Goal: Task Accomplishment & Management: Use online tool/utility

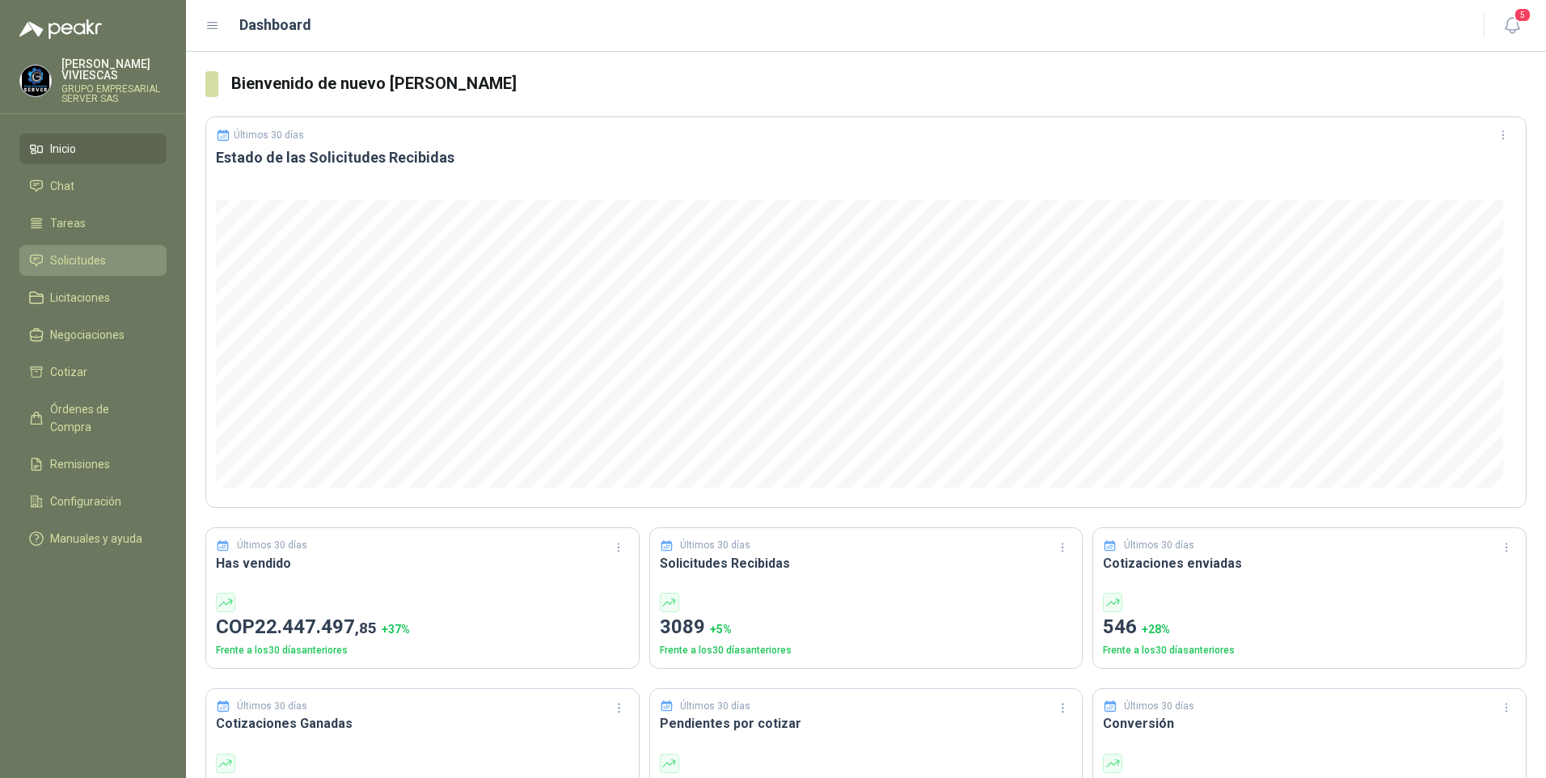
click at [99, 264] on span "Solicitudes" at bounding box center [78, 260] width 56 height 18
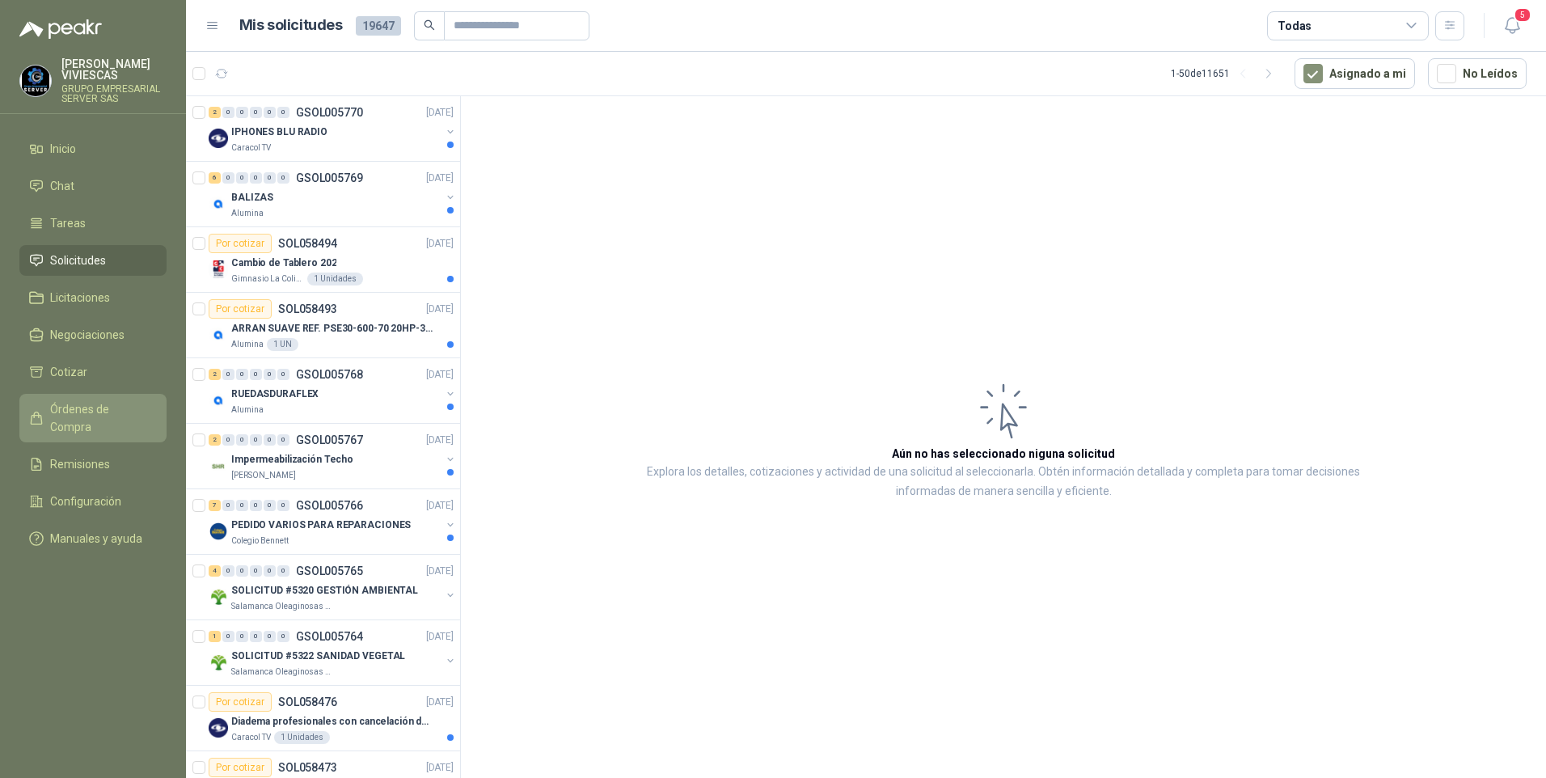
click at [100, 406] on span "Órdenes de Compra" at bounding box center [100, 418] width 101 height 36
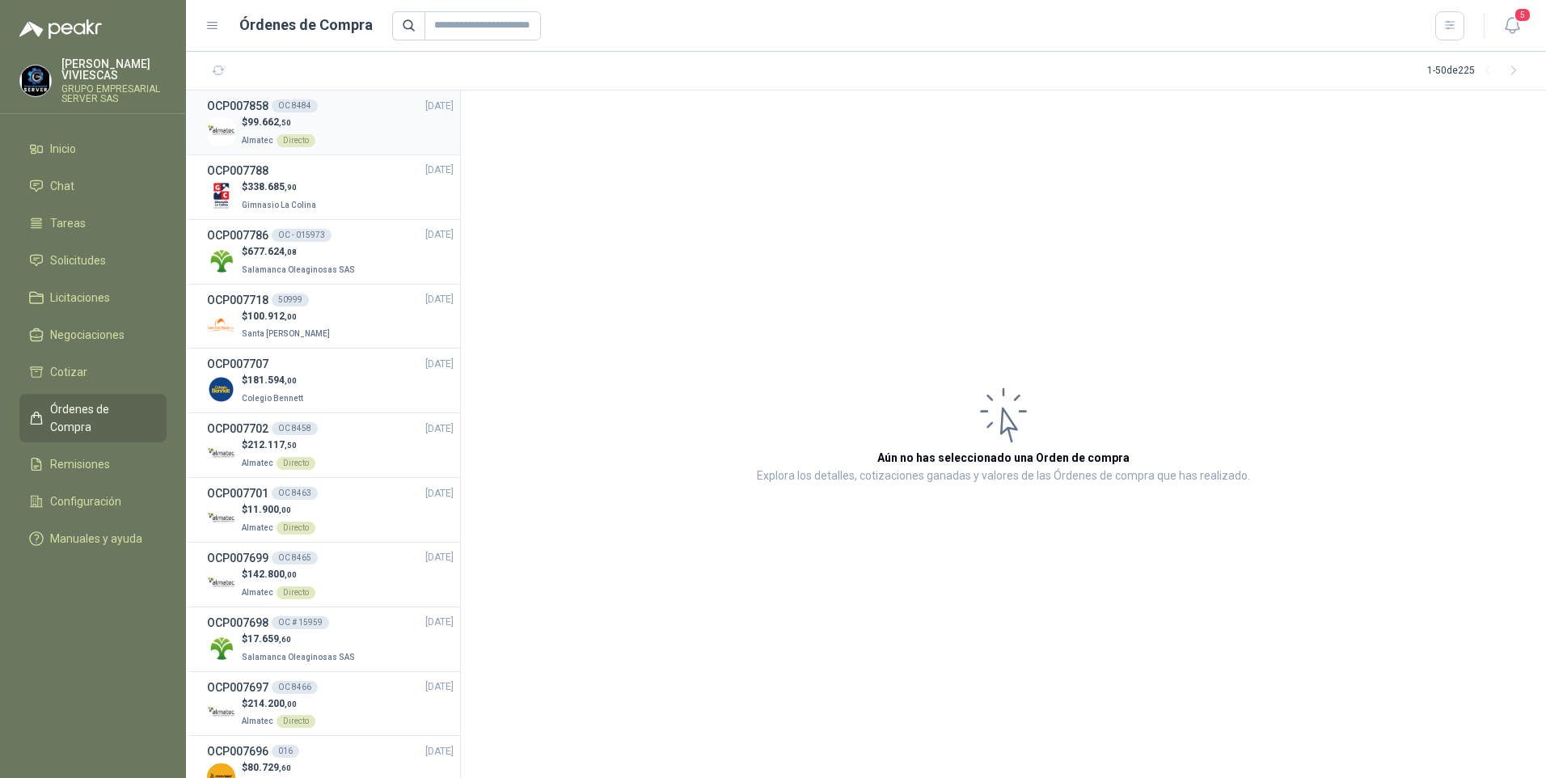
click at [252, 127] on span "99.662 ,50" at bounding box center [269, 121] width 44 height 11
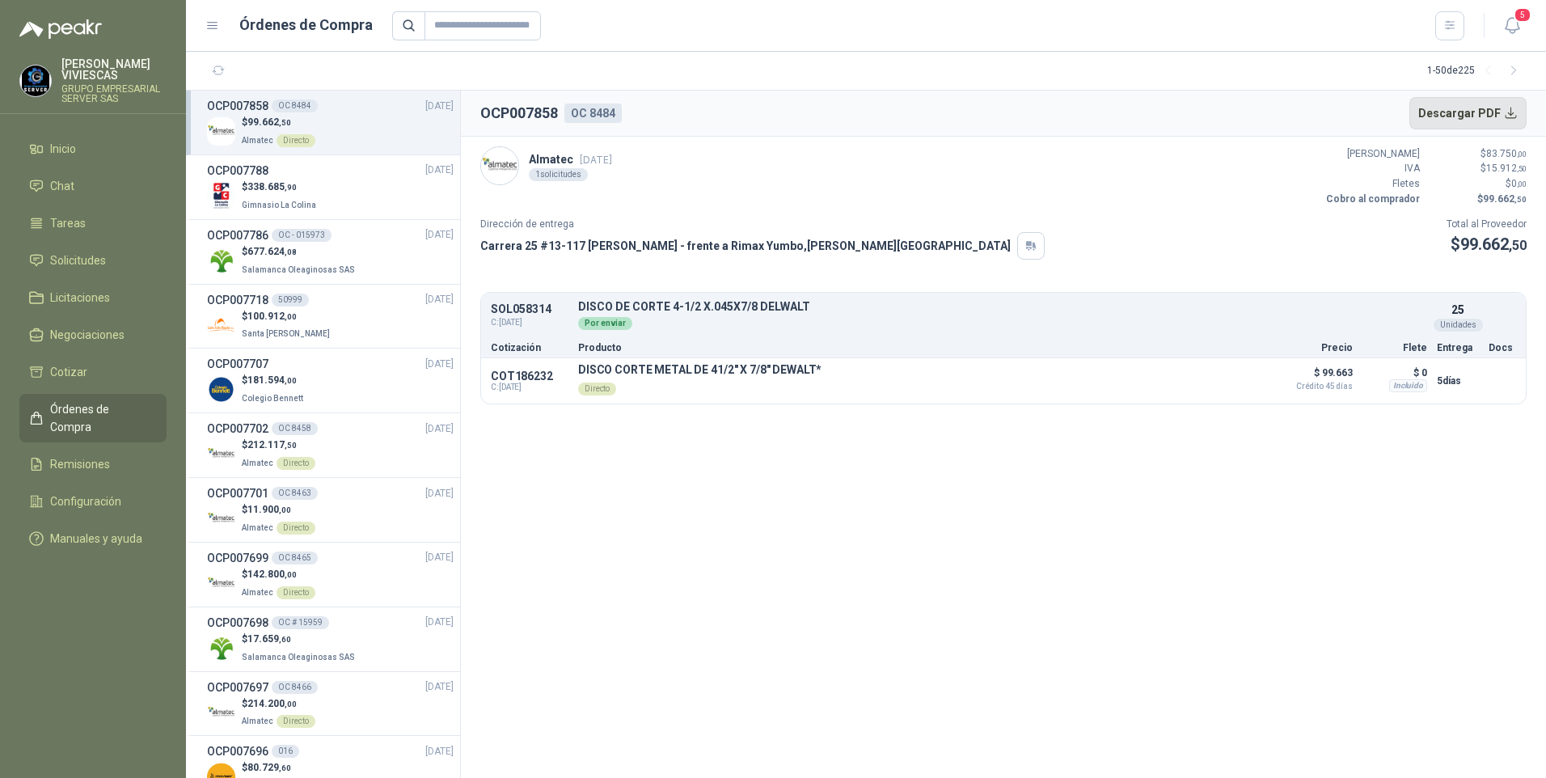
drag, startPoint x: 1466, startPoint y: 111, endPoint x: 1545, endPoint y: 47, distance: 101.1
click at [1466, 111] on button "Descargar PDF" at bounding box center [1468, 113] width 118 height 32
click at [78, 255] on span "Solicitudes" at bounding box center [78, 260] width 56 height 18
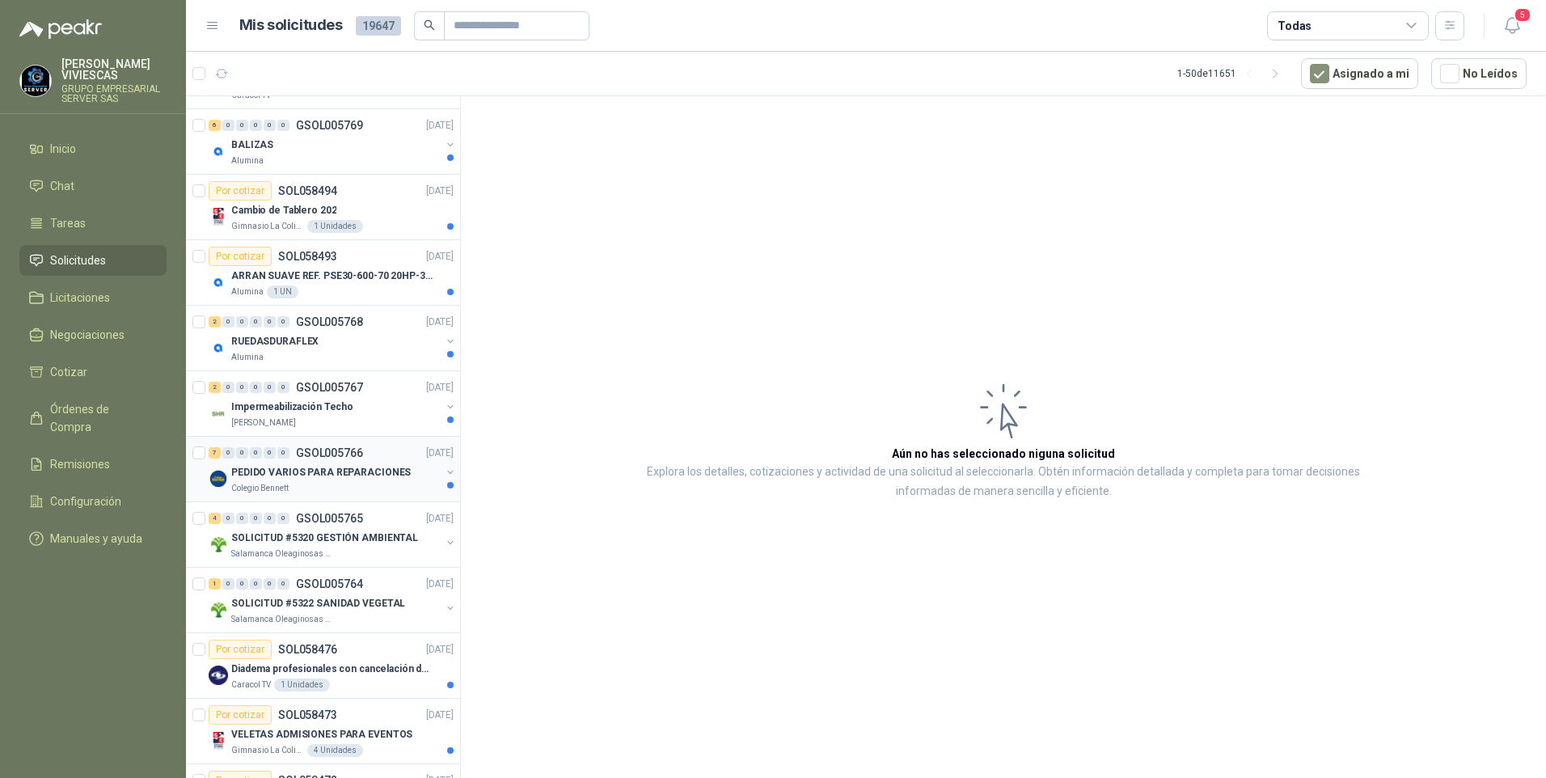
scroll to position [81, 0]
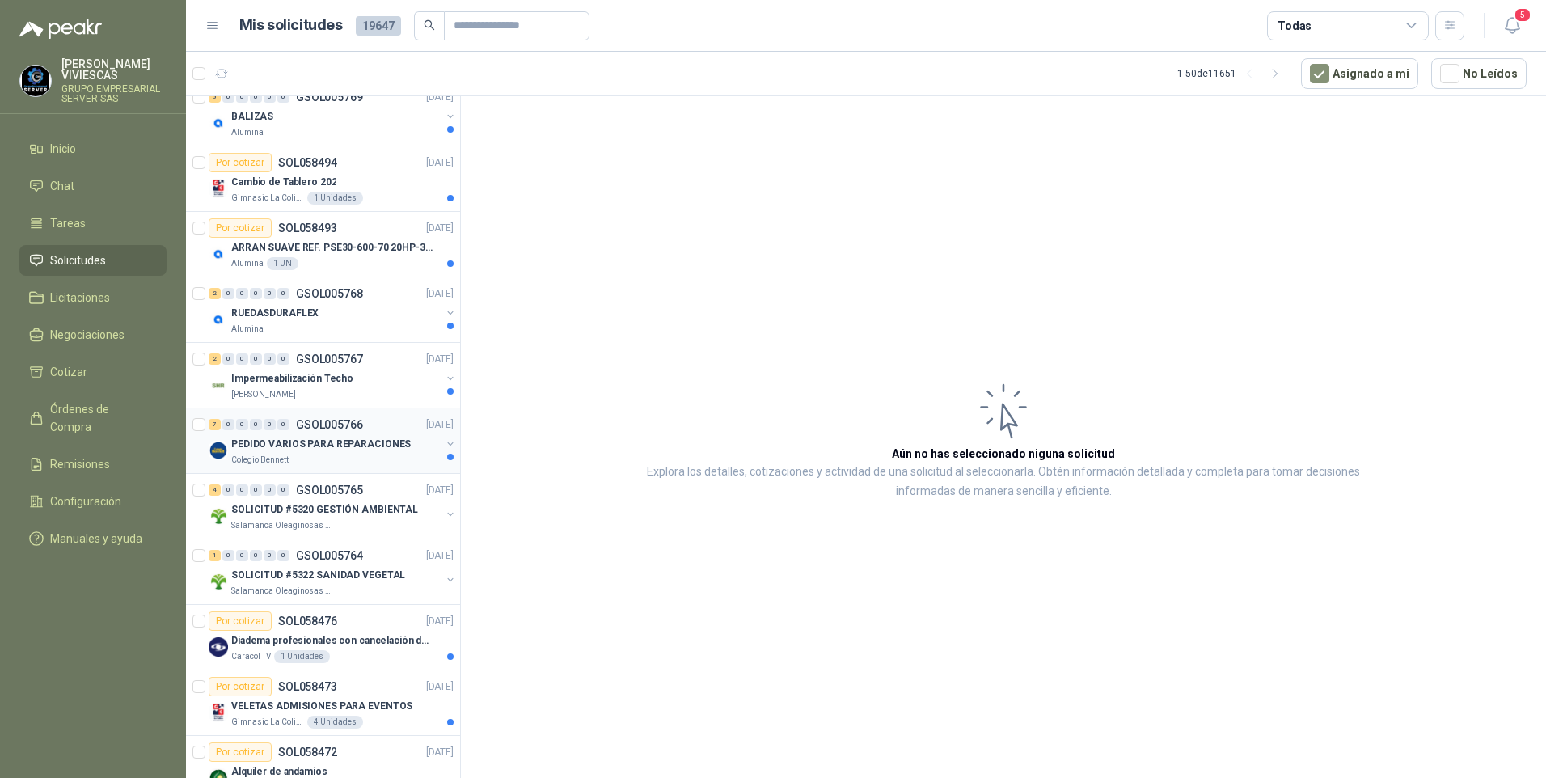
click at [298, 448] on p "PEDIDO VARIOS PARA REPARACIONES" at bounding box center [320, 444] width 179 height 15
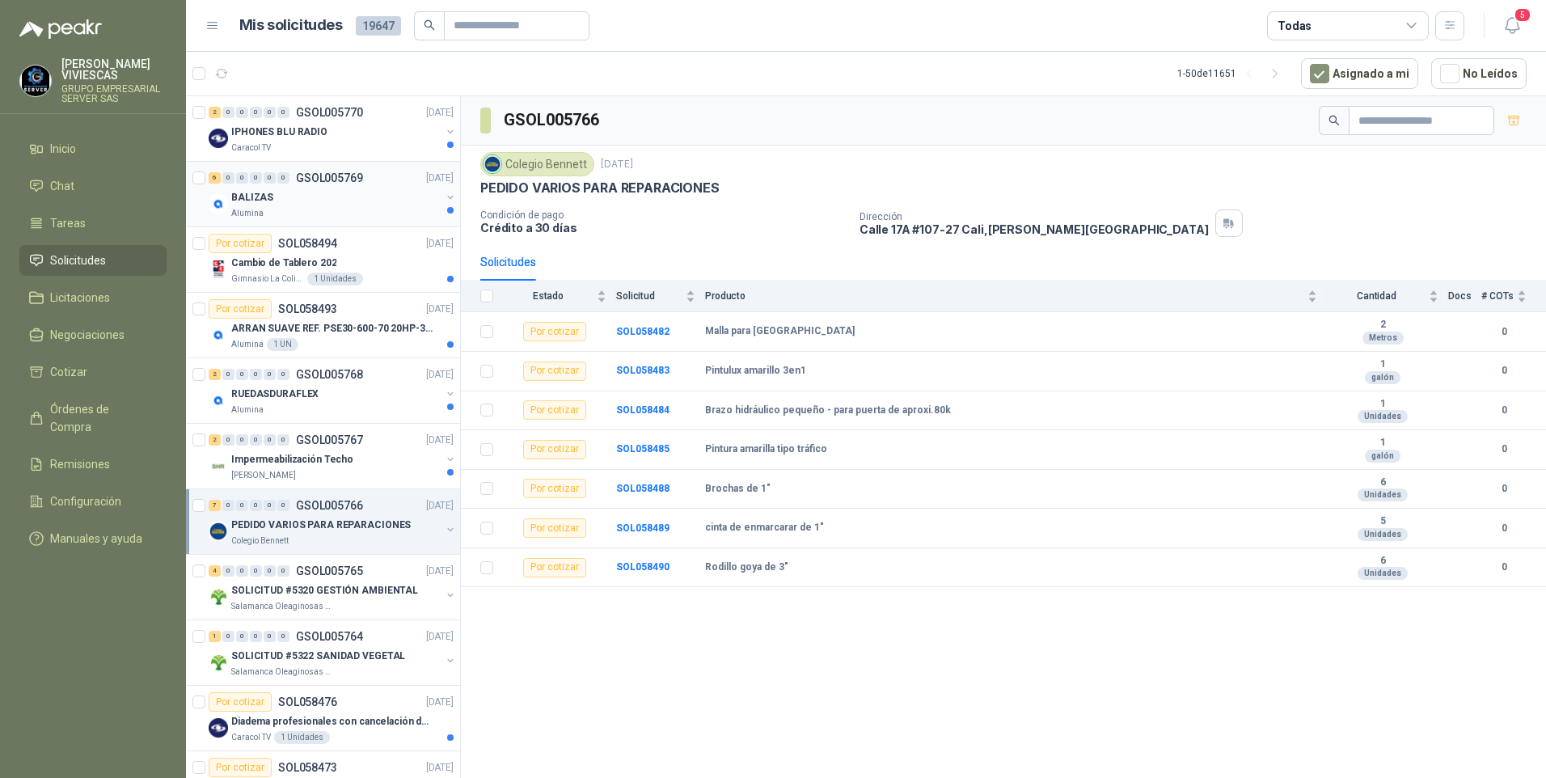
click at [266, 213] on div "Alumina" at bounding box center [335, 213] width 209 height 13
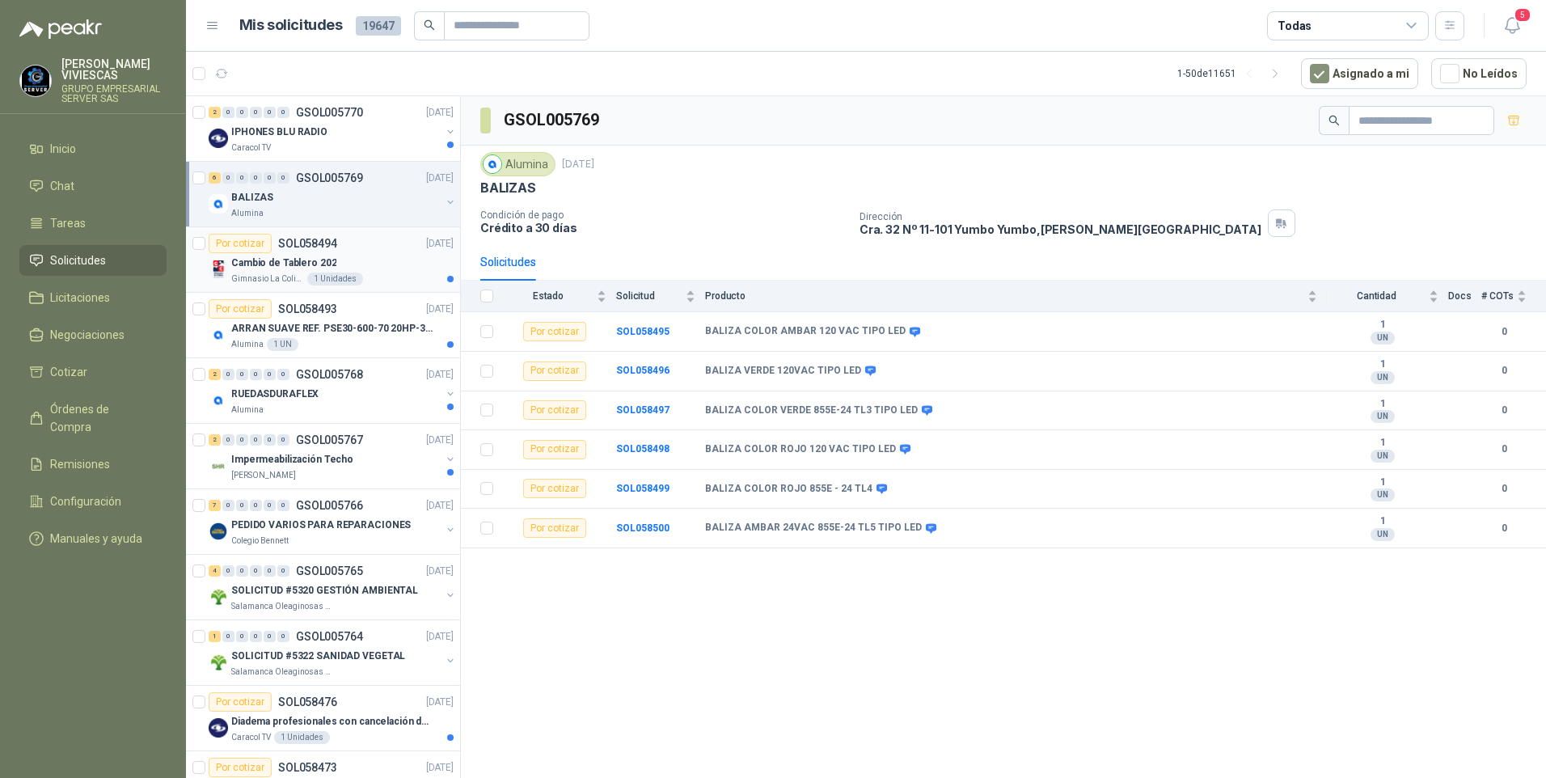
click at [261, 276] on p "Gimnasio La Colina" at bounding box center [267, 278] width 73 height 13
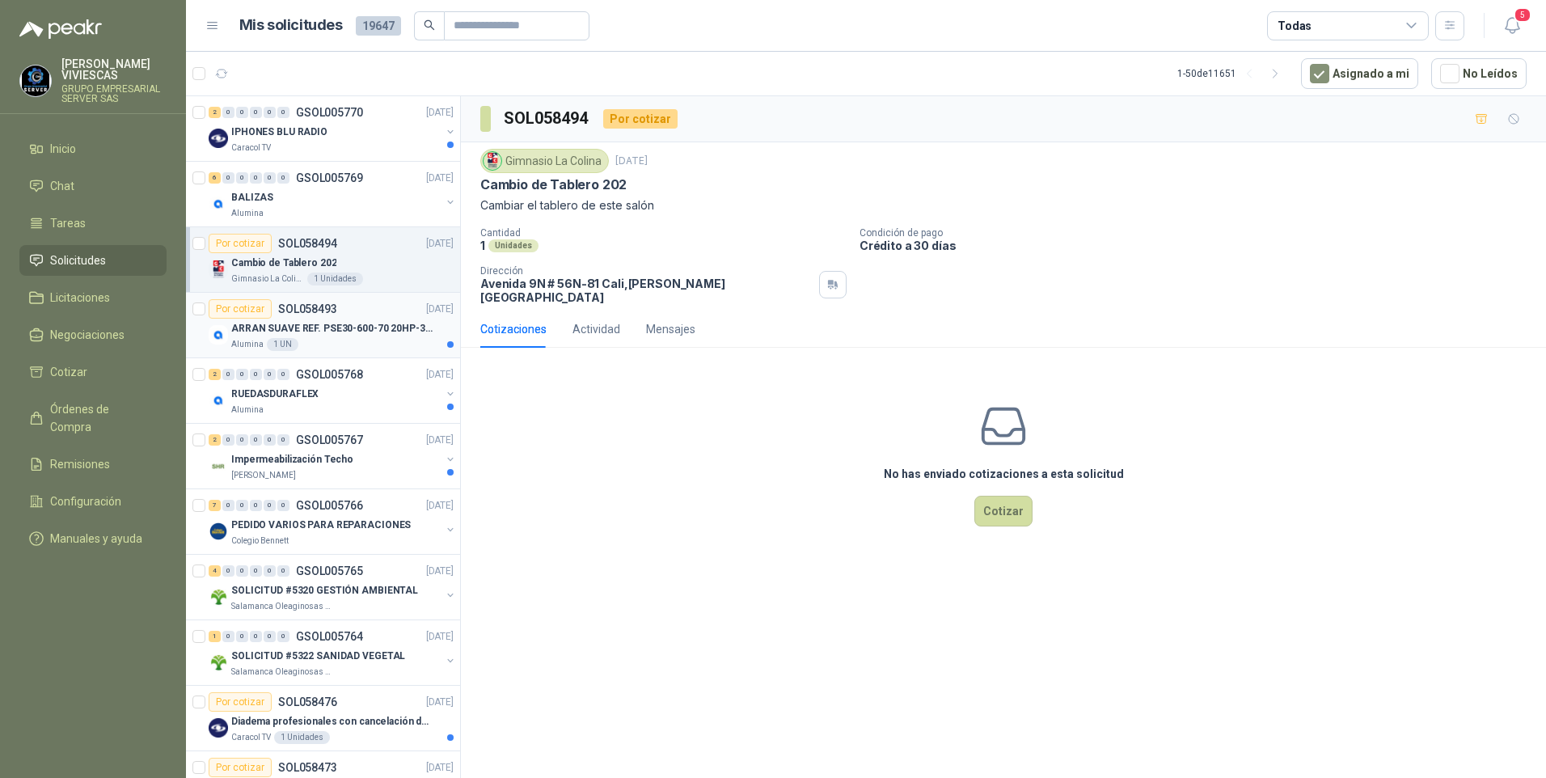
click at [308, 334] on p "ARRAN SUAVE REF. PSE30-600-70 20HP-30A" at bounding box center [331, 328] width 201 height 15
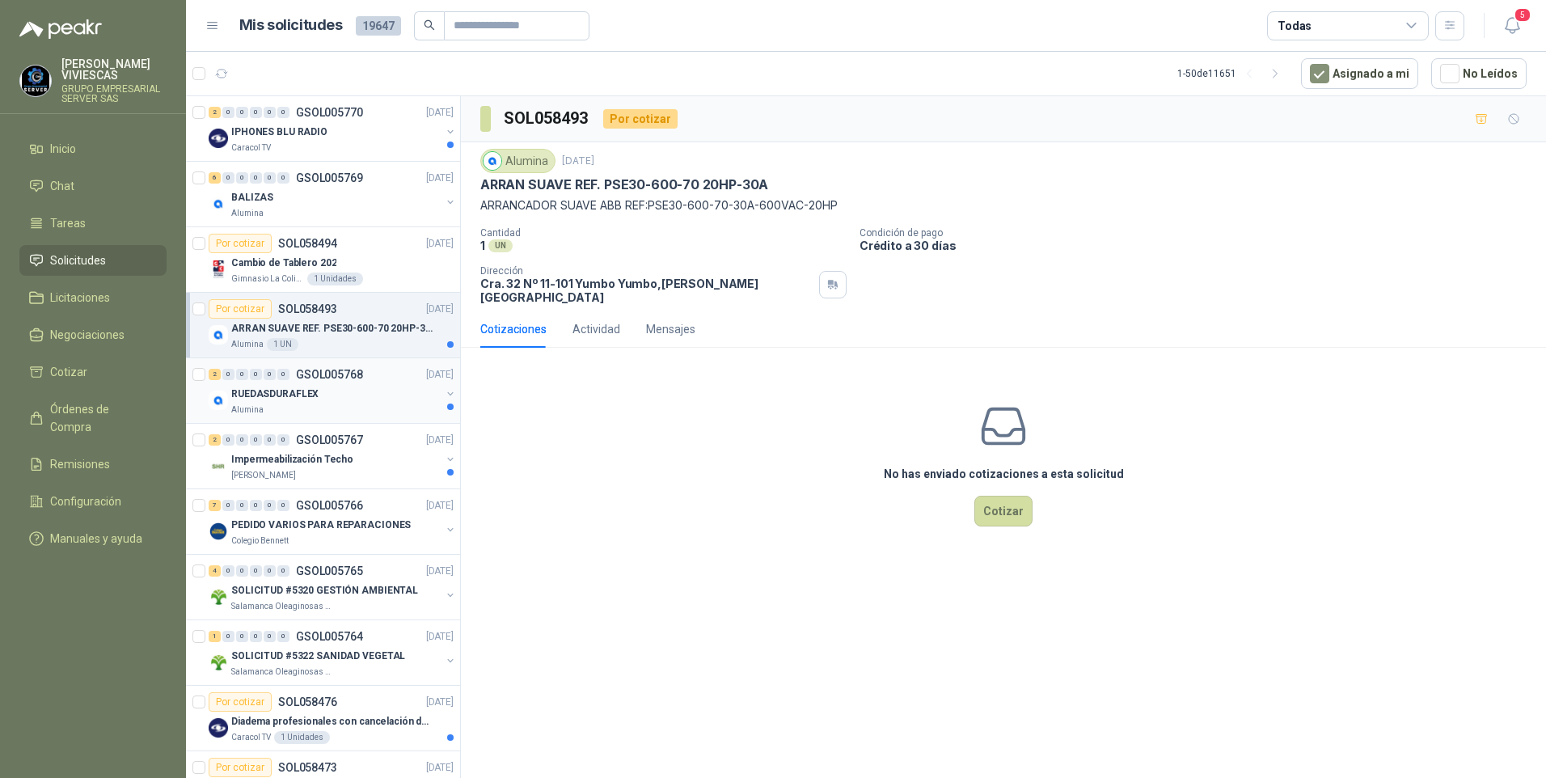
click at [309, 390] on p "RUEDASDURAFLEX" at bounding box center [274, 393] width 87 height 15
click at [311, 460] on p "Impermeabilización Techo" at bounding box center [292, 459] width 122 height 15
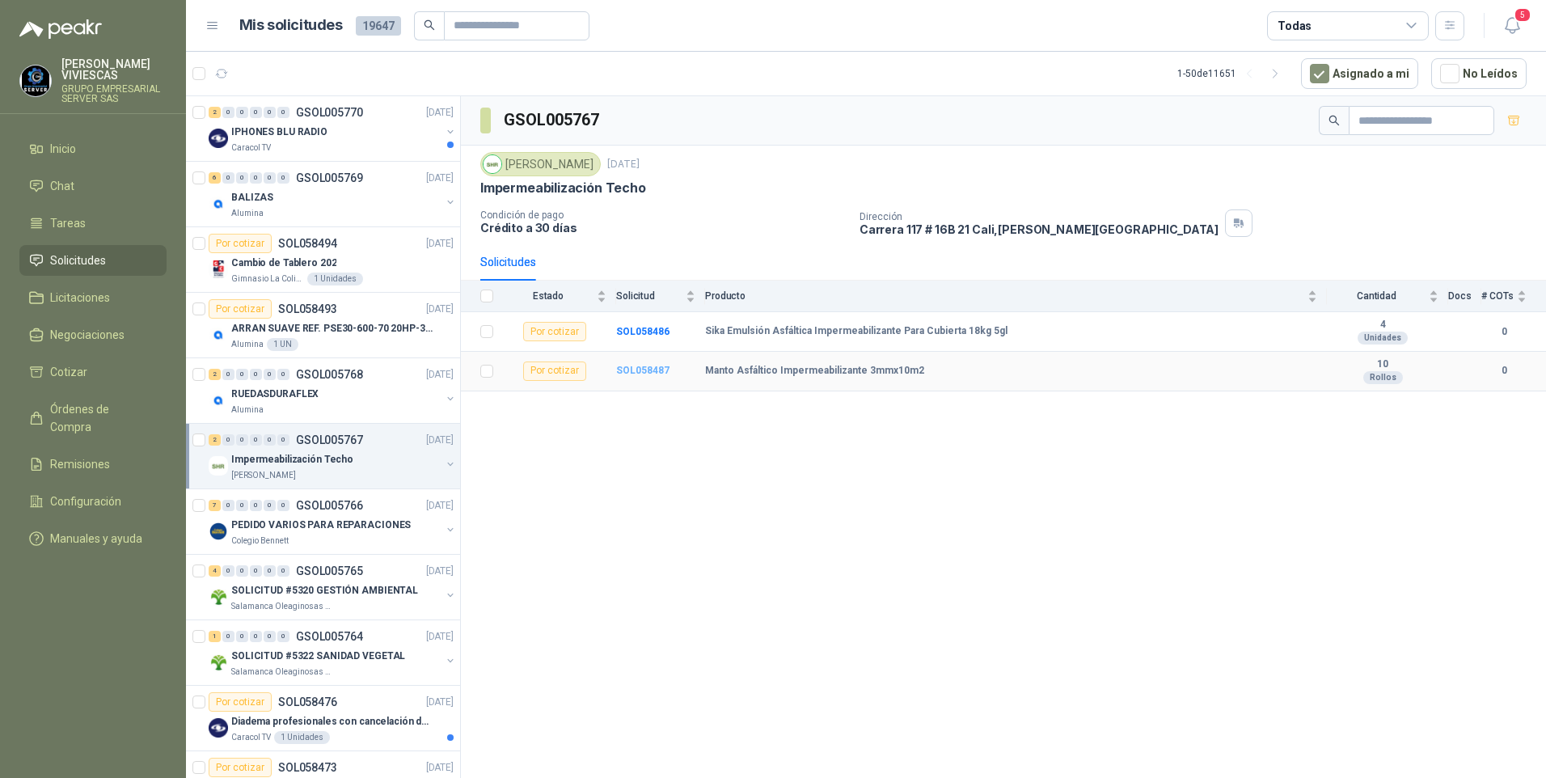
click at [659, 372] on b "SOL058487" at bounding box center [642, 370] width 53 height 11
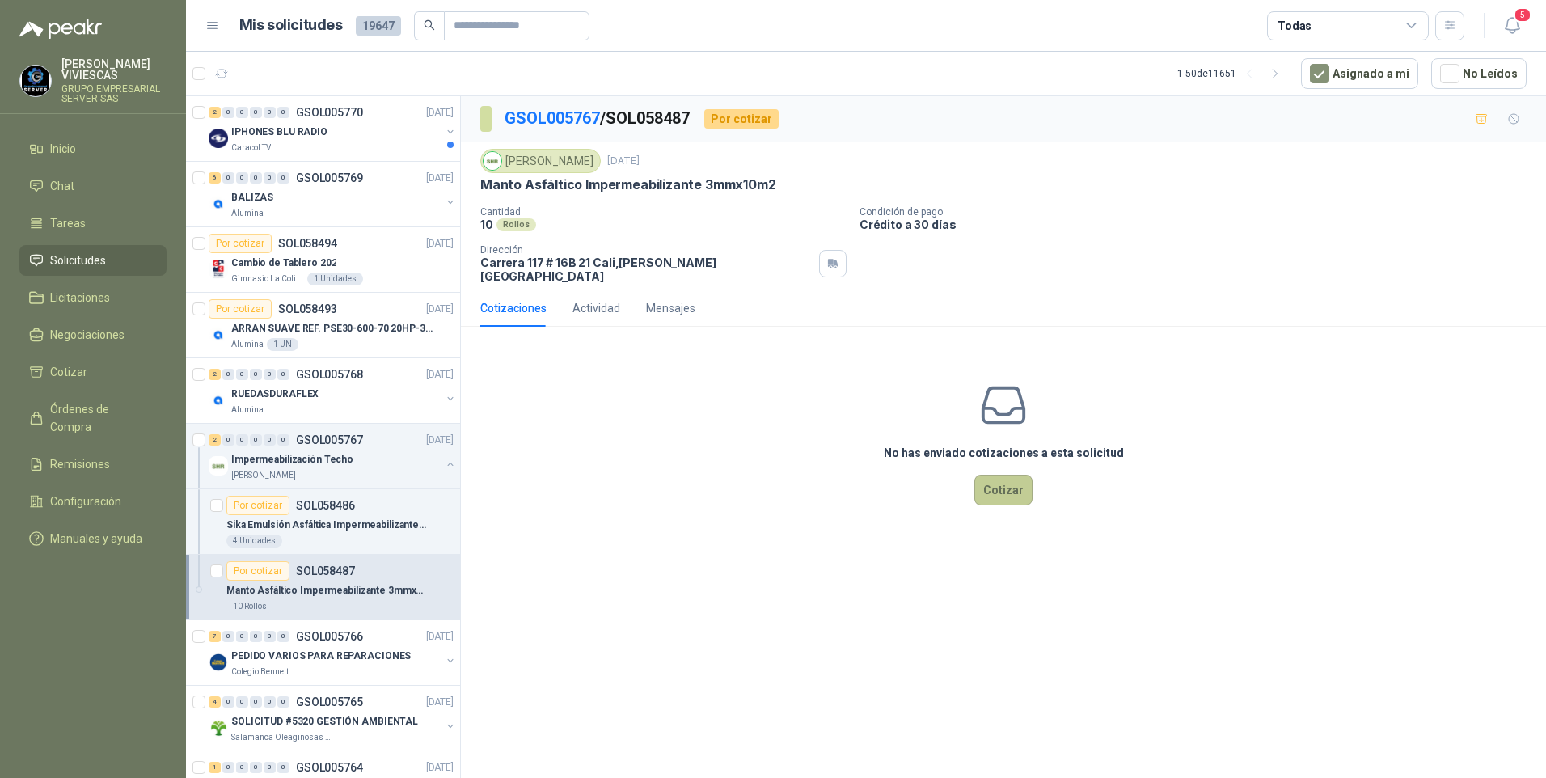
click at [985, 475] on button "Cotizar" at bounding box center [1003, 490] width 58 height 31
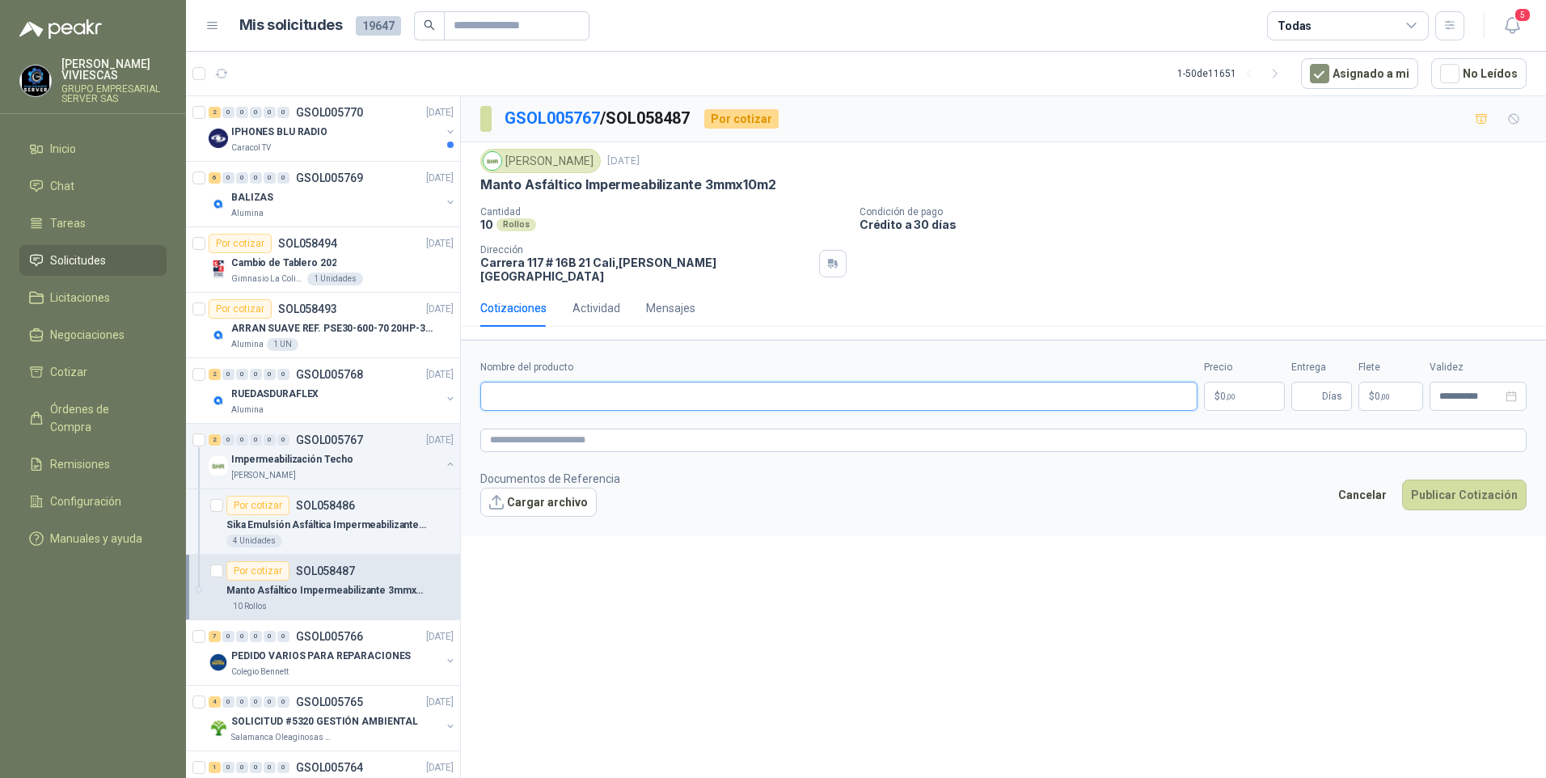
click at [507, 382] on input "Nombre del producto" at bounding box center [838, 396] width 717 height 29
drag, startPoint x: 335, startPoint y: 521, endPoint x: 357, endPoint y: 500, distance: 30.3
click at [334, 521] on p "Sika Emulsión Asfáltica Impermeabilizante Para Cubierta 18kg 5gl" at bounding box center [326, 524] width 201 height 15
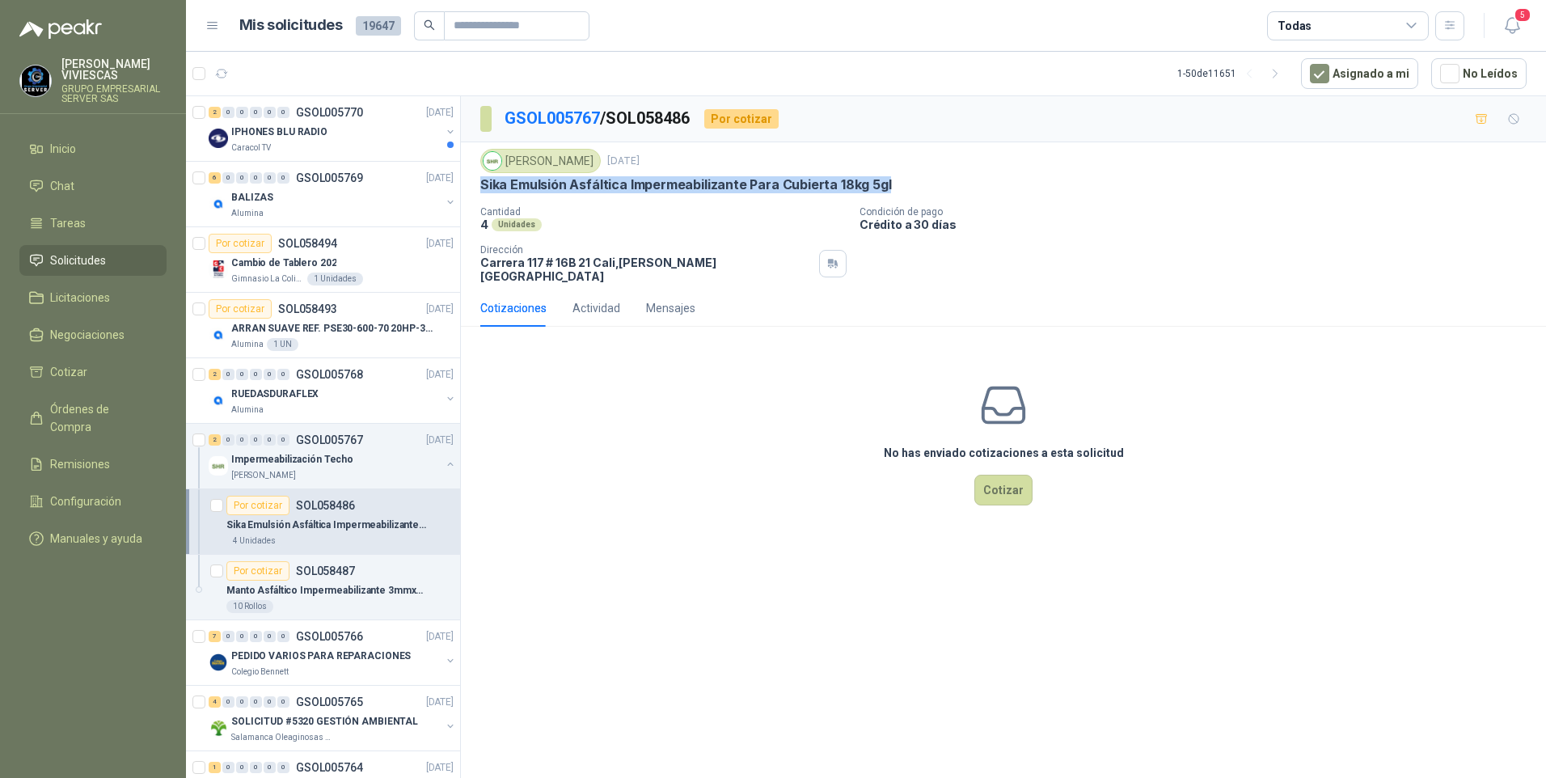
drag, startPoint x: 483, startPoint y: 187, endPoint x: 928, endPoint y: 190, distance: 444.6
click at [928, 190] on div "Sika Emulsión Asfáltica Impermeabilizante Para Cubierta 18kg 5gl" at bounding box center [1003, 184] width 1046 height 17
drag, startPoint x: 928, startPoint y: 190, endPoint x: 824, endPoint y: 182, distance: 104.6
copy p "Sika Emulsión Asfáltica Impermeabilizante Para Cubierta 18kg 5gl"
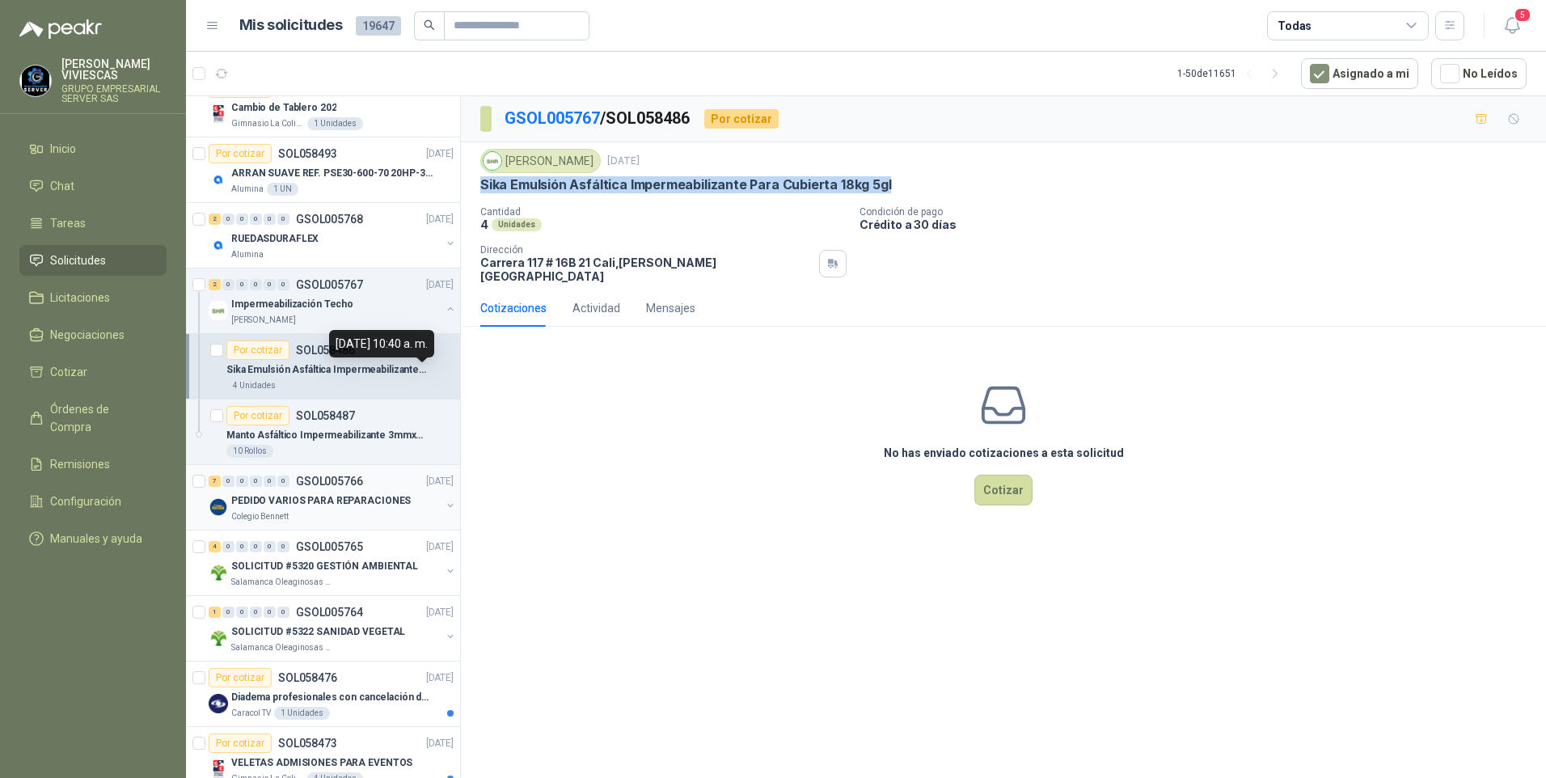
scroll to position [162, 0]
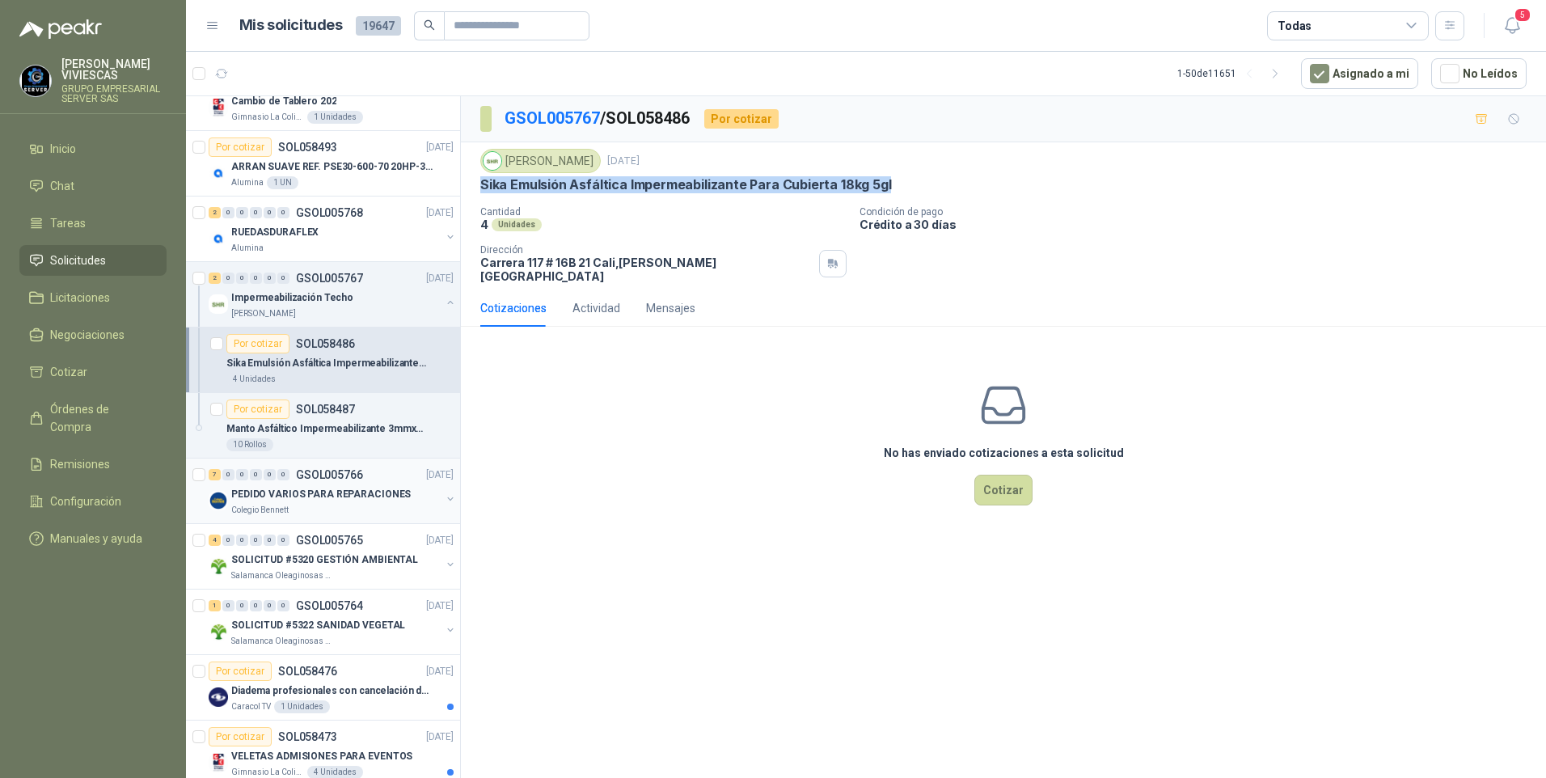
click at [266, 503] on div "PEDIDO VARIOS PARA REPARACIONES" at bounding box center [335, 493] width 209 height 19
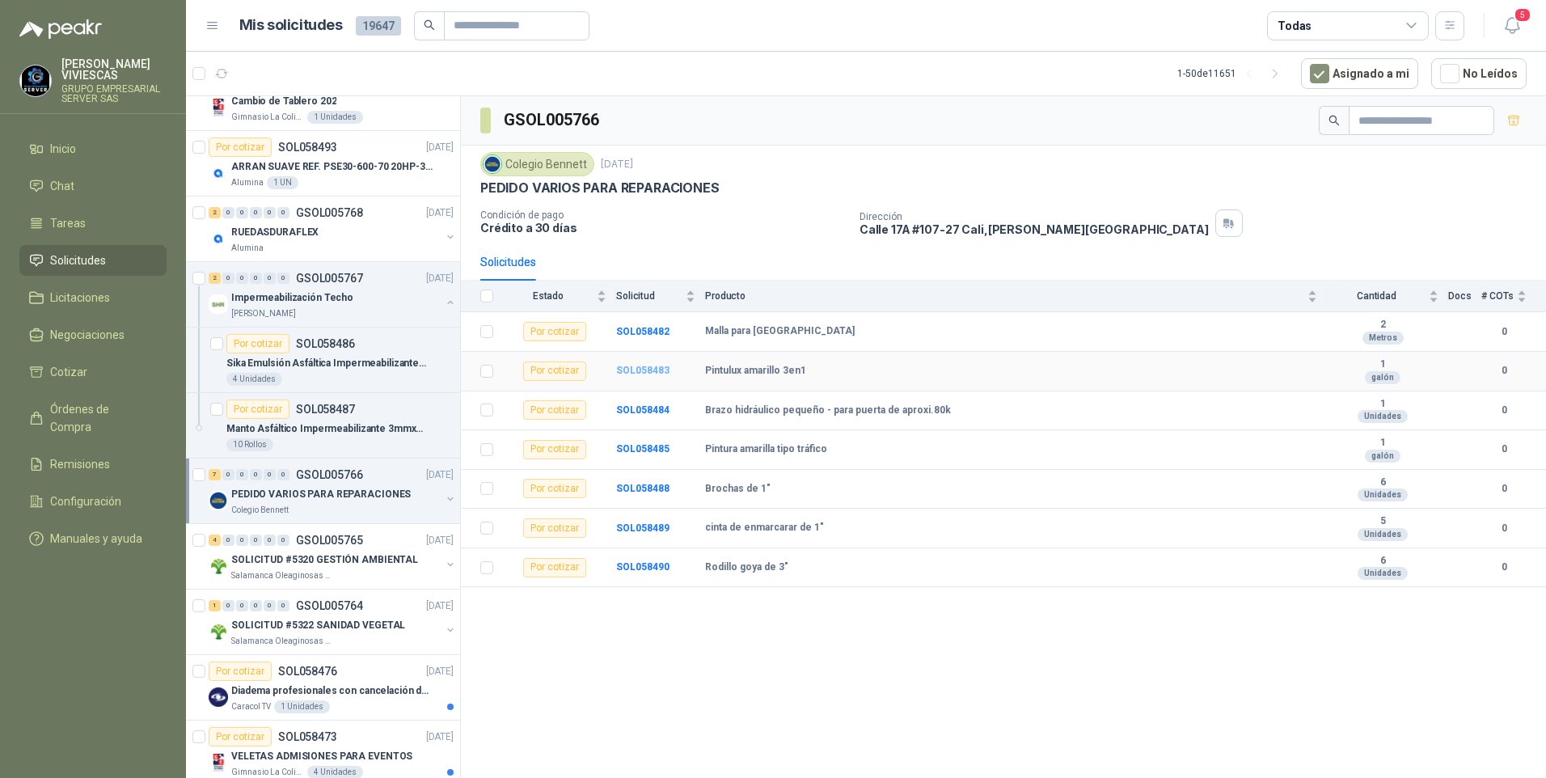
click at [644, 365] on b "SOL058483" at bounding box center [642, 370] width 53 height 11
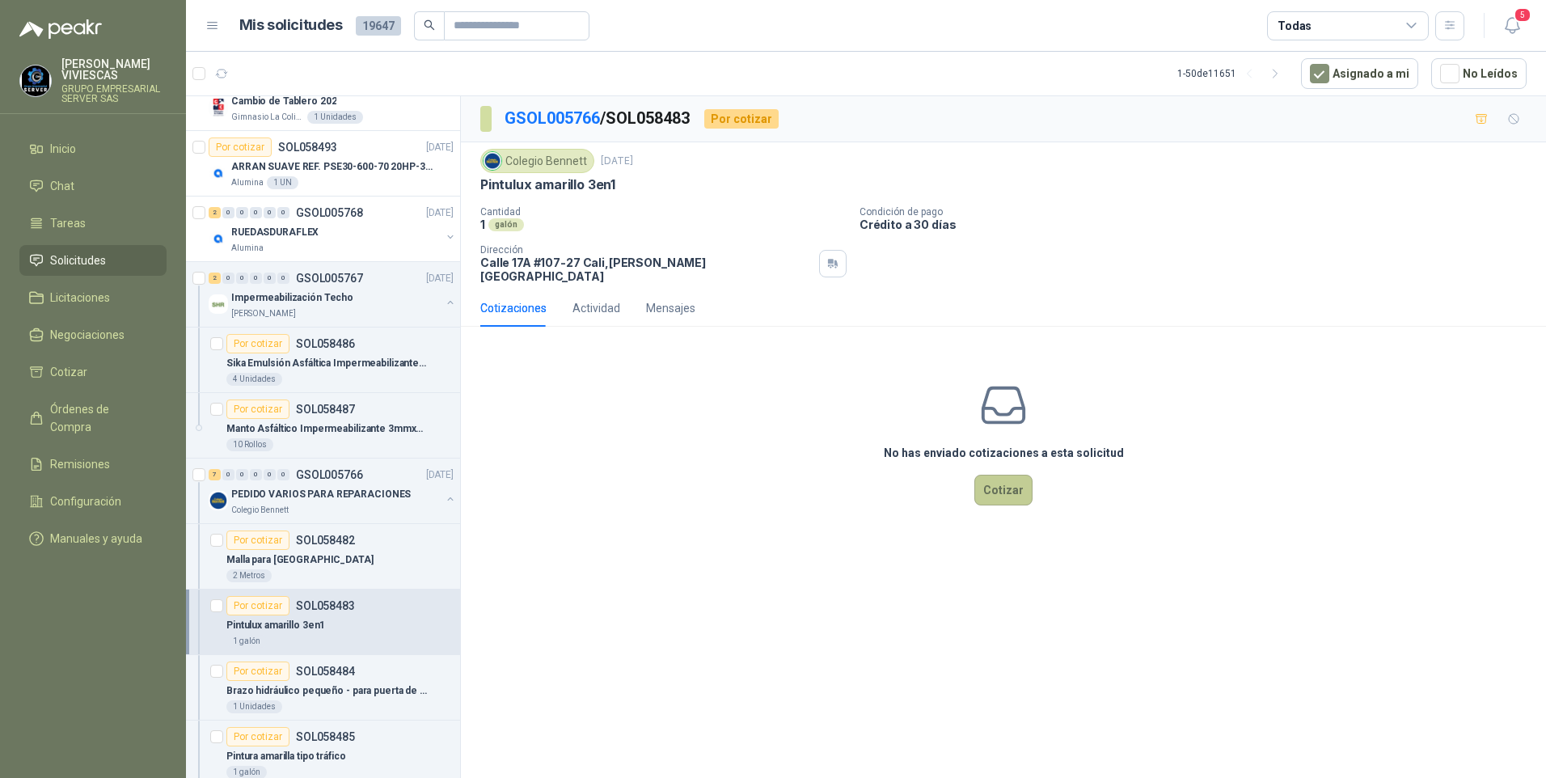
click at [1012, 490] on button "Cotizar" at bounding box center [1003, 490] width 58 height 31
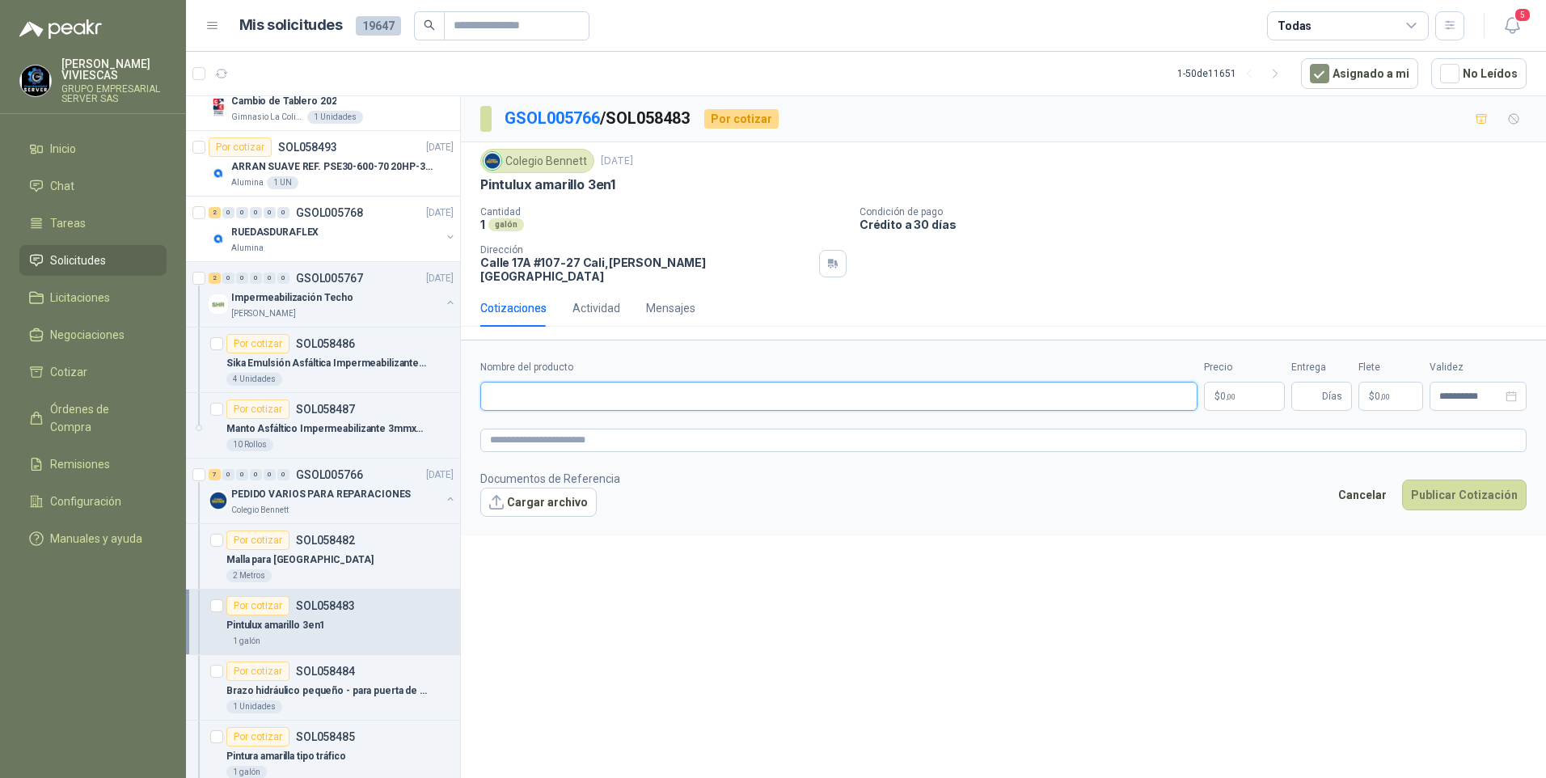
click at [530, 382] on input "Nombre del producto" at bounding box center [838, 396] width 717 height 29
type input "*"
type input "**********"
click at [1238, 391] on body "RODRIGO VIVIESCAS GRUPO EMPRESARIAL SERVER SAS Inicio Chat Tareas Solicitudes L…" at bounding box center [773, 389] width 1546 height 778
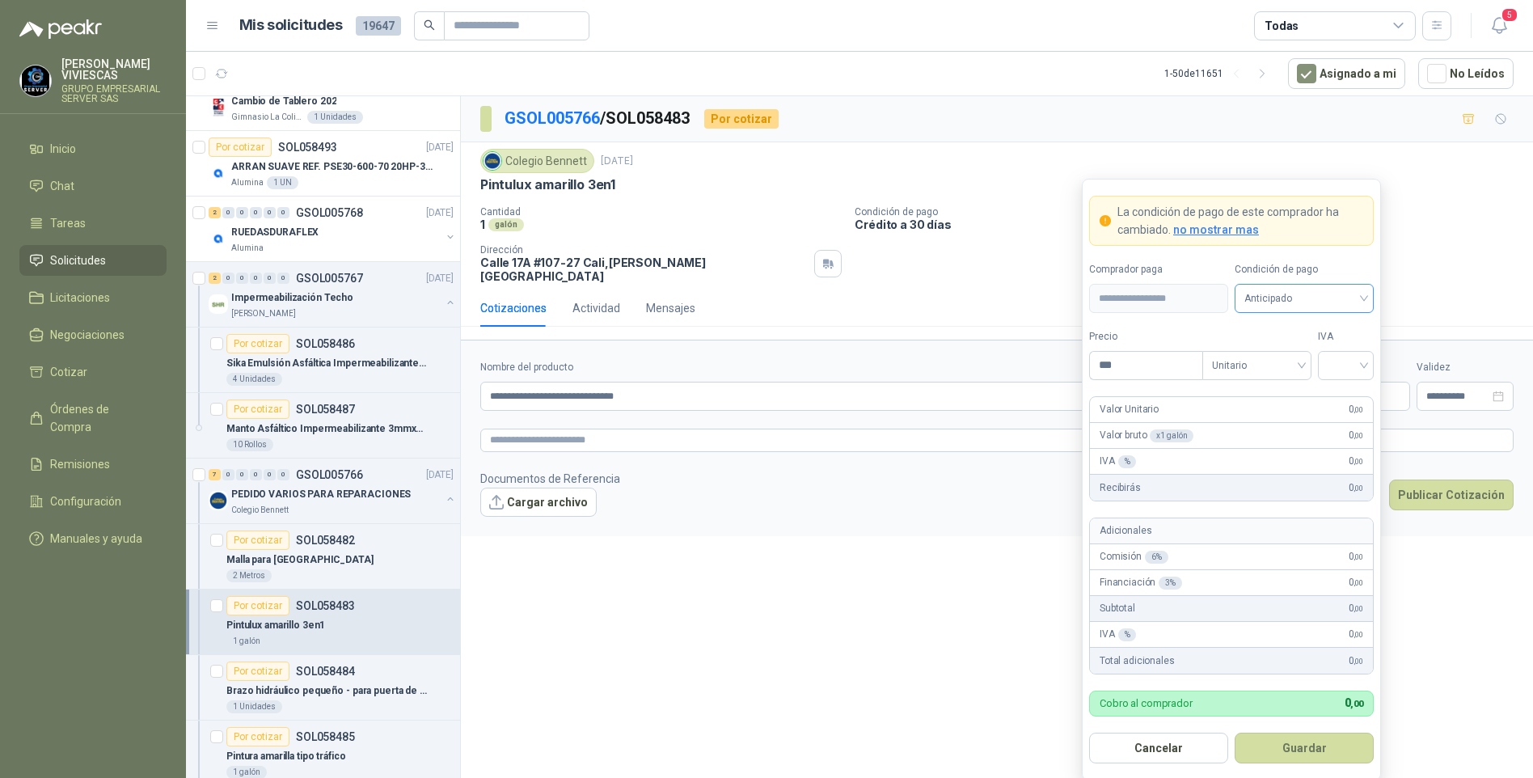
click at [1285, 293] on span "Anticipado" at bounding box center [1304, 298] width 120 height 24
drag, startPoint x: 1318, startPoint y: 354, endPoint x: 1148, endPoint y: 361, distance: 169.9
click at [1317, 354] on div "Crédito a 30 días" at bounding box center [1303, 358] width 113 height 18
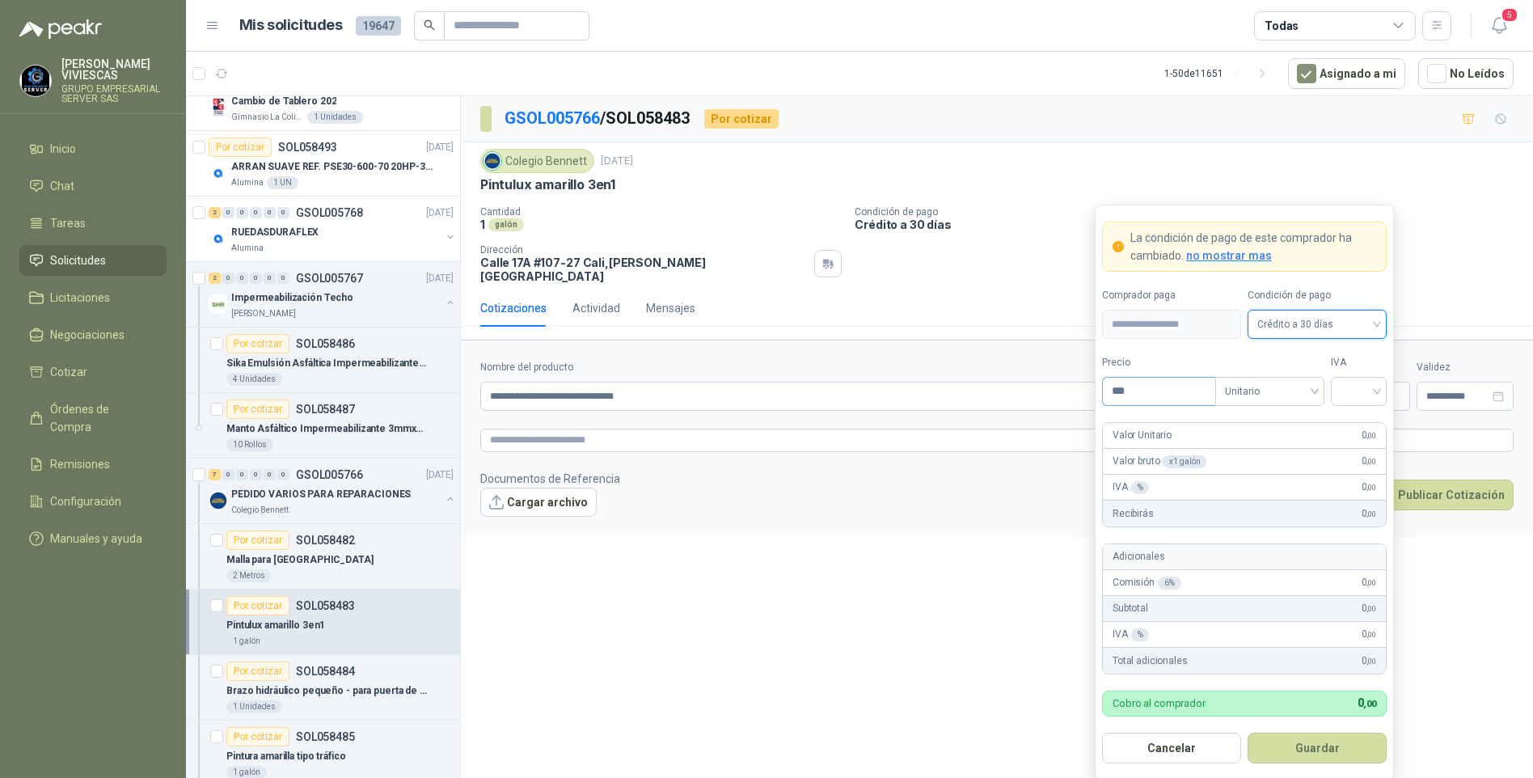
drag, startPoint x: 1184, startPoint y: 407, endPoint x: 1158, endPoint y: 393, distance: 29.3
click at [1179, 403] on form "**********" at bounding box center [1244, 493] width 299 height 576
click at [1154, 395] on input "***" at bounding box center [1159, 391] width 112 height 27
type input "*********"
click at [1247, 732] on button "Guardar" at bounding box center [1316, 747] width 139 height 31
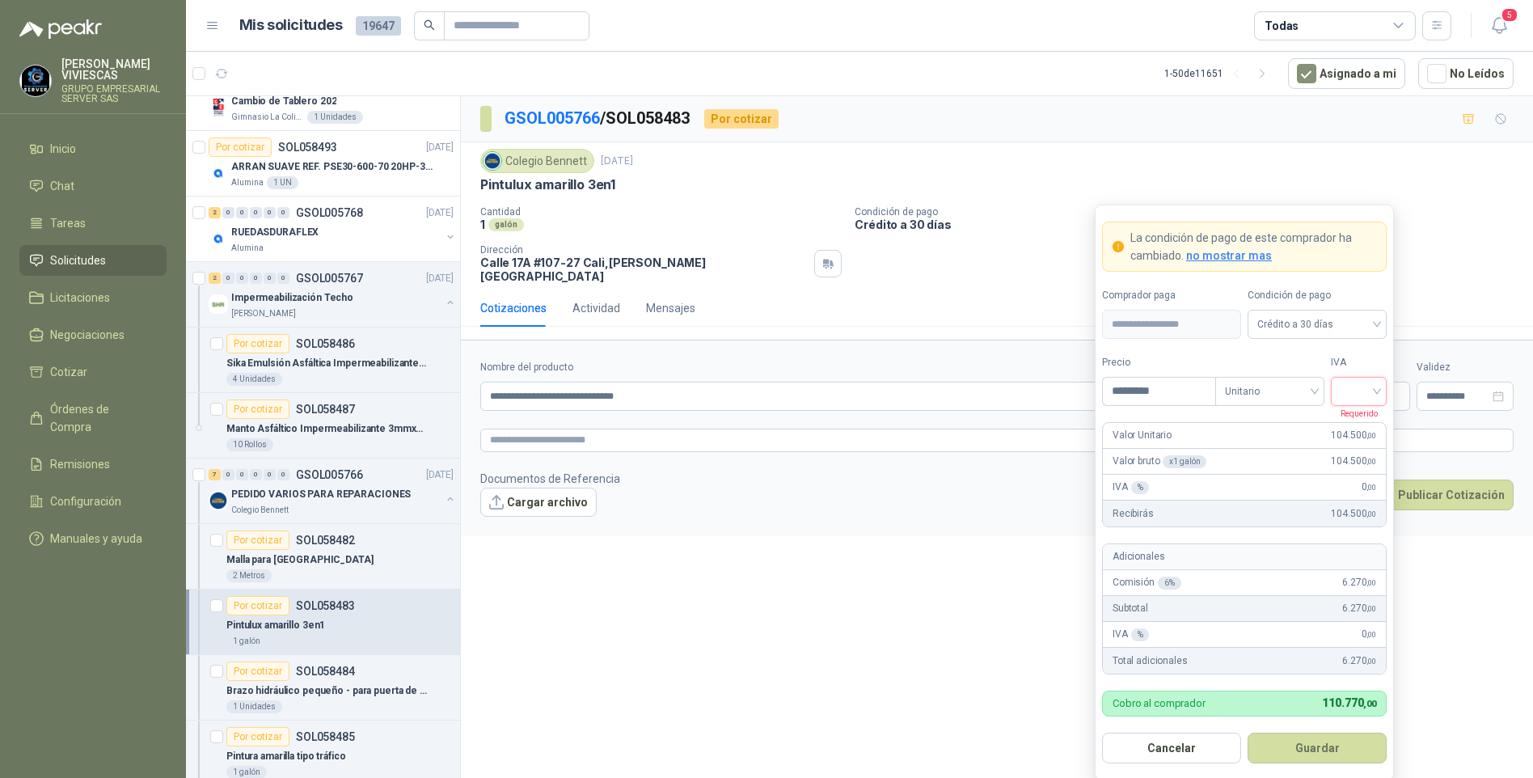
click at [1368, 390] on input "search" at bounding box center [1358, 390] width 36 height 24
click at [1361, 424] on div "19%" at bounding box center [1359, 425] width 30 height 18
click at [1340, 749] on button "Guardar" at bounding box center [1316, 747] width 139 height 31
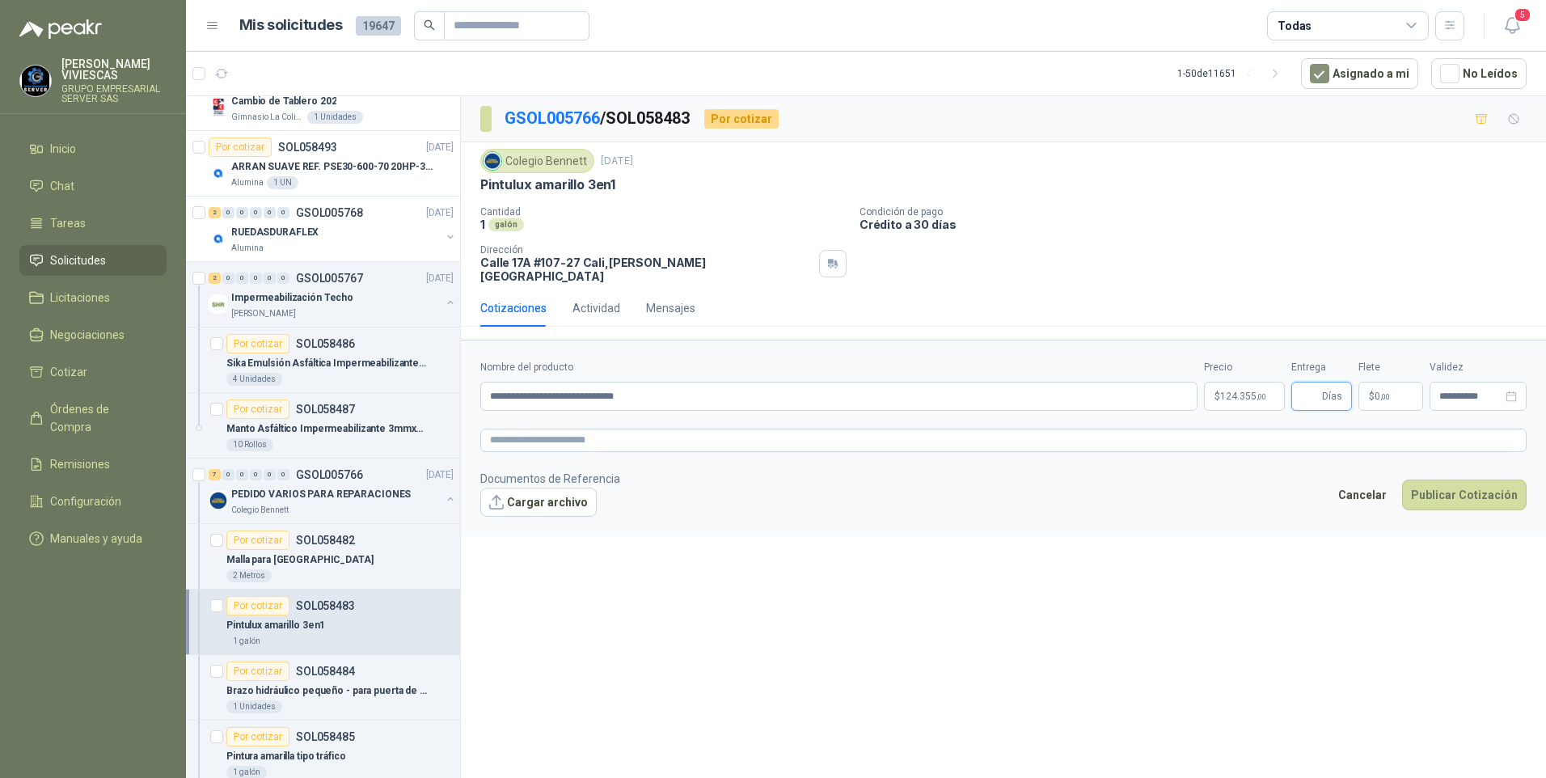
click at [1306, 382] on input "Entrega" at bounding box center [1310, 395] width 18 height 27
type input "*"
click at [1481, 490] on button "Publicar Cotización" at bounding box center [1464, 494] width 124 height 31
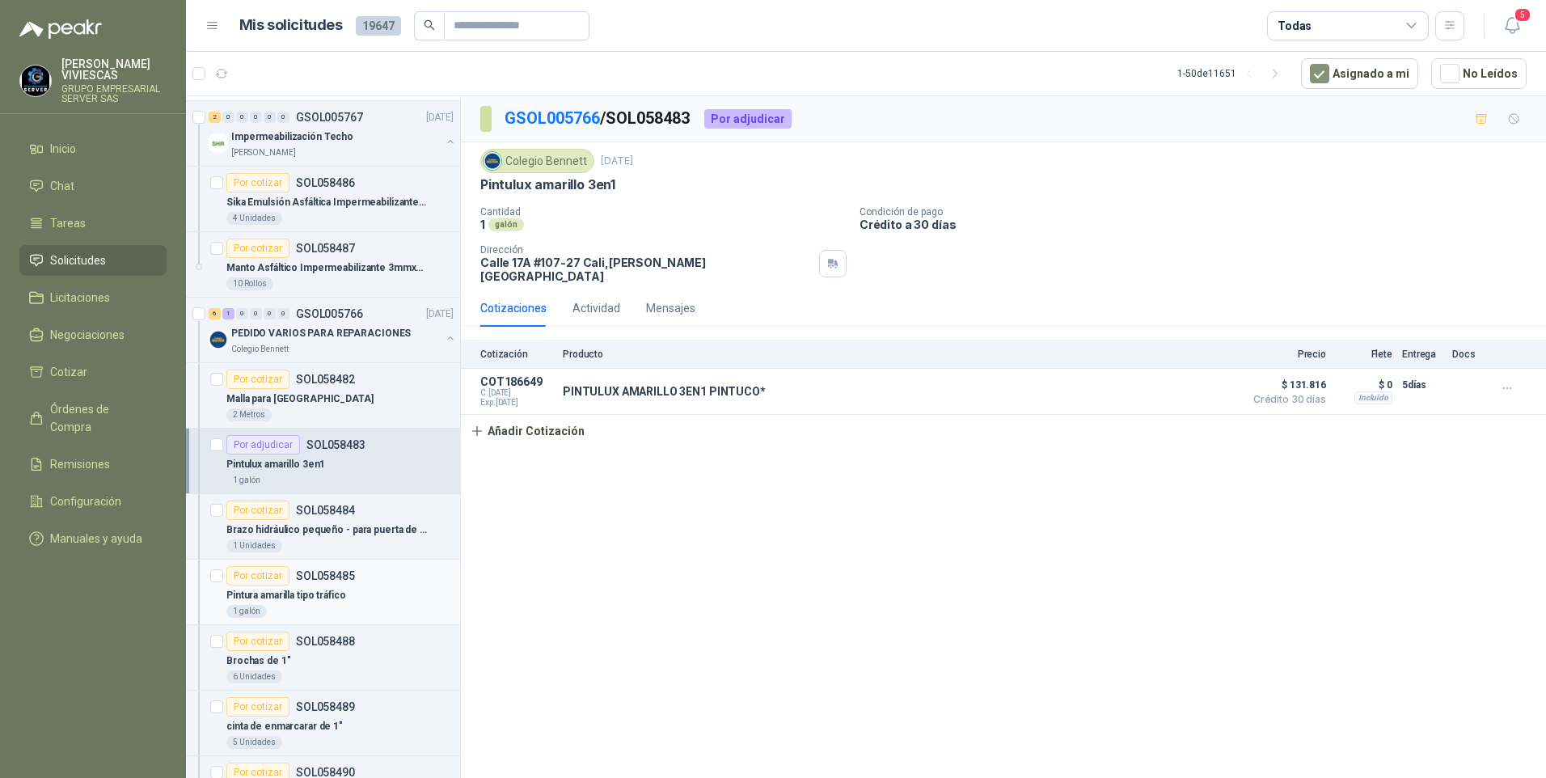
scroll to position [323, 0]
click at [297, 530] on p "Brazo hidráulico pequeño - para puerta de aproxi.80k" at bounding box center [326, 528] width 201 height 15
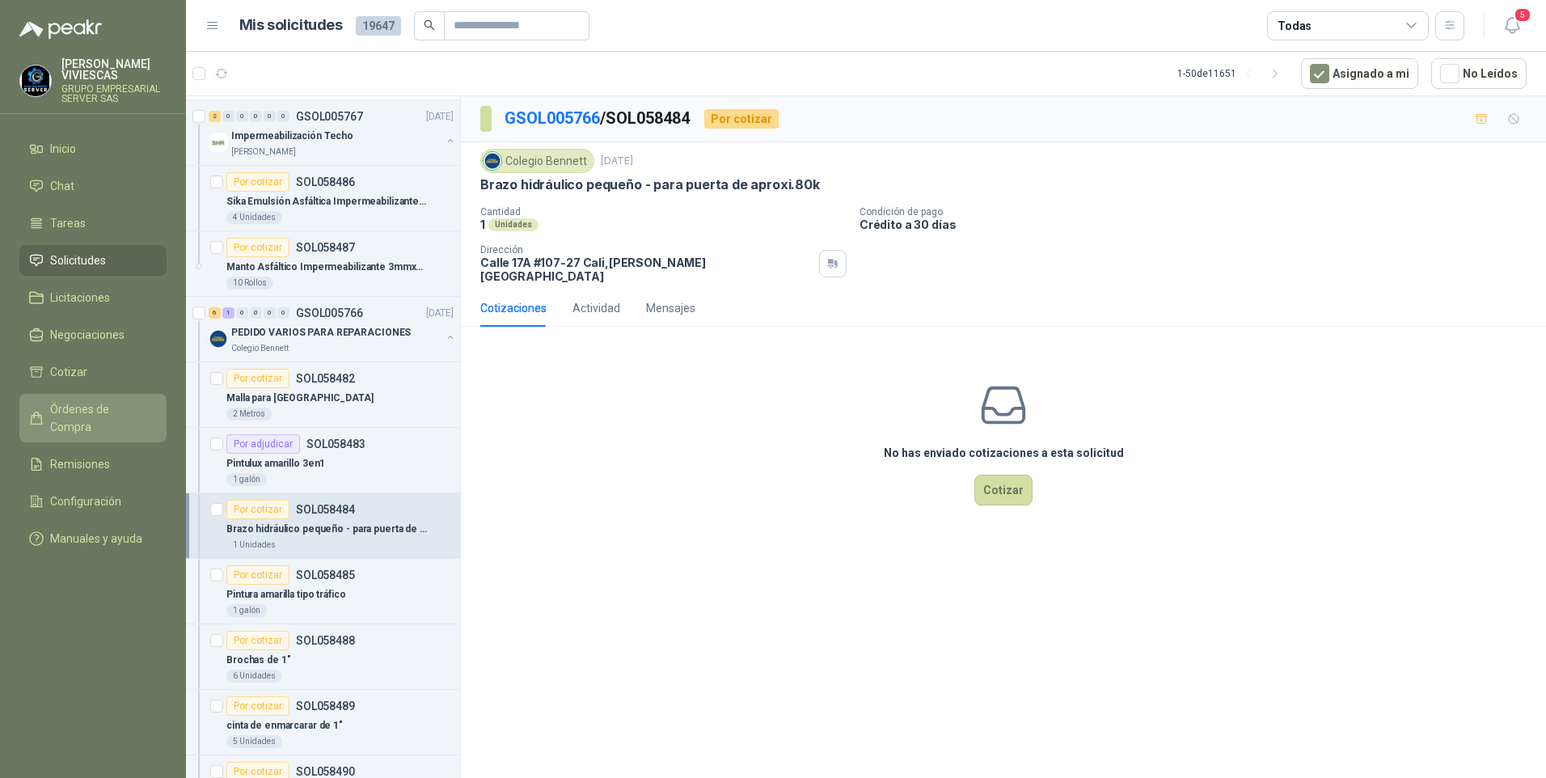
click at [79, 416] on span "Órdenes de Compra" at bounding box center [100, 418] width 101 height 36
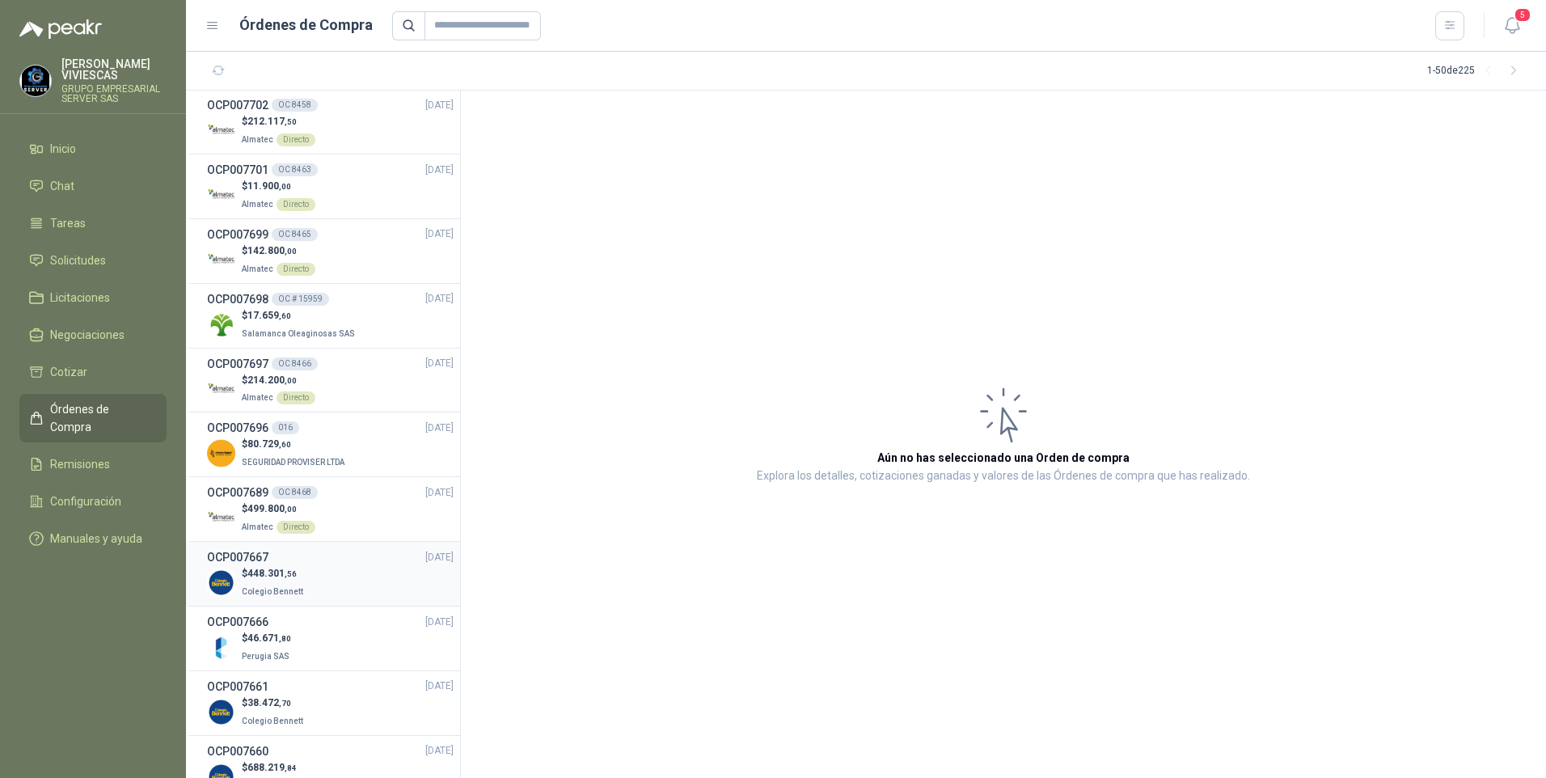
scroll to position [404, 0]
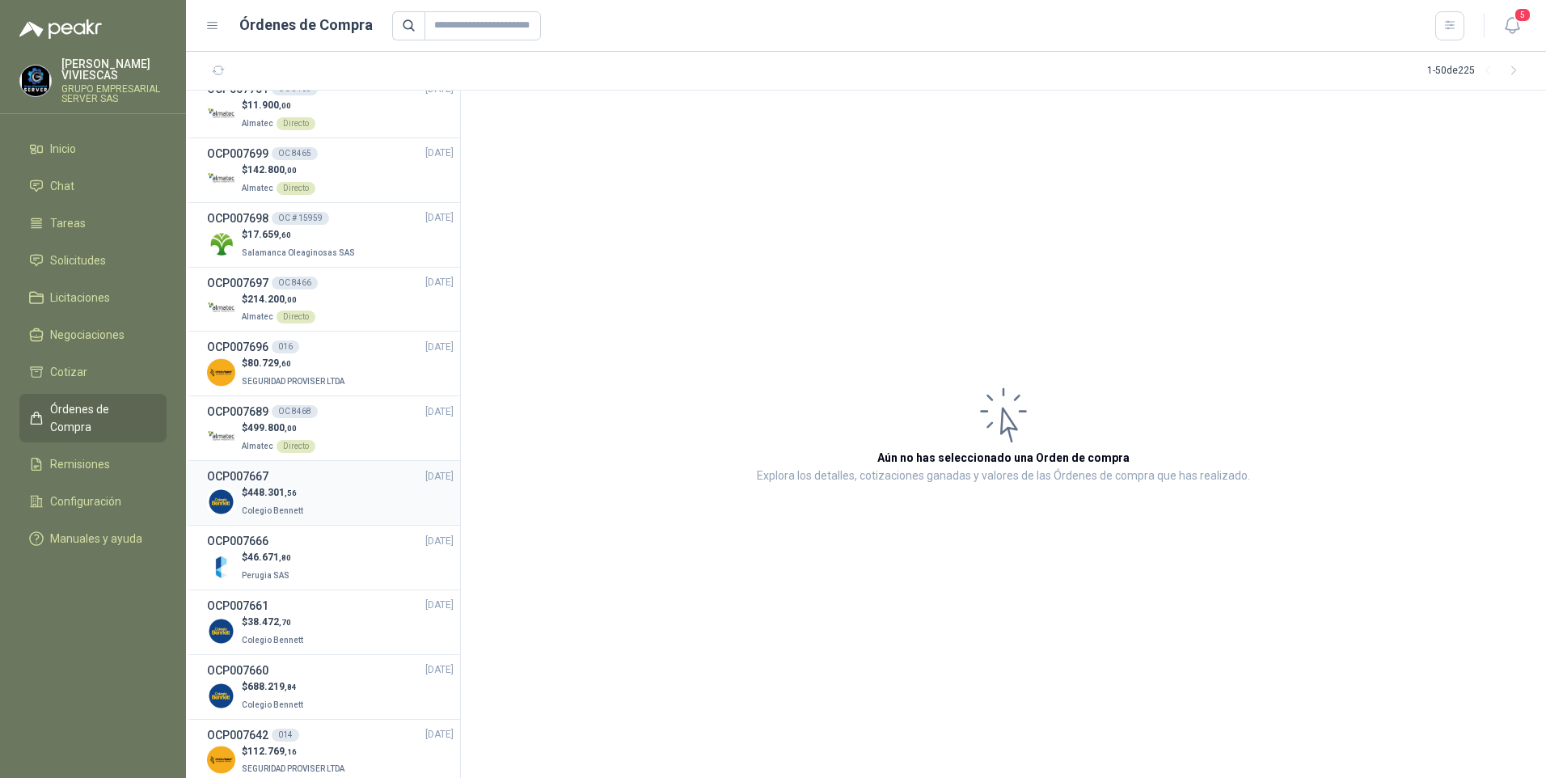
click at [272, 492] on span "448.301 ,56" at bounding box center [271, 492] width 49 height 11
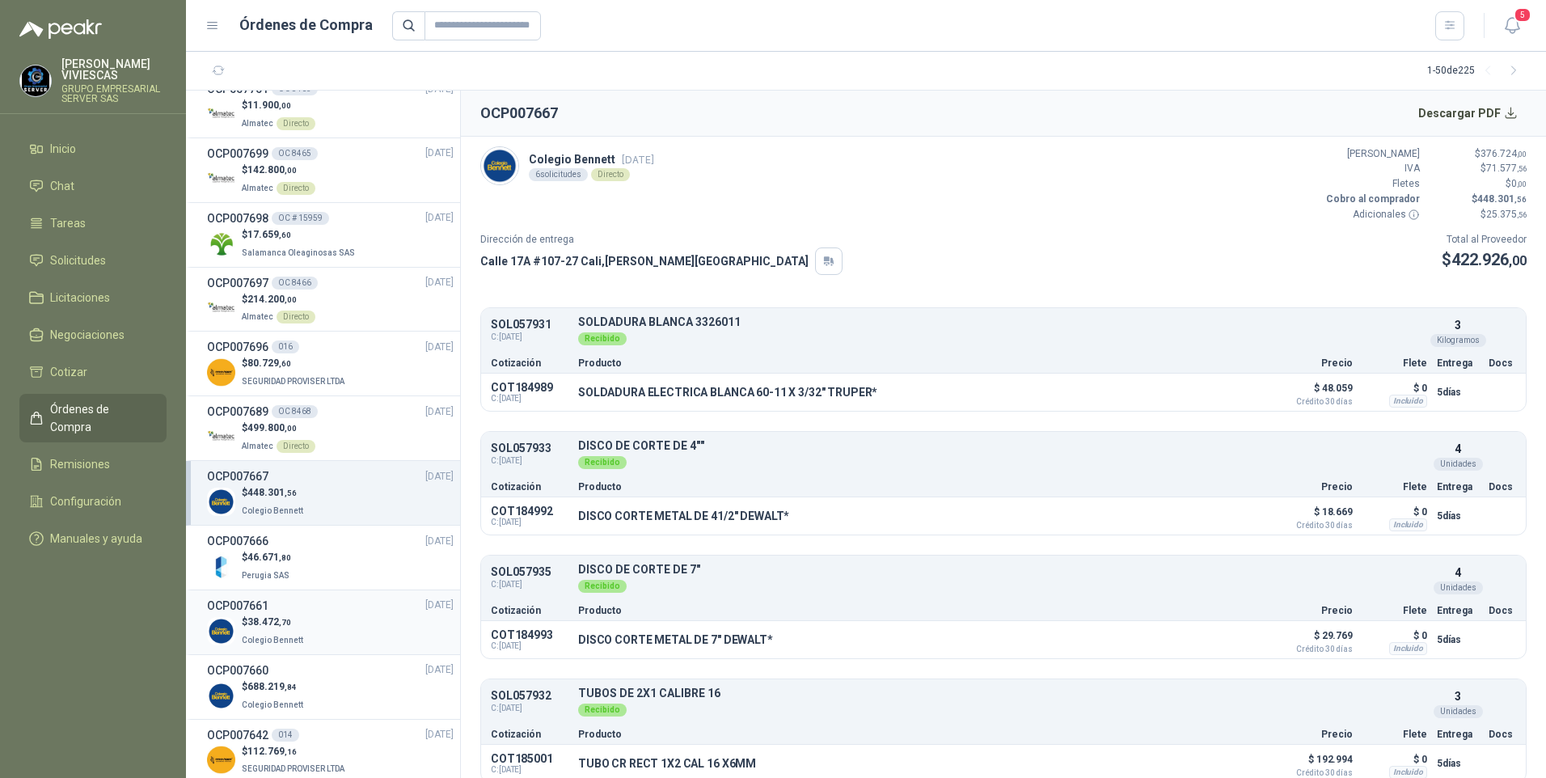
click at [272, 635] on span "Colegio Bennett" at bounding box center [272, 639] width 61 height 9
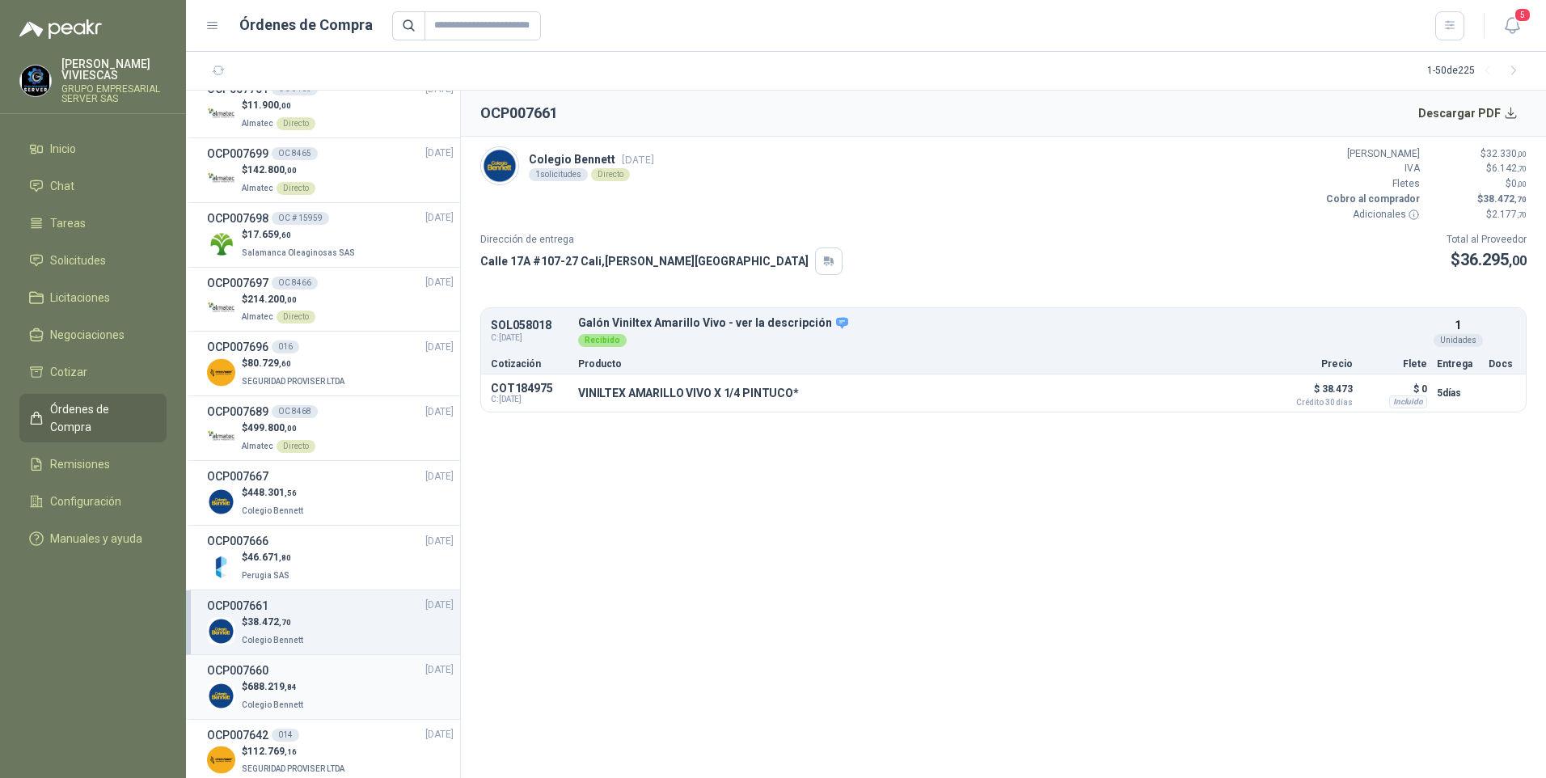
click at [274, 695] on p "Colegio Bennett" at bounding box center [274, 703] width 65 height 18
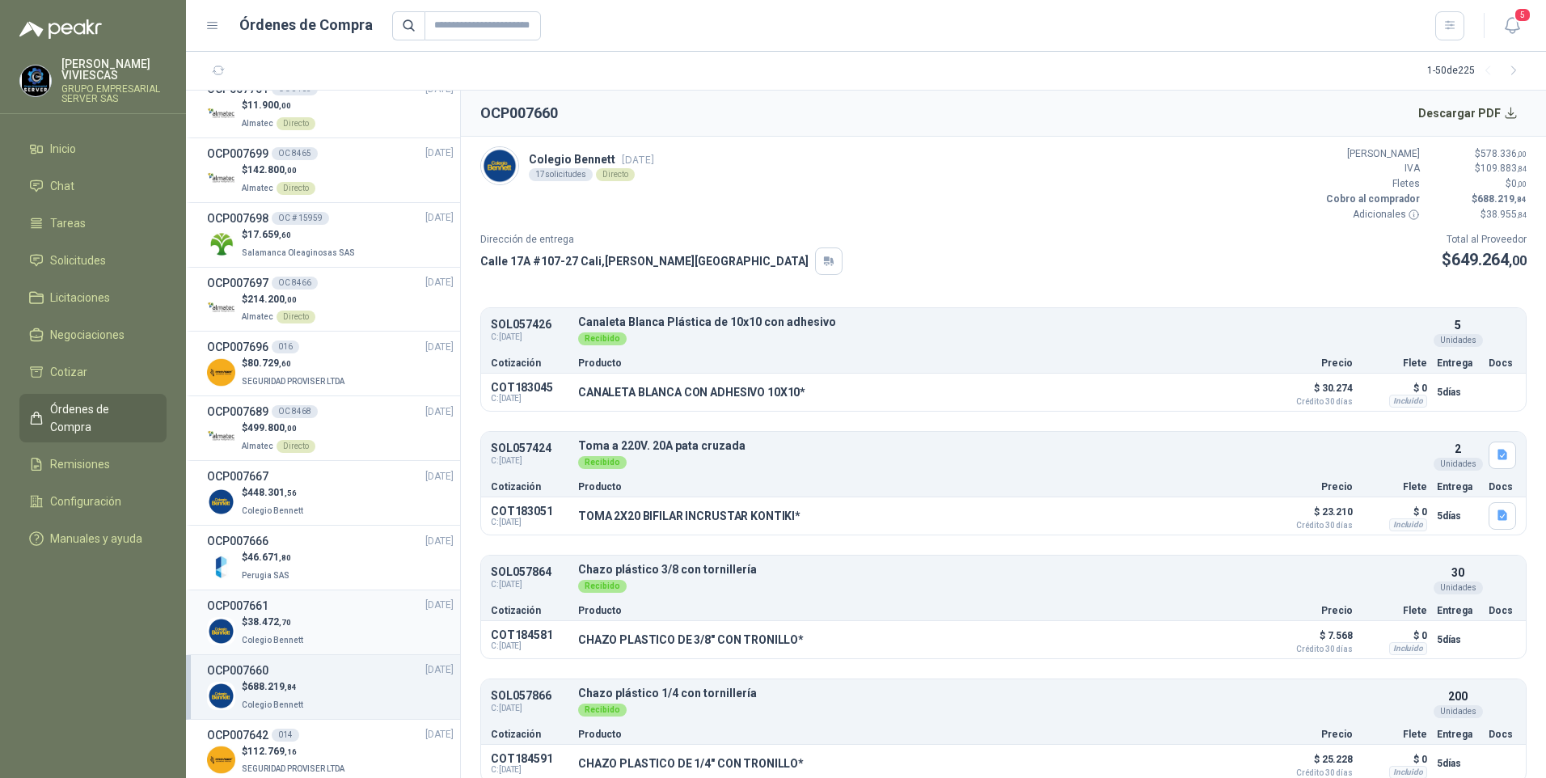
click at [272, 637] on span "Colegio Bennett" at bounding box center [272, 639] width 61 height 9
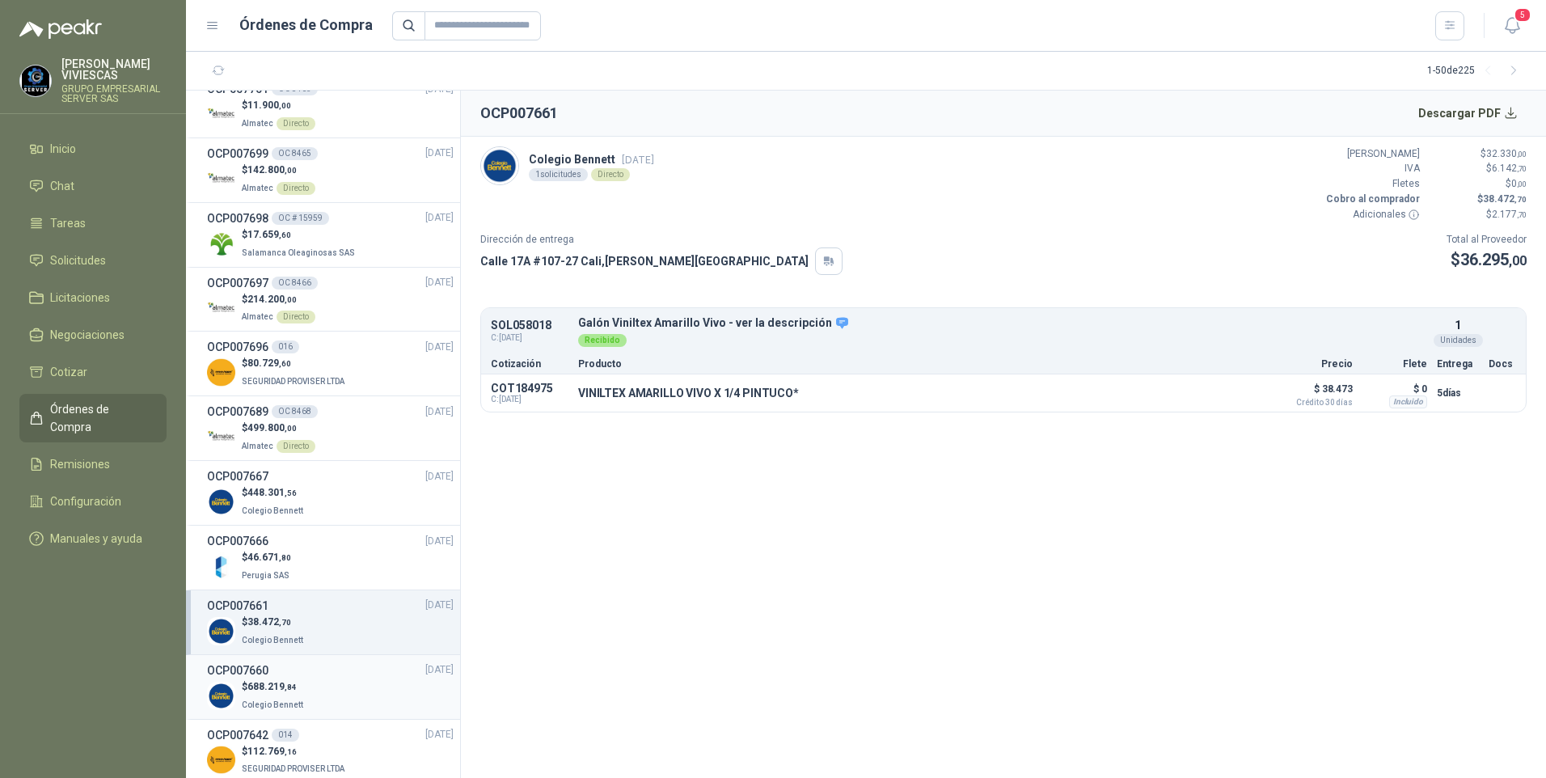
click at [251, 690] on span "688.219 ,84" at bounding box center [271, 686] width 49 height 11
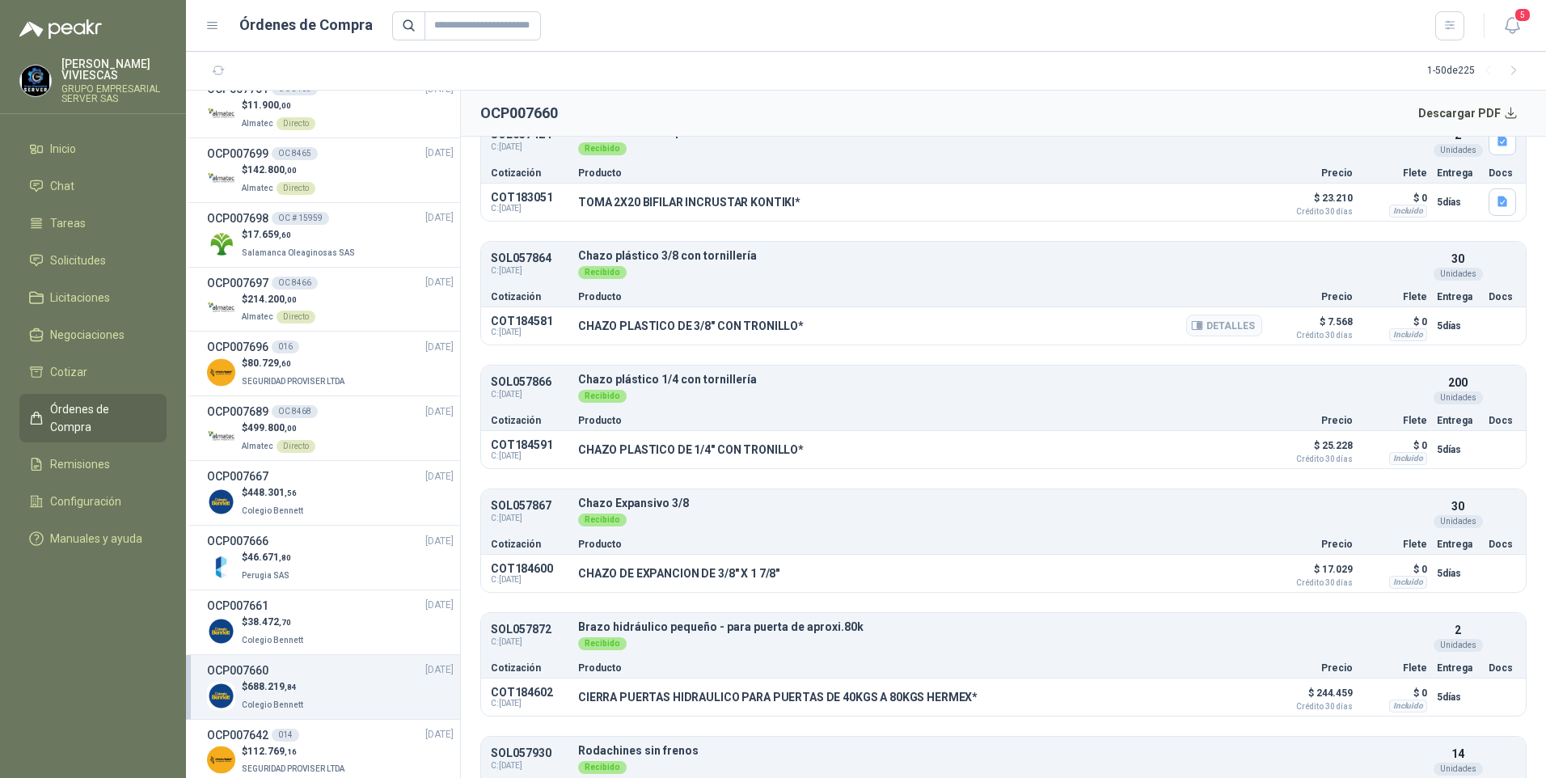
scroll to position [404, 0]
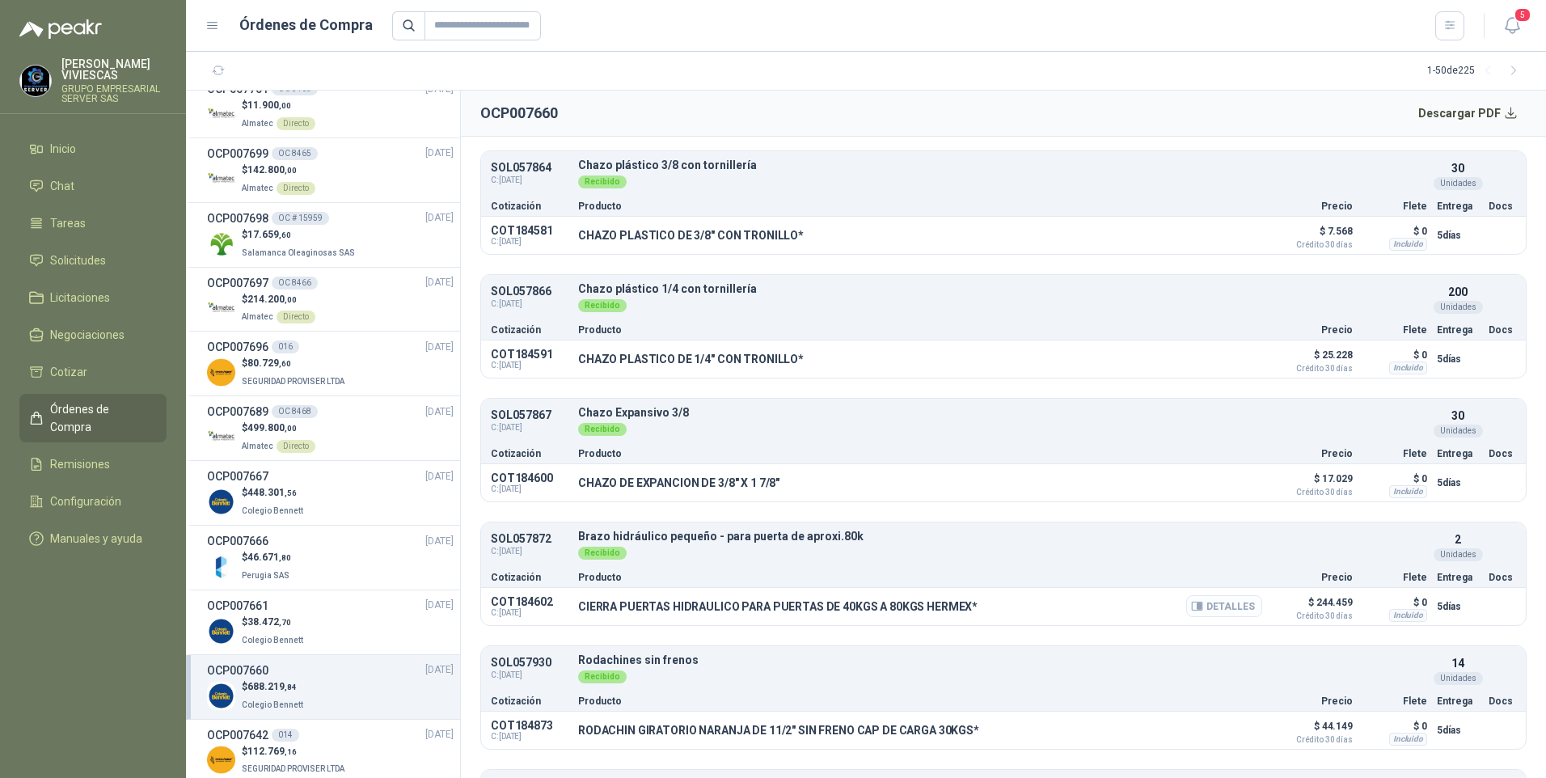
click at [1205, 610] on button "Detalles" at bounding box center [1224, 606] width 76 height 22
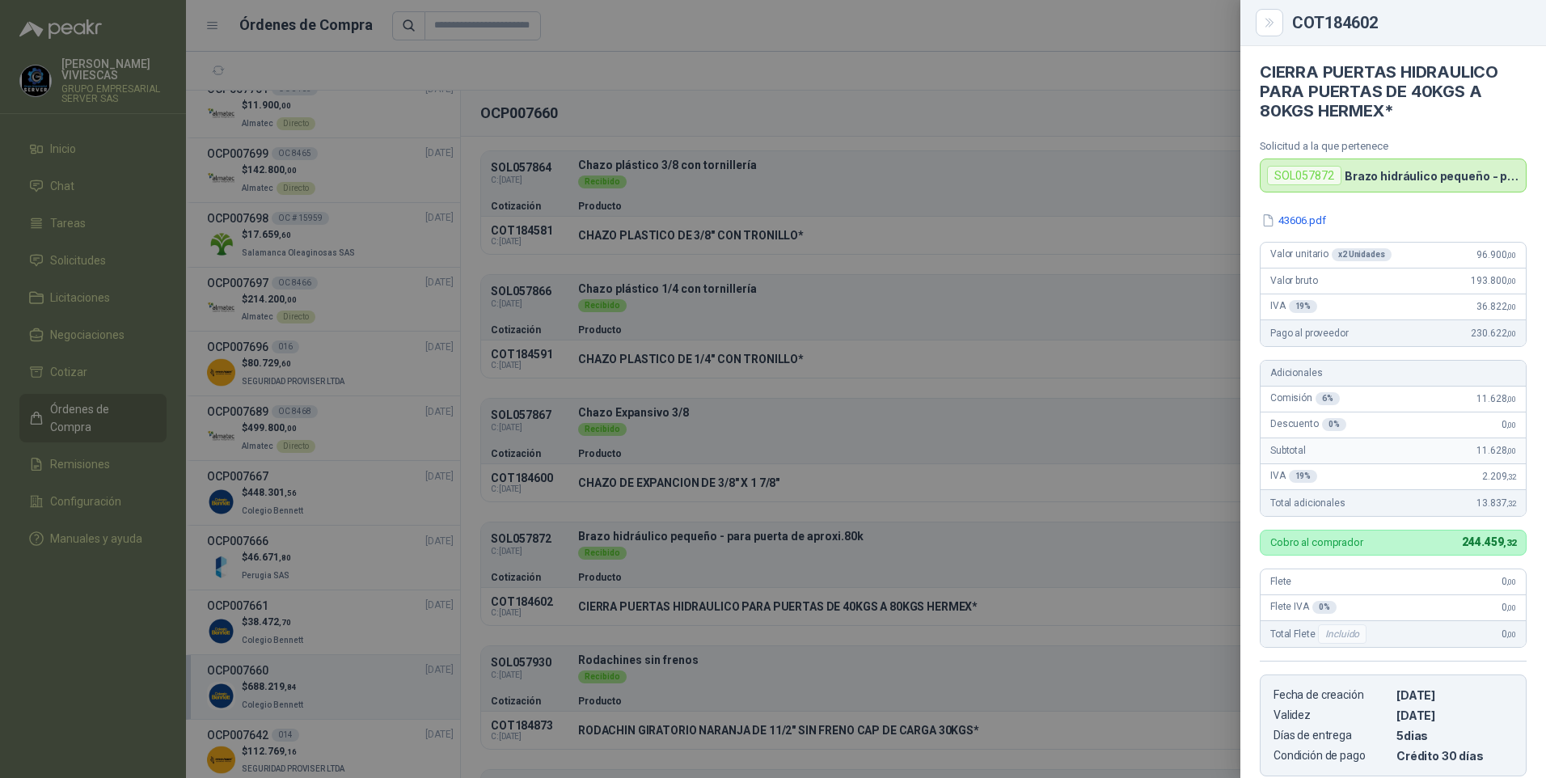
scroll to position [0, 0]
drag, startPoint x: 964, startPoint y: 65, endPoint x: 973, endPoint y: 8, distance: 58.2
click at [964, 63] on div at bounding box center [773, 389] width 1546 height 778
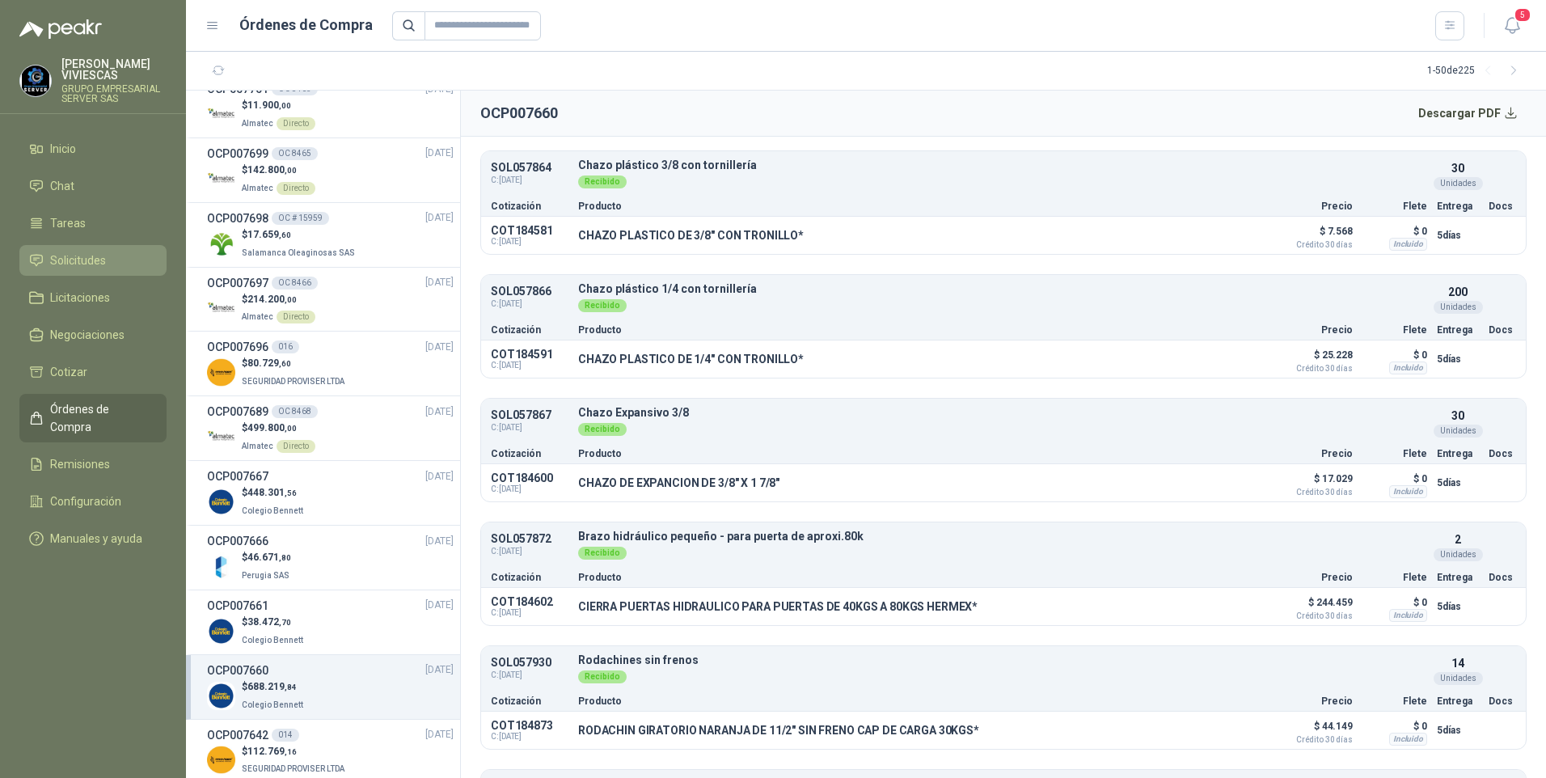
click at [76, 268] on span "Solicitudes" at bounding box center [78, 260] width 56 height 18
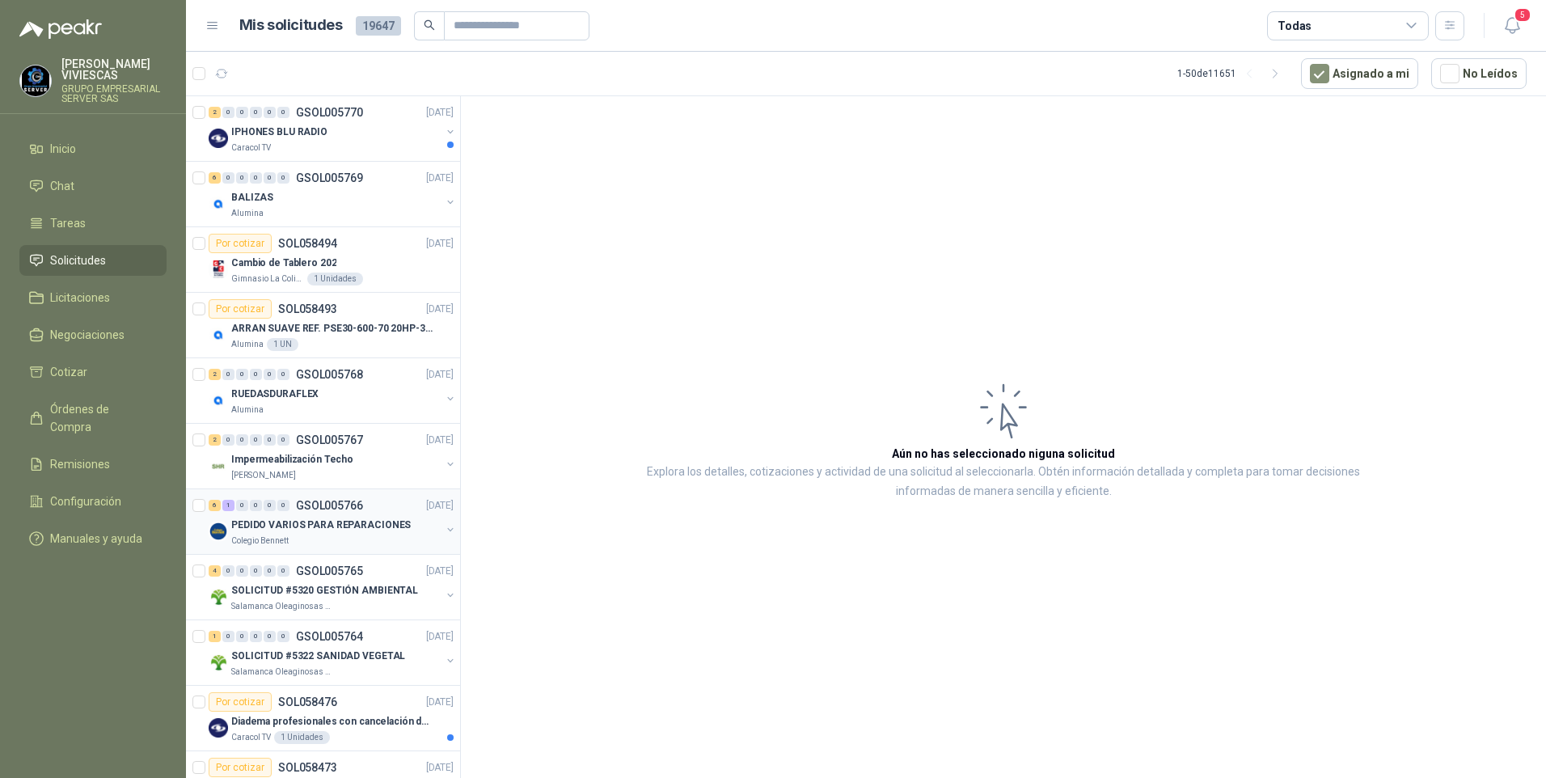
scroll to position [81, 0]
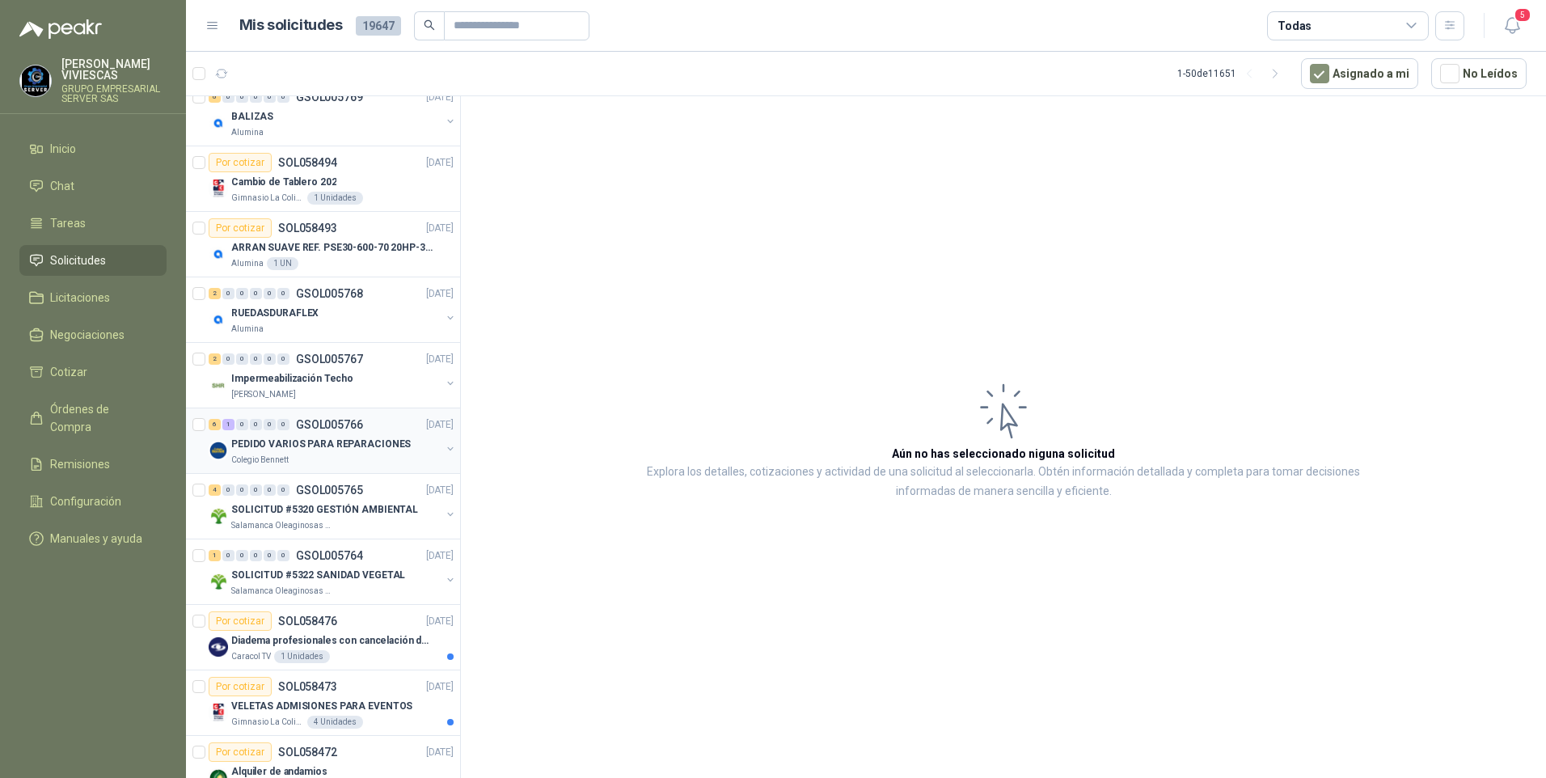
click at [297, 431] on div "6 1 0 0 0 0 GSOL005766 03/10/25" at bounding box center [333, 424] width 248 height 19
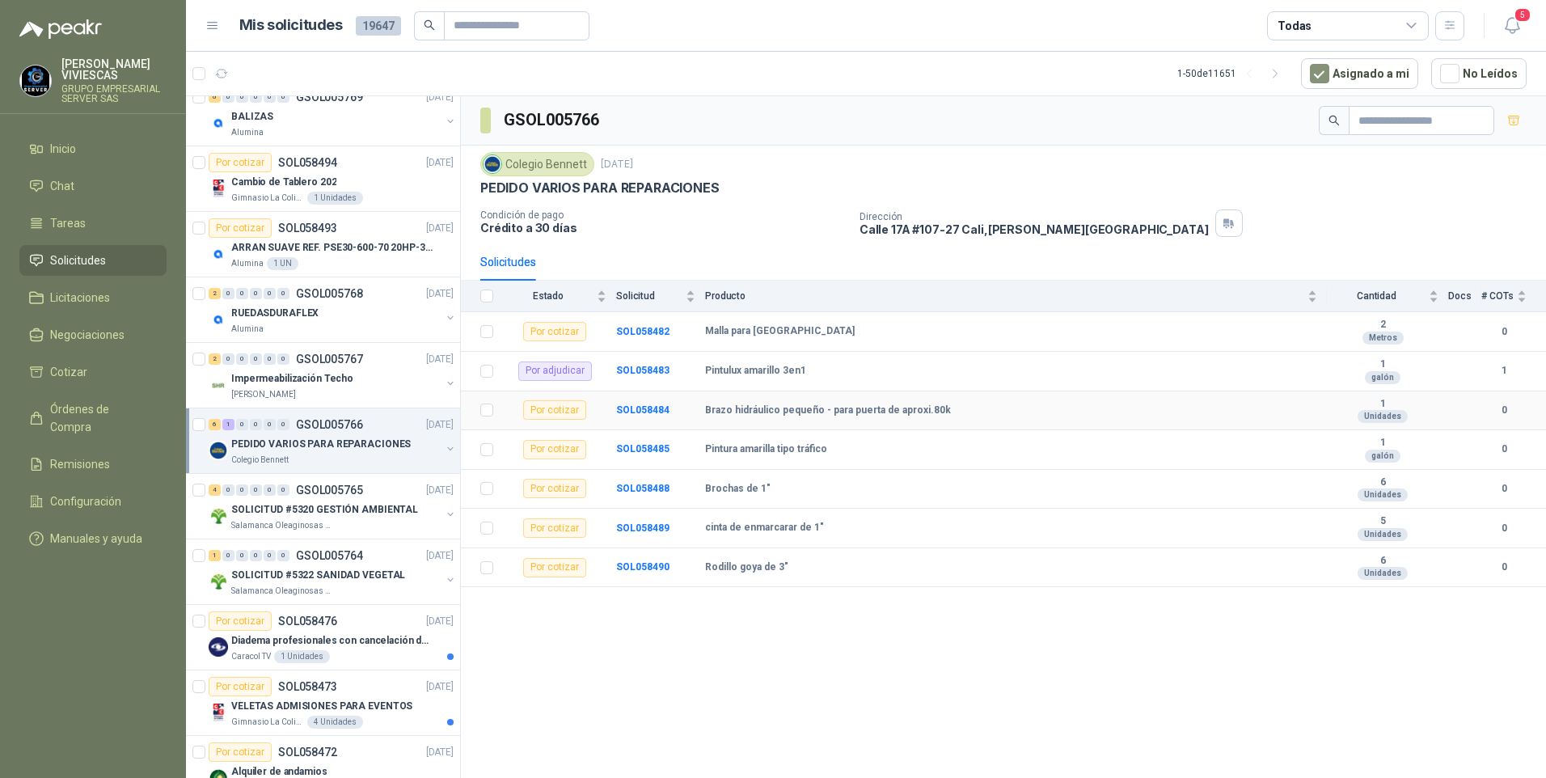
click at [542, 414] on div "Por cotizar" at bounding box center [554, 409] width 63 height 19
click at [647, 414] on b "SOL058484" at bounding box center [642, 409] width 53 height 11
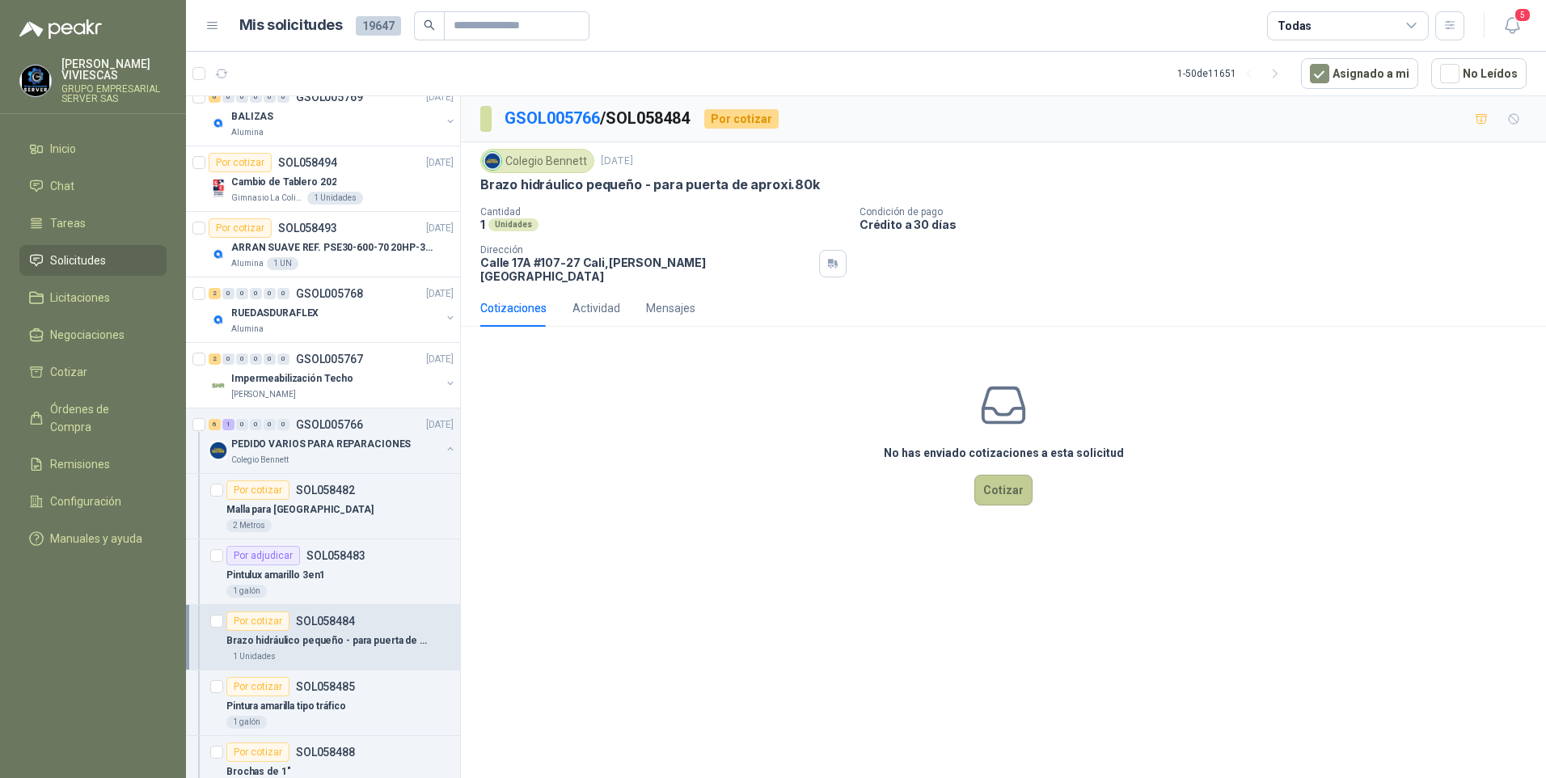
click at [1006, 475] on button "Cotizar" at bounding box center [1003, 490] width 58 height 31
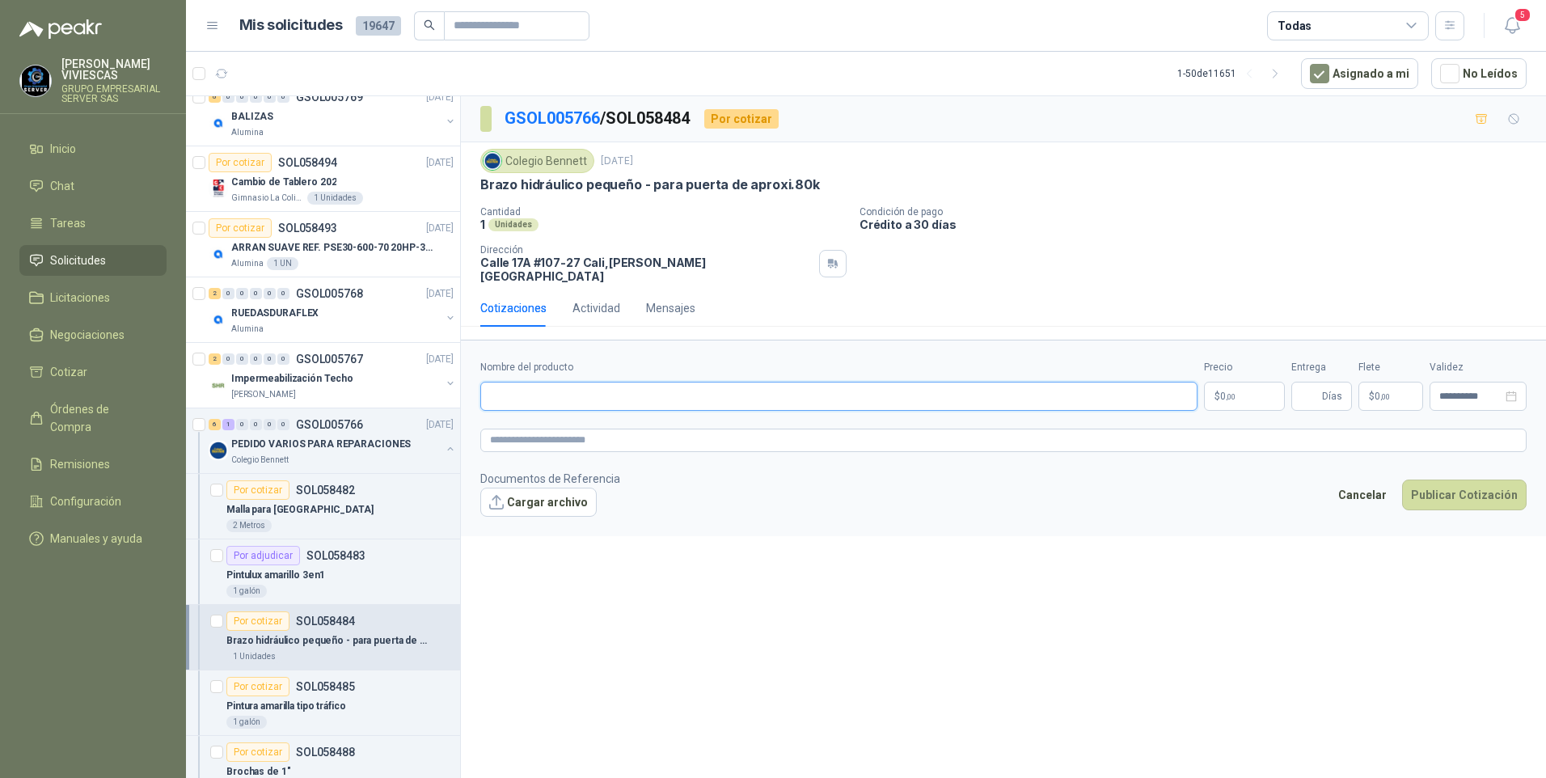
click at [551, 385] on input "Nombre del producto" at bounding box center [838, 396] width 717 height 29
type input "**********"
click at [1235, 387] on body "RODRIGO VIVIESCAS GRUPO EMPRESARIAL SERVER SAS Inicio Chat Tareas Solicitudes L…" at bounding box center [773, 389] width 1546 height 778
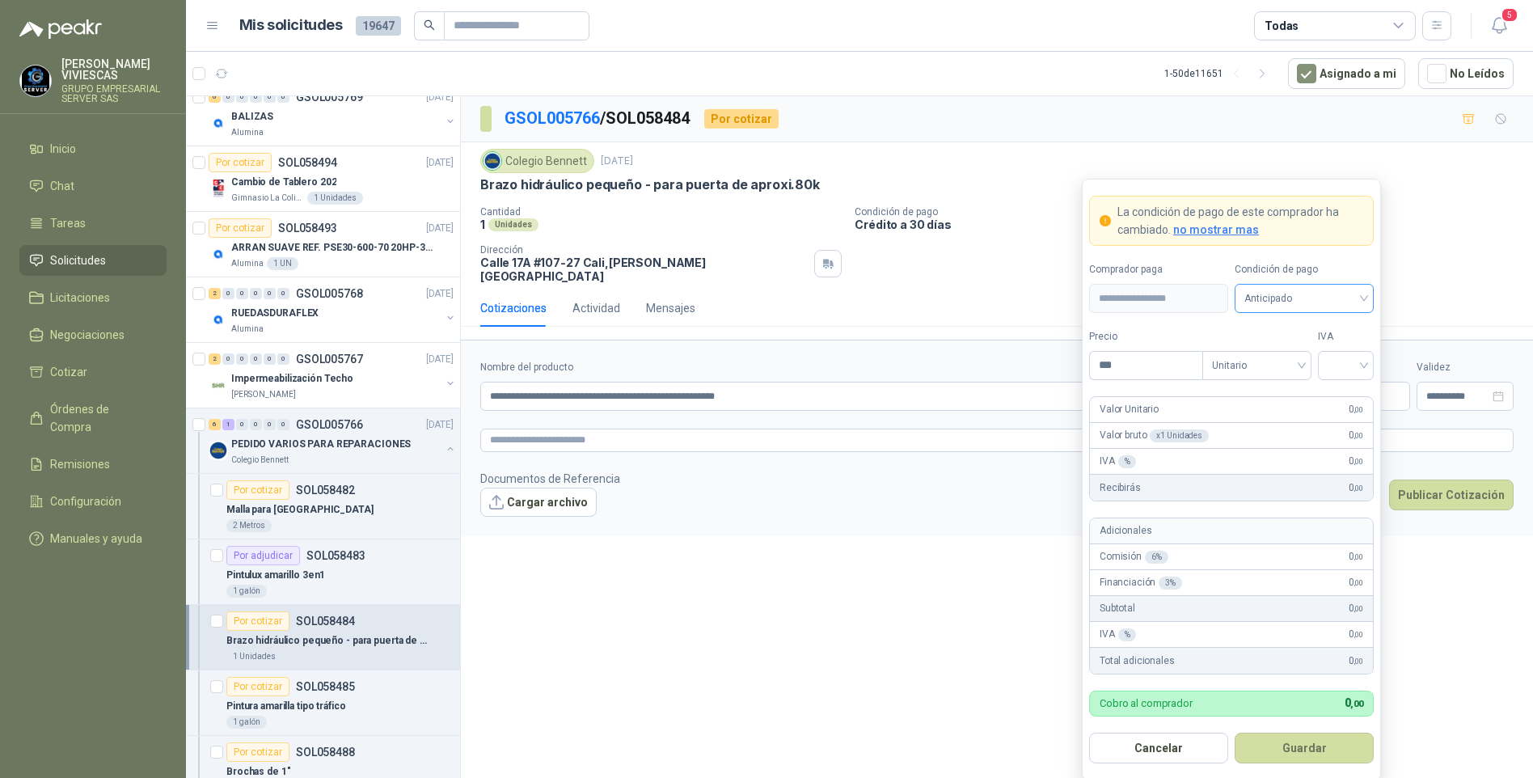
click at [1293, 302] on span "Anticipado" at bounding box center [1304, 298] width 120 height 24
click at [1267, 351] on div "Crédito a 30 días" at bounding box center [1303, 358] width 113 height 18
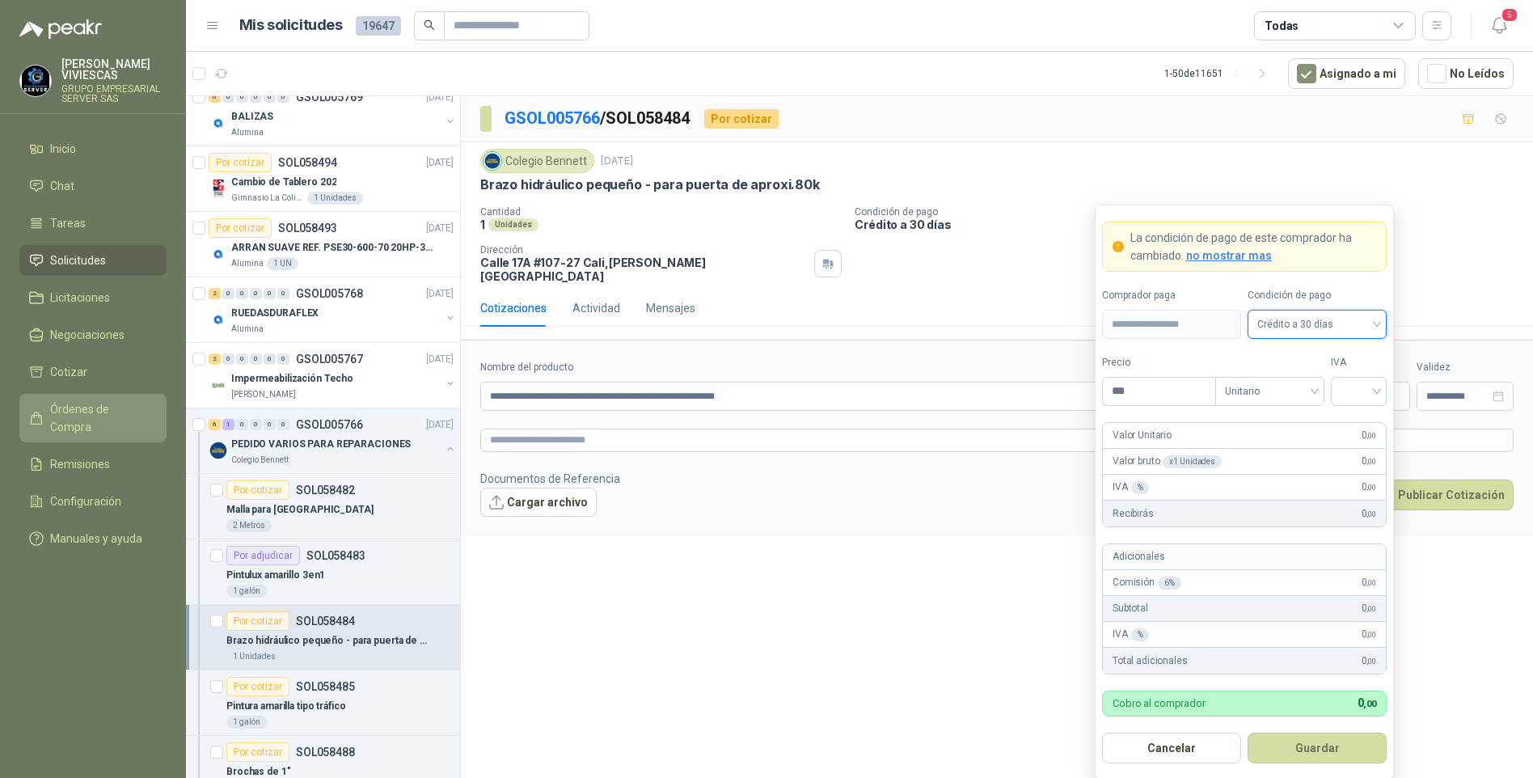
click at [67, 405] on span "Órdenes de Compra" at bounding box center [100, 418] width 101 height 36
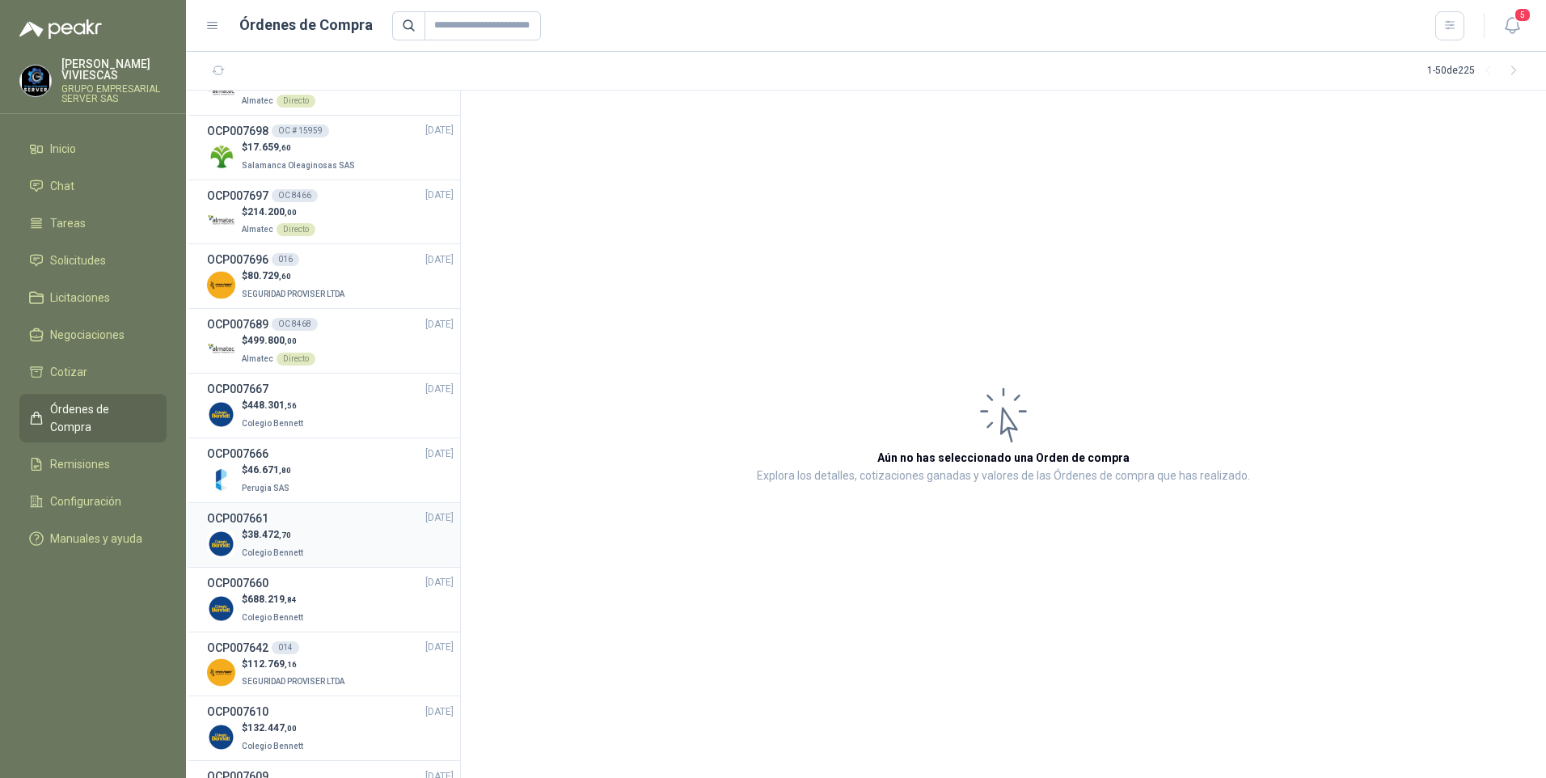
scroll to position [485, 0]
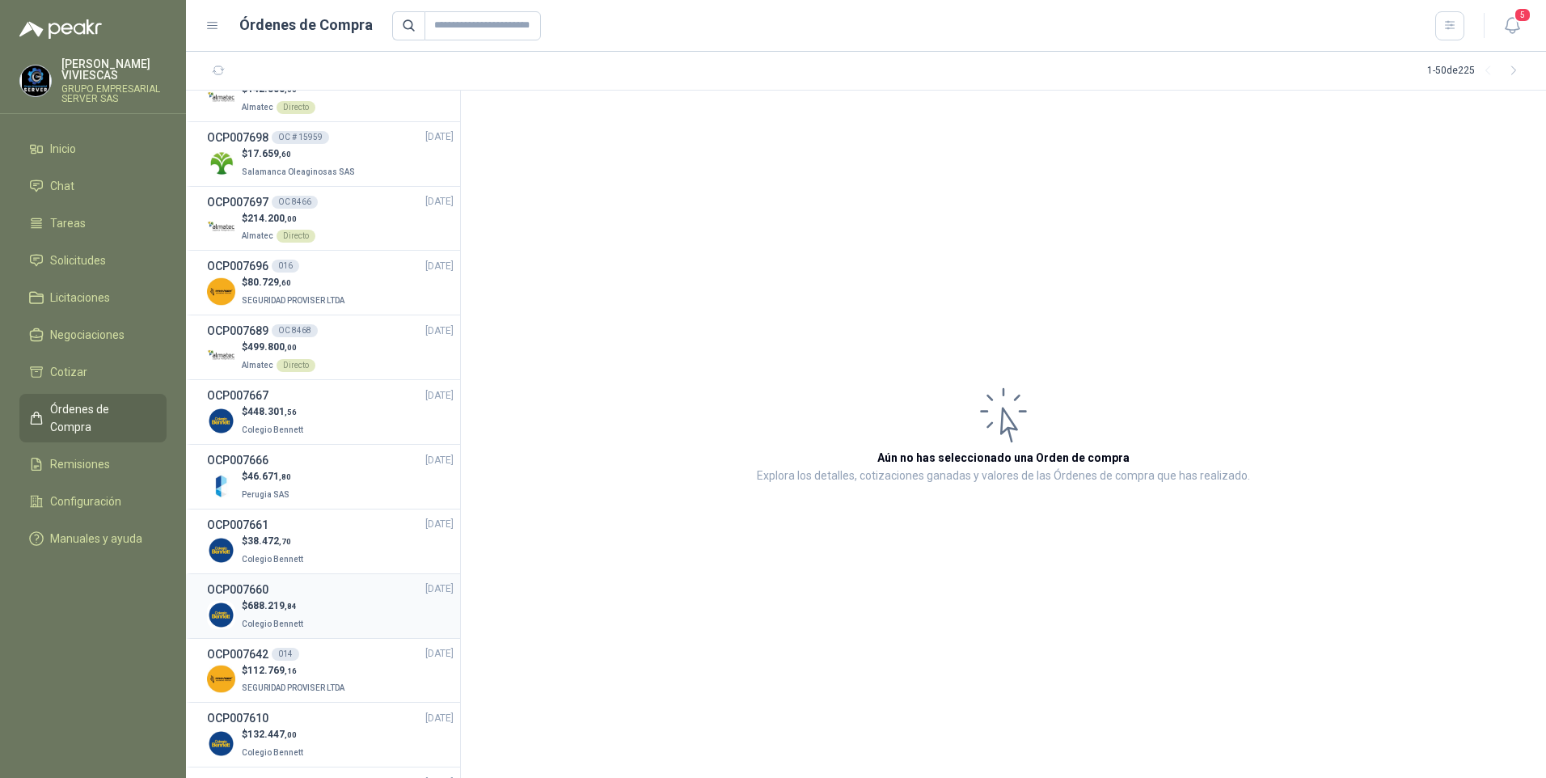
click at [260, 608] on span "688.219 ,84" at bounding box center [271, 605] width 49 height 11
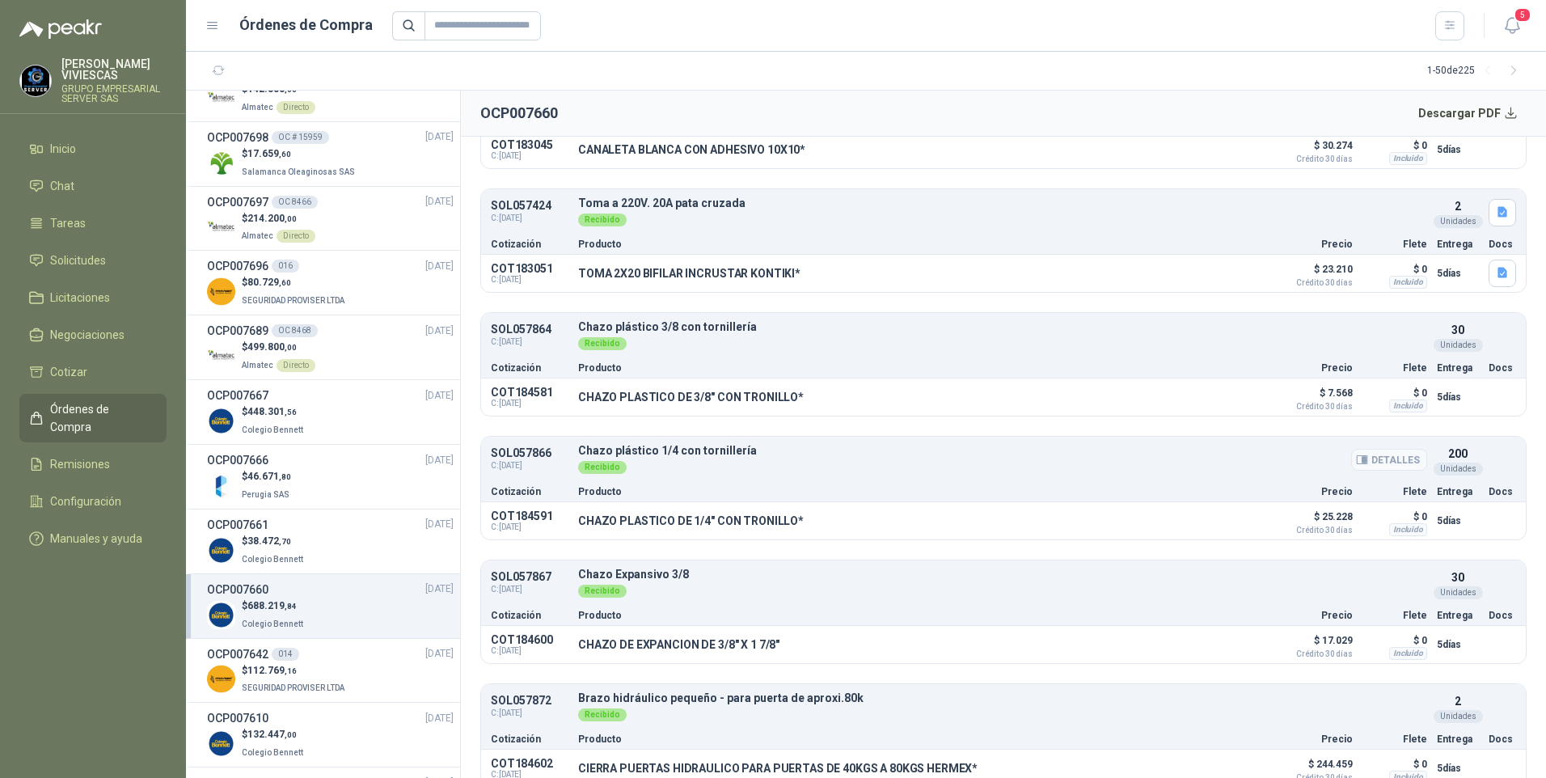
scroll to position [323, 0]
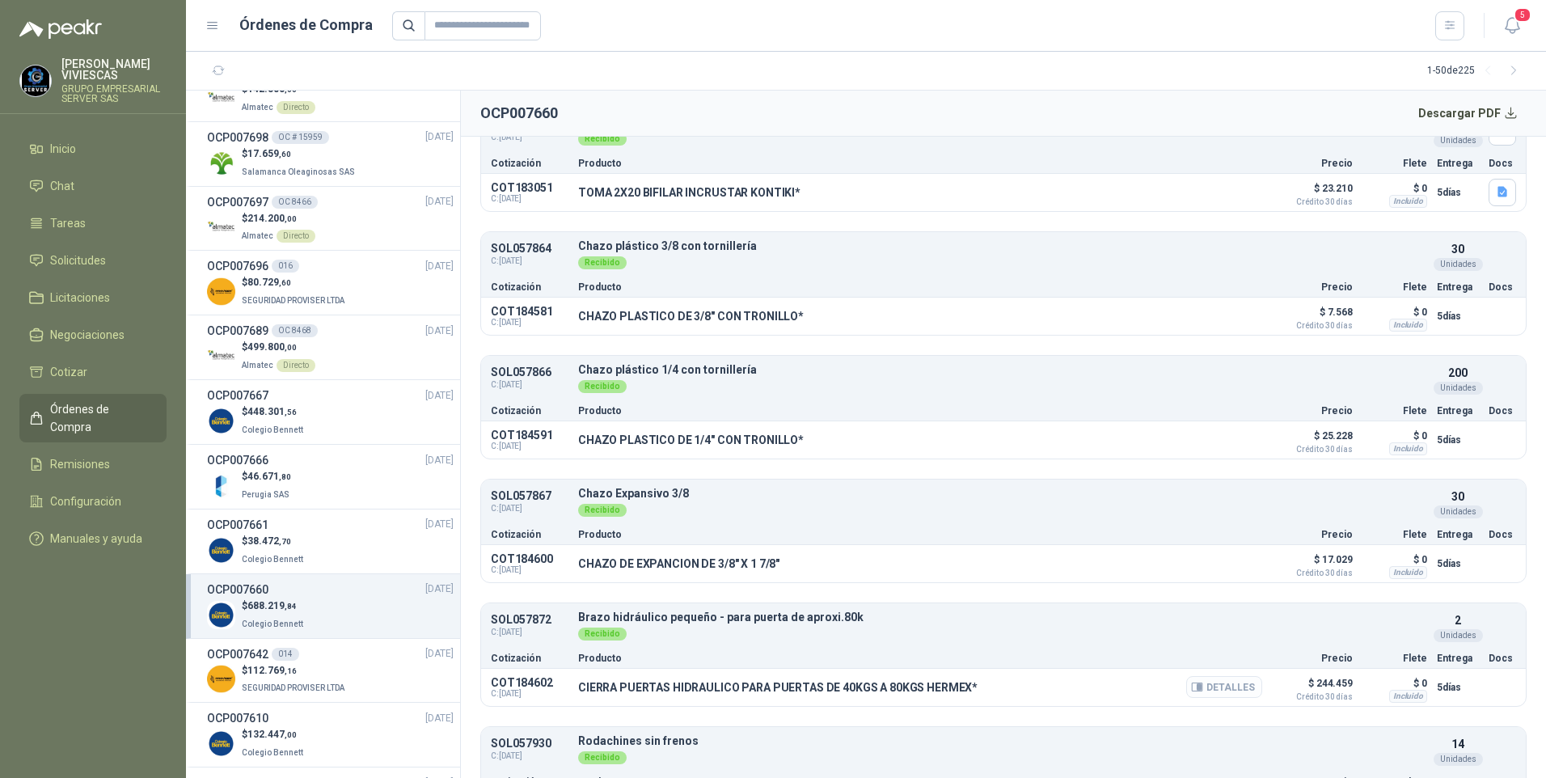
click at [1200, 681] on button "Detalles" at bounding box center [1224, 687] width 76 height 22
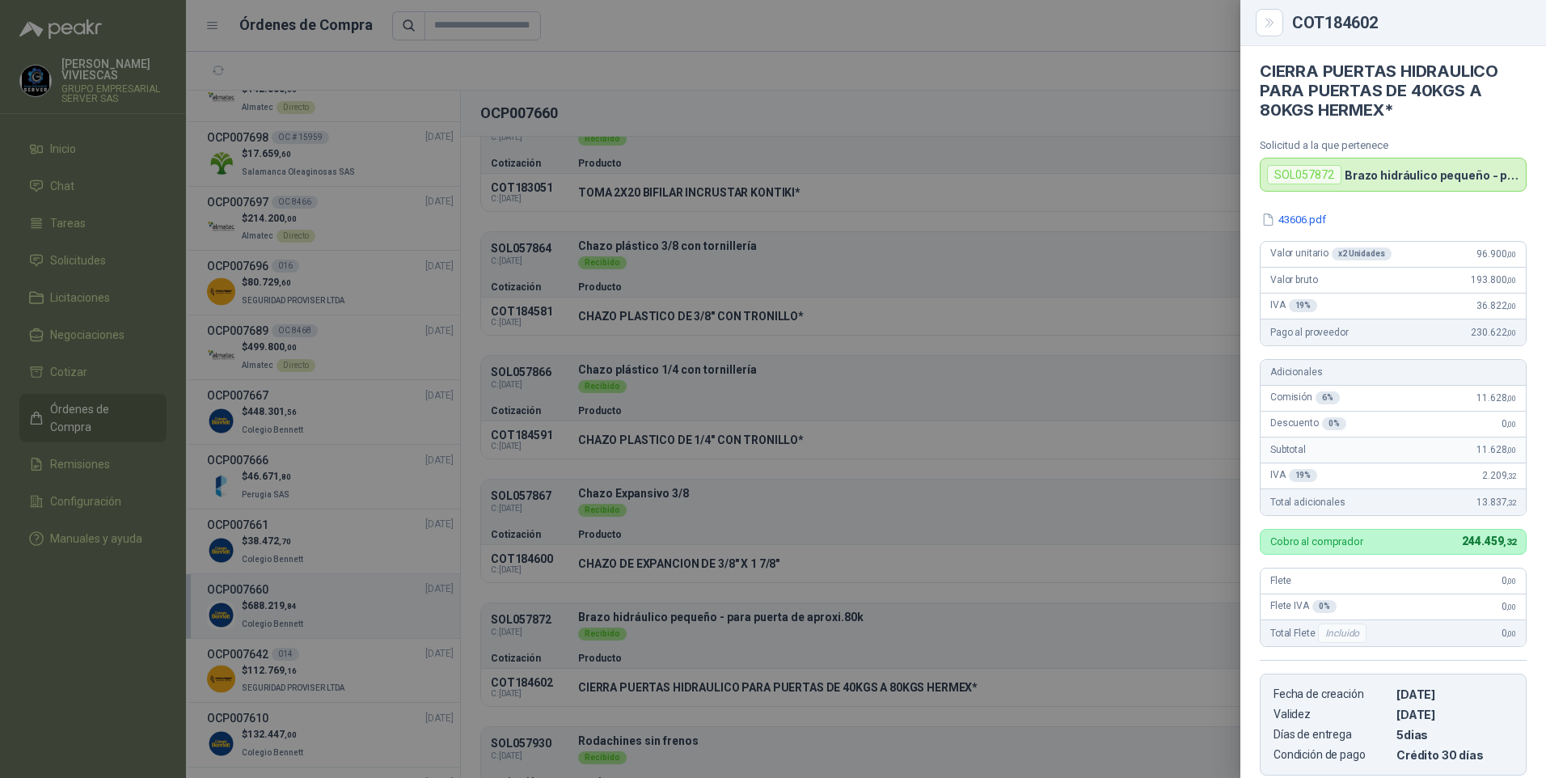
scroll to position [0, 0]
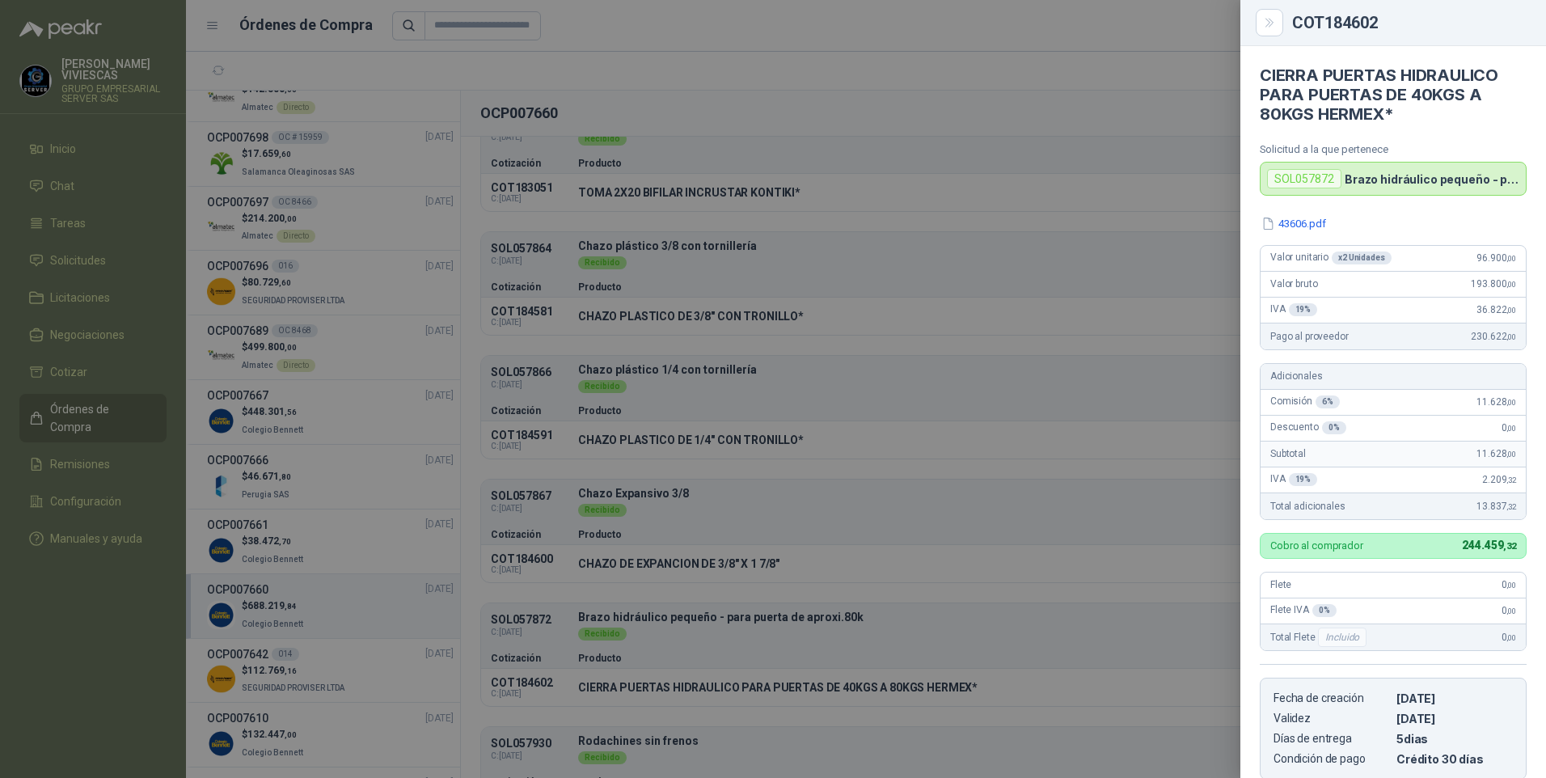
click at [162, 222] on div at bounding box center [773, 389] width 1546 height 778
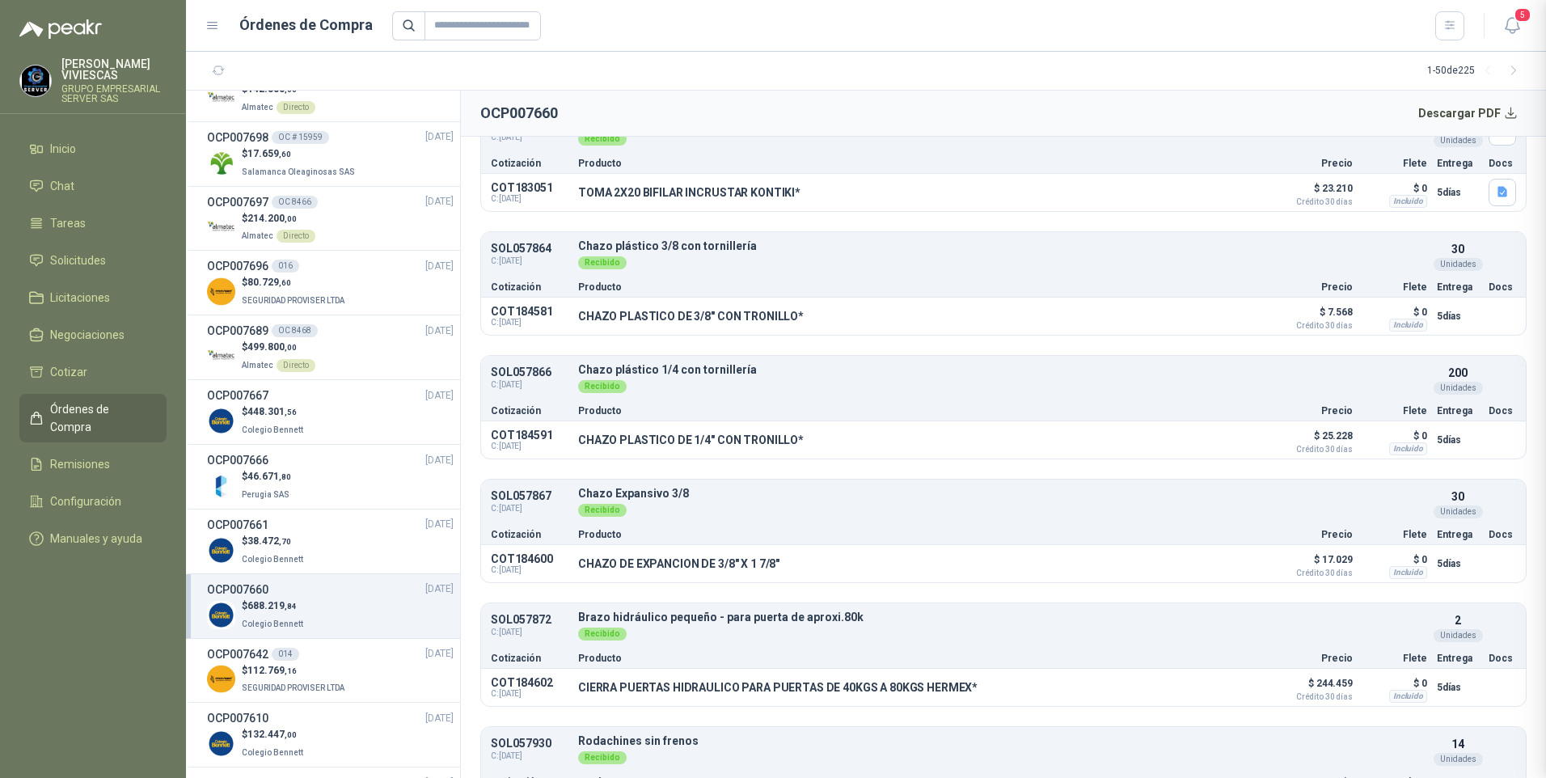
scroll to position [270, 0]
click at [66, 264] on span "Solicitudes" at bounding box center [78, 260] width 56 height 18
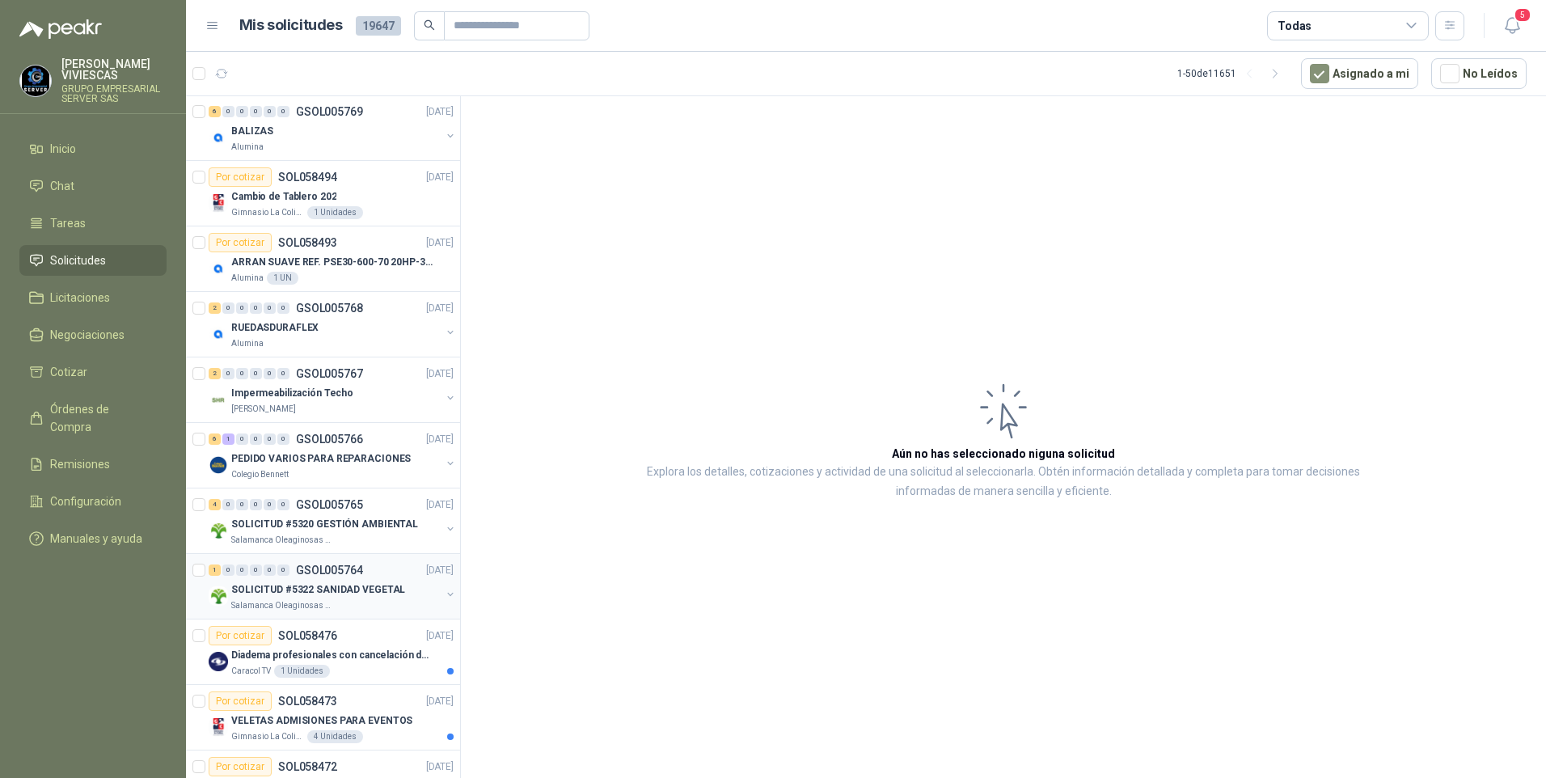
scroll to position [162, 0]
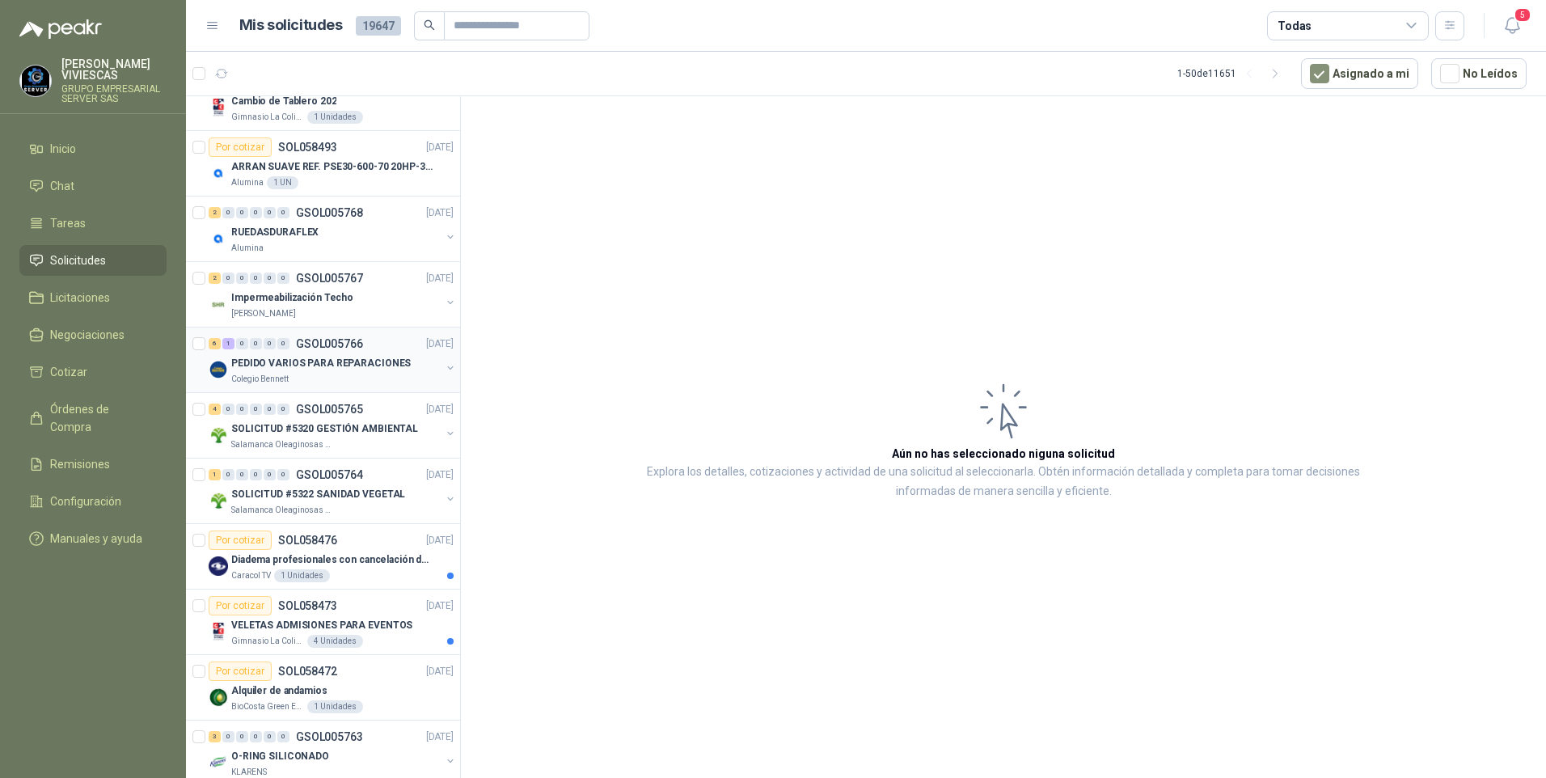
click at [266, 374] on p "Colegio Bennett" at bounding box center [259, 379] width 57 height 13
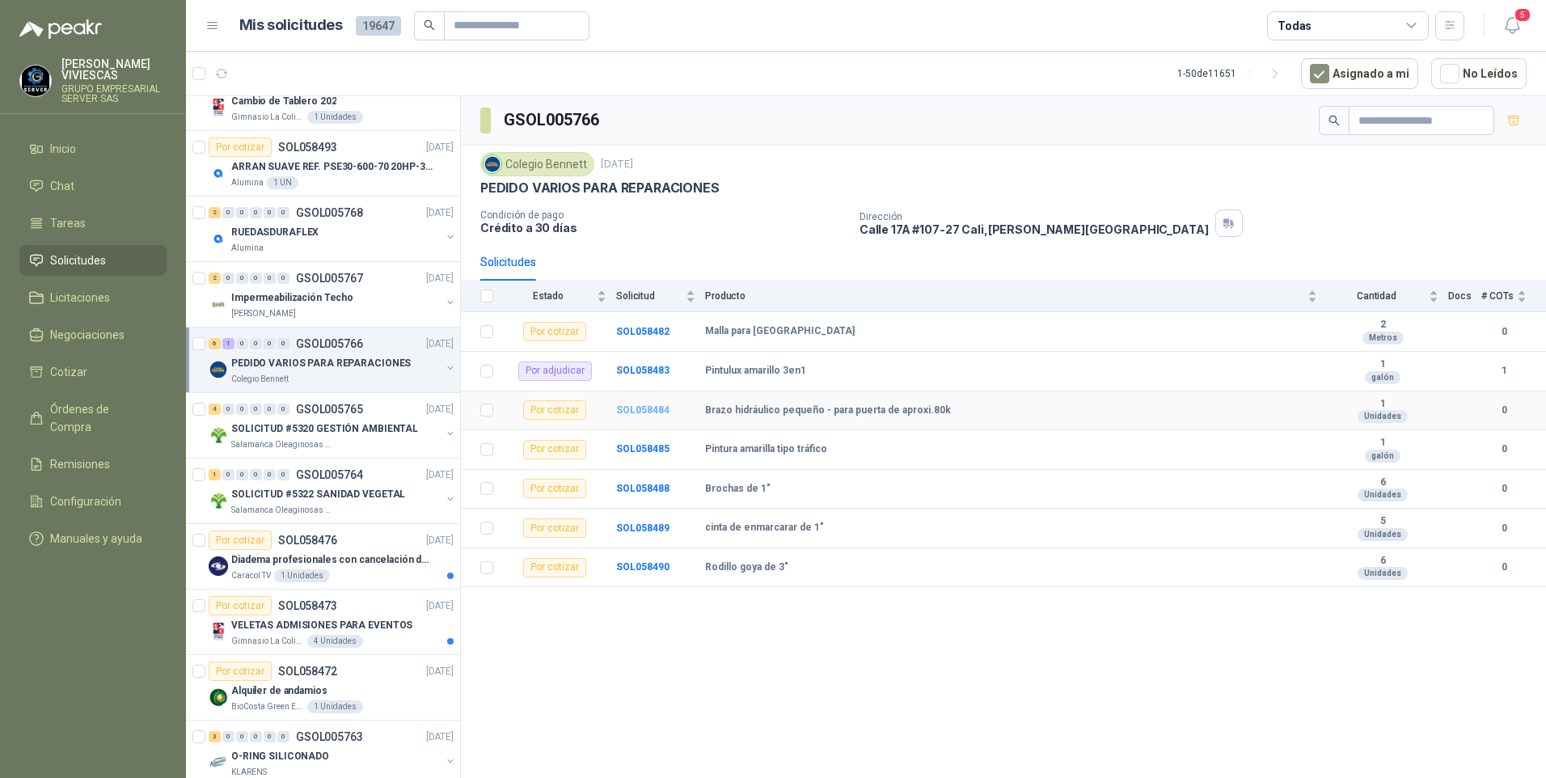
click at [638, 413] on b "SOL058484" at bounding box center [642, 409] width 53 height 11
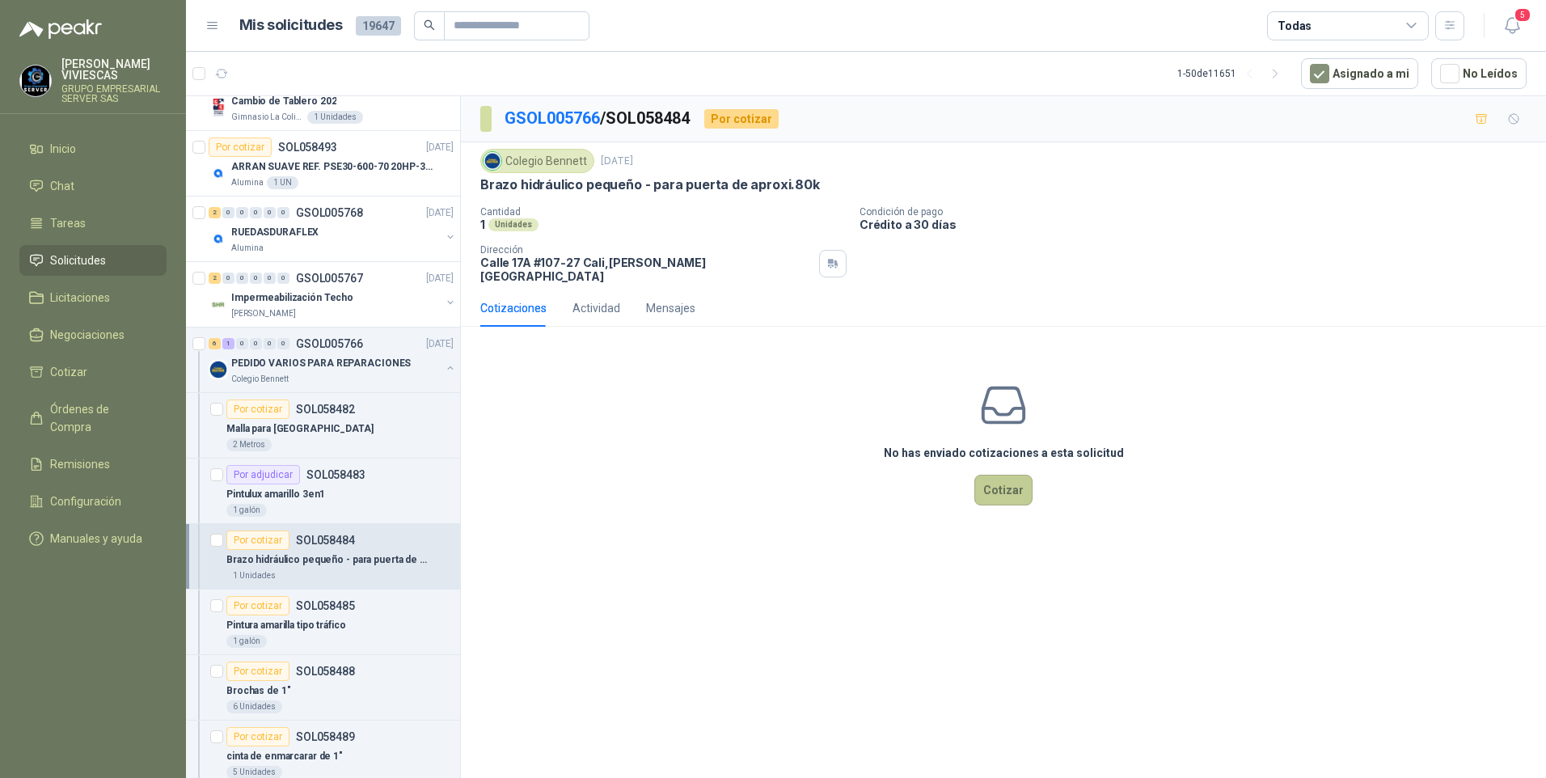
click at [1000, 479] on button "Cotizar" at bounding box center [1003, 490] width 58 height 31
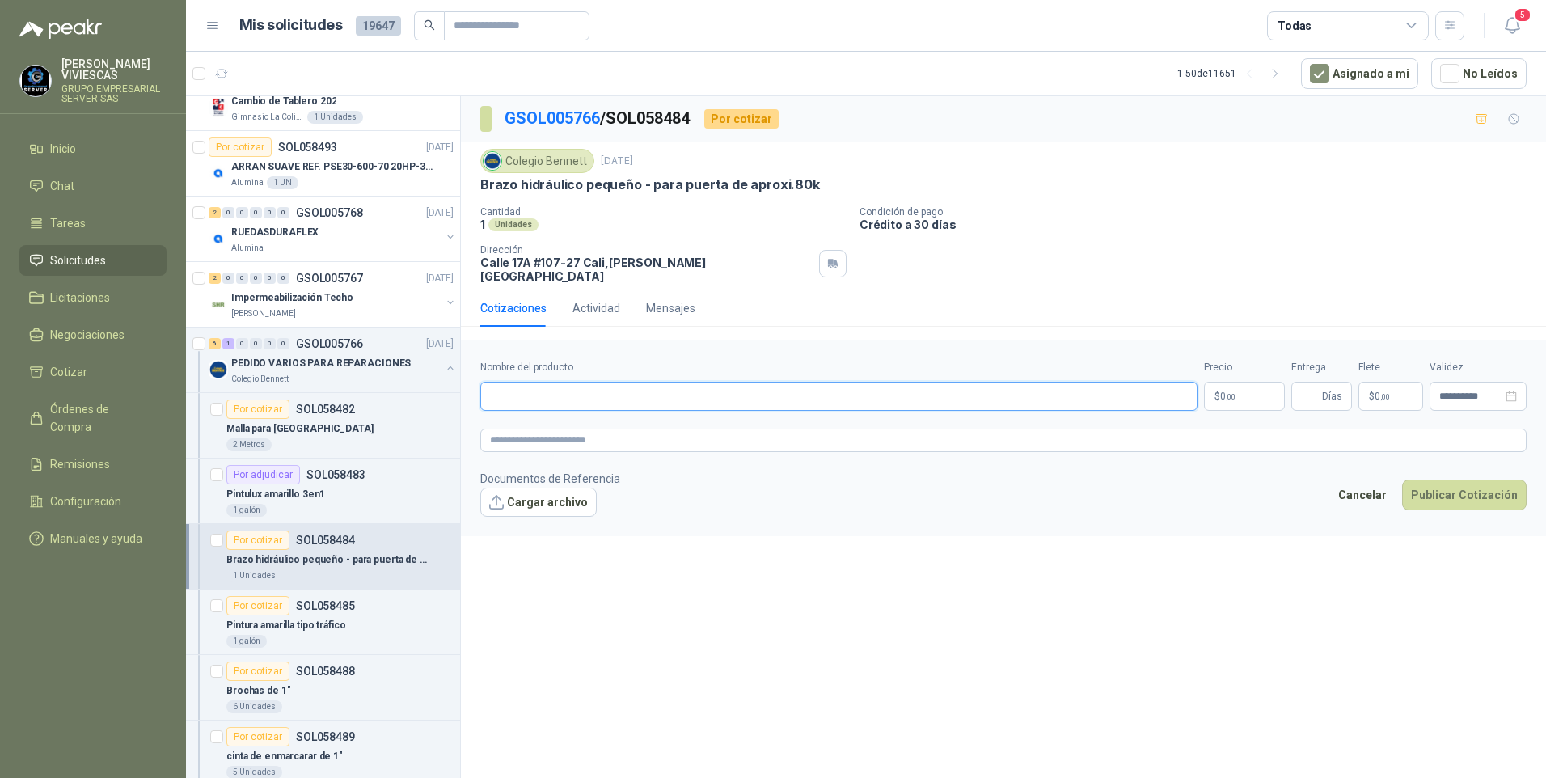
click at [577, 385] on input "Nombre del producto" at bounding box center [838, 396] width 717 height 29
type input "**********"
click at [1245, 386] on body "RODRIGO VIVIESCAS GRUPO EMPRESARIAL SERVER SAS Inicio Chat Tareas Solicitudes L…" at bounding box center [773, 389] width 1546 height 778
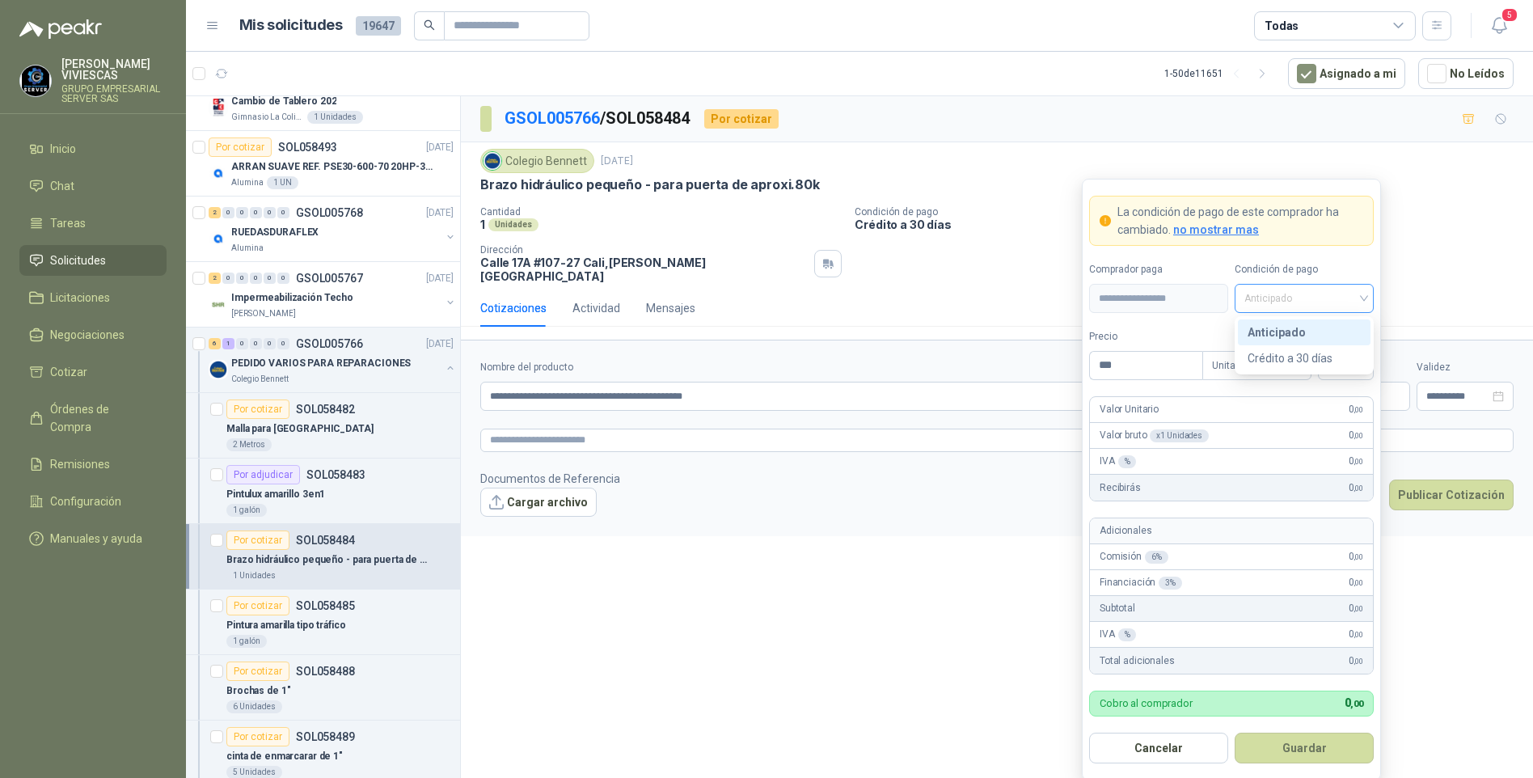
click at [1278, 293] on span "Anticipado" at bounding box center [1304, 298] width 120 height 24
click at [1274, 353] on div "Crédito a 30 días" at bounding box center [1303, 358] width 113 height 18
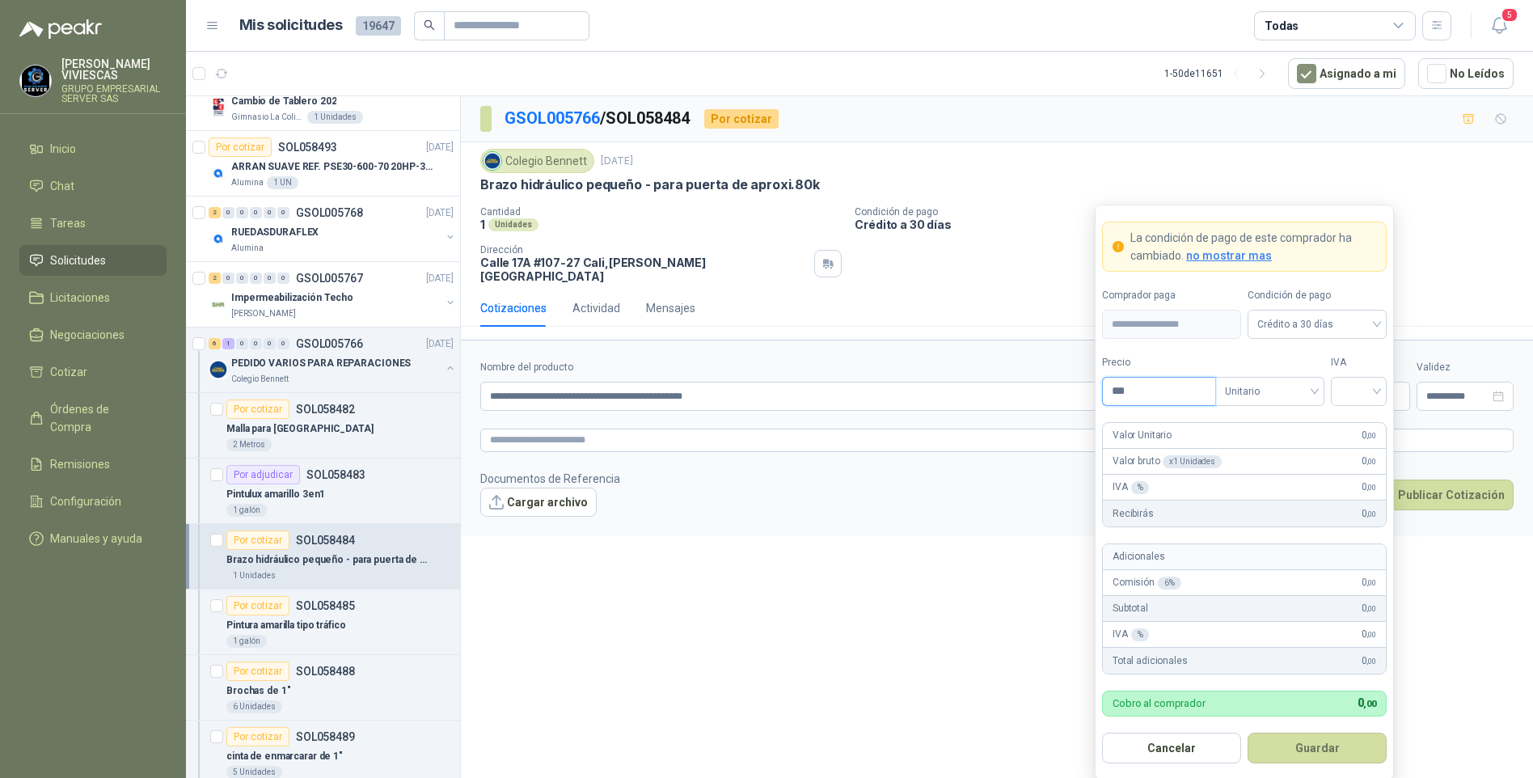
click at [1142, 387] on input "***" at bounding box center [1159, 391] width 112 height 27
type input "********"
drag, startPoint x: 1364, startPoint y: 392, endPoint x: 1342, endPoint y: 403, distance: 24.6
click at [1363, 393] on input "search" at bounding box center [1358, 390] width 36 height 24
click at [1346, 420] on div "19%" at bounding box center [1359, 425] width 30 height 18
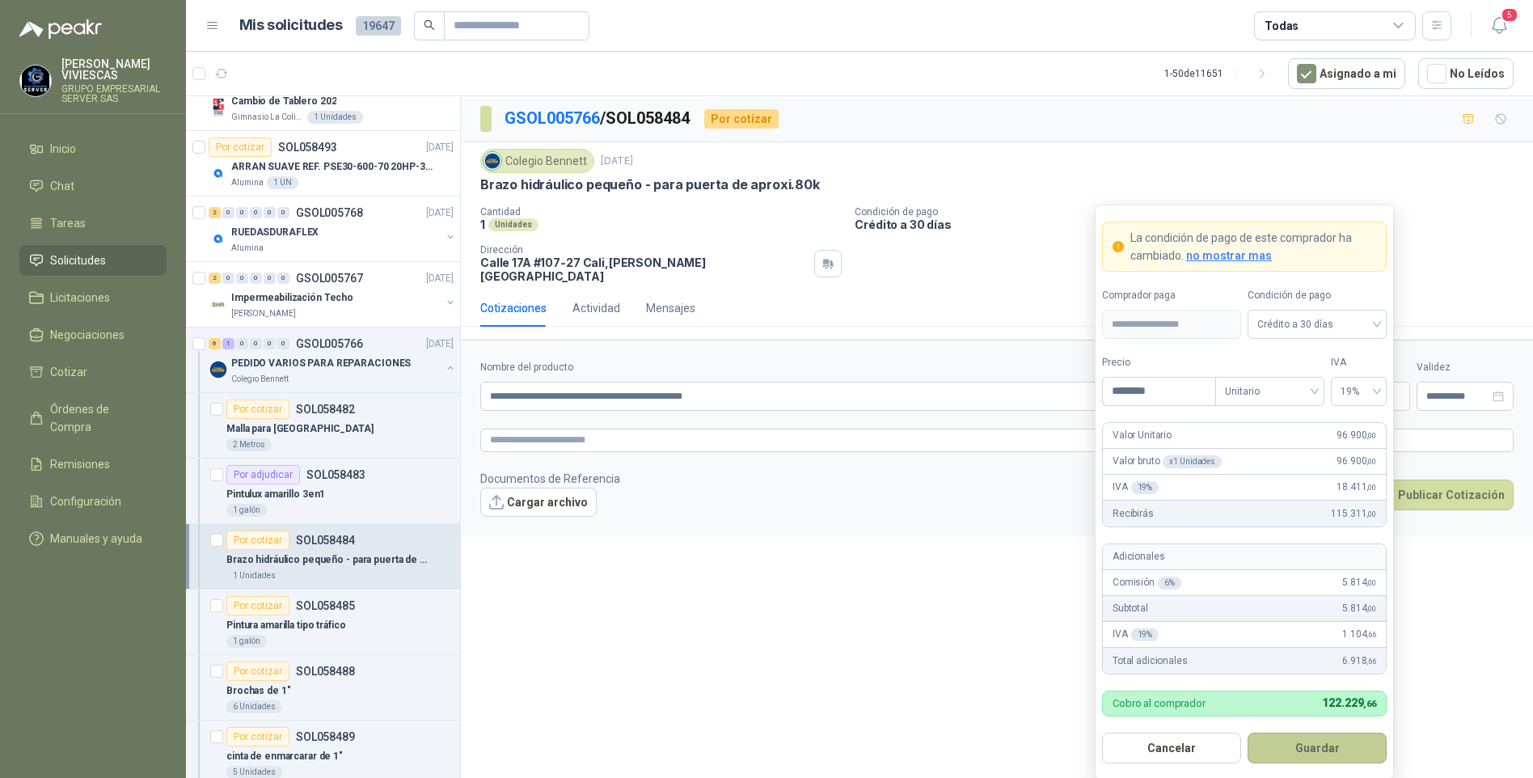
click at [1302, 747] on button "Guardar" at bounding box center [1316, 747] width 139 height 31
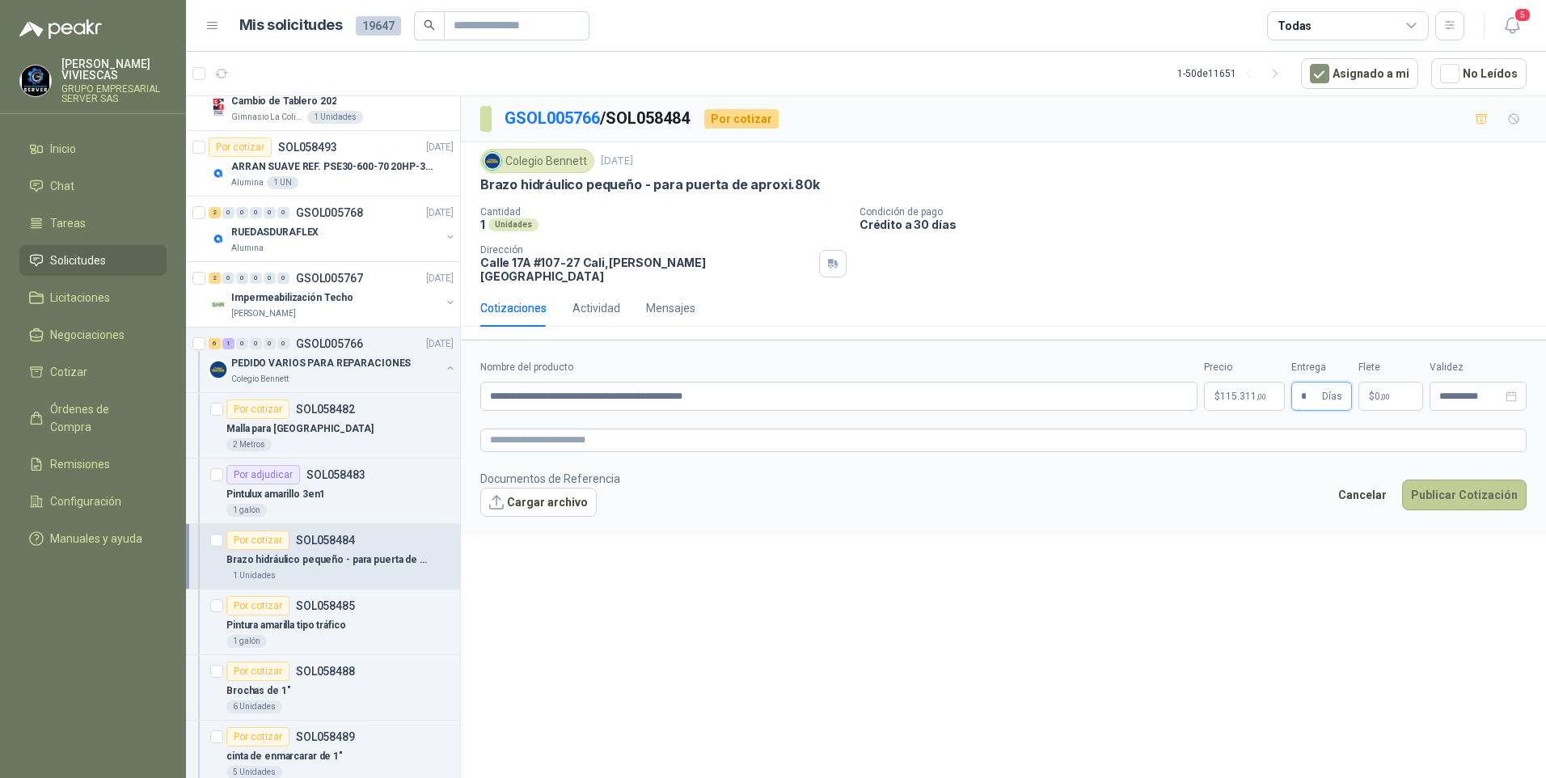
type input "*"
click at [1438, 483] on button "Publicar Cotización" at bounding box center [1464, 494] width 124 height 31
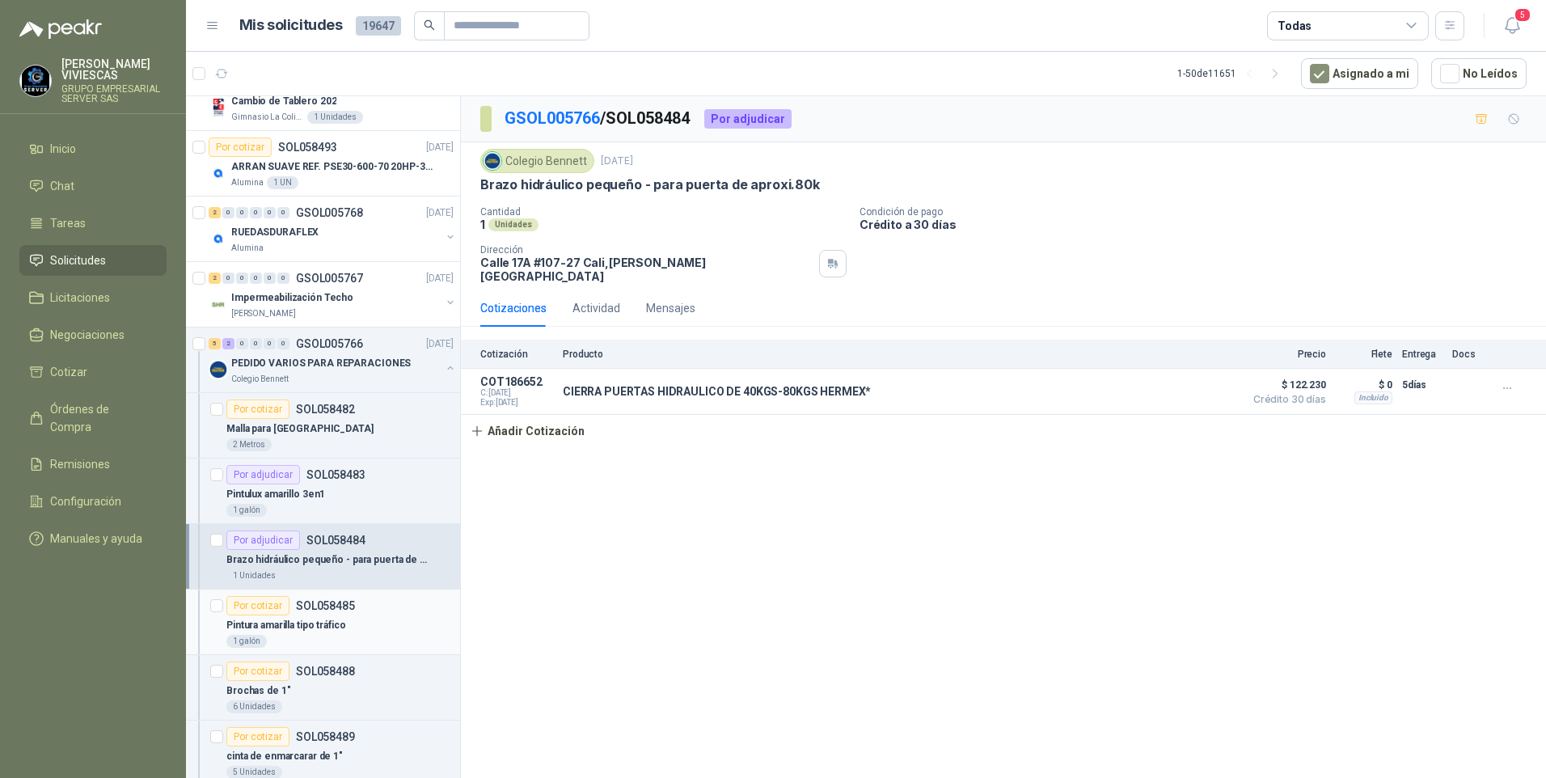
click at [302, 627] on p "Pintura amarilla tipo tráfico" at bounding box center [286, 625] width 120 height 15
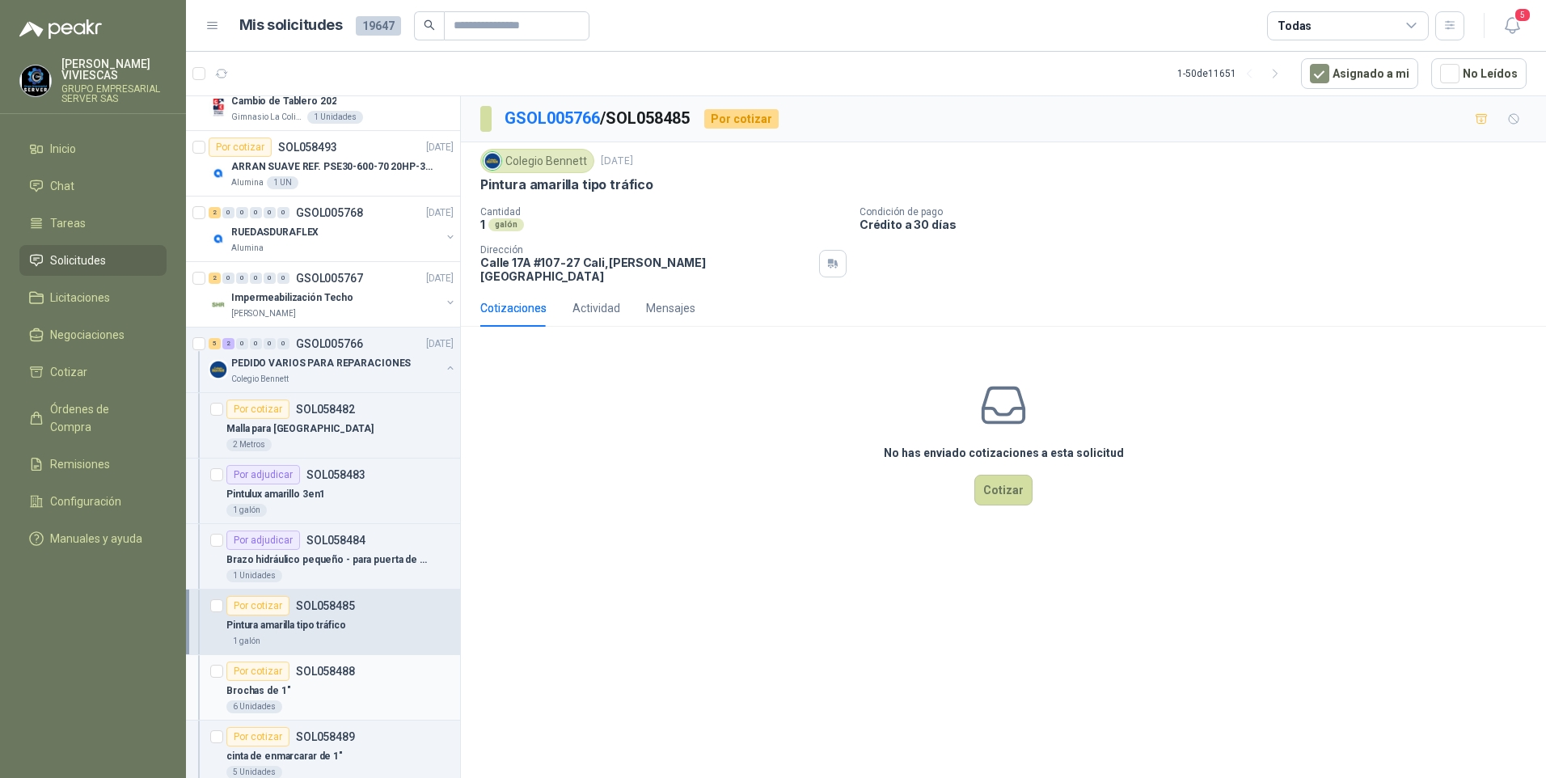
click at [272, 685] on p "Brochas de 1"" at bounding box center [258, 690] width 64 height 15
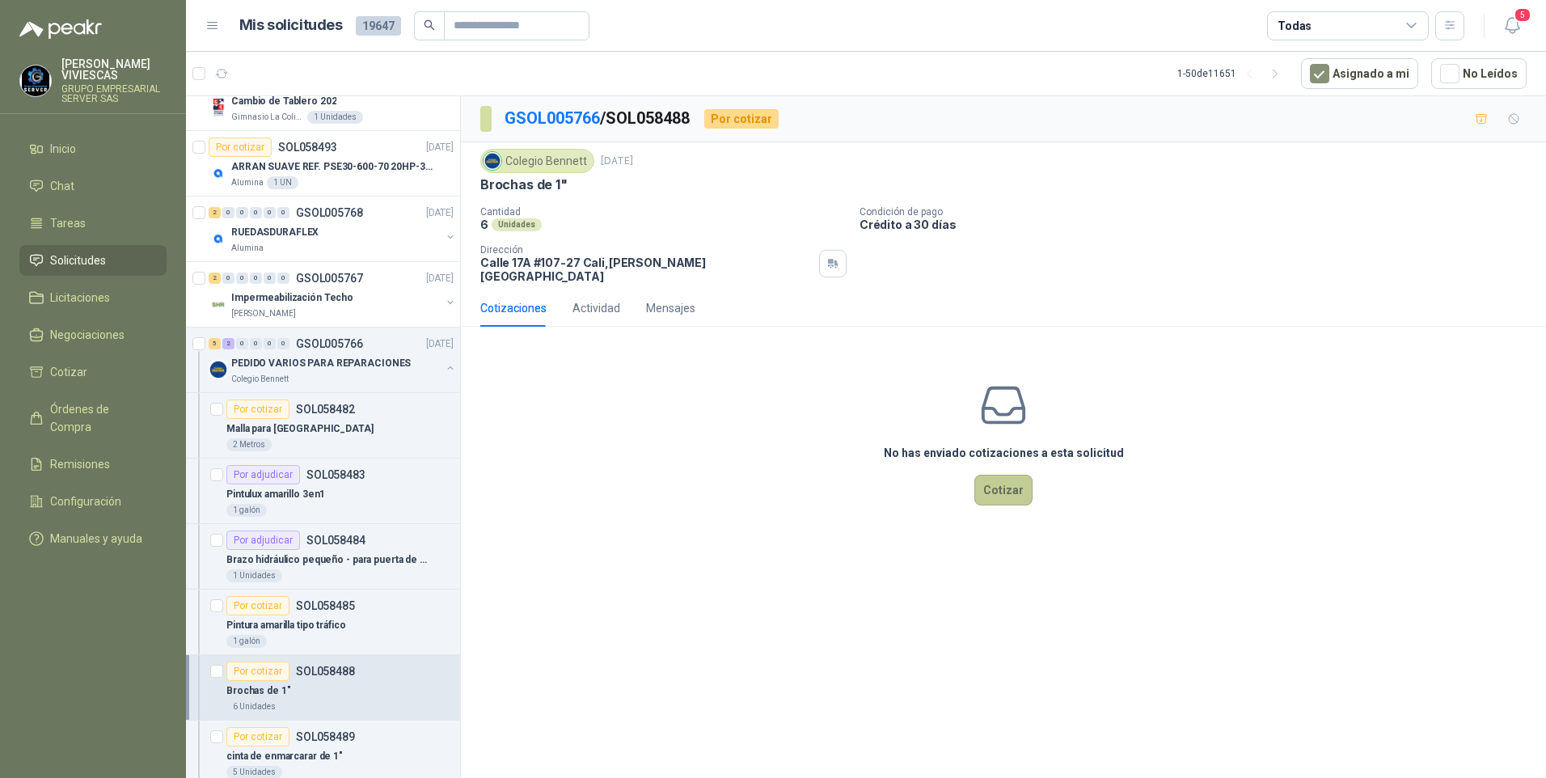
click at [998, 482] on button "Cotizar" at bounding box center [1003, 490] width 58 height 31
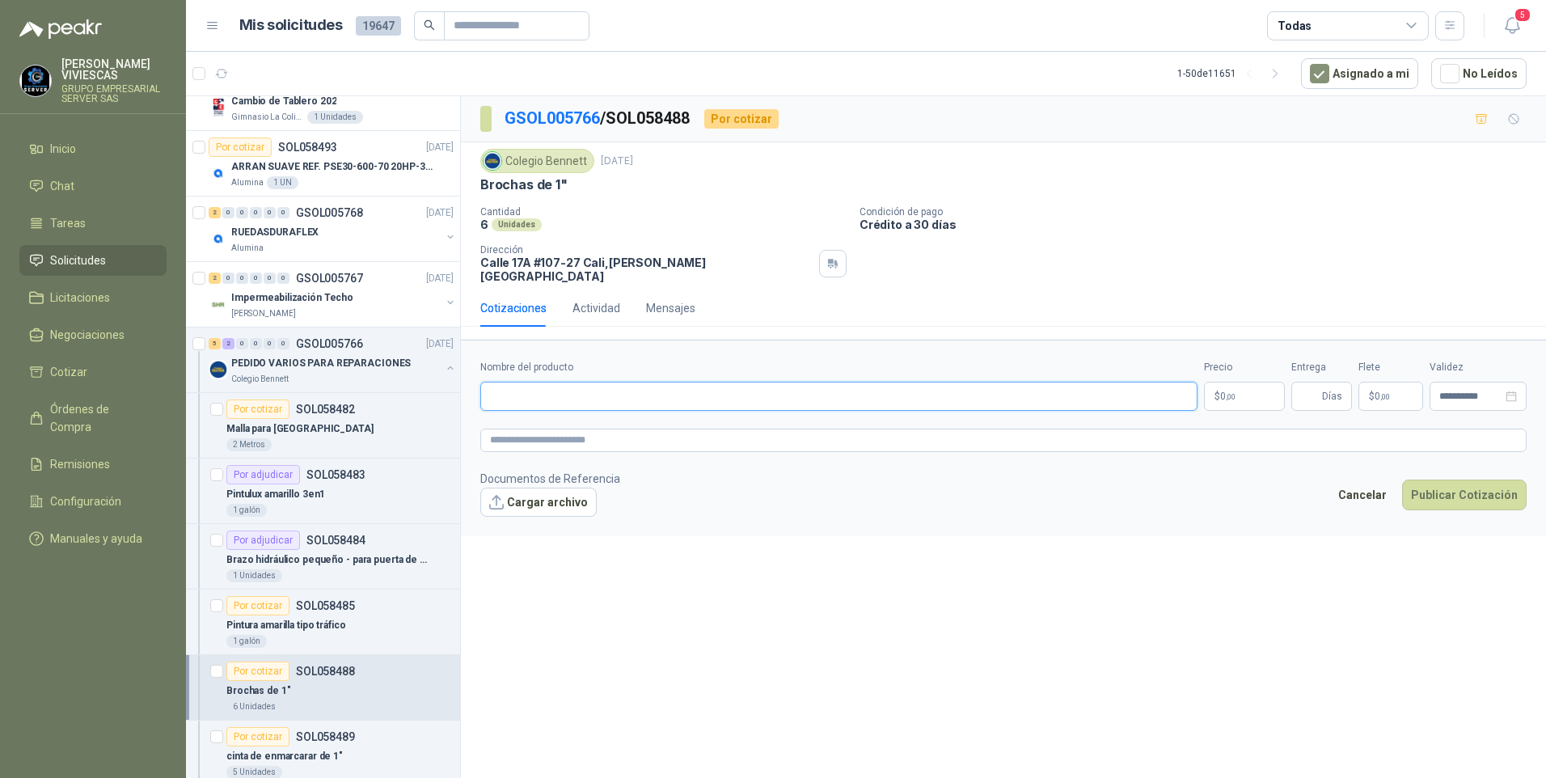
click at [518, 390] on input "Nombre del producto" at bounding box center [838, 396] width 717 height 29
click at [565, 382] on input "**********" at bounding box center [838, 396] width 717 height 29
type input "**********"
click at [516, 517] on div "image.png image.png" at bounding box center [550, 527] width 140 height 21
click at [534, 524] on link "image.png" at bounding box center [548, 528] width 107 height 15
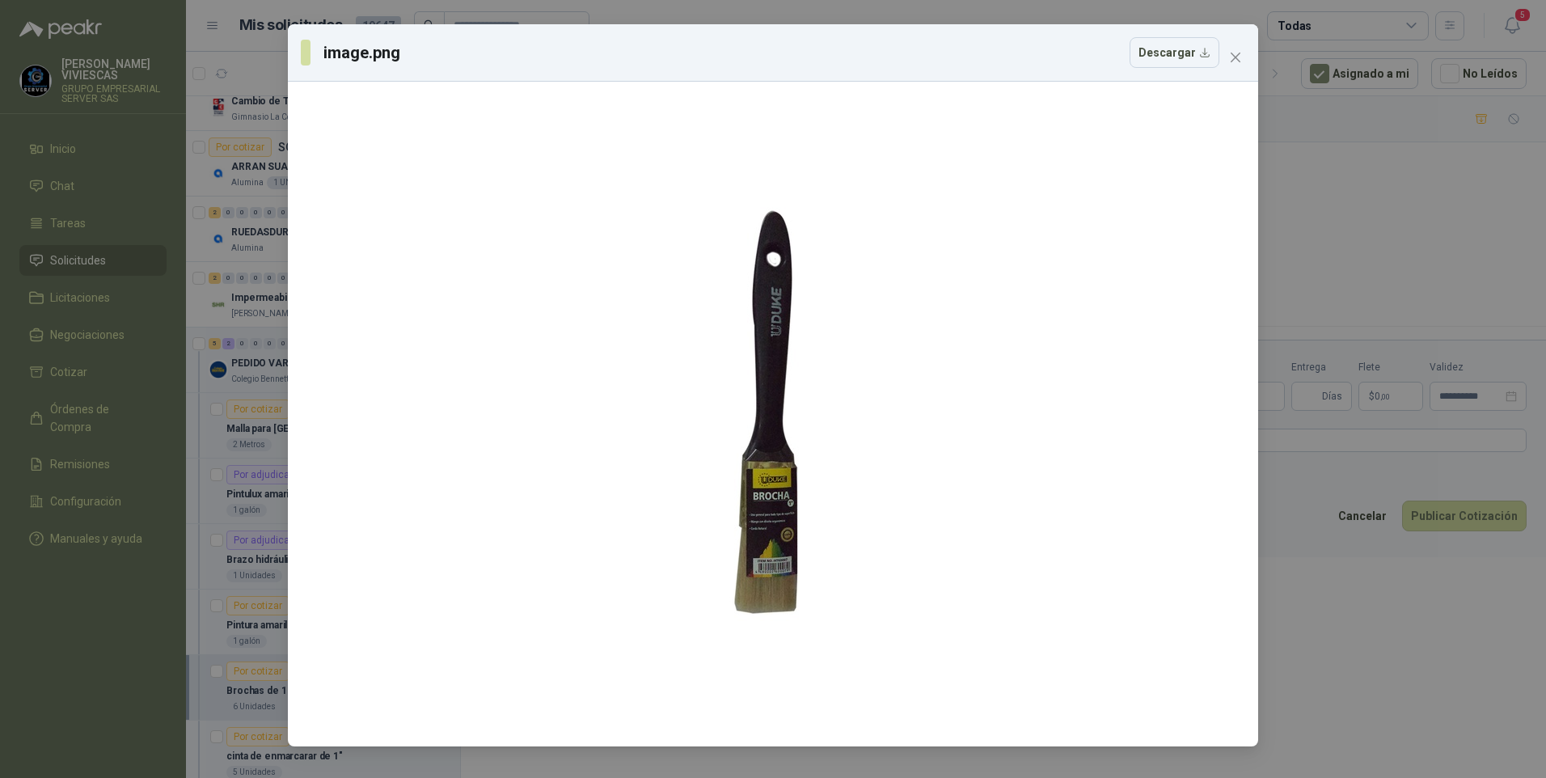
click at [1454, 733] on div "image.png Descargar" at bounding box center [773, 389] width 1546 height 778
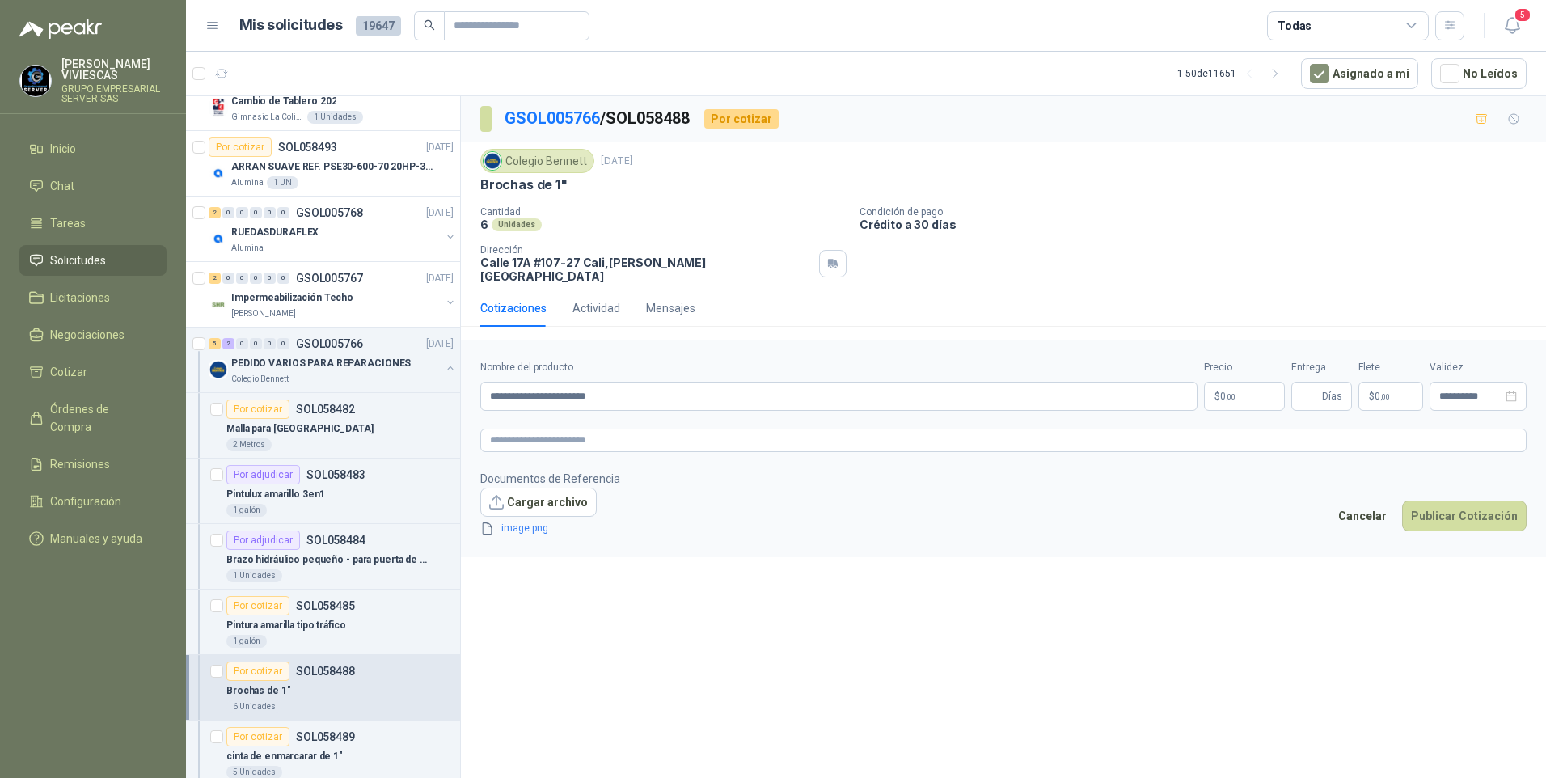
click at [1231, 381] on body "RODRIGO VIVIESCAS GRUPO EMPRESARIAL SERVER SAS Inicio Chat Tareas Solicitudes L…" at bounding box center [773, 389] width 1546 height 778
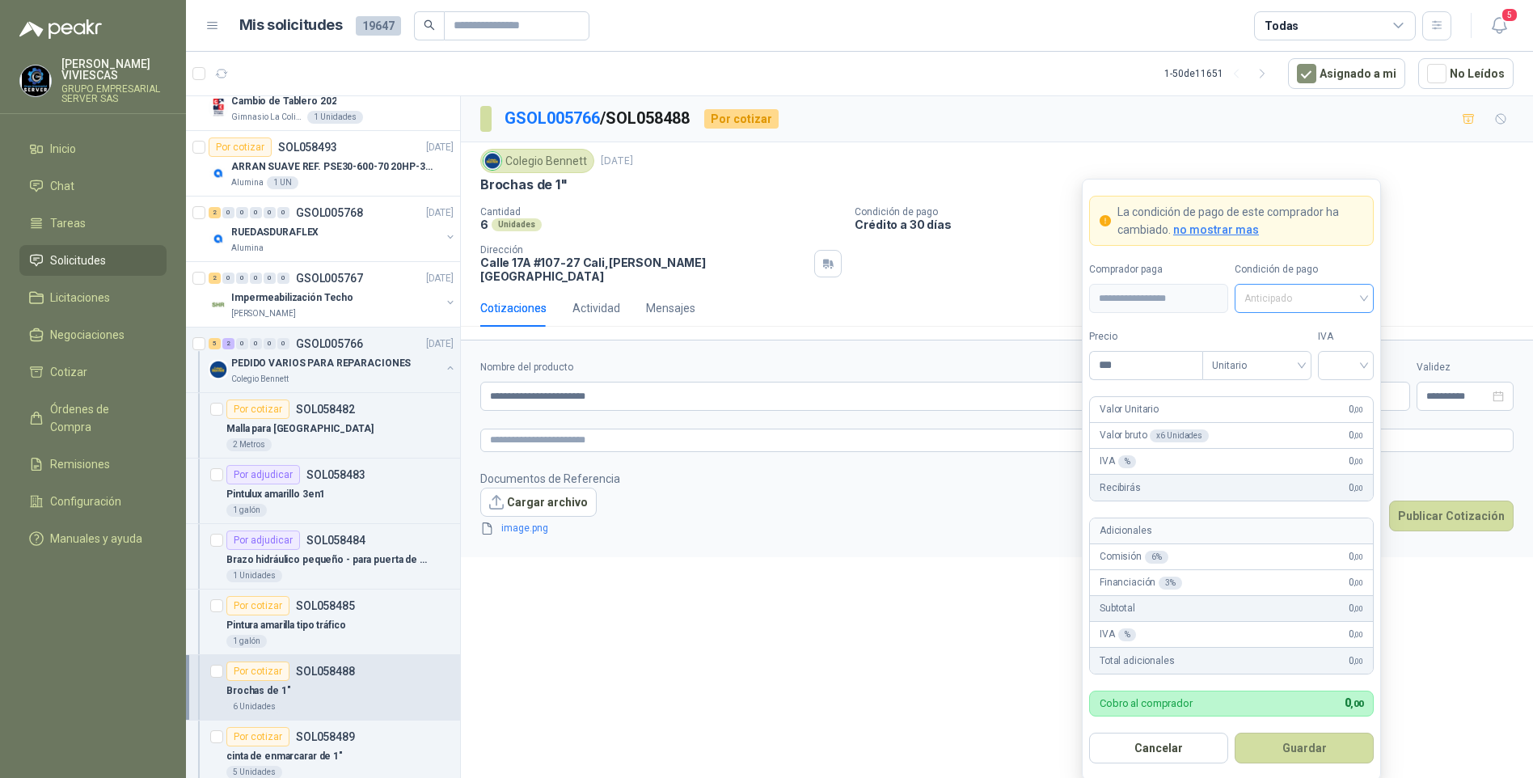
click at [1291, 297] on span "Anticipado" at bounding box center [1304, 298] width 120 height 24
click at [1272, 357] on div "Crédito a 30 días" at bounding box center [1303, 358] width 113 height 18
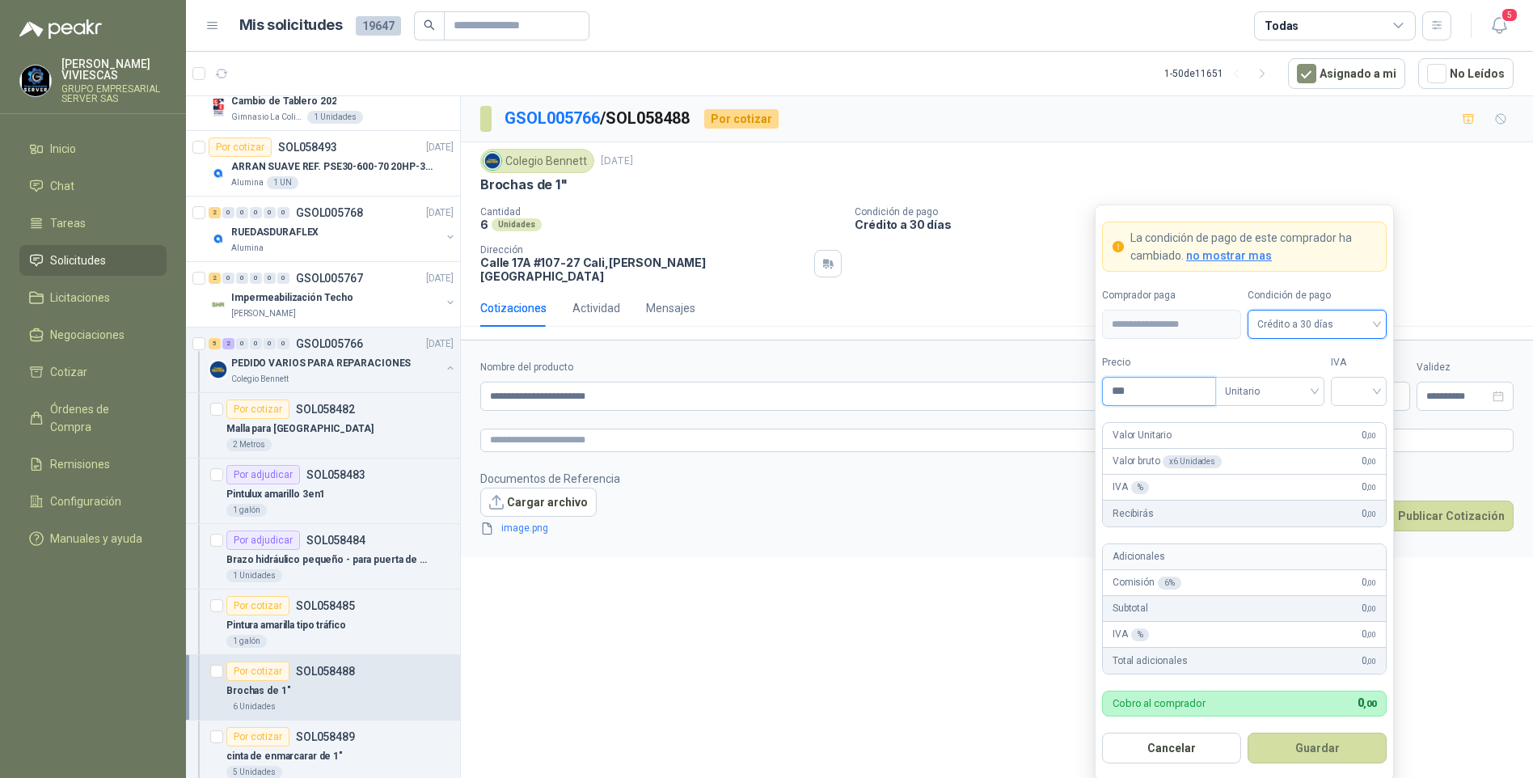
click at [1136, 395] on input "***" at bounding box center [1159, 391] width 112 height 27
type input "*******"
click at [1362, 382] on input "search" at bounding box center [1358, 390] width 36 height 24
click at [1359, 428] on div "19%" at bounding box center [1359, 425] width 30 height 18
click at [1311, 752] on button "Guardar" at bounding box center [1316, 747] width 139 height 31
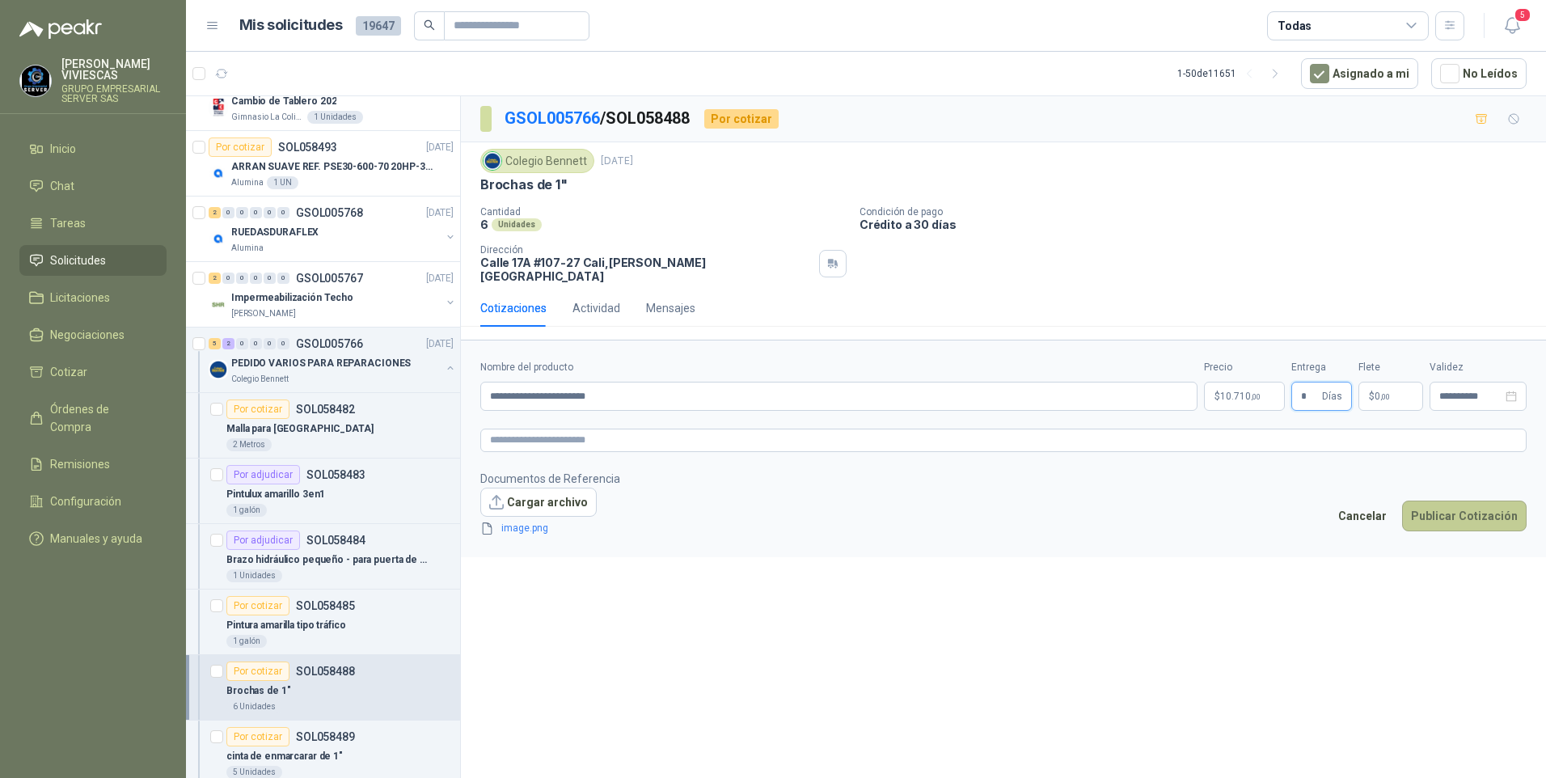
type input "*"
click at [1416, 500] on button "Publicar Cotización" at bounding box center [1464, 515] width 124 height 31
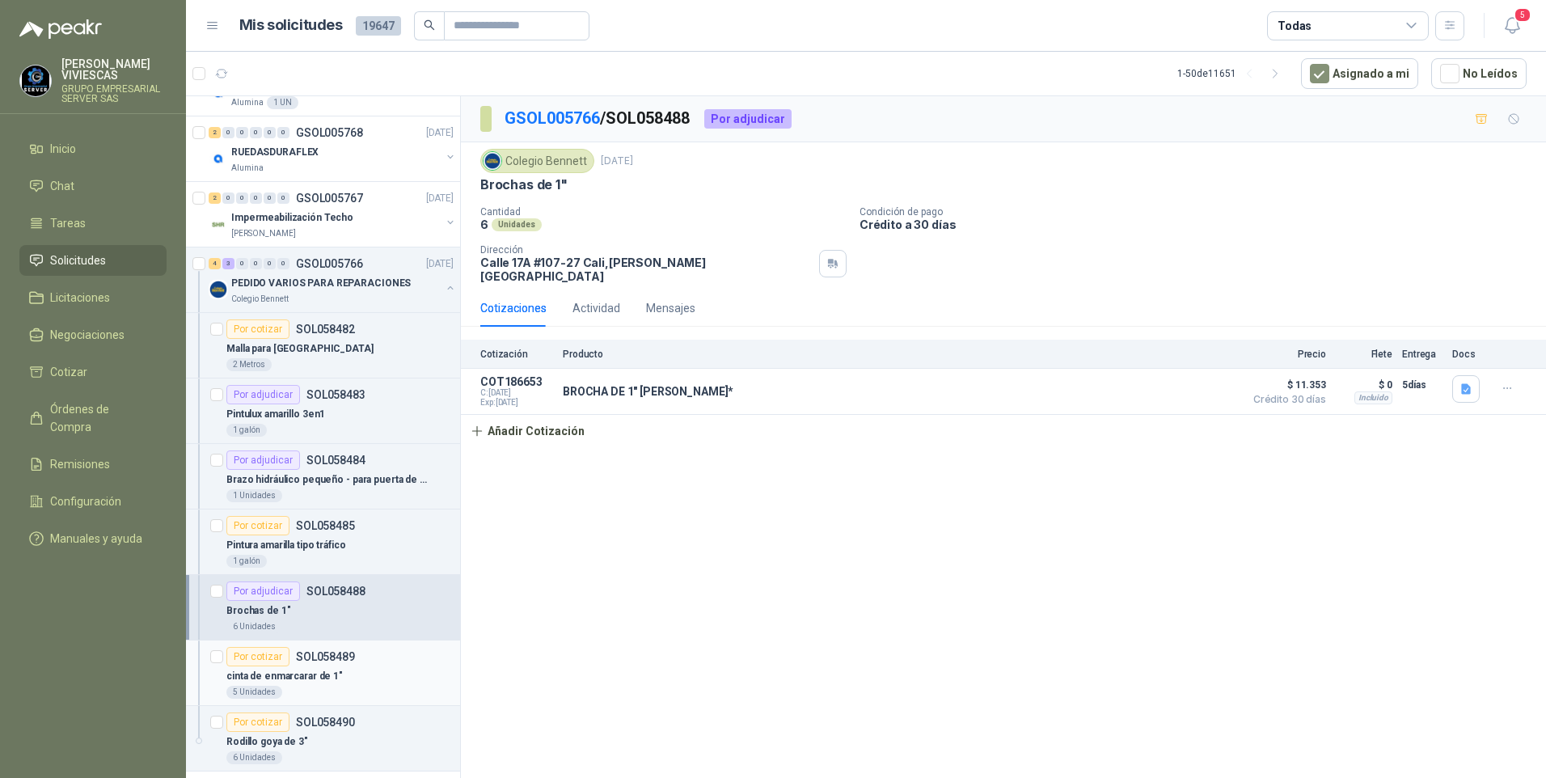
scroll to position [243, 0]
click at [290, 677] on p "cinta de enmarcarar de 1"" at bounding box center [284, 675] width 116 height 15
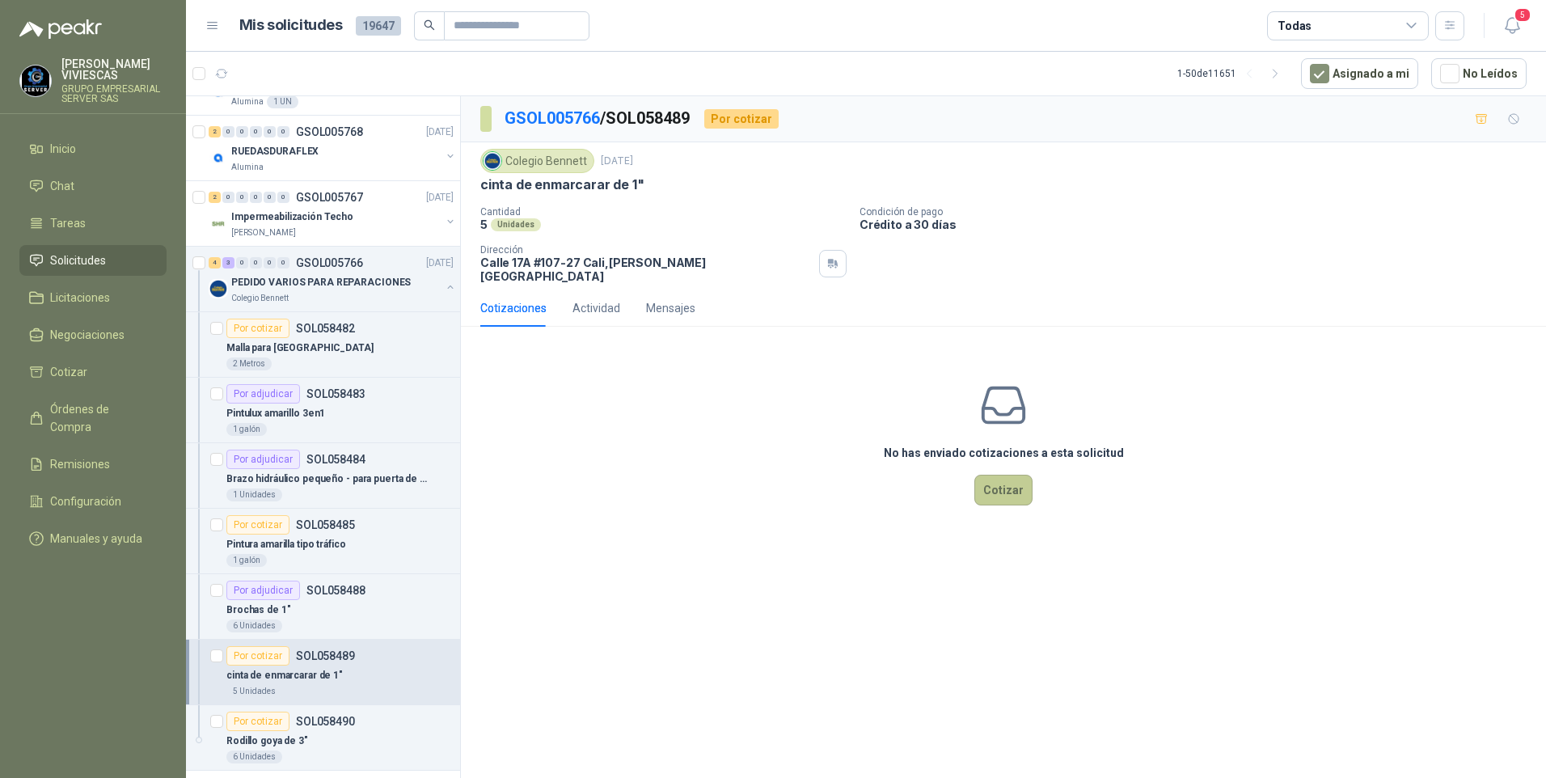
click at [1011, 485] on button "Cotizar" at bounding box center [1003, 490] width 58 height 31
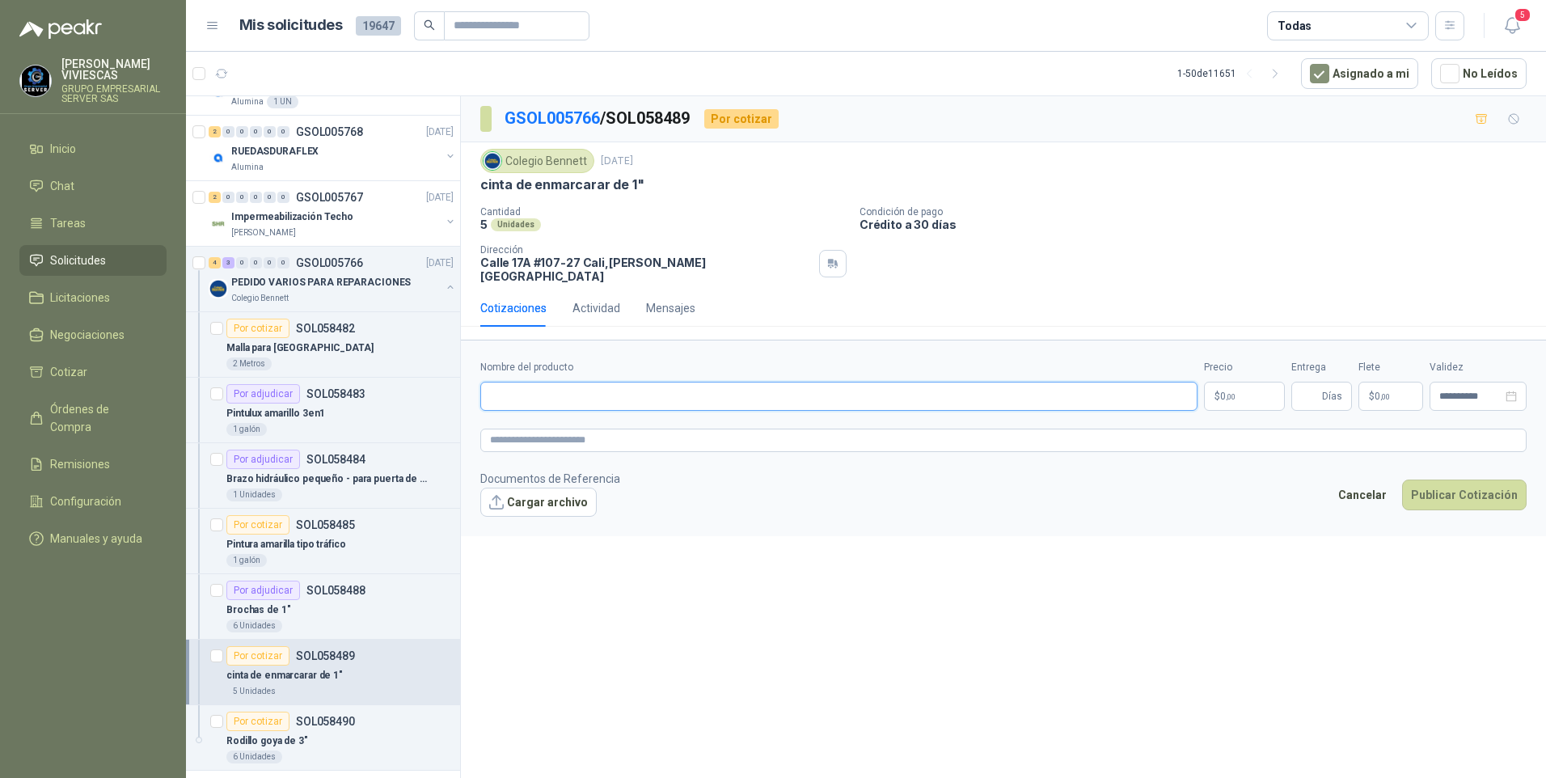
click at [510, 392] on input "Nombre del producto" at bounding box center [838, 396] width 717 height 29
type input "**********"
click at [1234, 380] on body "RODRIGO VIVIESCAS GRUPO EMPRESARIAL SERVER SAS Inicio Chat Tareas Solicitudes L…" at bounding box center [773, 389] width 1546 height 778
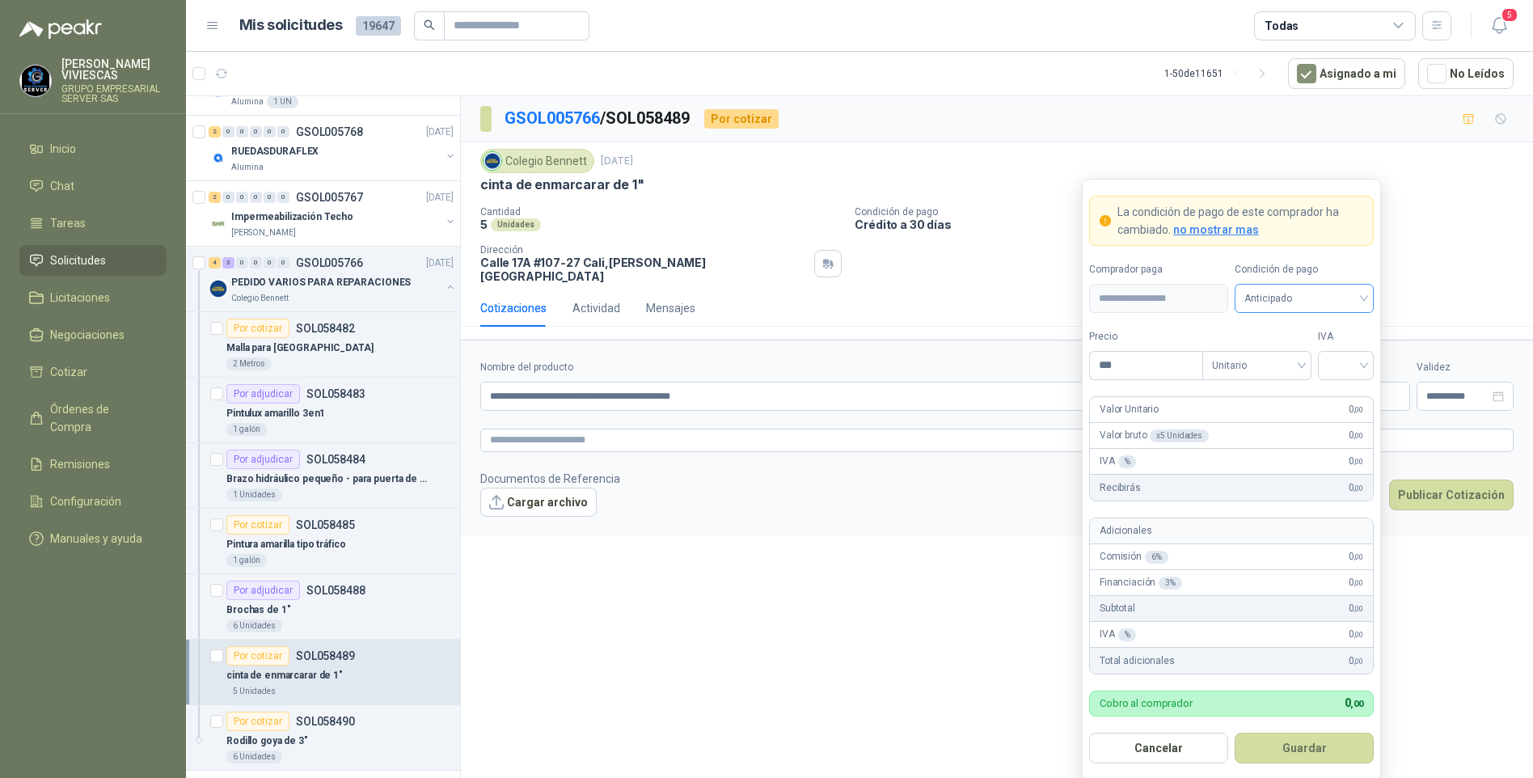
click at [1285, 293] on span "Anticipado" at bounding box center [1304, 298] width 120 height 24
click at [1297, 358] on div "Crédito a 30 días" at bounding box center [1303, 358] width 113 height 18
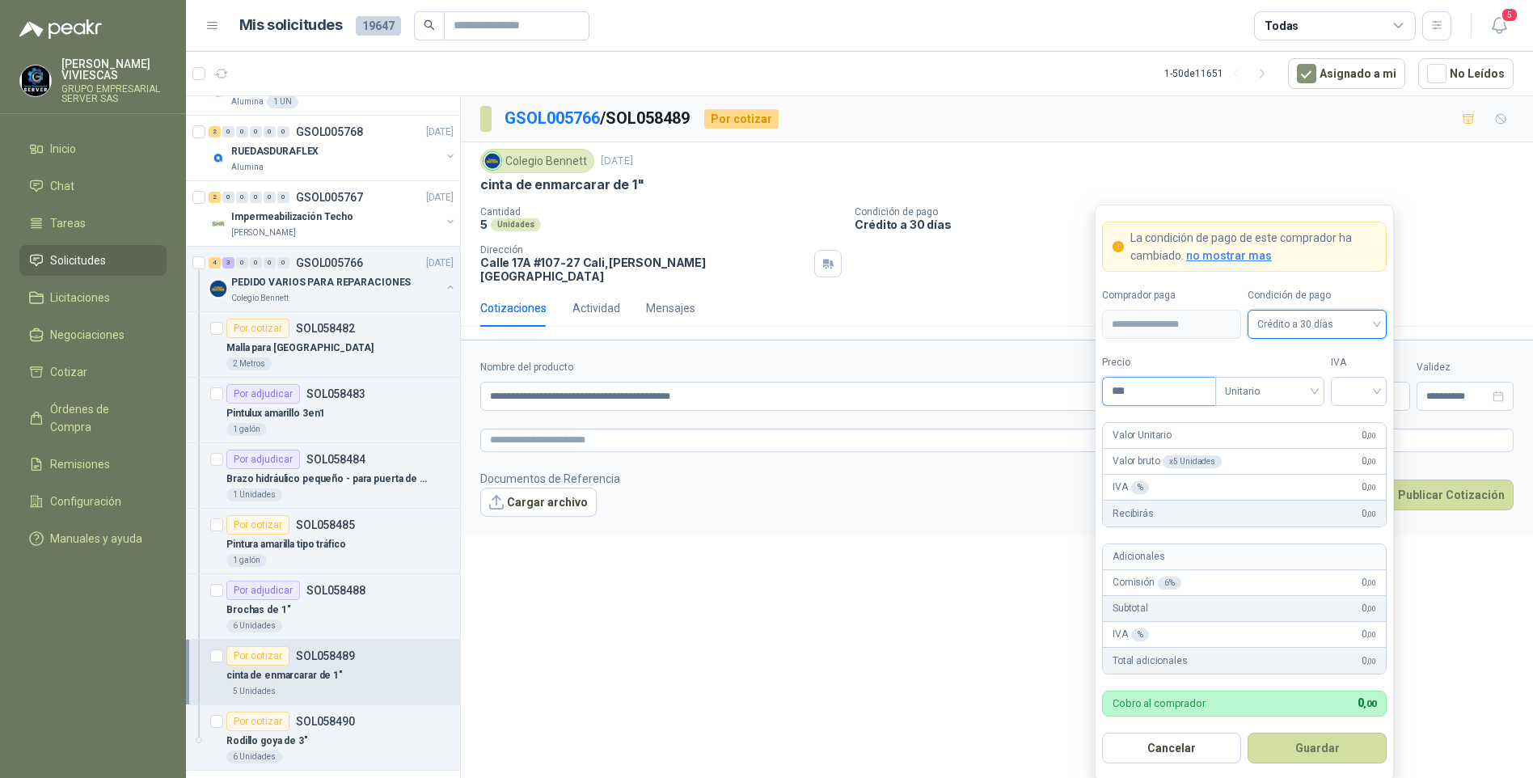
click at [1154, 399] on input "***" at bounding box center [1159, 391] width 112 height 27
click at [1361, 375] on div "IVA" at bounding box center [1359, 380] width 56 height 51
type input "*******"
drag, startPoint x: 1368, startPoint y: 421, endPoint x: 1343, endPoint y: 498, distance: 80.8
click at [1367, 422] on div "19%" at bounding box center [1359, 425] width 30 height 18
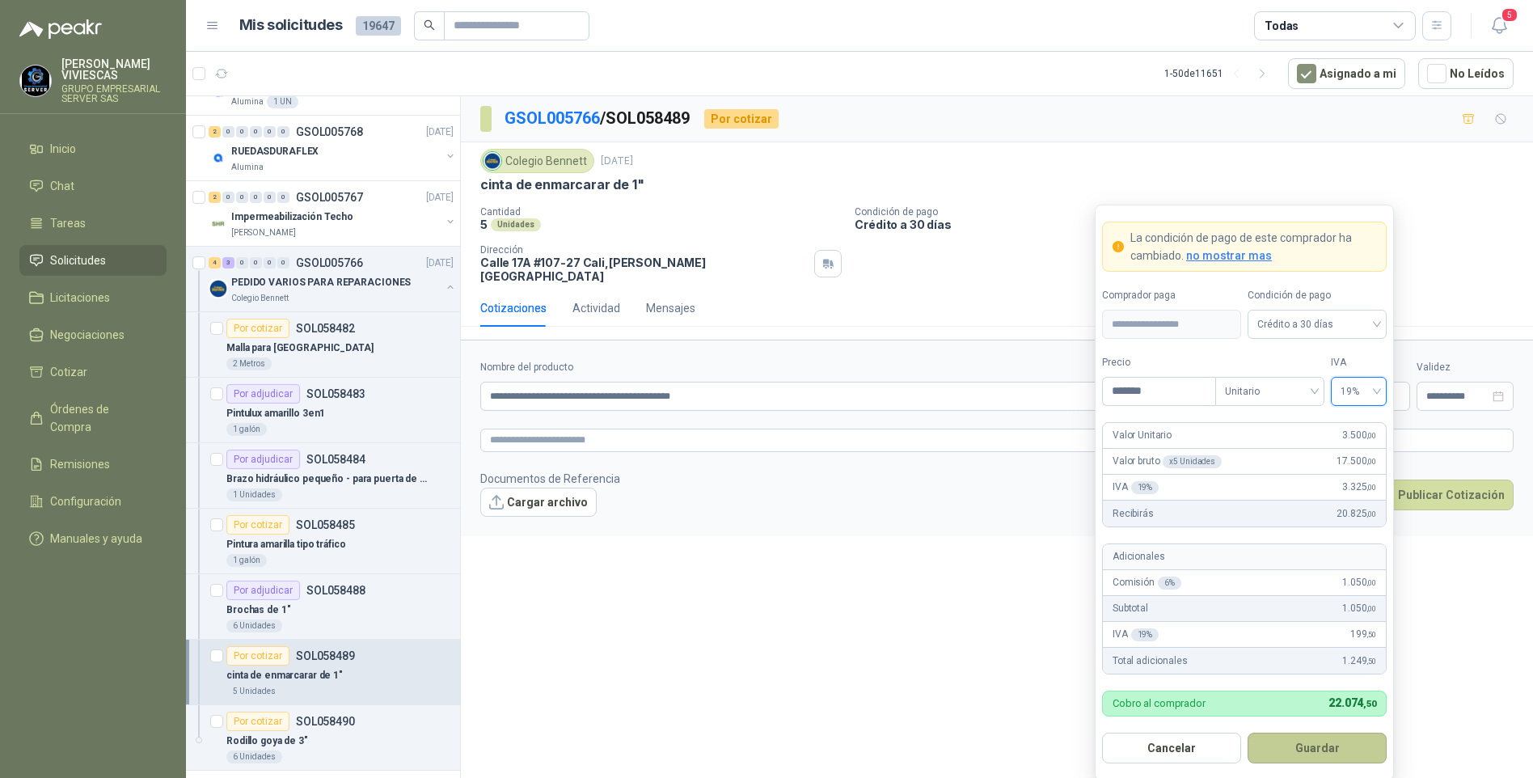
click at [1319, 752] on button "Guardar" at bounding box center [1316, 747] width 139 height 31
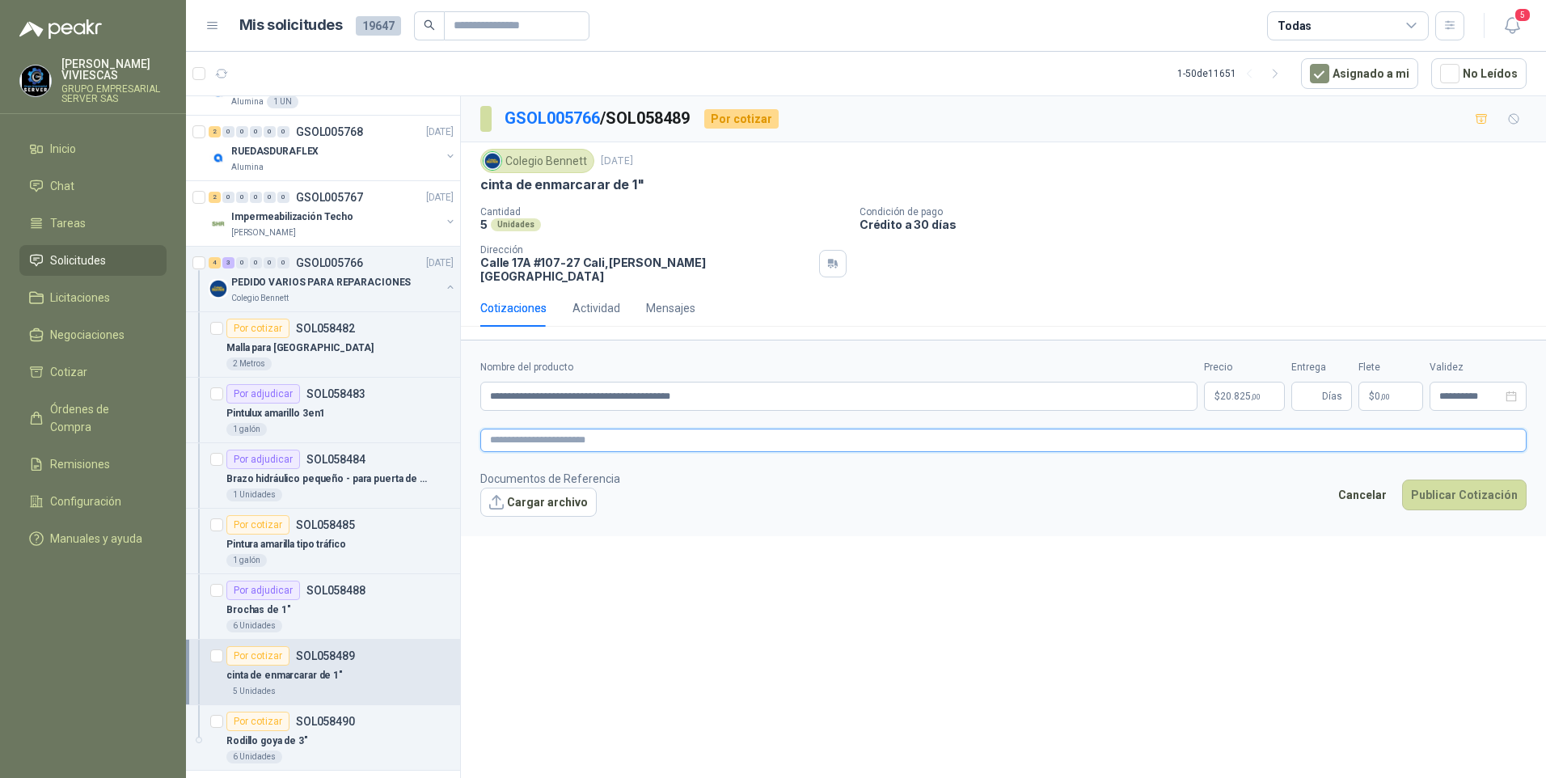
click at [507, 428] on textarea at bounding box center [1003, 439] width 1046 height 23
click at [520, 521] on div "image.png image.png" at bounding box center [550, 527] width 140 height 21
click at [520, 521] on link "image.png" at bounding box center [548, 528] width 107 height 15
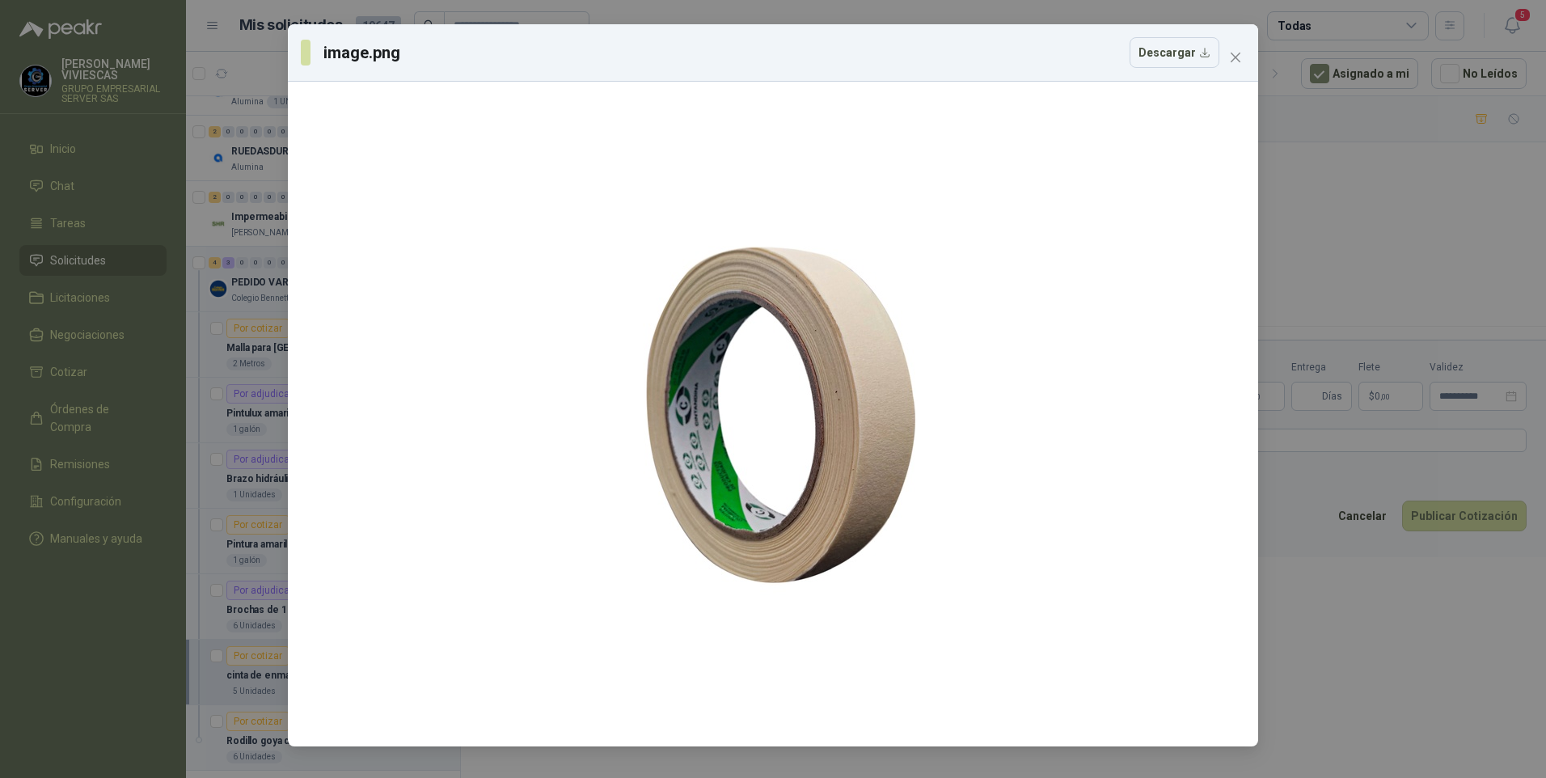
drag, startPoint x: 1294, startPoint y: 698, endPoint x: 1299, endPoint y: 685, distance: 13.8
click at [1294, 698] on div "image.png Descargar" at bounding box center [773, 389] width 1546 height 778
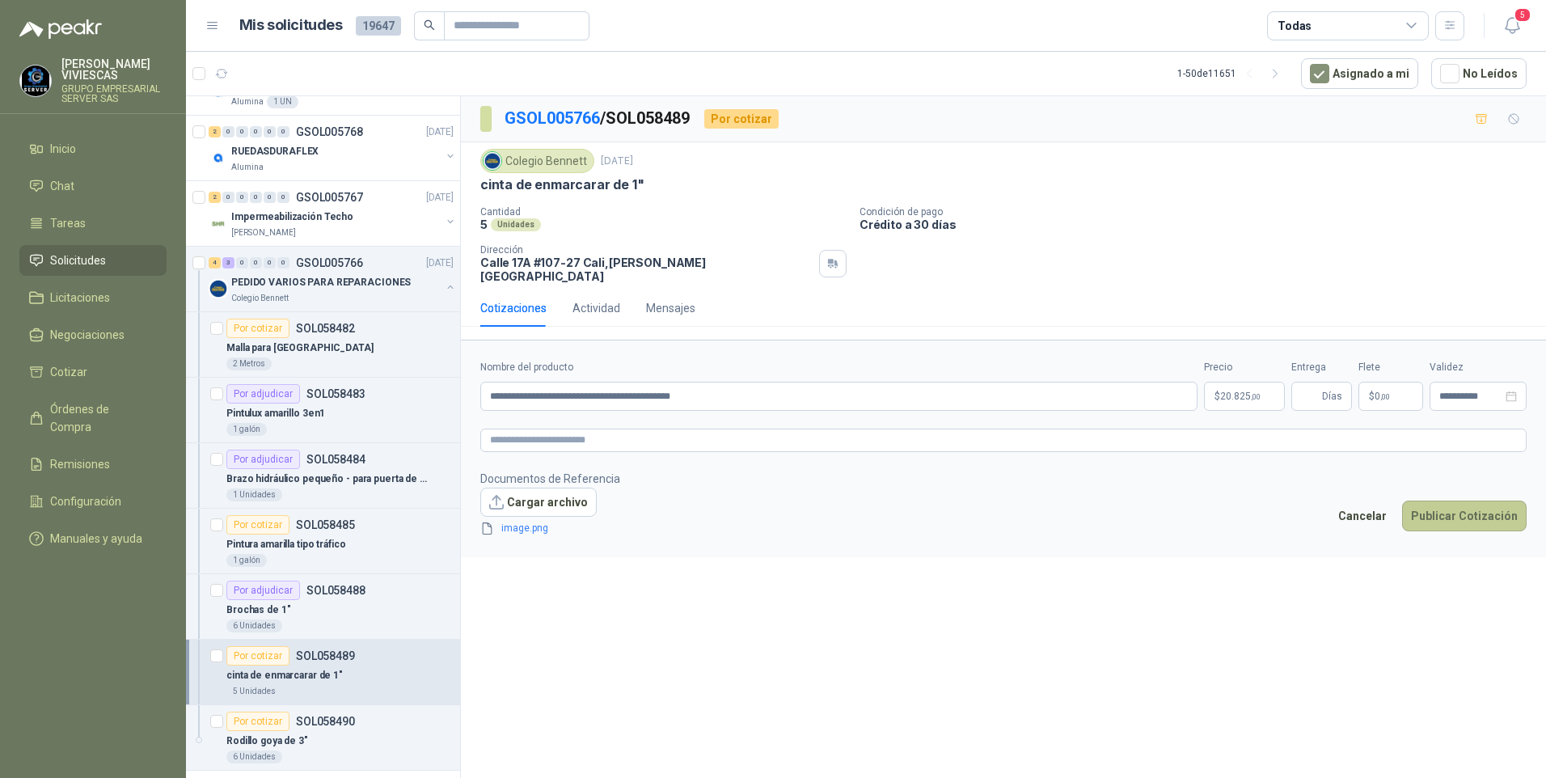
click at [1482, 518] on button "Publicar Cotización" at bounding box center [1464, 515] width 124 height 31
click at [1306, 382] on input "Entrega" at bounding box center [1310, 395] width 18 height 27
type input "*"
click at [1452, 500] on button "Publicar Cotización" at bounding box center [1464, 515] width 124 height 31
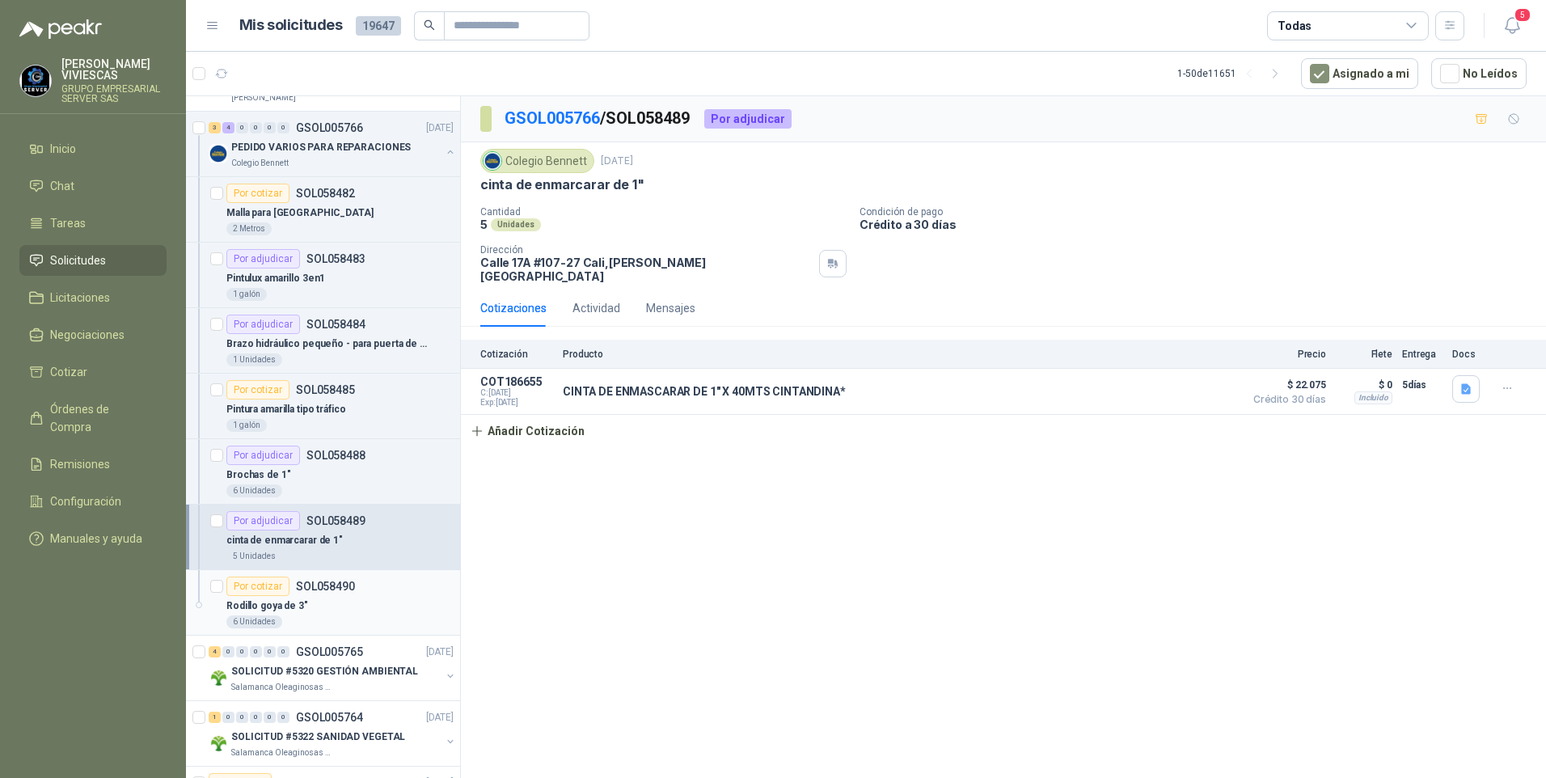
scroll to position [404, 0]
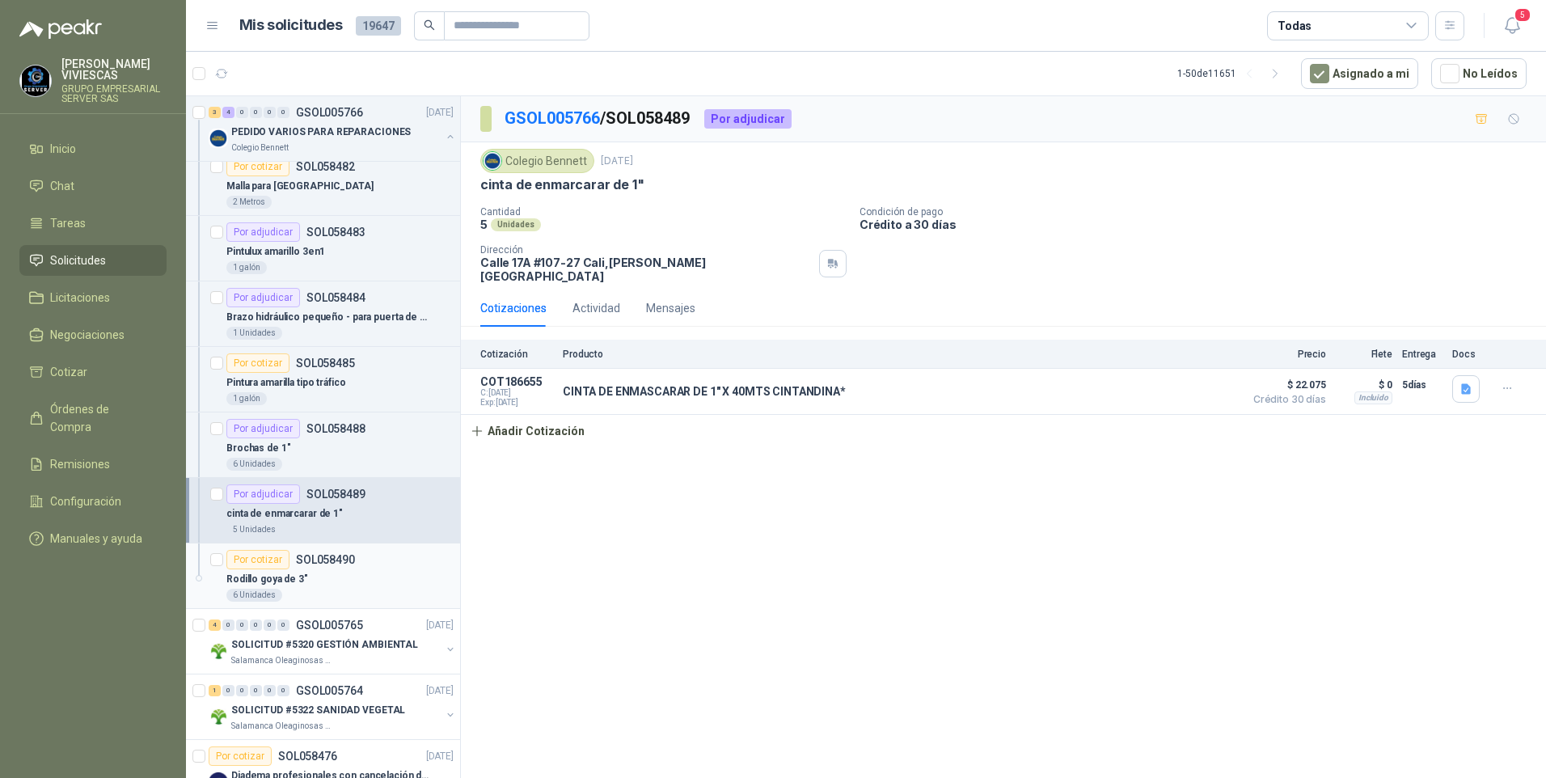
click at [289, 580] on p "Rodillo goya de 3"" at bounding box center [267, 579] width 82 height 15
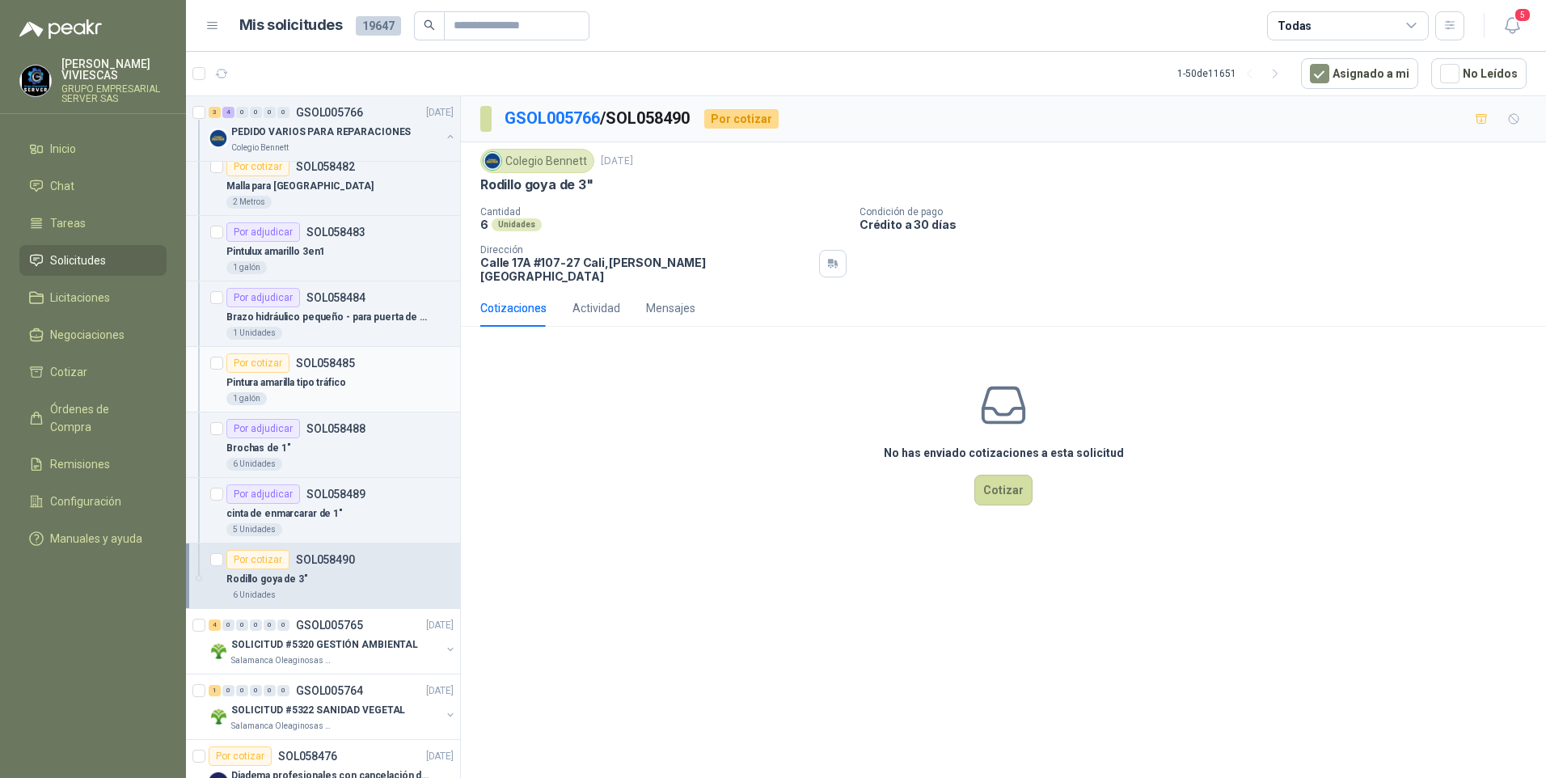
click at [297, 382] on p "Pintura amarilla tipo tráfico" at bounding box center [286, 382] width 120 height 15
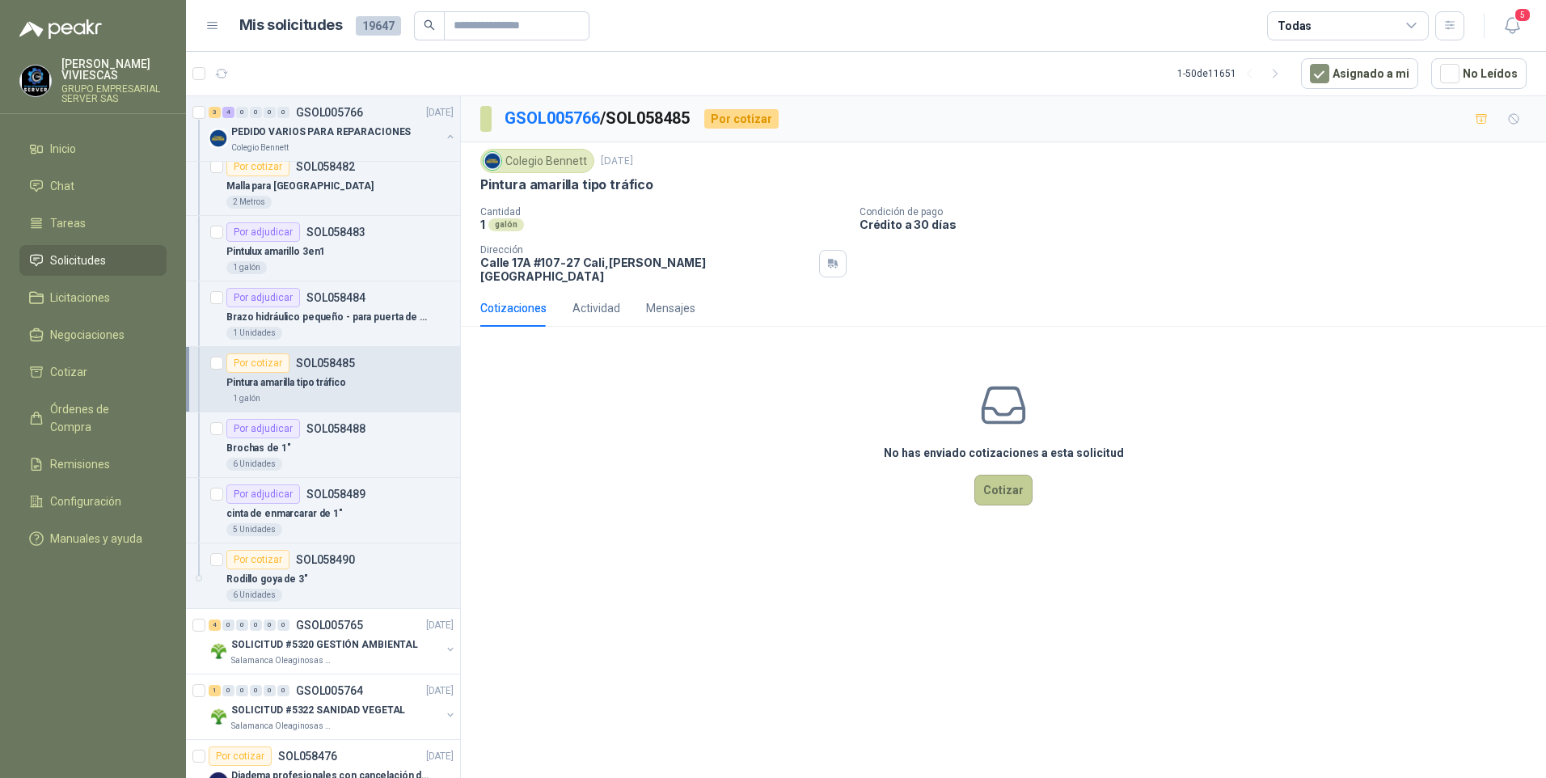
click at [990, 479] on button "Cotizar" at bounding box center [1003, 490] width 58 height 31
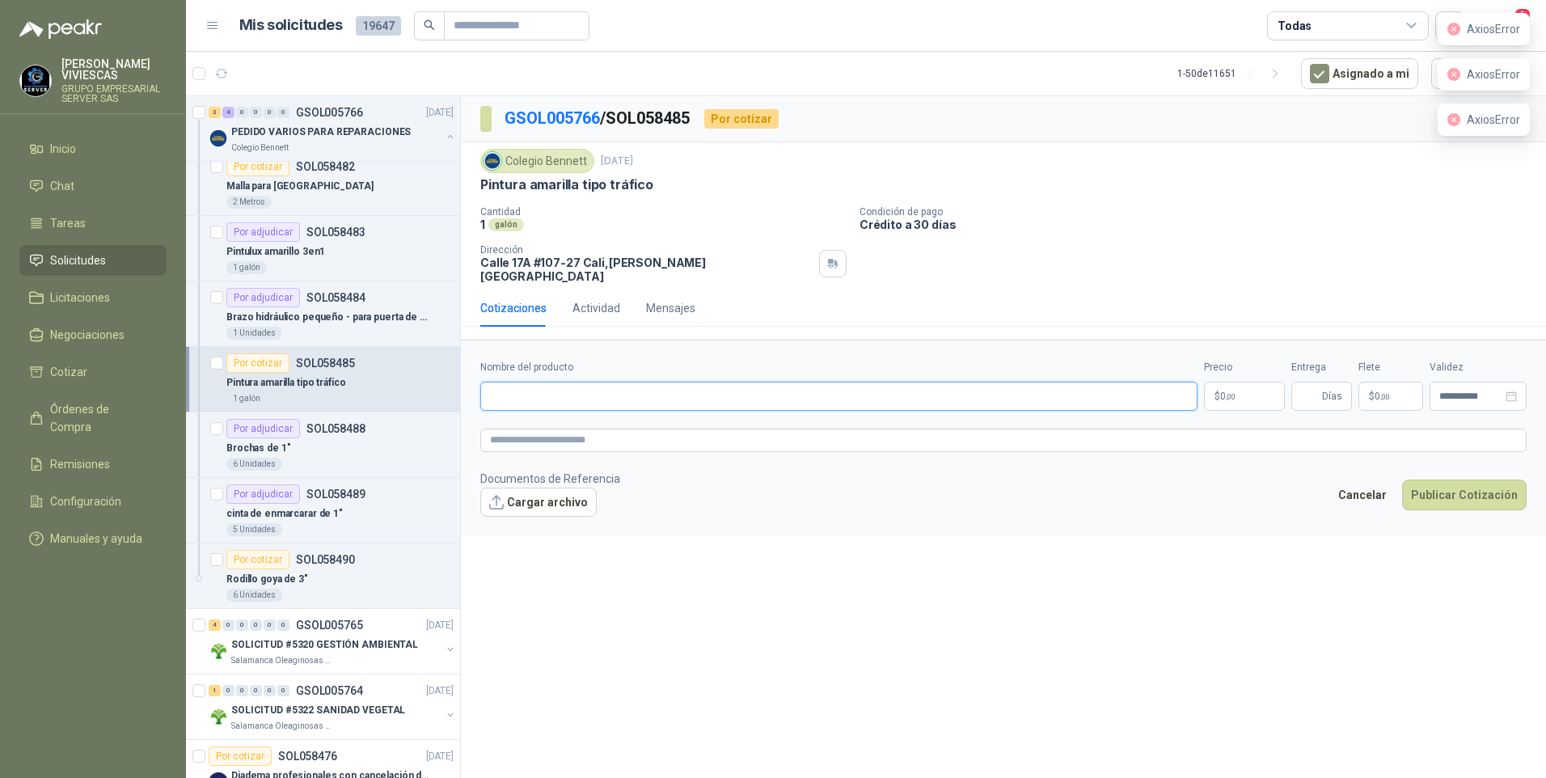
click at [504, 382] on input "Nombre del producto" at bounding box center [838, 396] width 717 height 29
click at [578, 385] on input "**********" at bounding box center [838, 396] width 717 height 29
click at [533, 382] on input "**********" at bounding box center [838, 396] width 717 height 29
click at [729, 390] on input "**********" at bounding box center [838, 396] width 717 height 29
type input "**********"
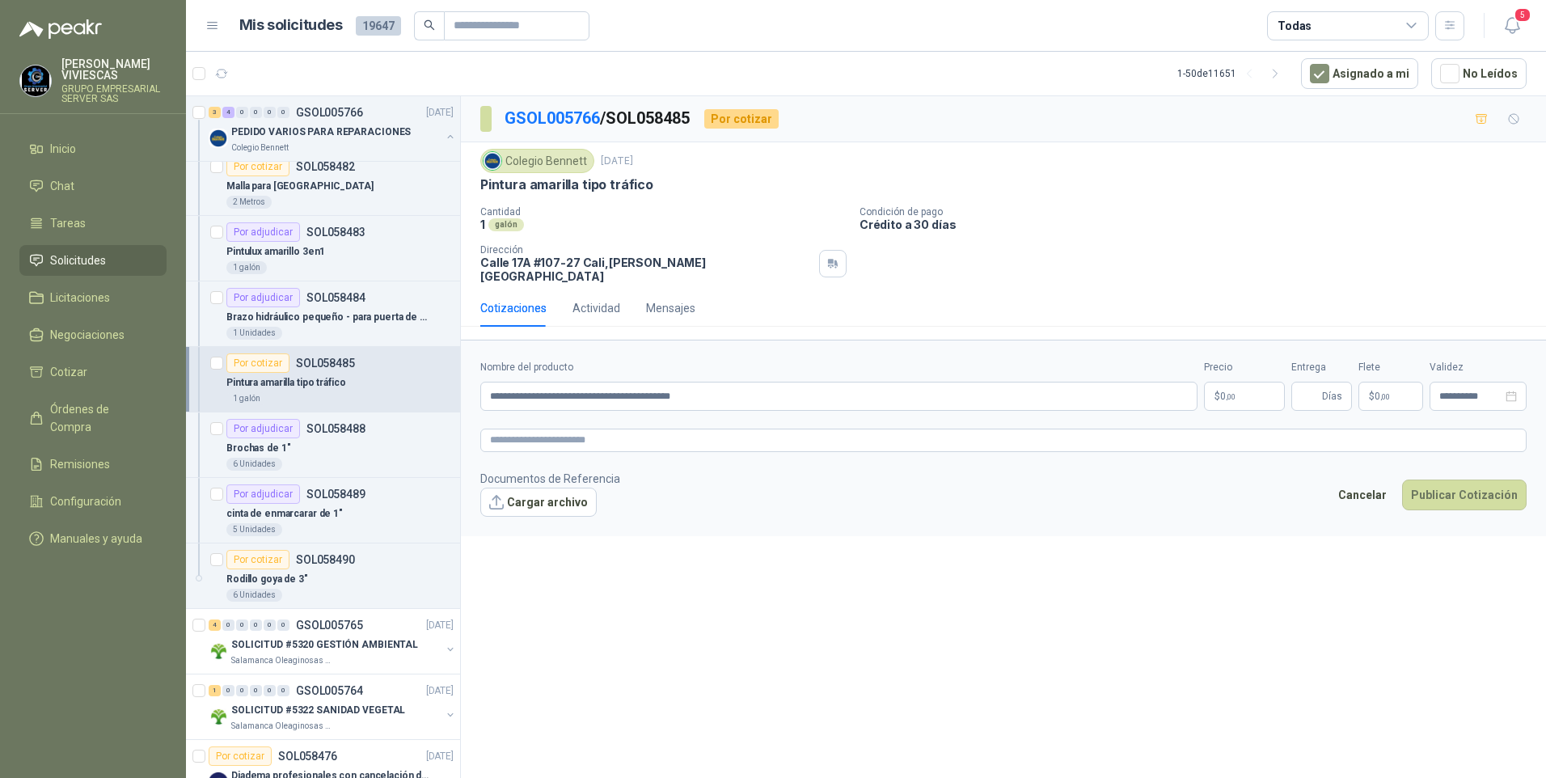
click at [1270, 380] on body "RODRIGO VIVIESCAS GRUPO EMPRESARIAL SERVER SAS Inicio Chat Tareas Solicitudes L…" at bounding box center [773, 389] width 1546 height 778
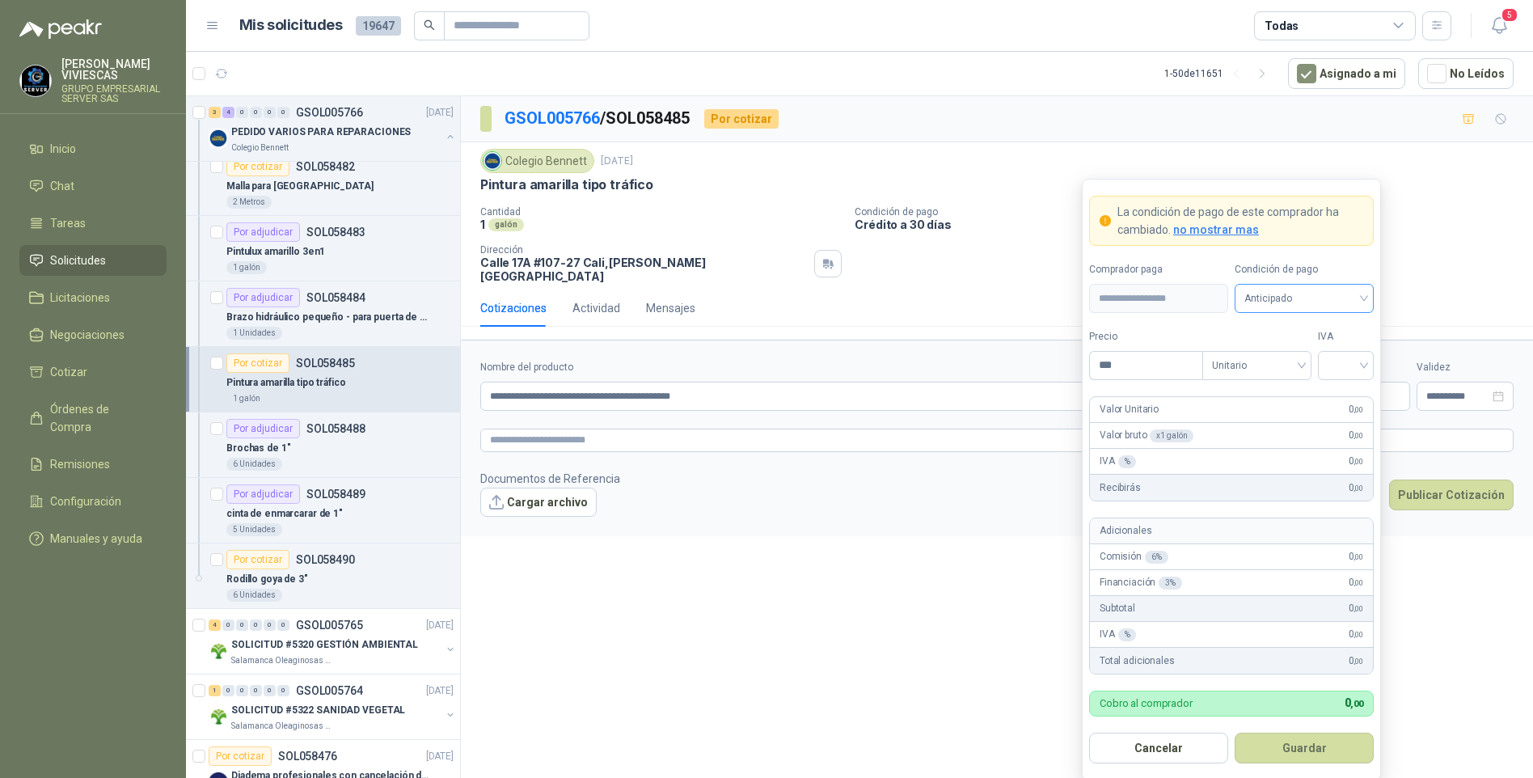
click at [1290, 306] on span "Anticipado" at bounding box center [1304, 298] width 120 height 24
click at [1314, 360] on div "Crédito a 30 días" at bounding box center [1303, 358] width 113 height 18
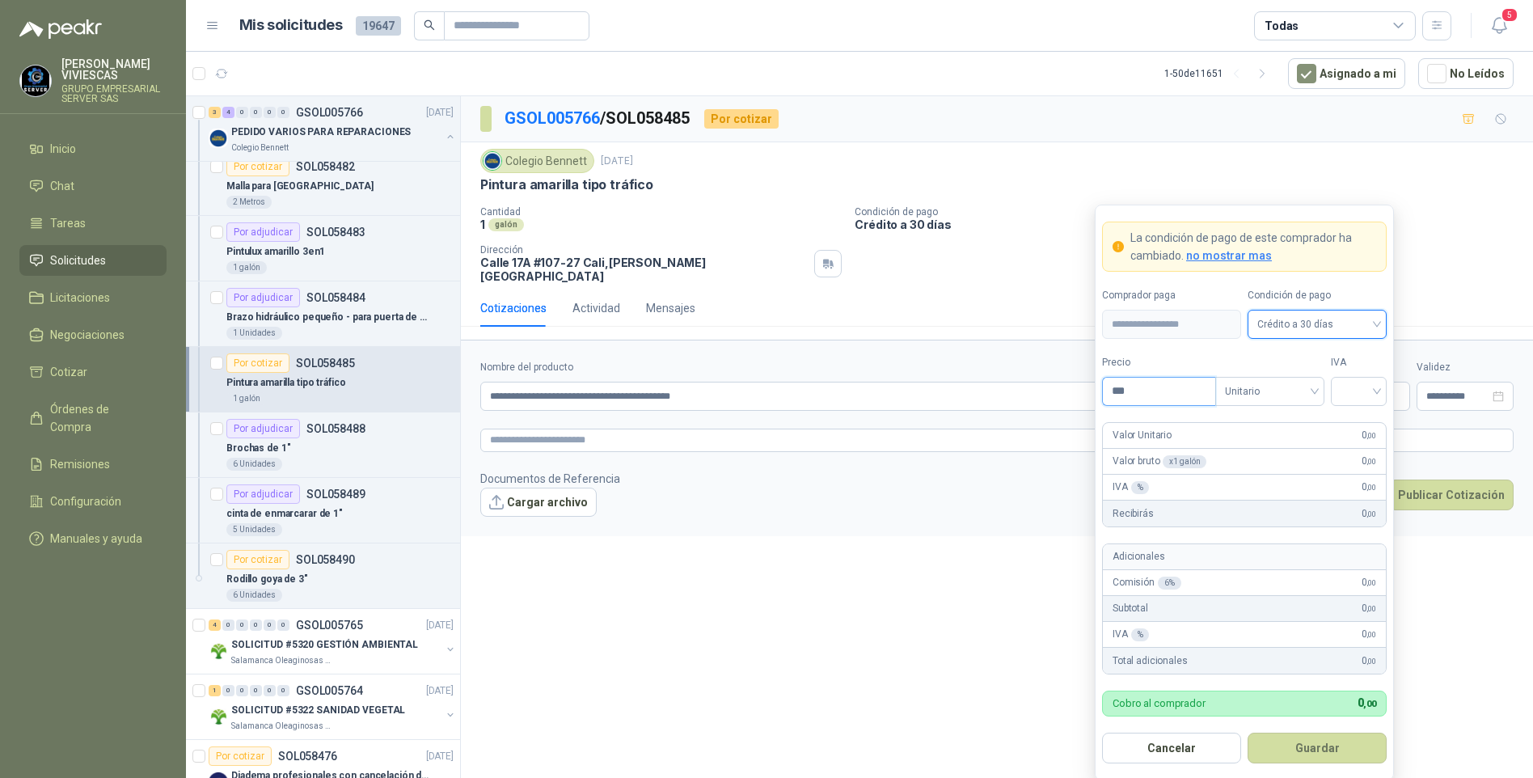
click at [1151, 403] on input "***" at bounding box center [1159, 391] width 112 height 27
type input "********"
click at [1345, 387] on input "search" at bounding box center [1358, 390] width 36 height 24
click at [1353, 387] on input "search" at bounding box center [1358, 390] width 36 height 24
click at [1375, 391] on input "search" at bounding box center [1358, 390] width 36 height 24
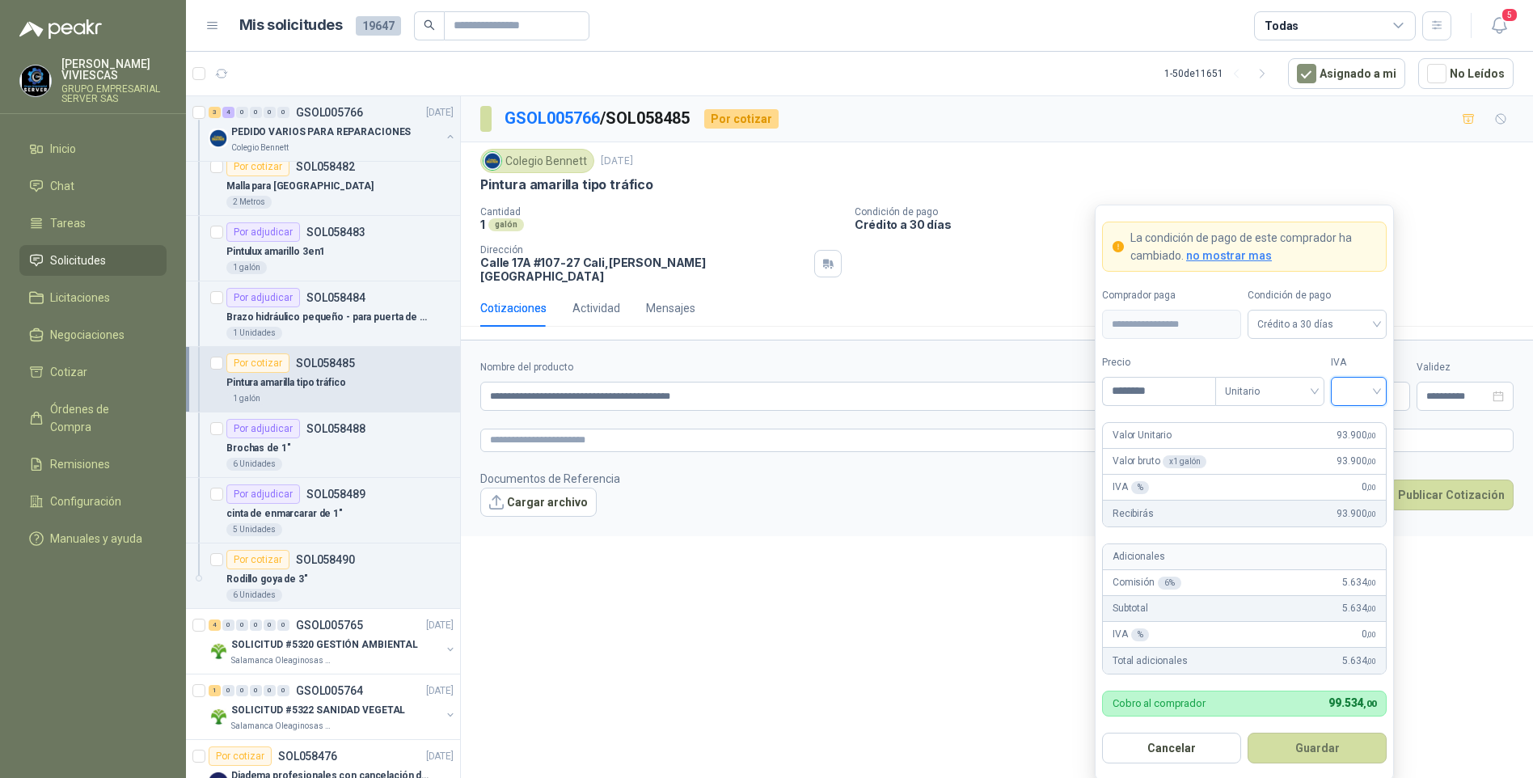
click at [1357, 389] on input "search" at bounding box center [1358, 390] width 36 height 24
click at [1366, 400] on input "search" at bounding box center [1358, 390] width 36 height 24
click at [1357, 391] on input "search" at bounding box center [1358, 390] width 36 height 24
click at [1355, 451] on div "5%" at bounding box center [1359, 451] width 30 height 18
click at [1373, 388] on span "5%" at bounding box center [1358, 391] width 36 height 24
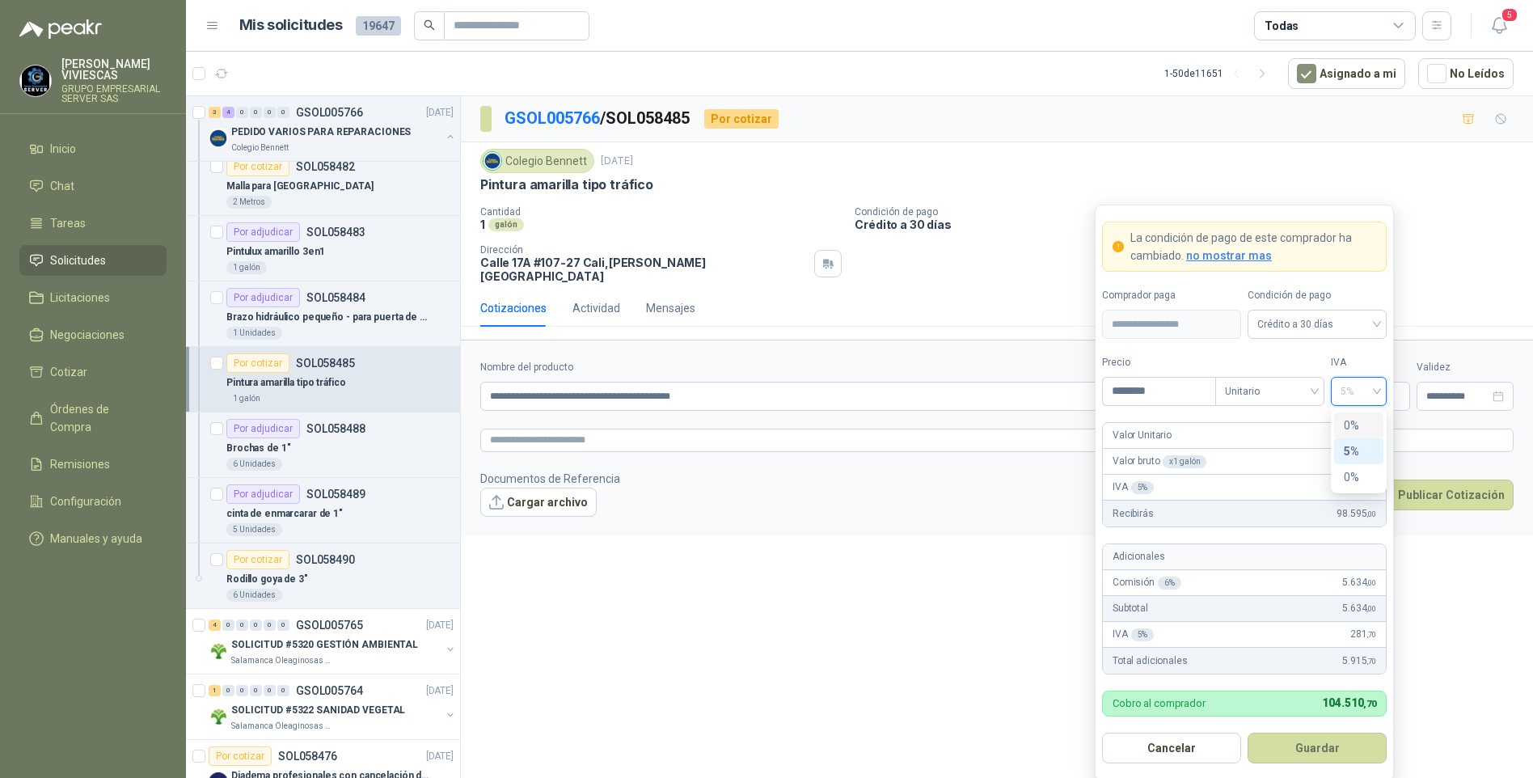
click at [1456, 211] on p "Condición de pago" at bounding box center [1190, 211] width 672 height 11
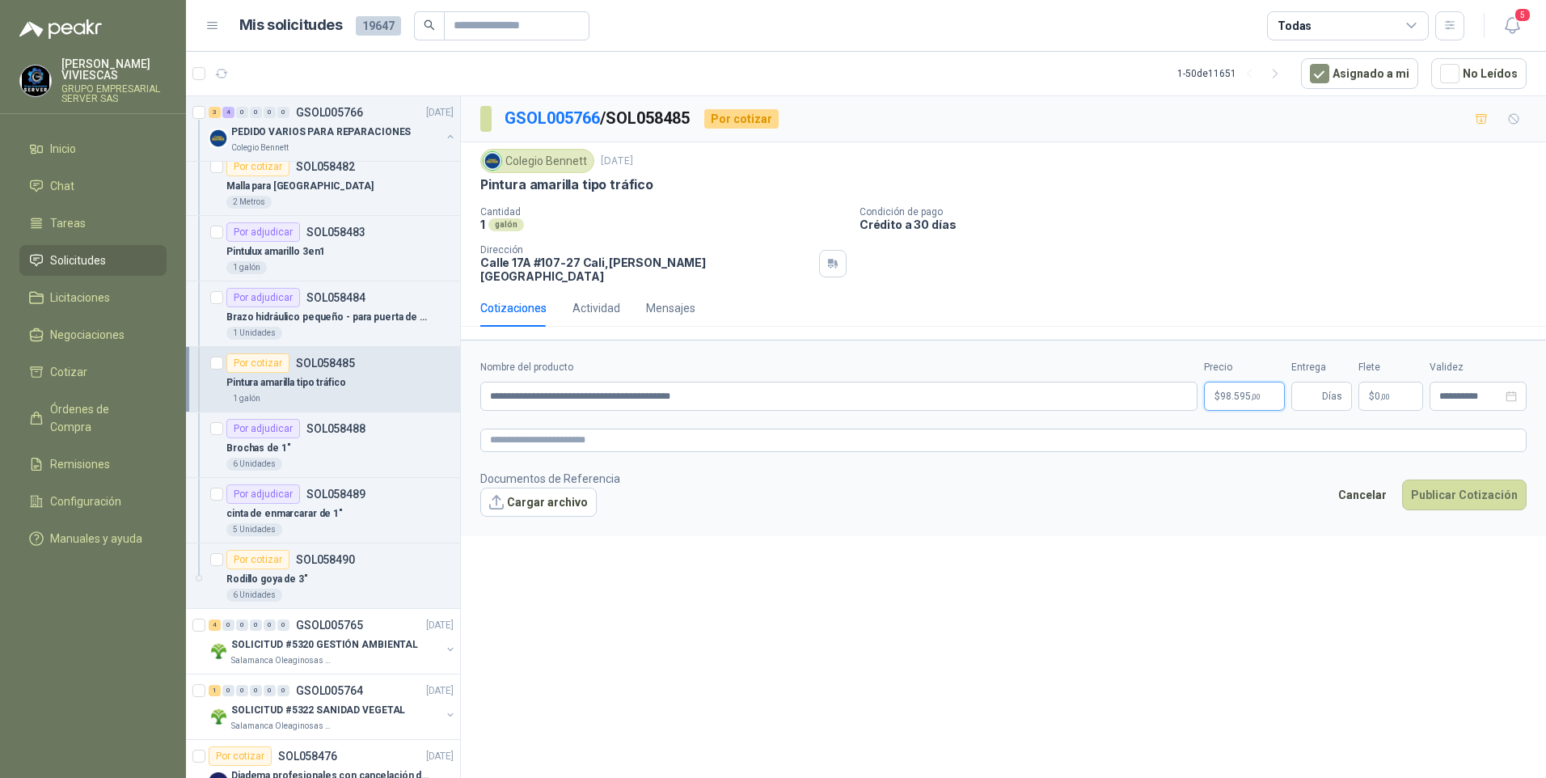
click at [1240, 382] on body "RODRIGO VIVIESCAS GRUPO EMPRESARIAL SERVER SAS Inicio Chat Tareas Solicitudes L…" at bounding box center [773, 389] width 1546 height 778
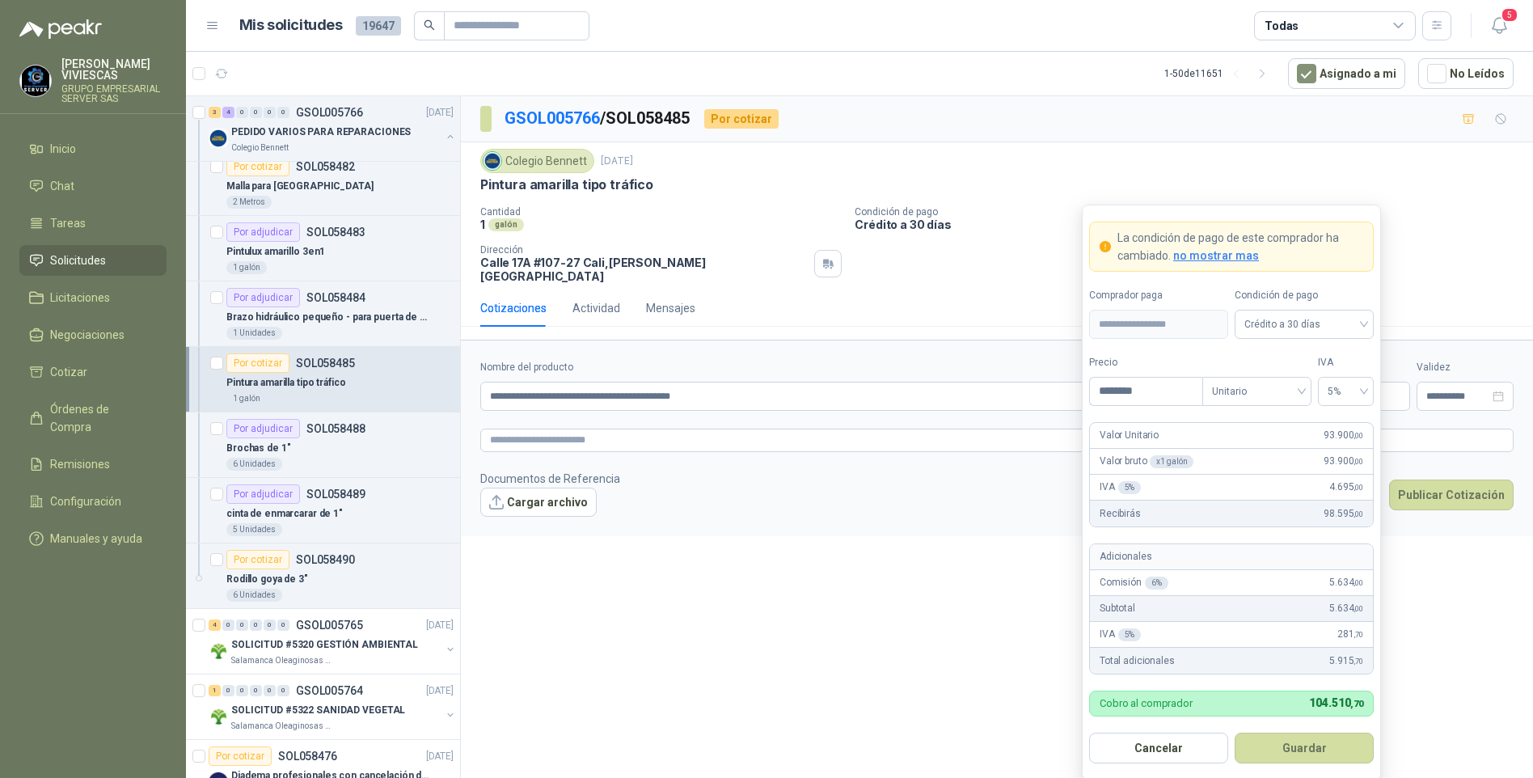
drag, startPoint x: 816, startPoint y: 656, endPoint x: 816, endPoint y: 644, distance: 12.1
click at [816, 650] on div "**********" at bounding box center [997, 439] width 1072 height 687
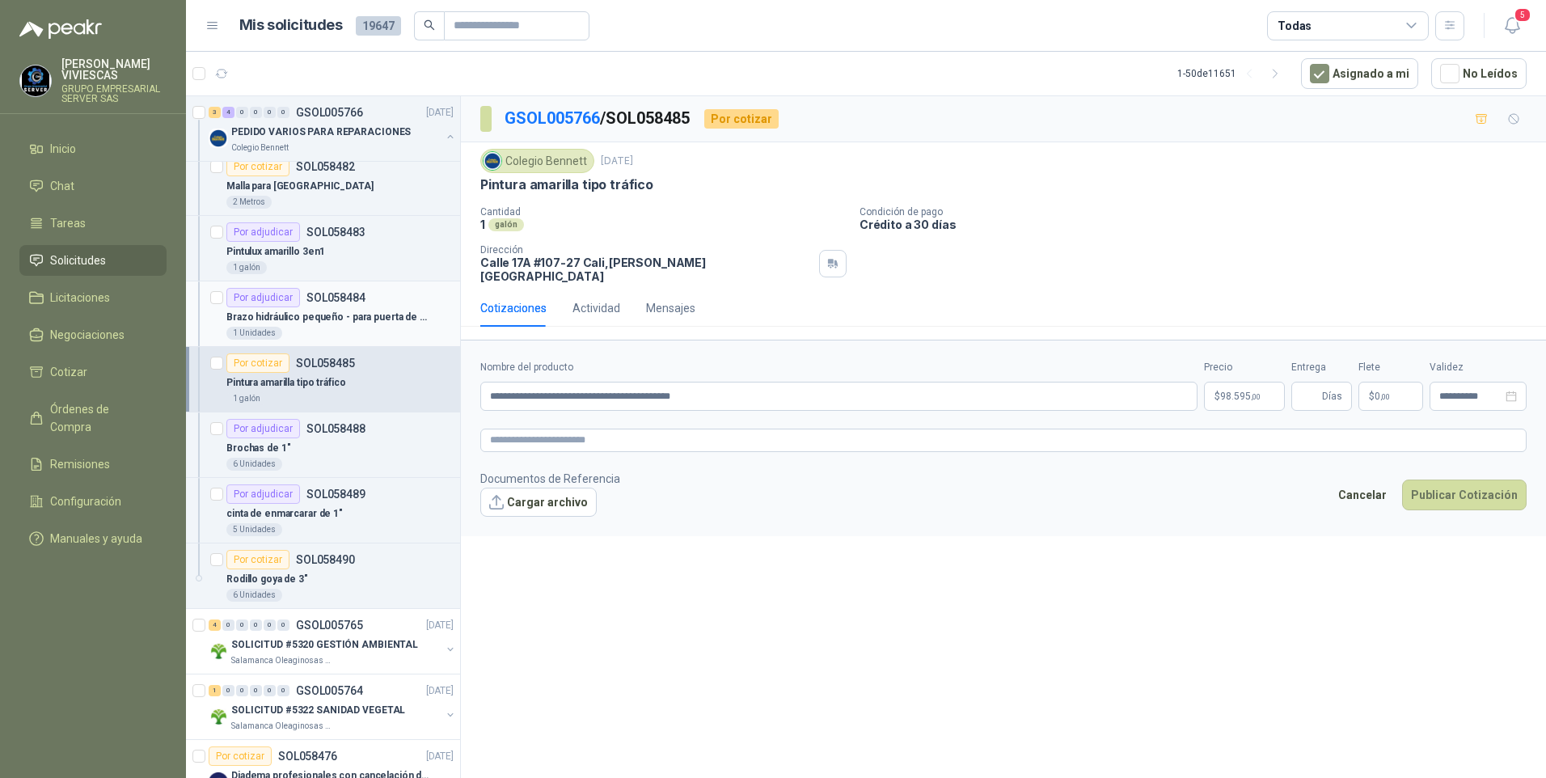
click at [260, 314] on p "Brazo hidráulico pequeño - para puerta de aproxi.80k" at bounding box center [326, 317] width 201 height 15
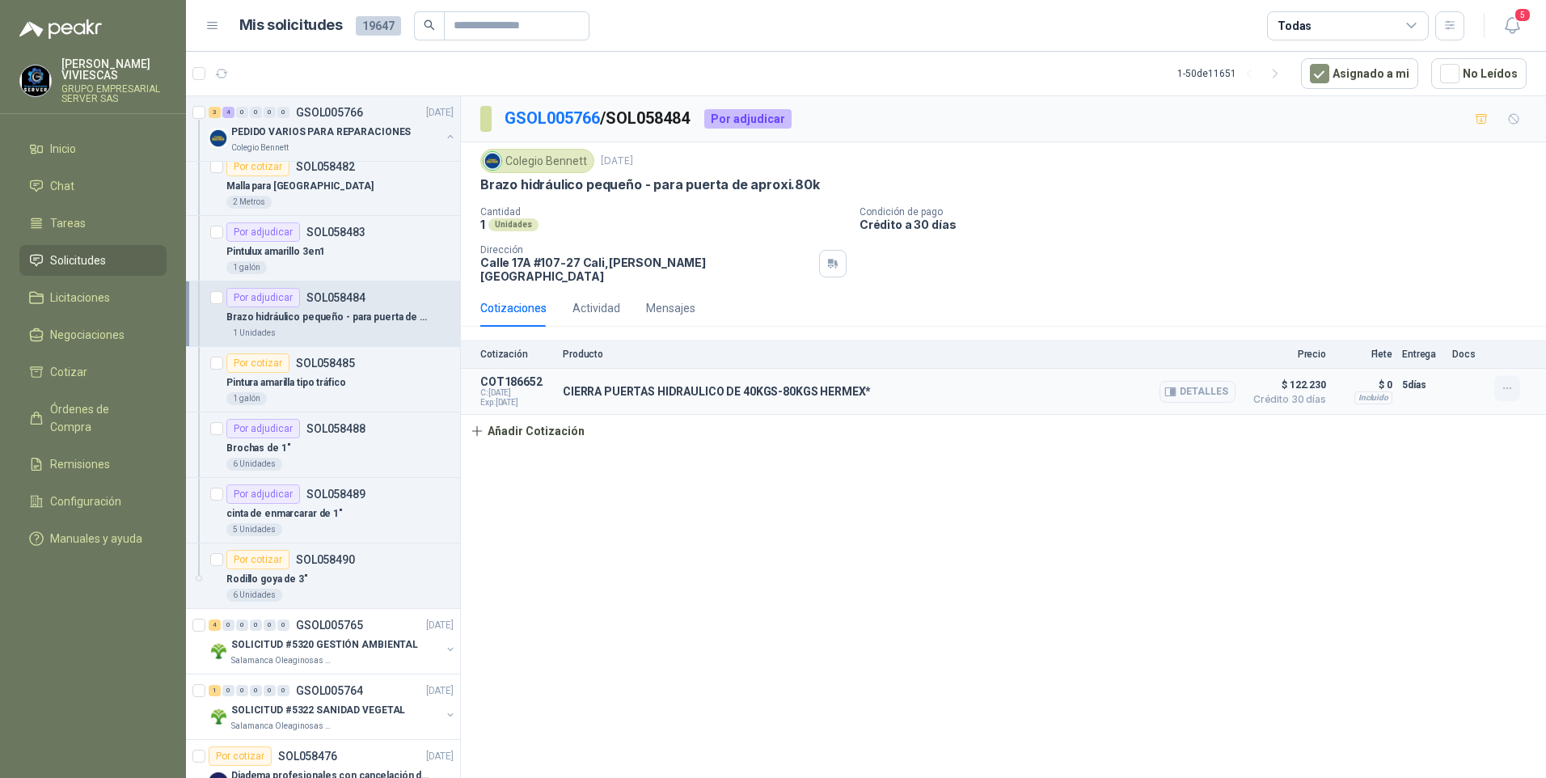
click at [1501, 382] on icon "button" at bounding box center [1507, 389] width 14 height 14
click at [1425, 319] on button "Editar" at bounding box center [1474, 312] width 129 height 26
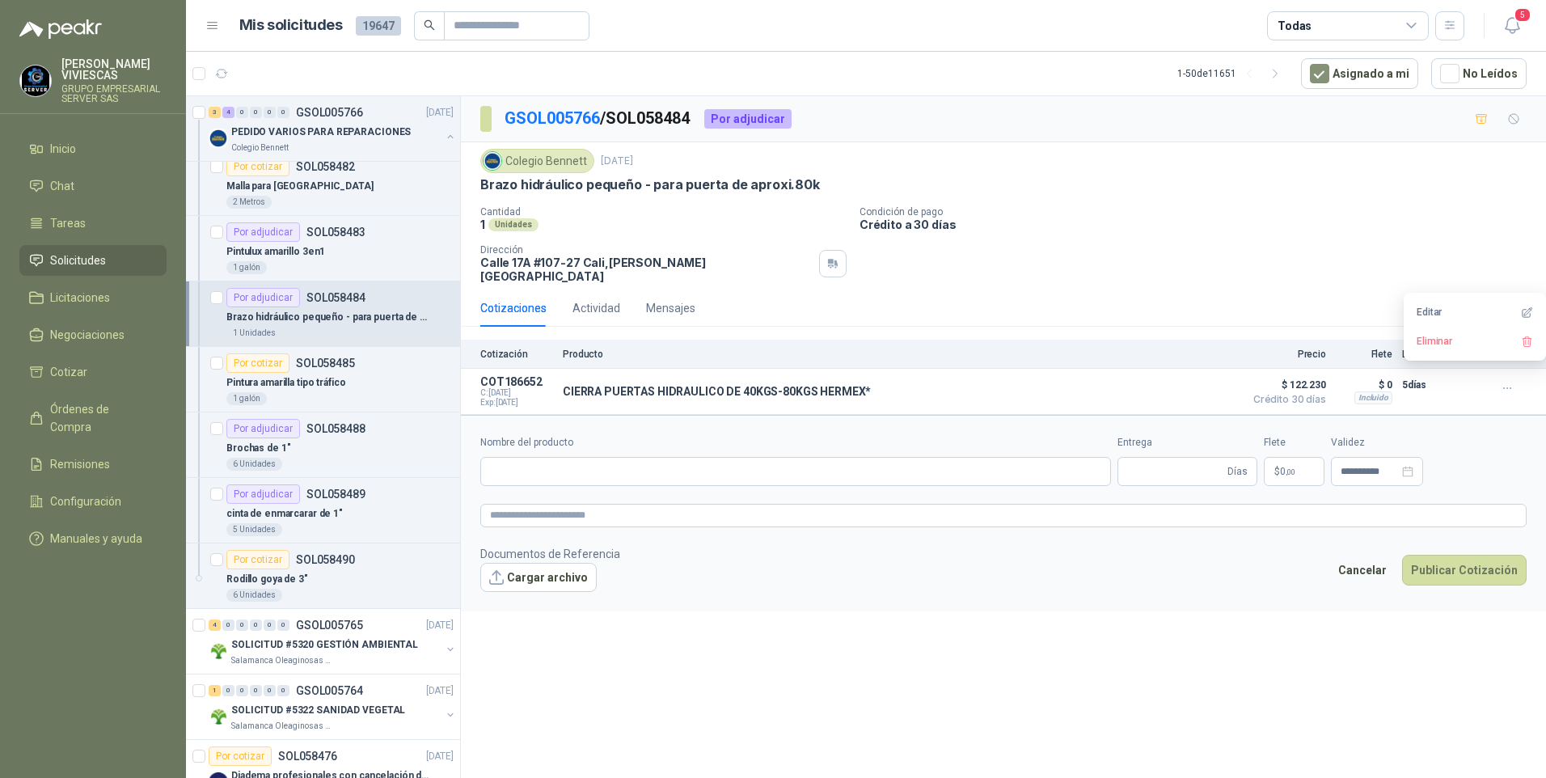
type input "**********"
type input "*"
click at [1239, 466] on body "RODRIGO VIVIESCAS GRUPO EMPRESARIAL SERVER SAS Inicio Chat Tareas Solicitudes L…" at bounding box center [773, 389] width 1546 height 778
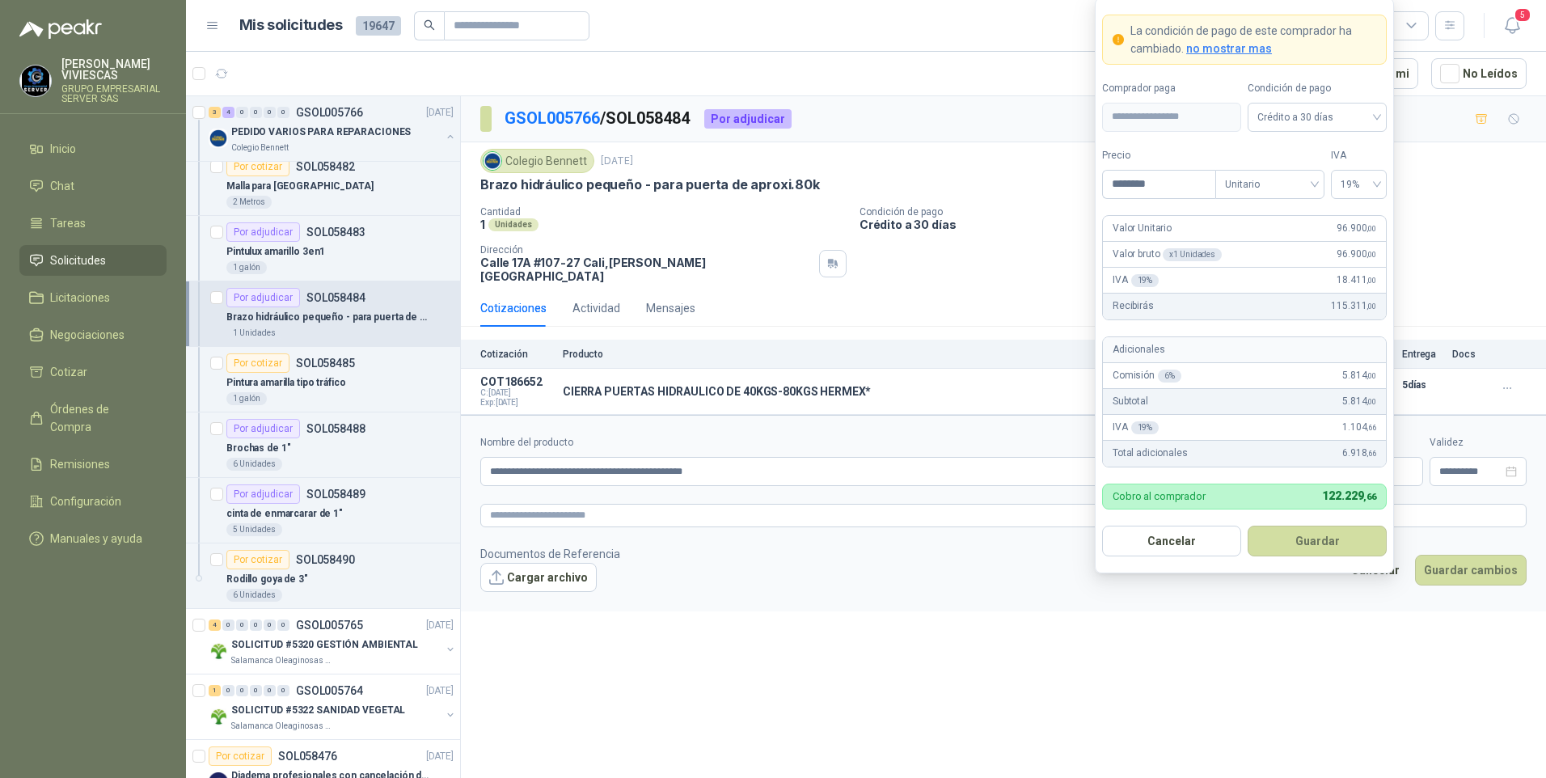
drag, startPoint x: 1496, startPoint y: 237, endPoint x: 1487, endPoint y: 223, distance: 16.4
click at [1495, 237] on div "Cantidad 1 Unidades Condición de pago Crédito a 30 días Dirección Calle 17A #10…" at bounding box center [1003, 244] width 1046 height 77
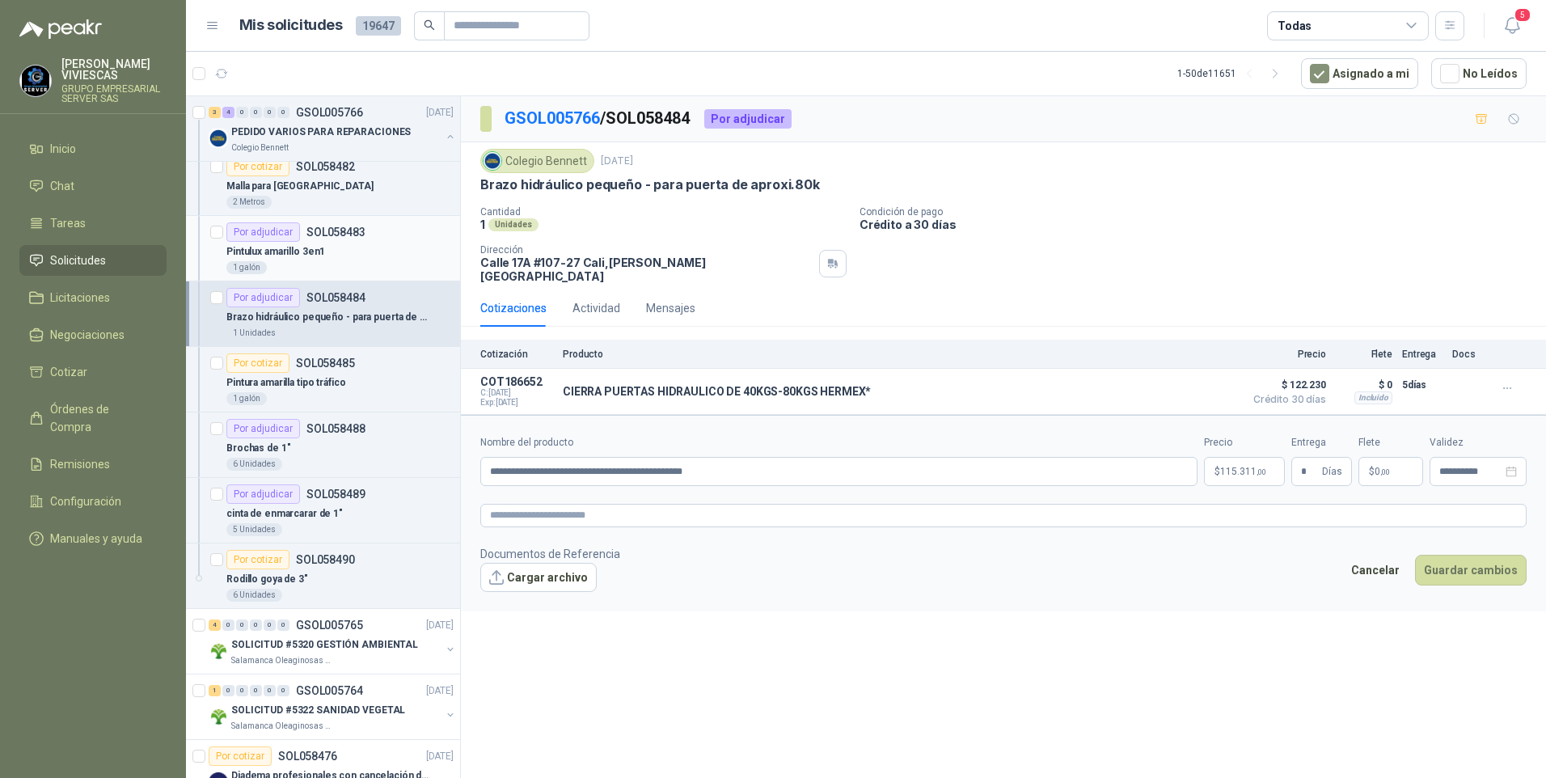
click at [287, 251] on p "Pintulux amarillo 3en1" at bounding box center [275, 251] width 99 height 15
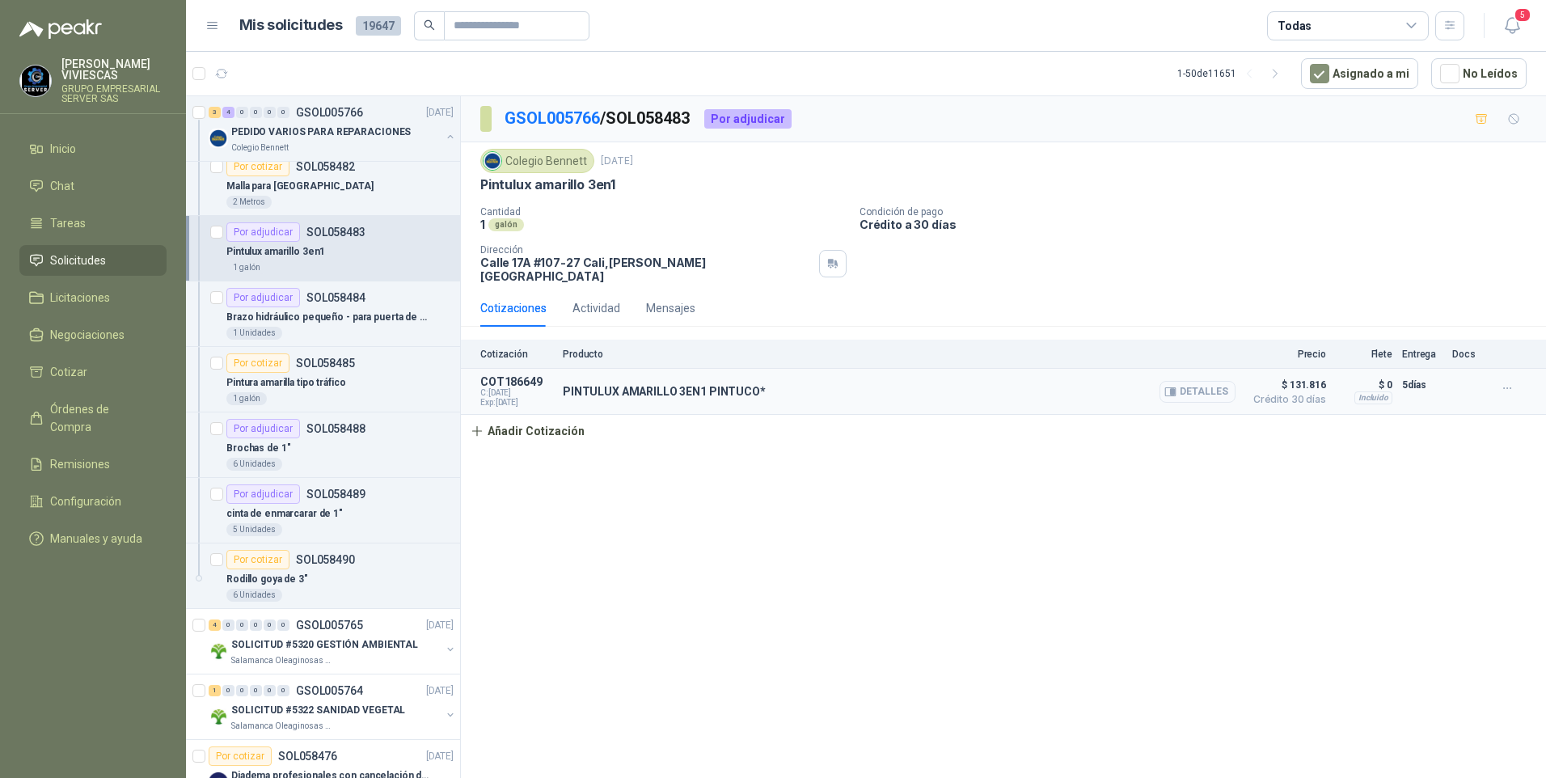
click at [1208, 381] on button "Detalles" at bounding box center [1197, 392] width 76 height 22
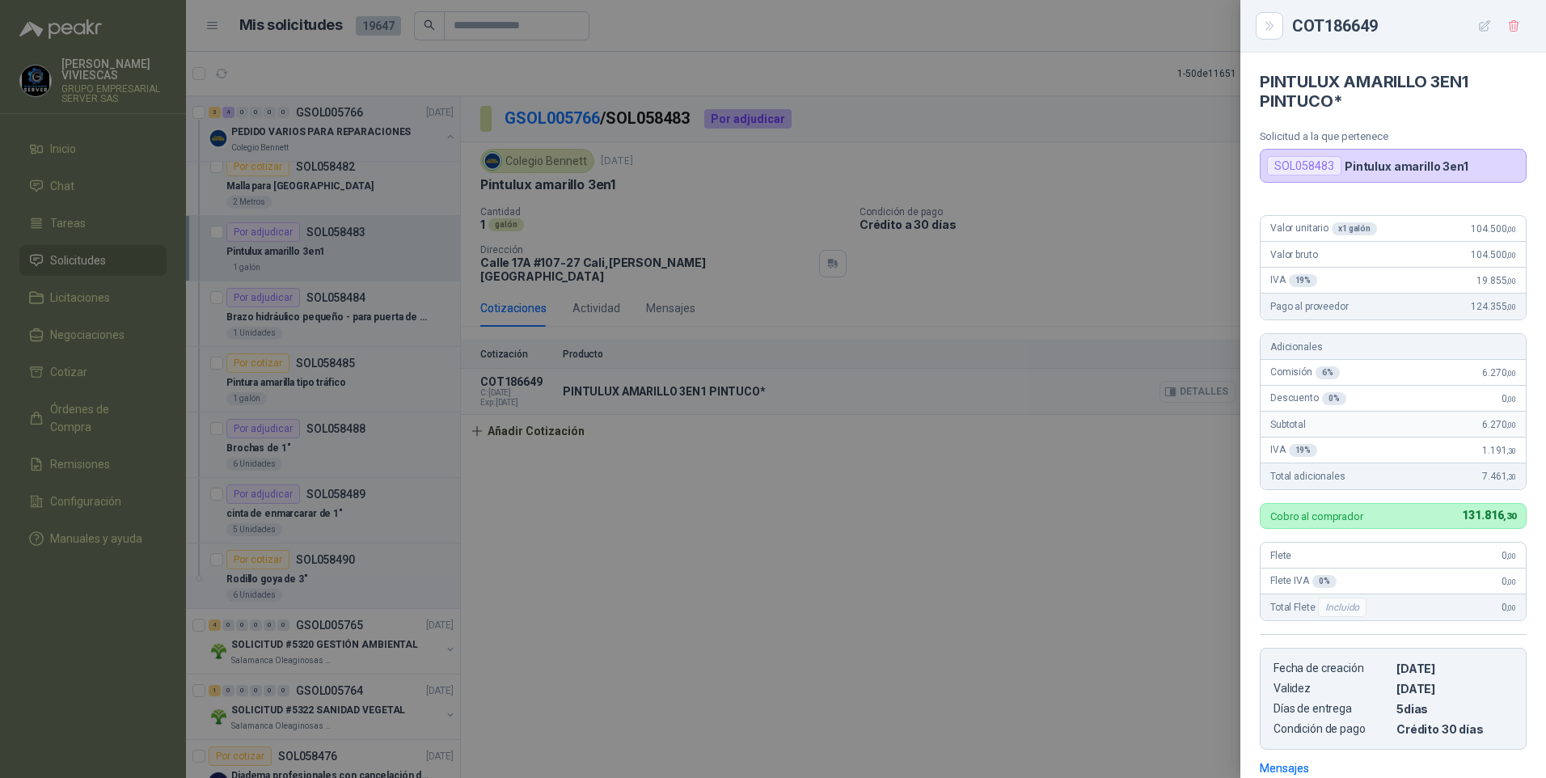
scroll to position [232, 0]
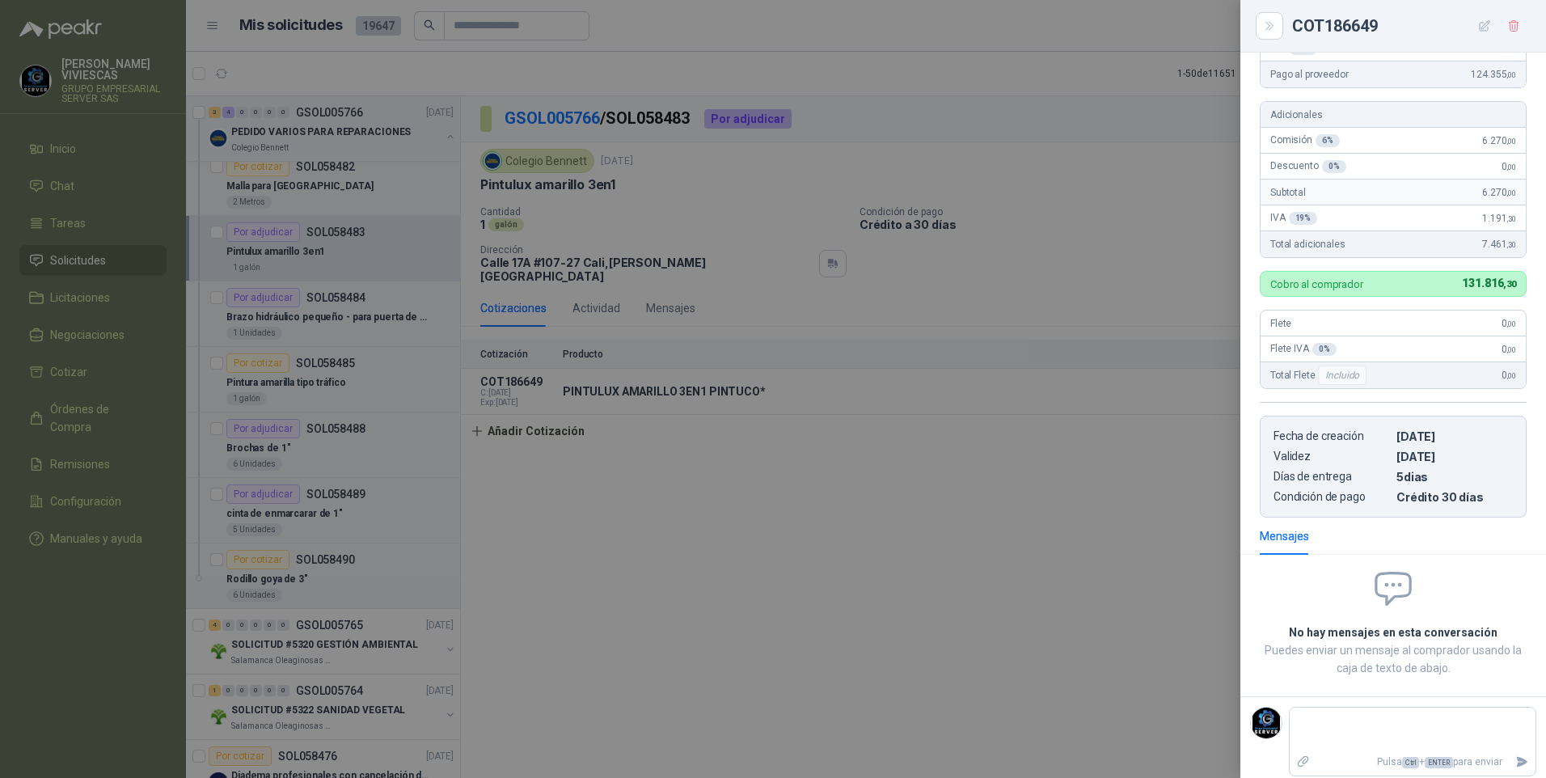
click at [1002, 564] on div at bounding box center [773, 389] width 1546 height 778
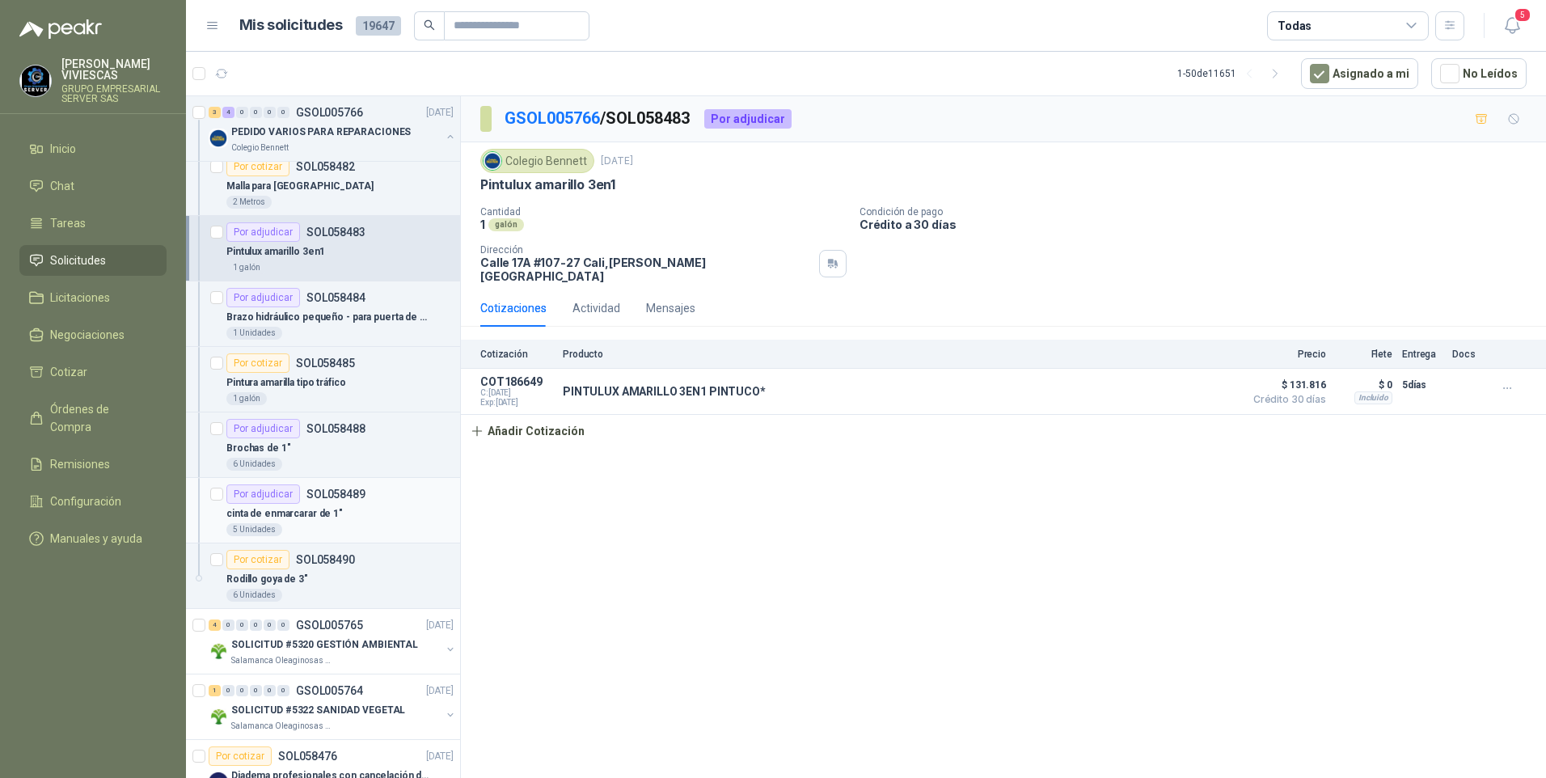
click at [284, 517] on p "cinta de enmarcarar de 1"" at bounding box center [284, 513] width 116 height 15
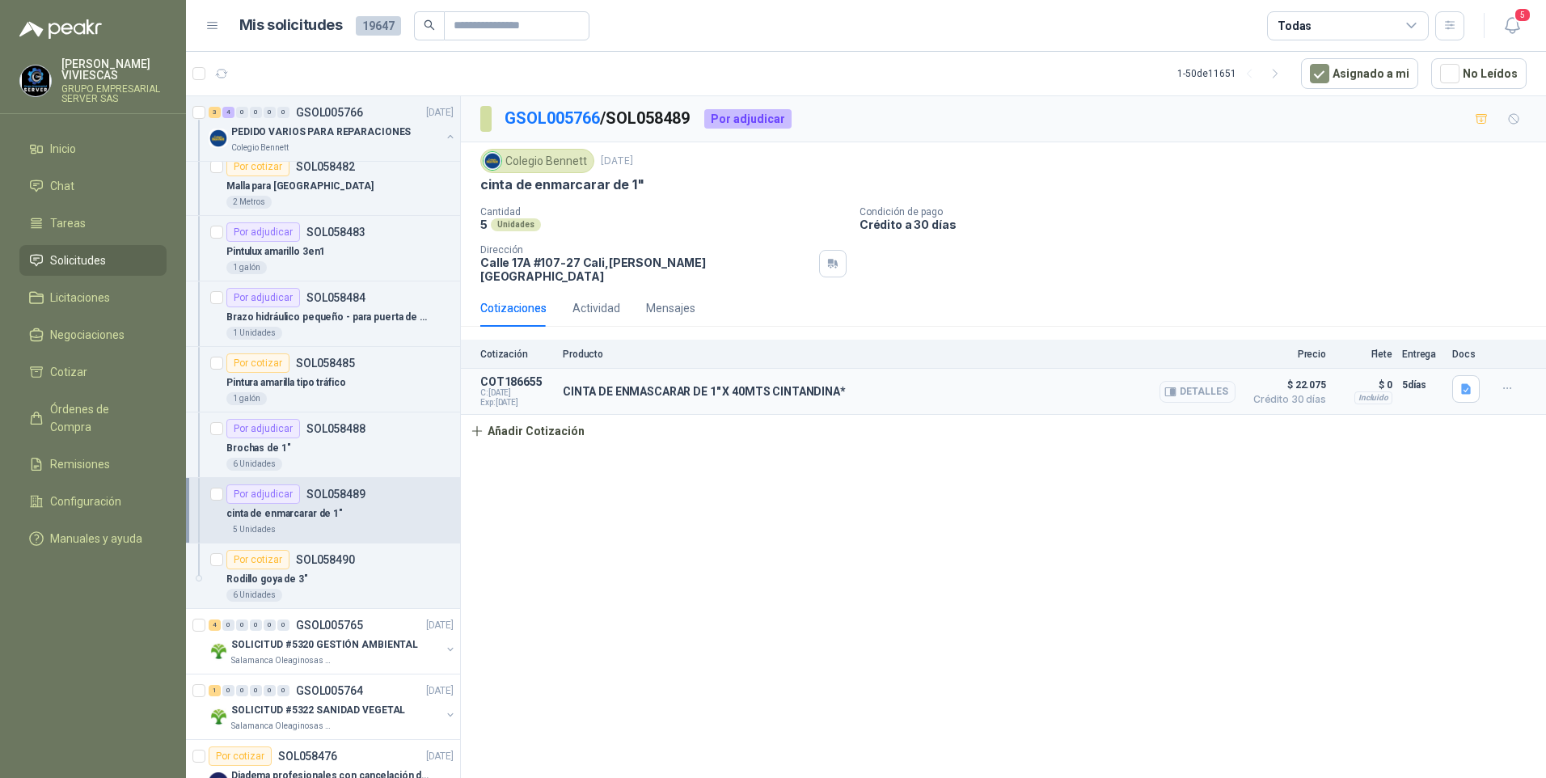
click at [1193, 381] on button "Detalles" at bounding box center [1197, 392] width 76 height 22
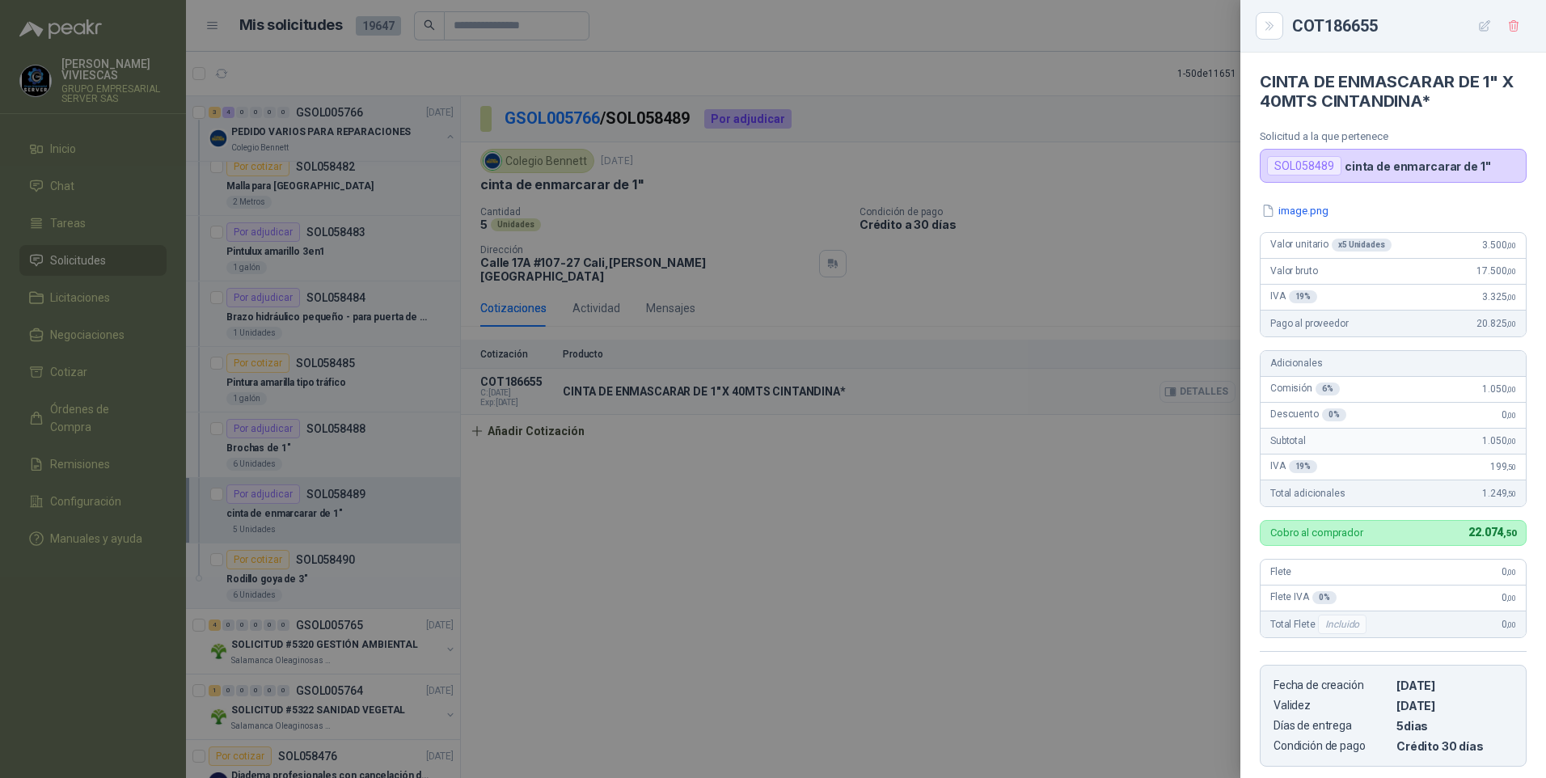
scroll to position [249, 0]
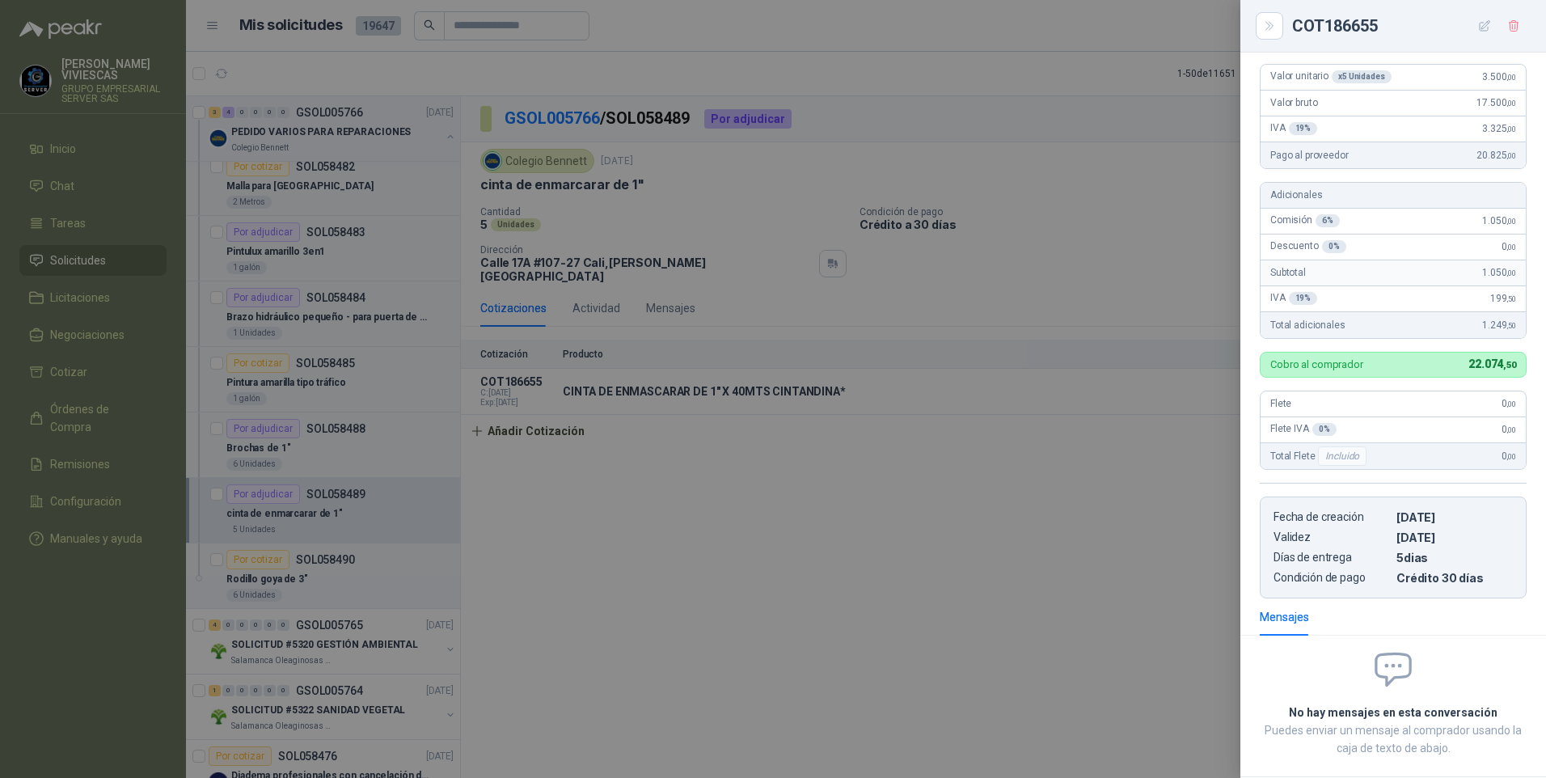
click at [1011, 403] on div at bounding box center [773, 389] width 1546 height 778
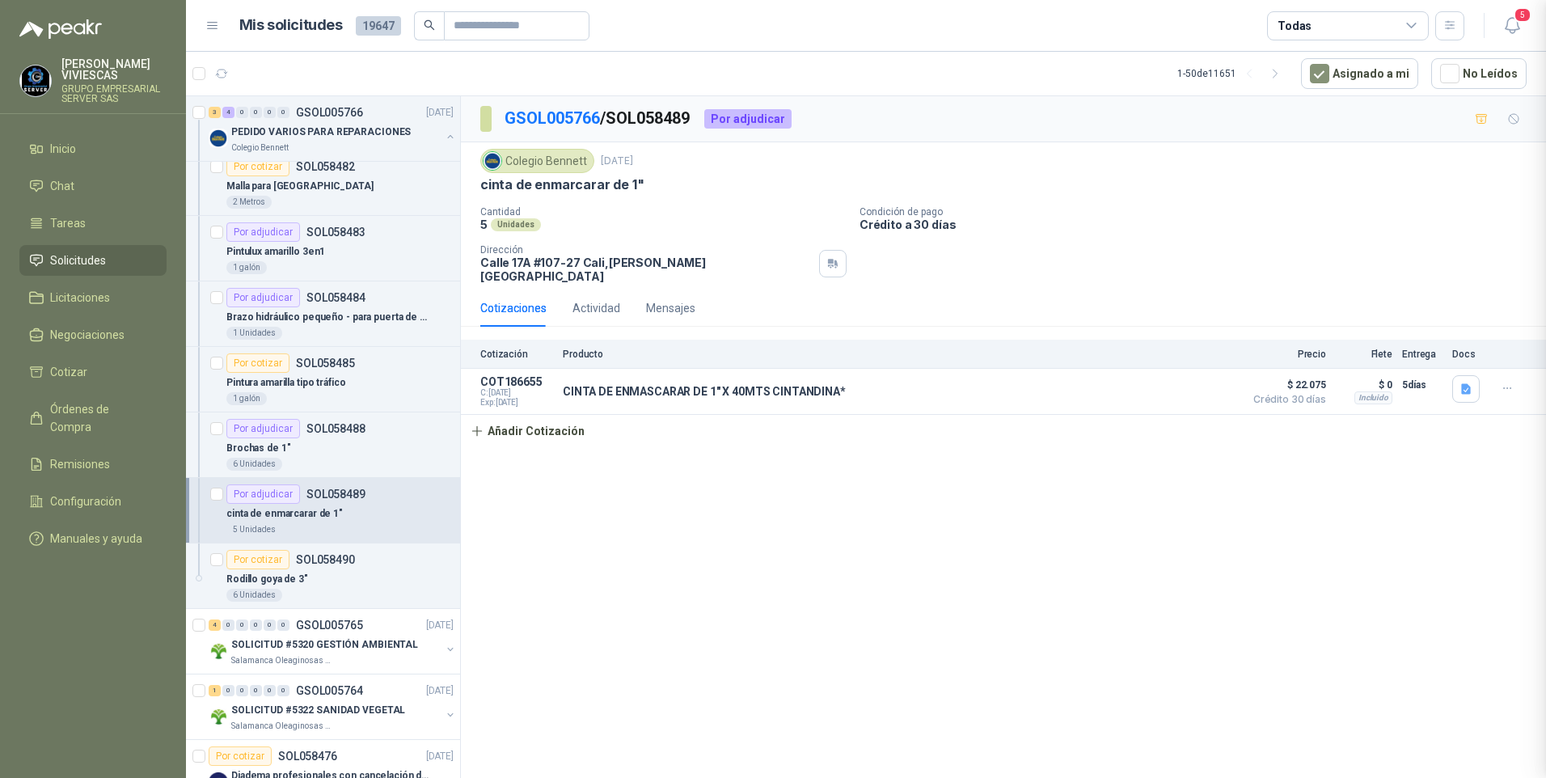
scroll to position [257, 0]
click at [287, 385] on p "Pintura amarilla tipo tráfico" at bounding box center [286, 382] width 120 height 15
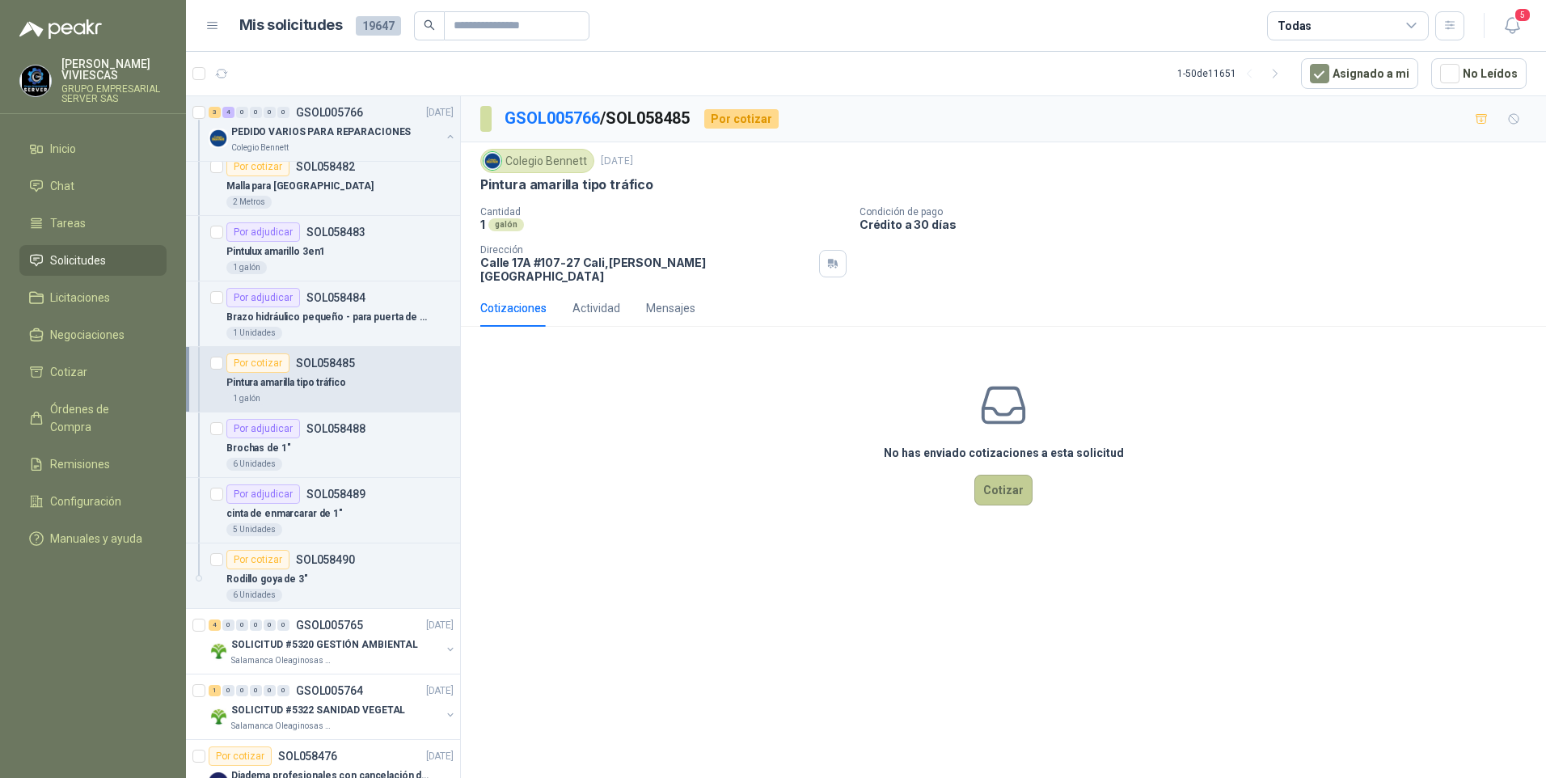
click at [1010, 493] on button "Cotizar" at bounding box center [1003, 490] width 58 height 31
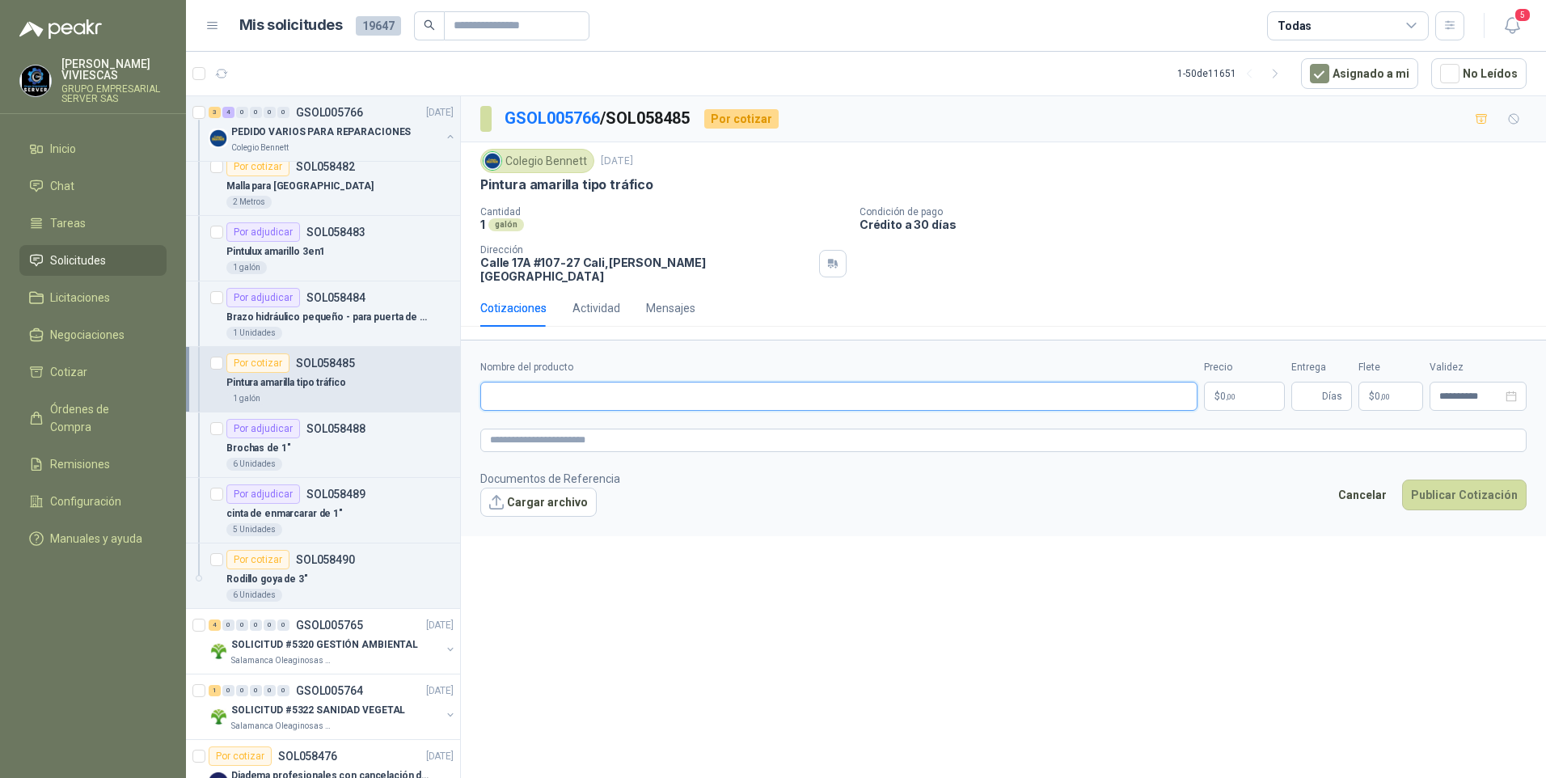
click at [514, 382] on input "Nombre del producto" at bounding box center [838, 396] width 717 height 29
type input "*"
type input "**********"
click at [1279, 387] on body "RODRIGO VIVIESCAS GRUPO EMPRESARIAL SERVER SAS Inicio Chat Tareas Solicitudes L…" at bounding box center [773, 389] width 1546 height 778
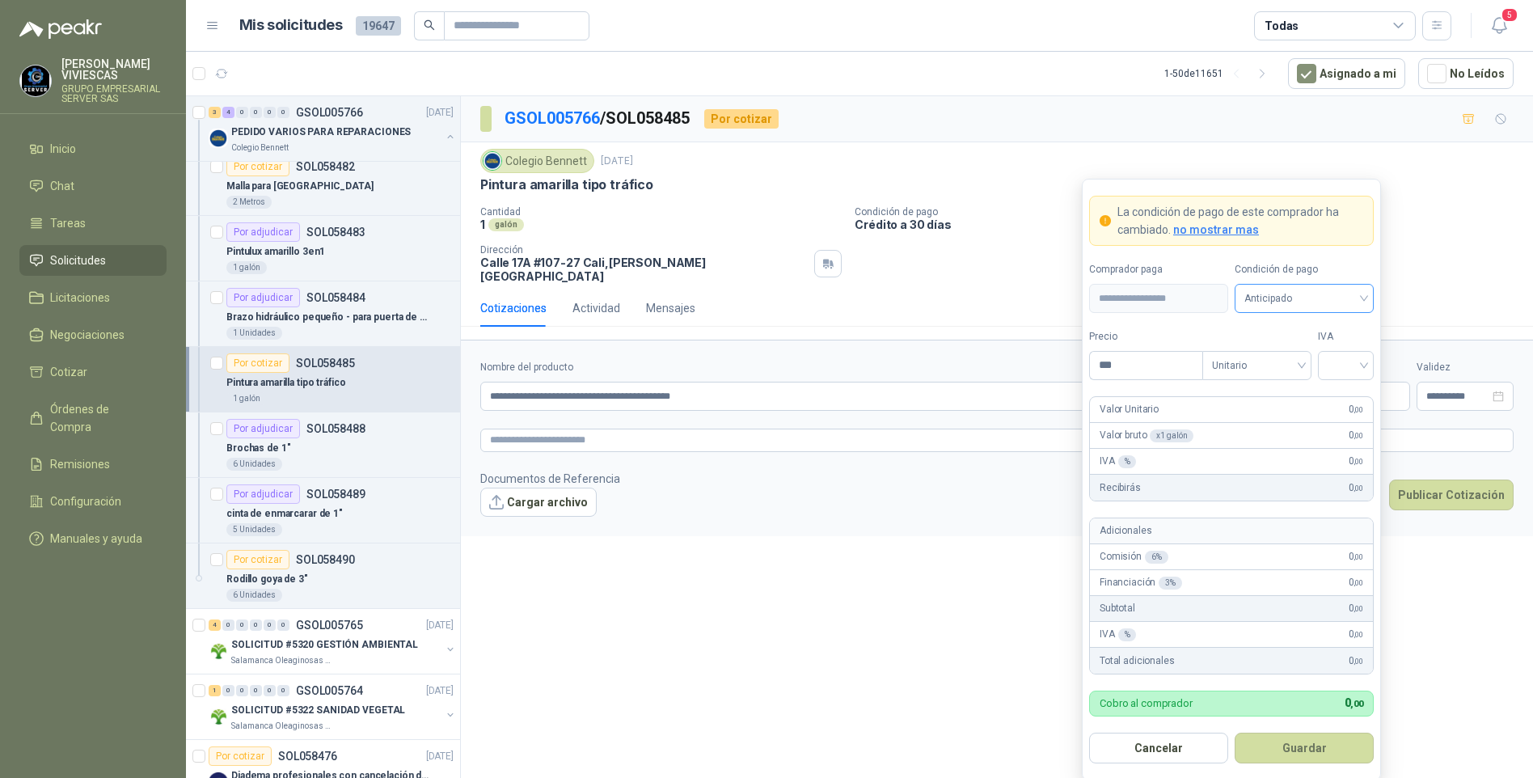
click at [1268, 293] on span "Anticipado" at bounding box center [1304, 298] width 120 height 24
click at [1277, 355] on div "Crédito a 30 días" at bounding box center [1303, 358] width 113 height 18
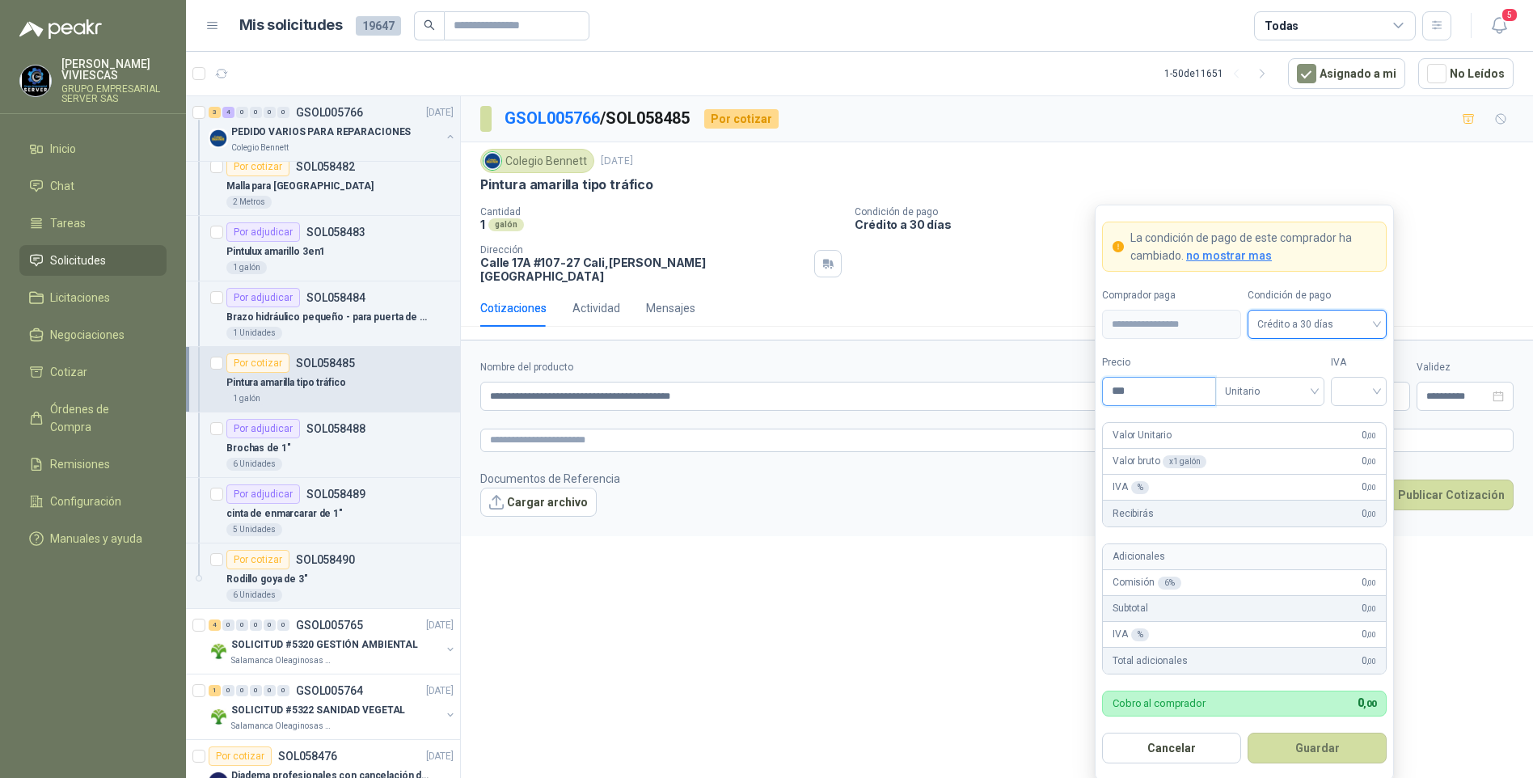
click at [1145, 395] on input "***" at bounding box center [1159, 391] width 112 height 27
type input "********"
click at [1353, 389] on input "search" at bounding box center [1358, 390] width 36 height 24
click at [1357, 427] on div "19%" at bounding box center [1359, 425] width 30 height 18
click at [1307, 741] on button "Guardar" at bounding box center [1316, 747] width 139 height 31
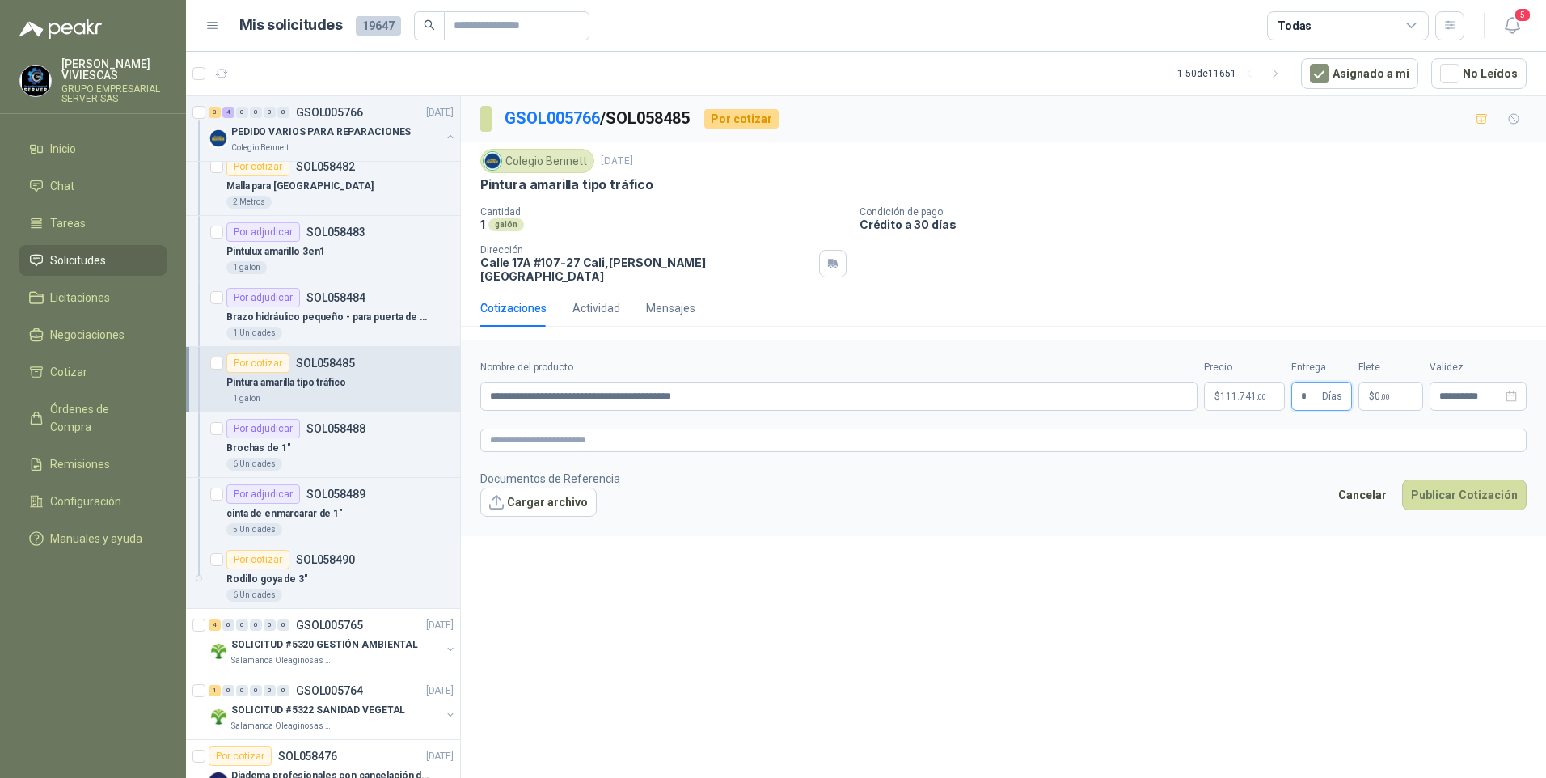
type input "*"
drag, startPoint x: 1109, startPoint y: 601, endPoint x: 1117, endPoint y: 593, distance: 12.0
click at [1110, 601] on div "**********" at bounding box center [1003, 439] width 1085 height 687
click at [1471, 482] on button "Publicar Cotización" at bounding box center [1464, 494] width 124 height 31
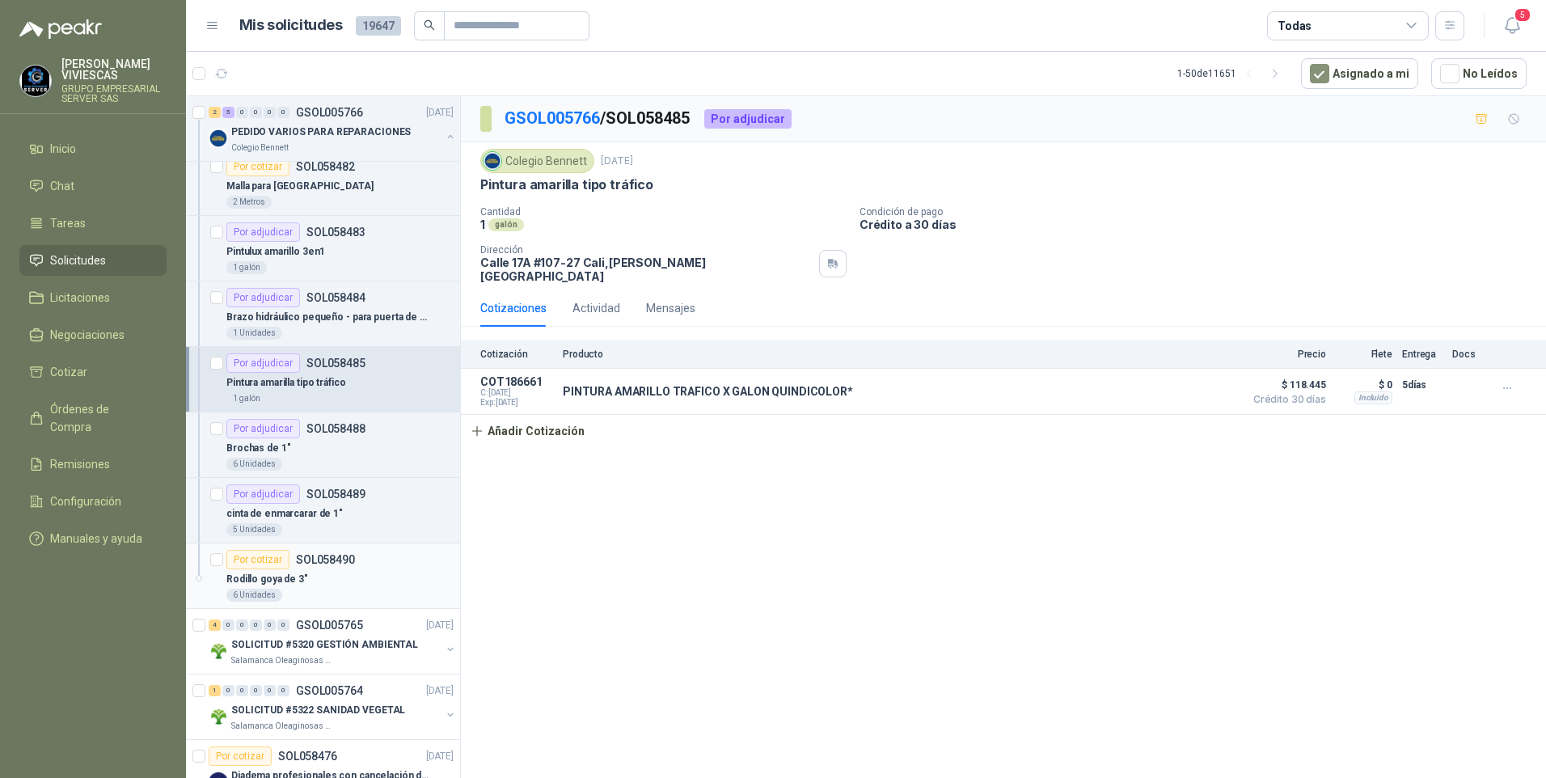
click at [279, 580] on p "Rodillo goya de 3"" at bounding box center [267, 579] width 82 height 15
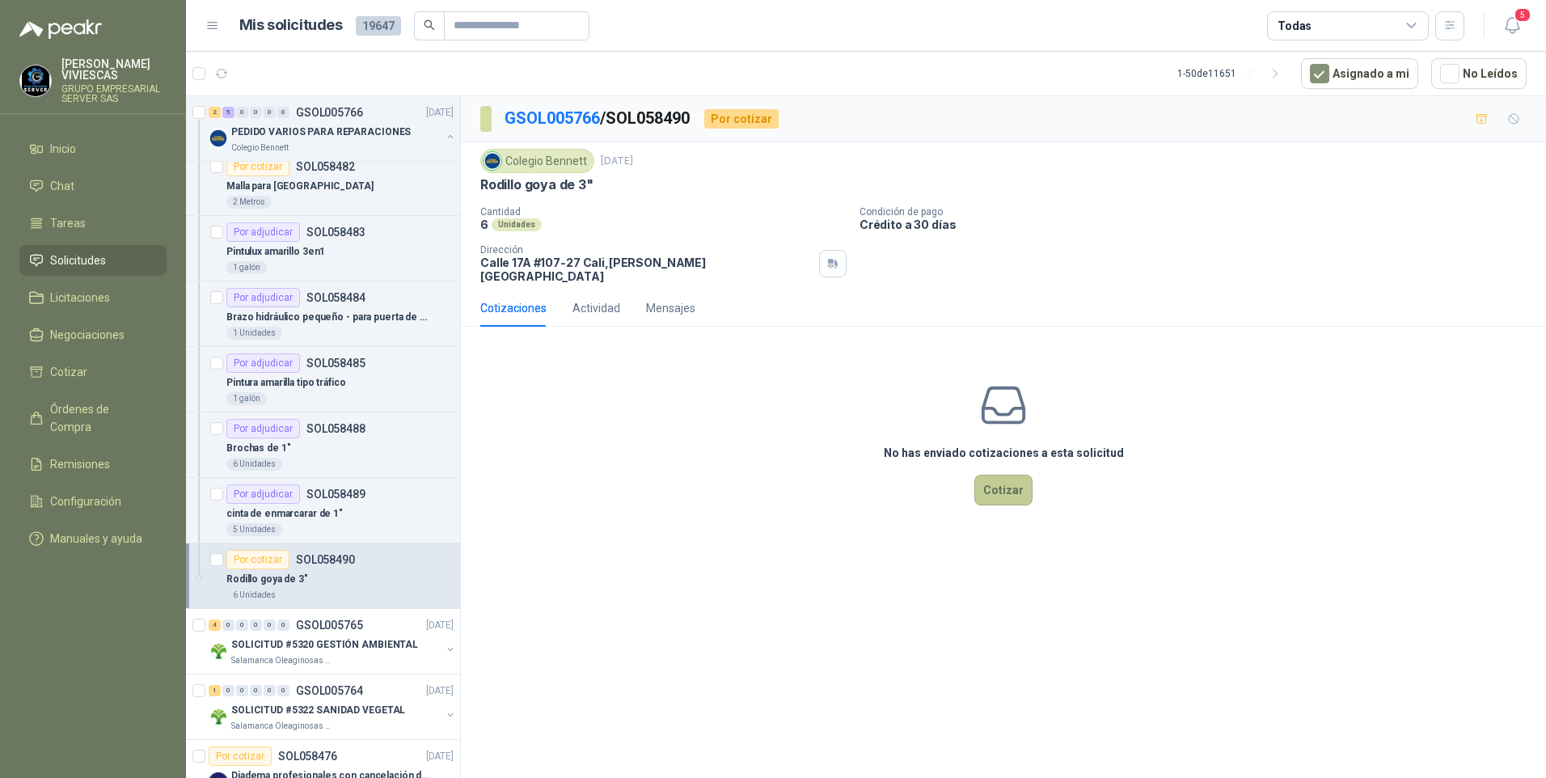
click at [1018, 488] on button "Cotizar" at bounding box center [1003, 490] width 58 height 31
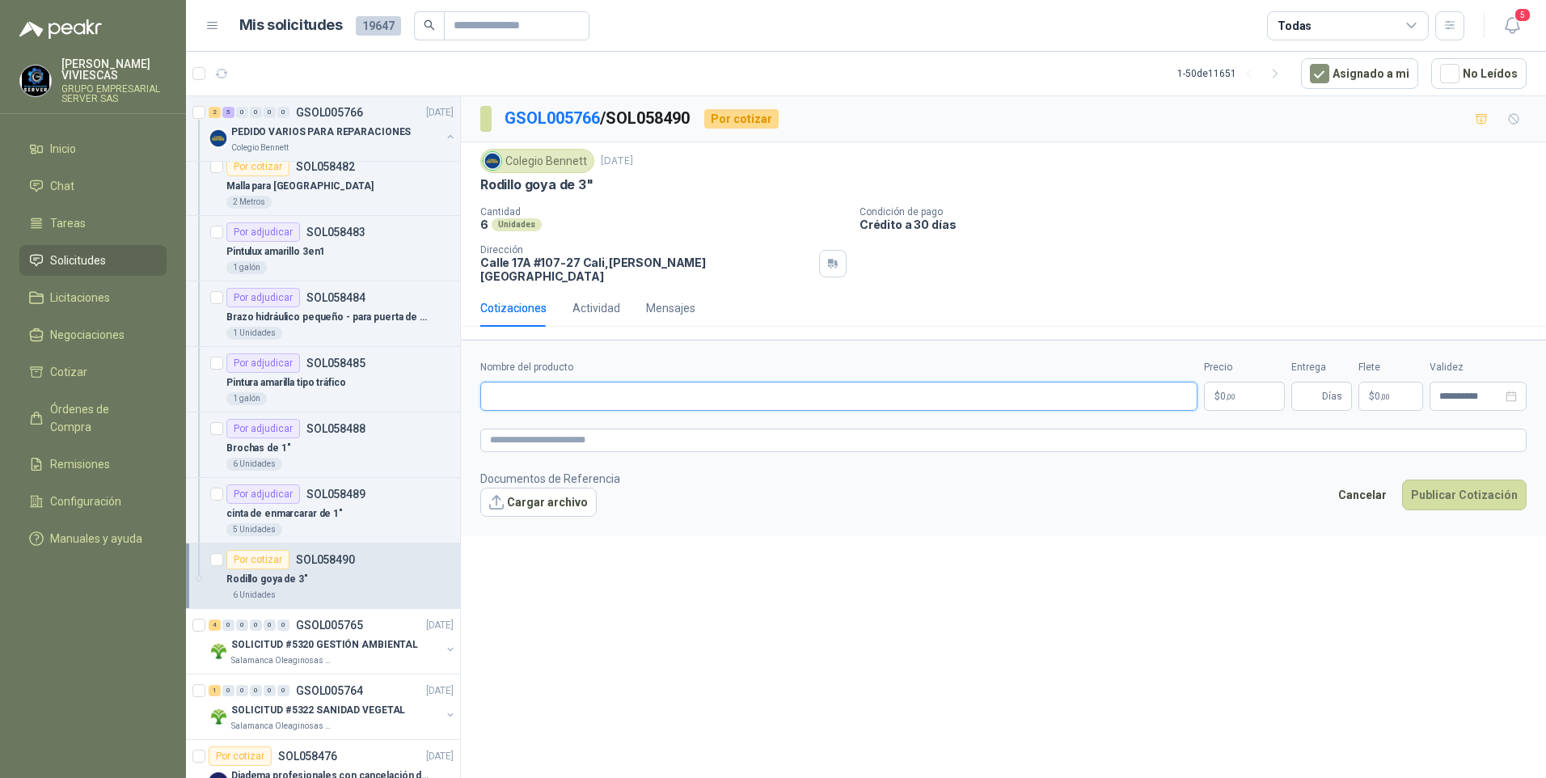
click at [532, 382] on input "Nombre del producto" at bounding box center [838, 396] width 717 height 29
type input "**********"
click at [1259, 390] on p "$ 0 ,00" at bounding box center [1244, 396] width 81 height 29
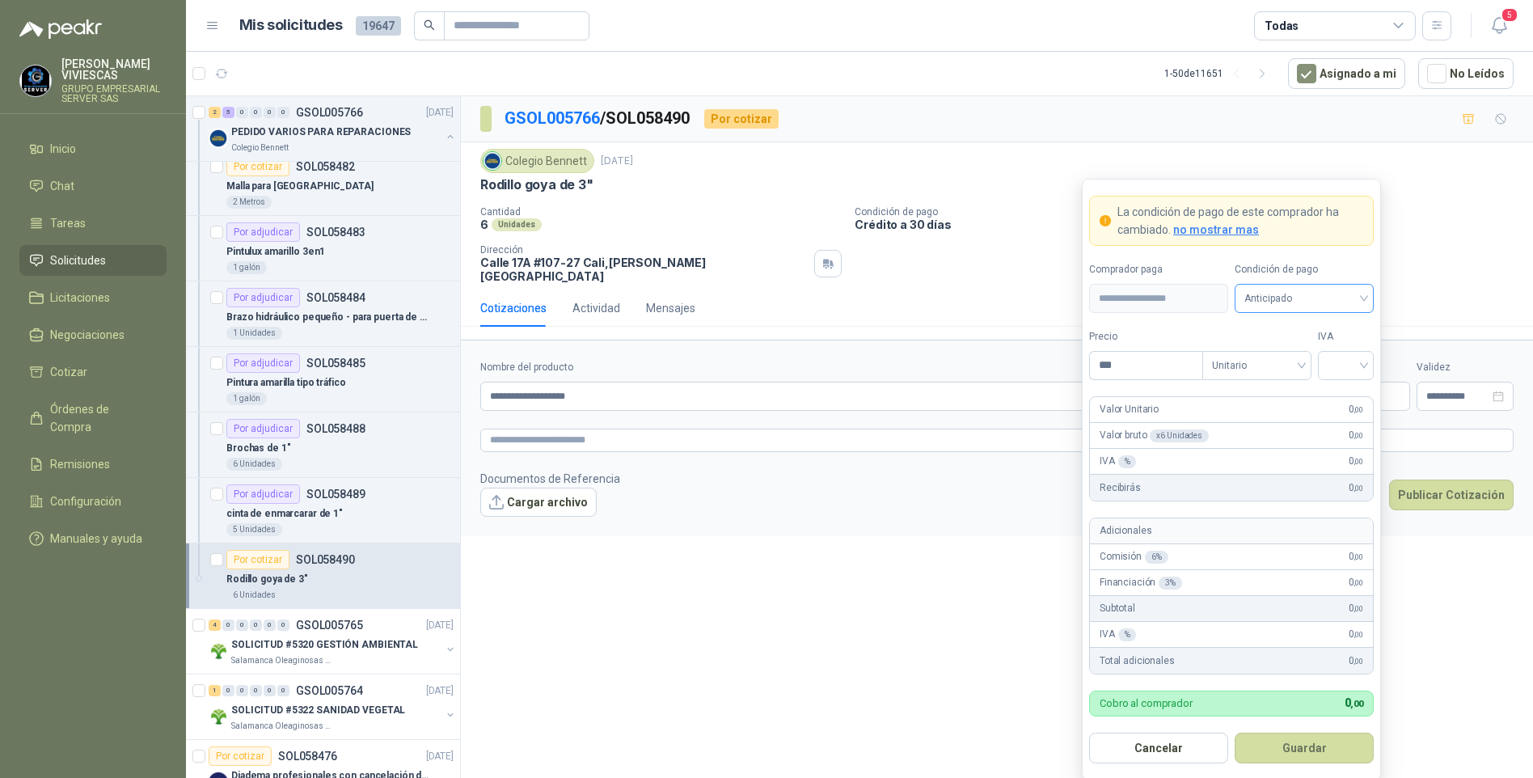
click at [1283, 300] on span "Anticipado" at bounding box center [1304, 298] width 120 height 24
click at [1281, 357] on div "Crédito a 30 días" at bounding box center [1303, 358] width 113 height 18
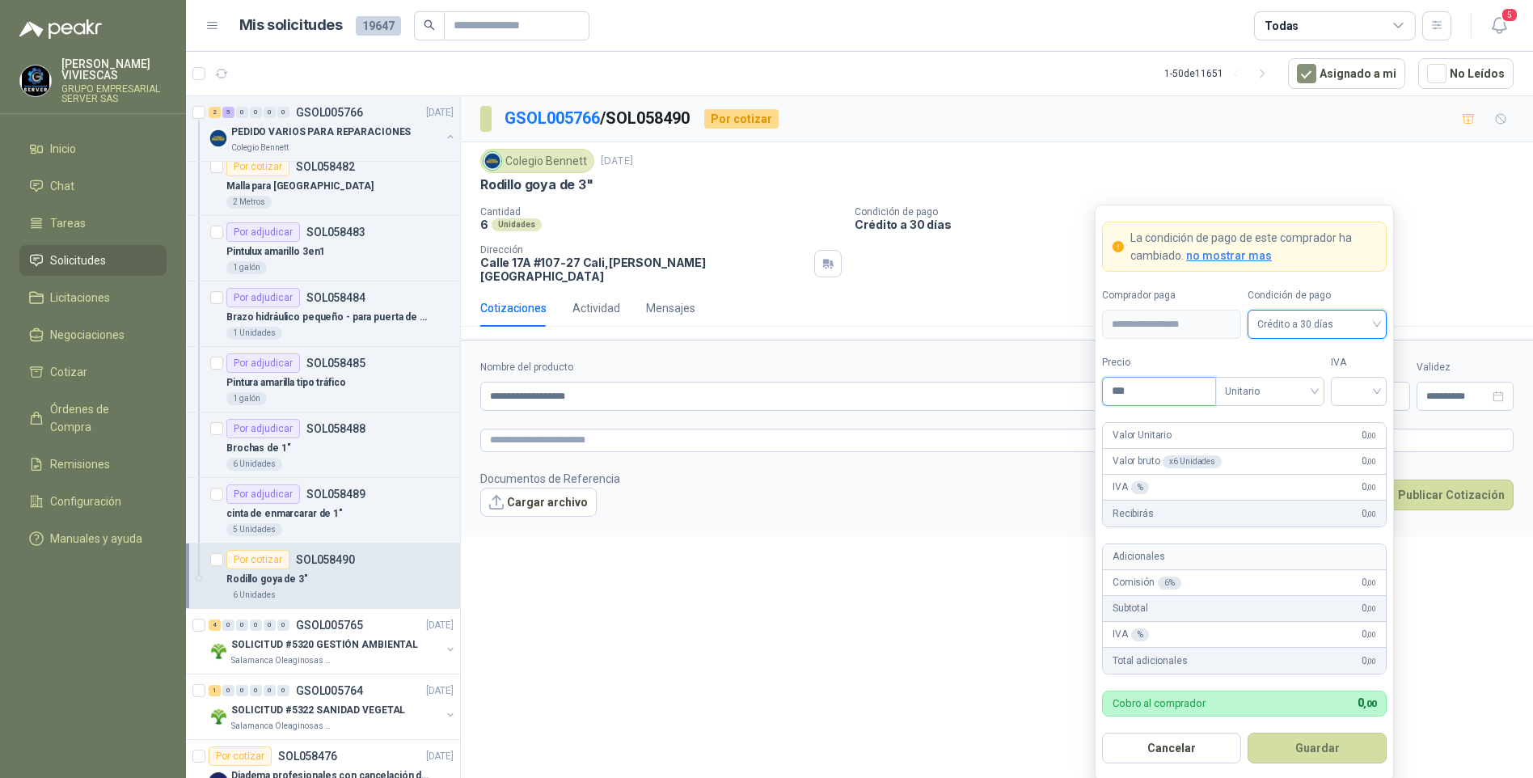
click at [1149, 391] on input "***" at bounding box center [1159, 391] width 112 height 27
click at [1152, 391] on input "***" at bounding box center [1159, 391] width 112 height 27
type input "*******"
click at [1360, 392] on input "search" at bounding box center [1358, 390] width 36 height 24
click at [1357, 420] on div "19%" at bounding box center [1359, 425] width 30 height 18
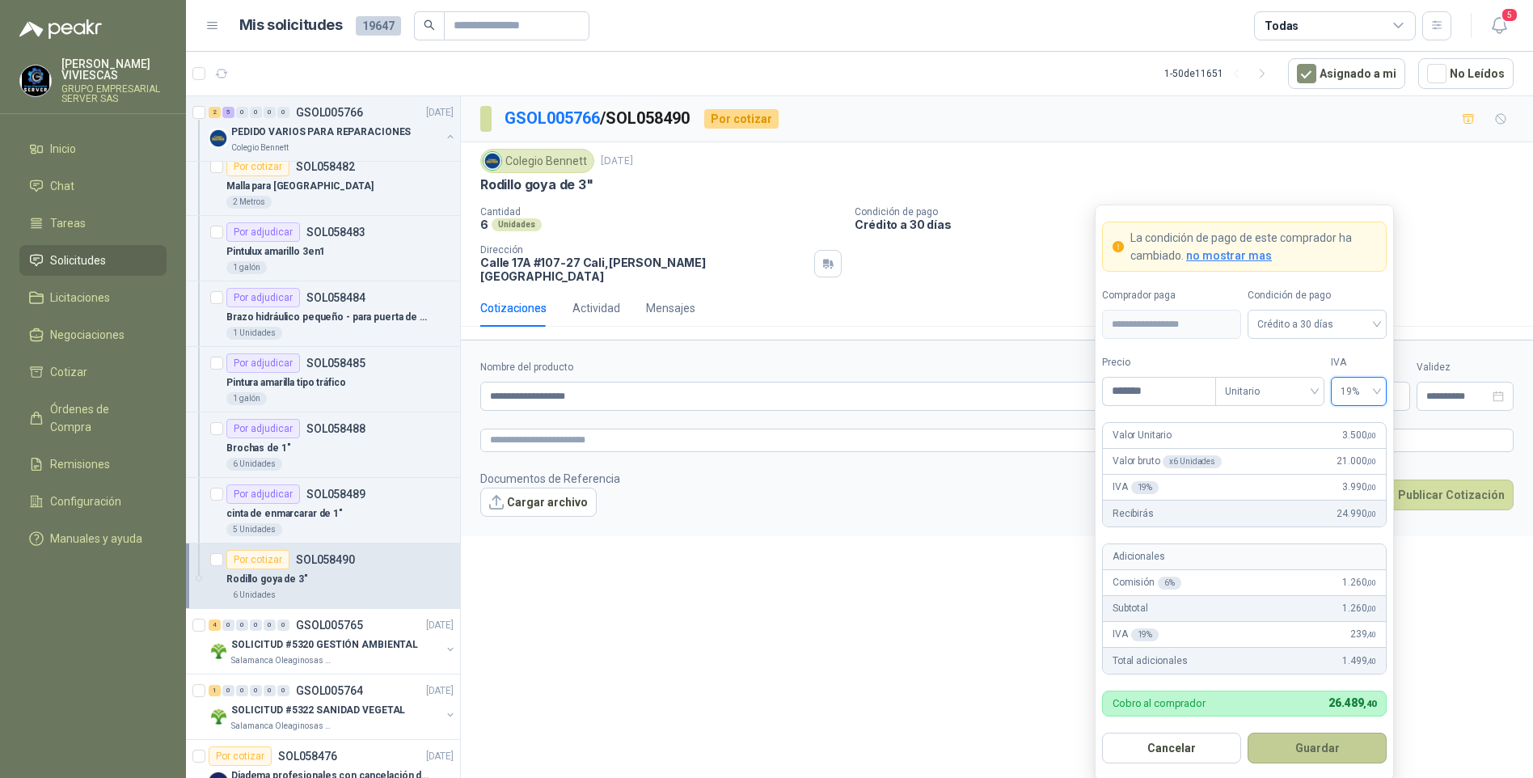
click at [1307, 751] on button "Guardar" at bounding box center [1316, 747] width 139 height 31
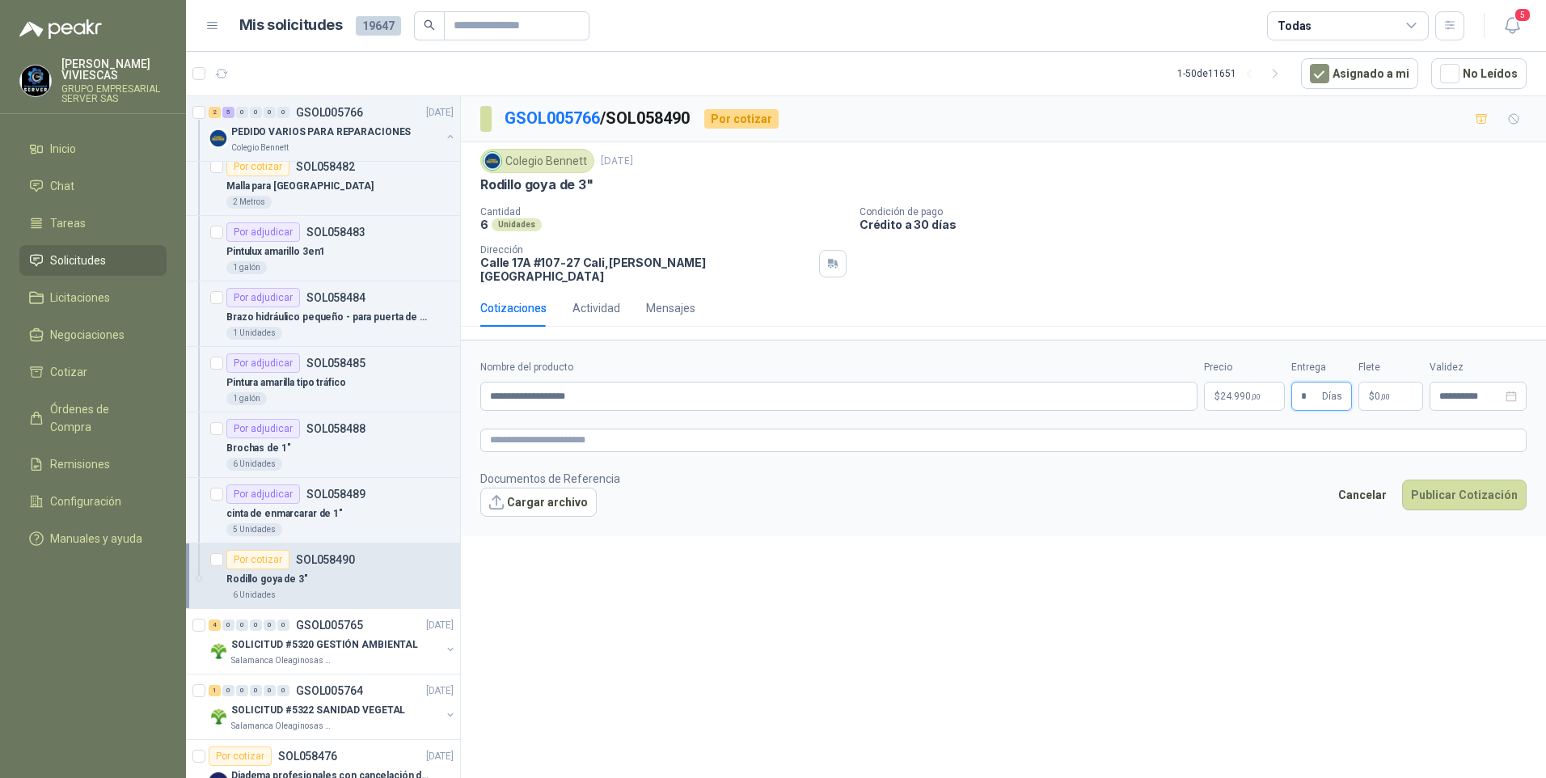
type input "*"
click at [1229, 673] on div "**********" at bounding box center [1003, 439] width 1085 height 687
click at [1458, 480] on button "Publicar Cotización" at bounding box center [1464, 494] width 124 height 31
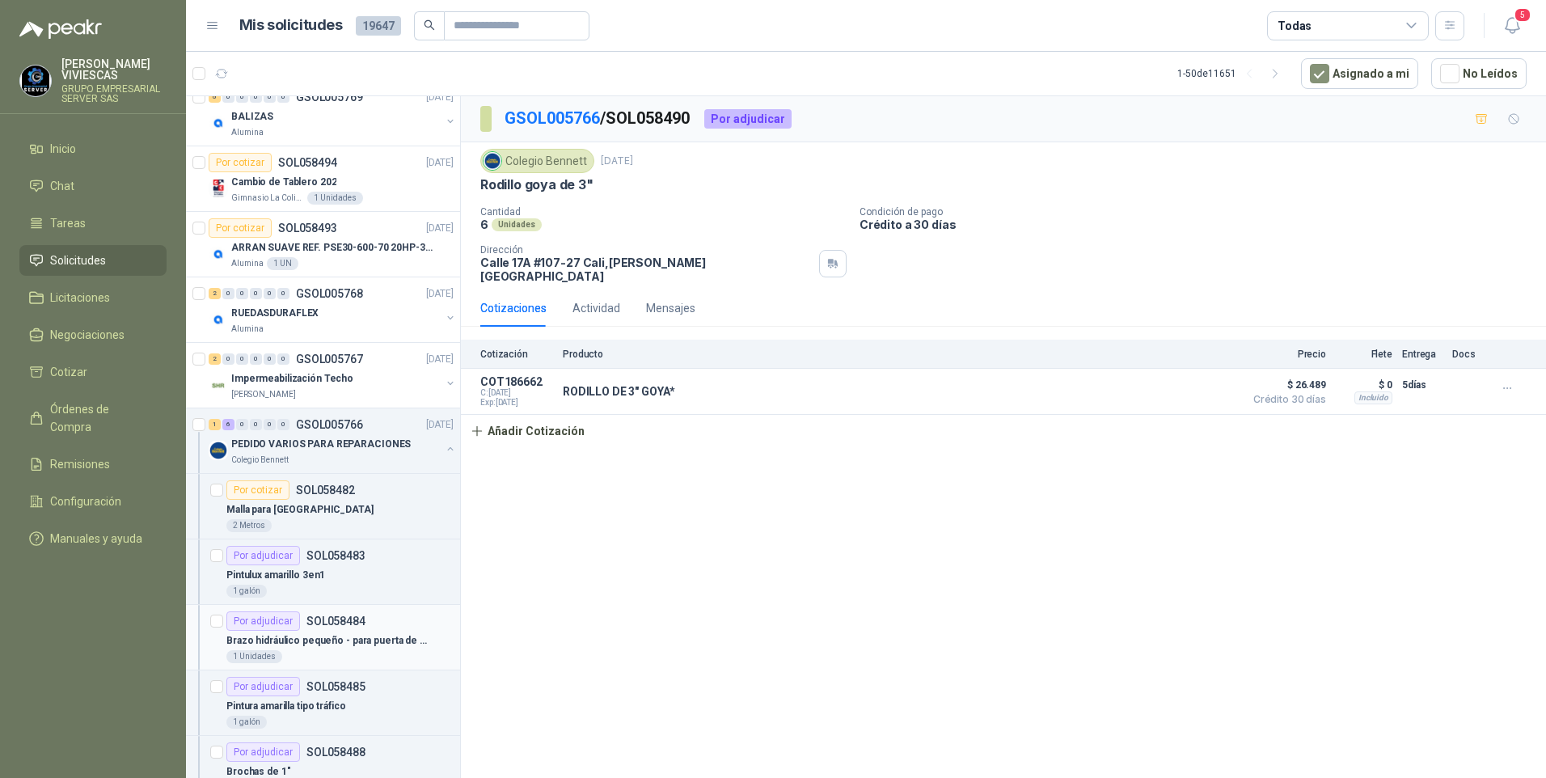
scroll to position [243, 0]
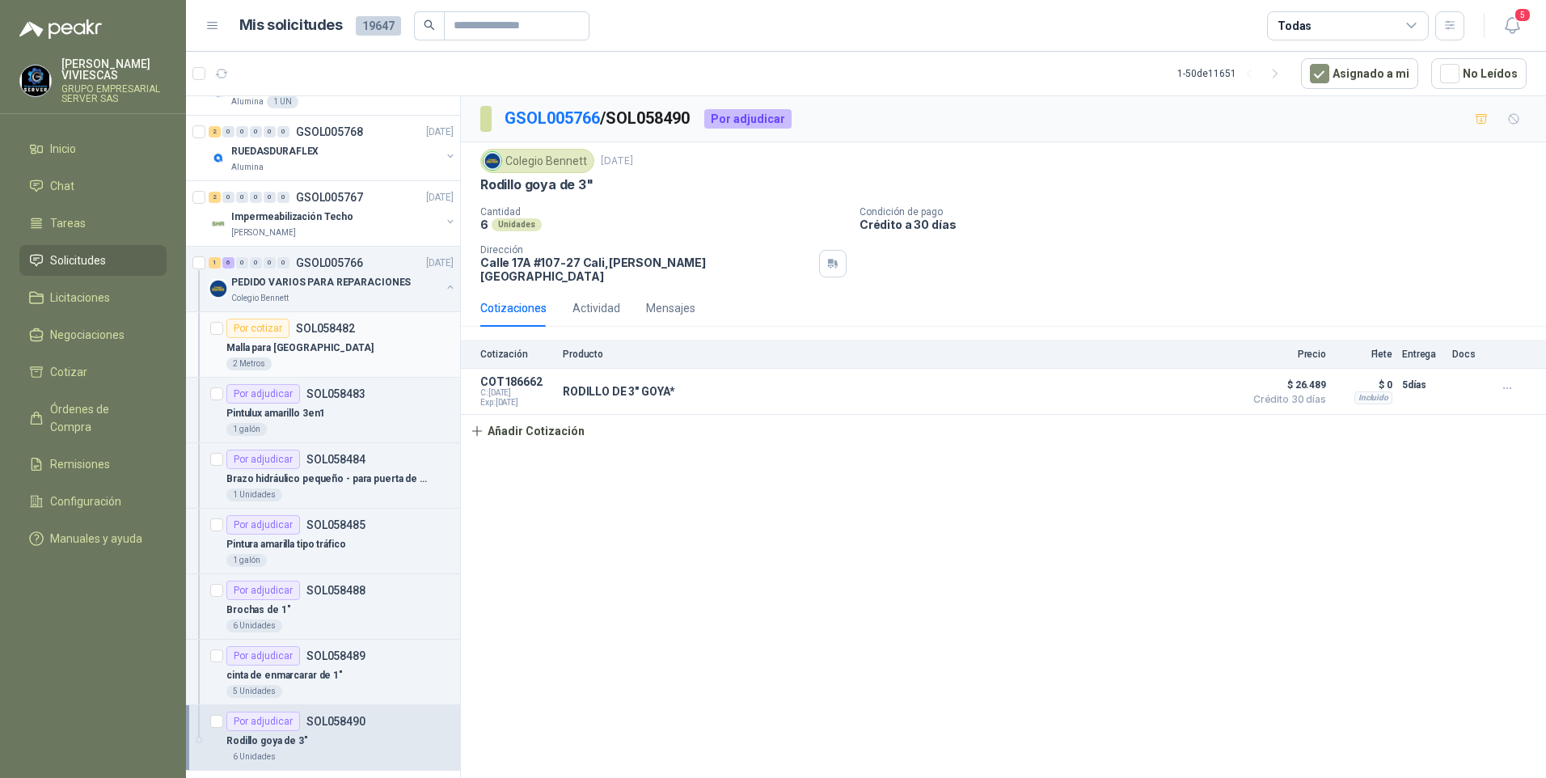
click at [285, 346] on p "Malla para zarandear arena" at bounding box center [299, 347] width 147 height 15
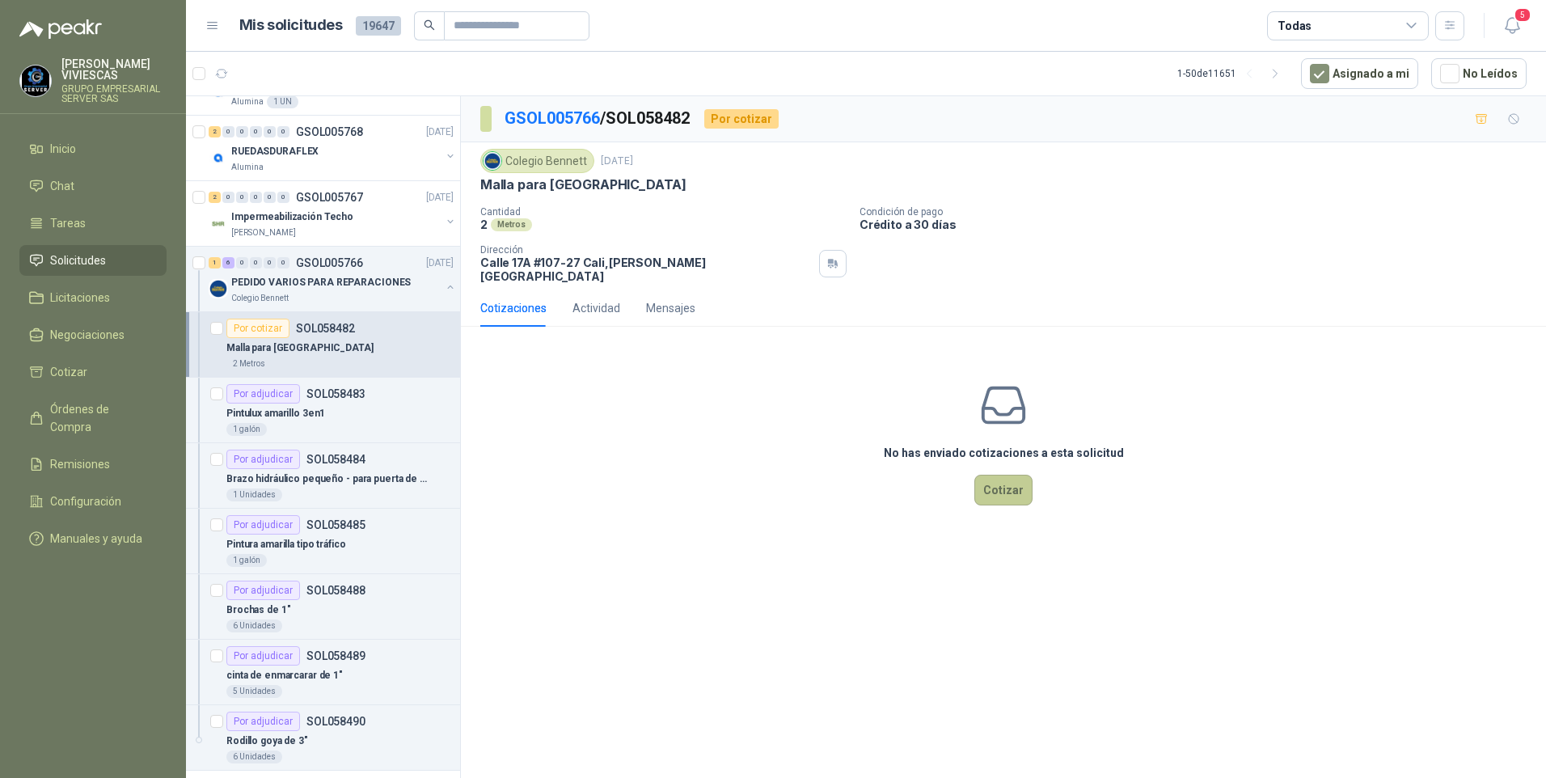
click at [1006, 492] on button "Cotizar" at bounding box center [1003, 490] width 58 height 31
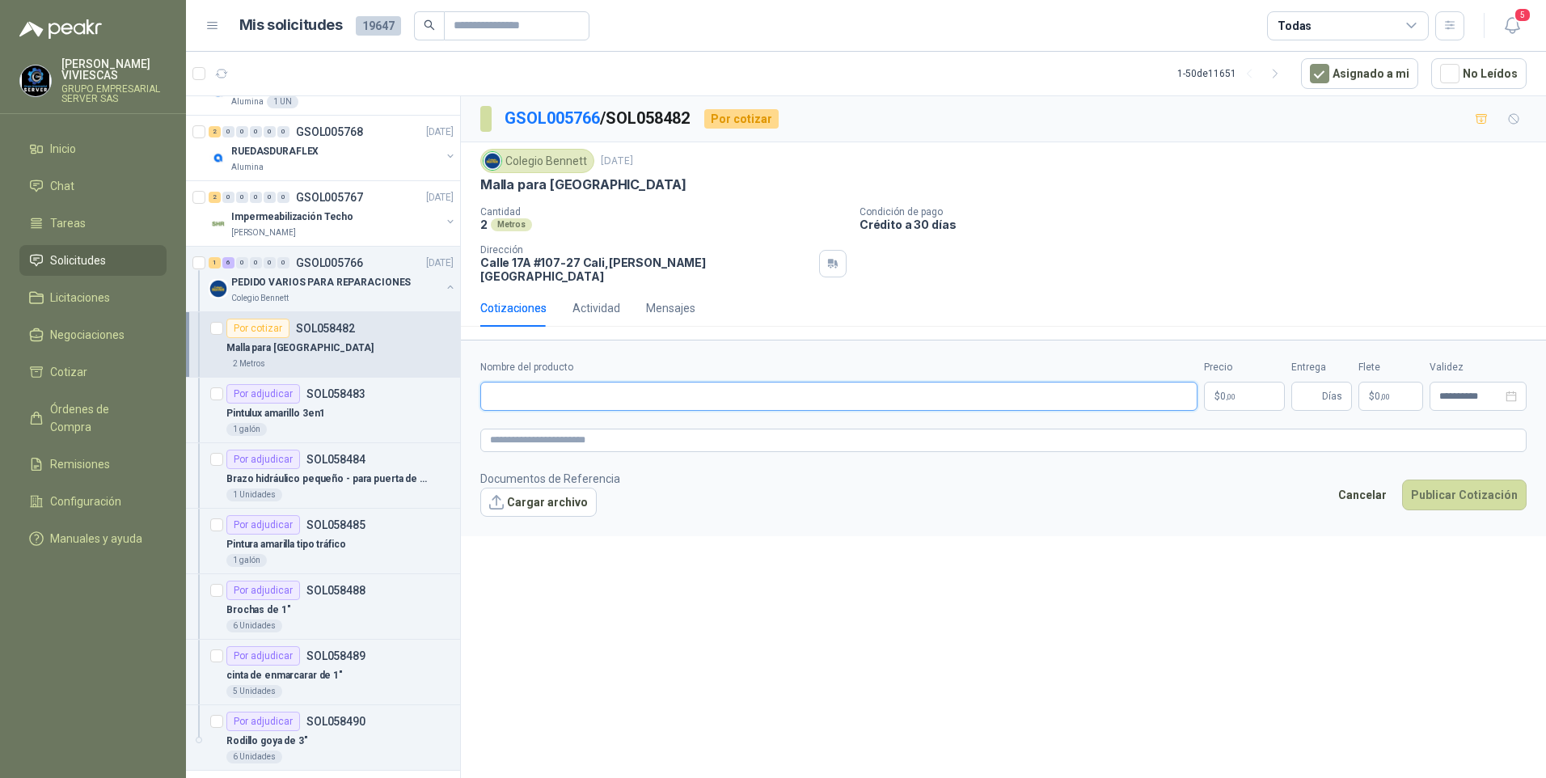
click at [508, 387] on input "Nombre del producto" at bounding box center [838, 396] width 717 height 29
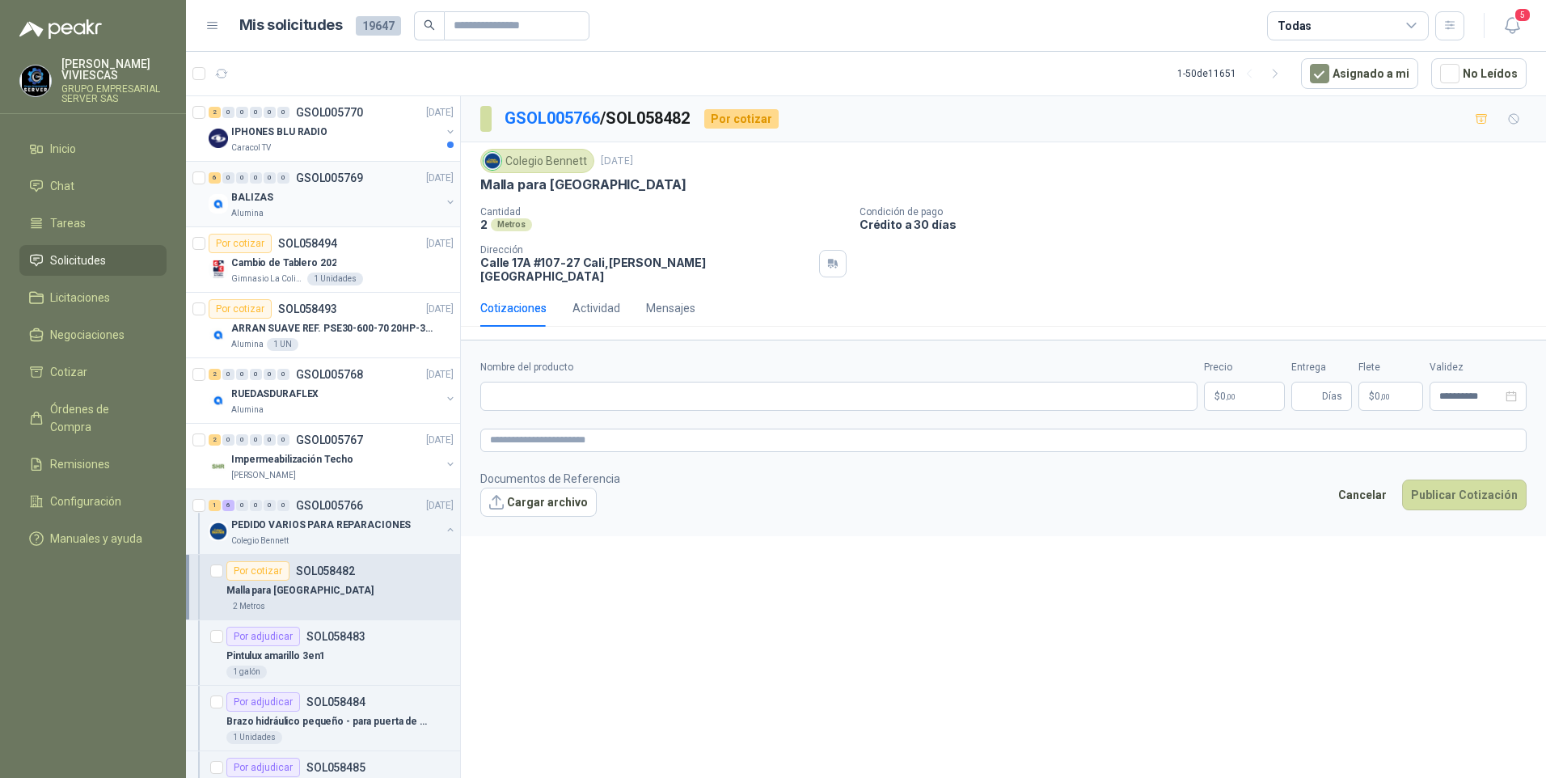
click at [234, 190] on p "BALIZAS" at bounding box center [252, 197] width 42 height 15
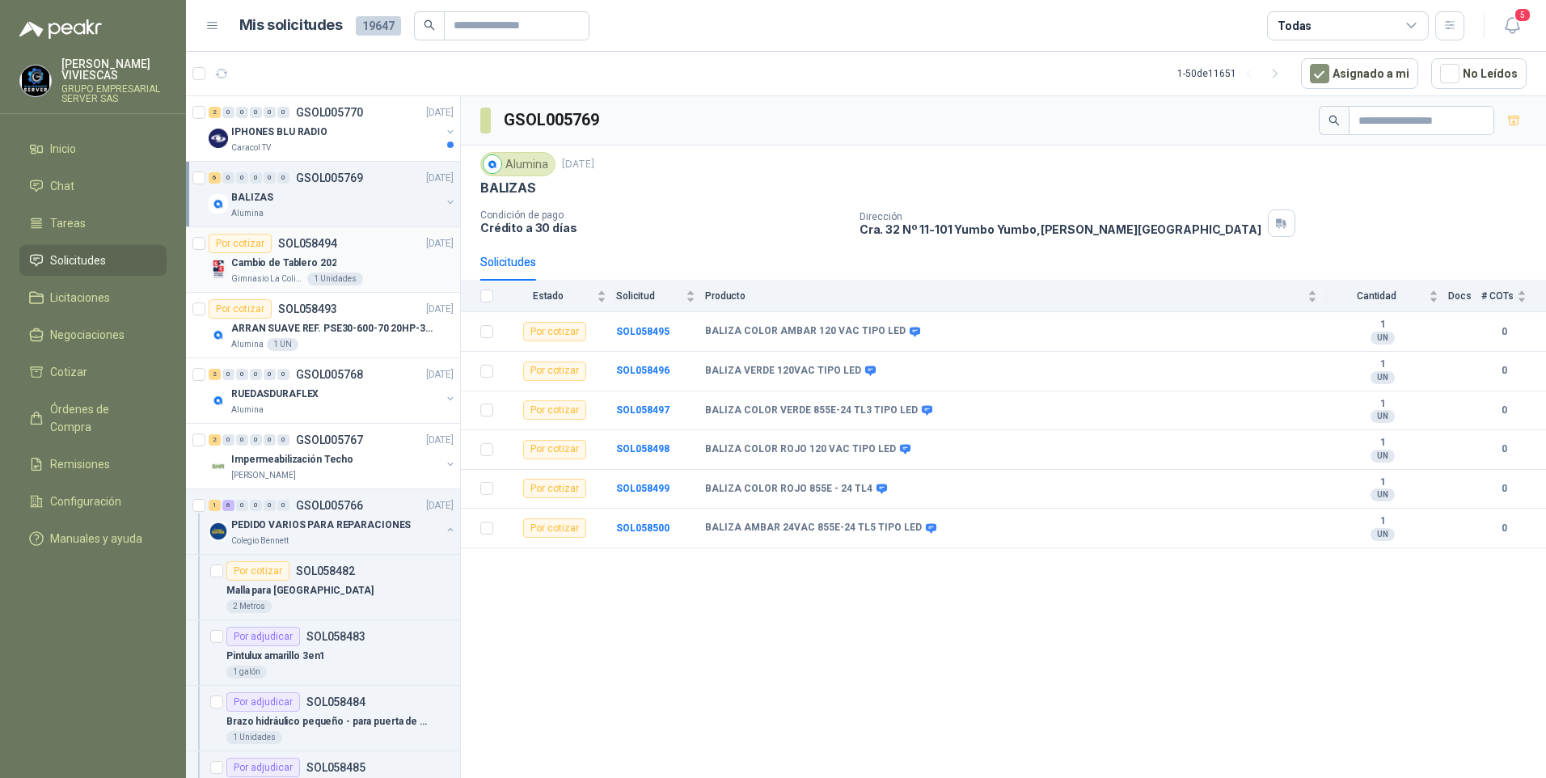
click at [281, 270] on p "Cambio de Tablero 202" at bounding box center [283, 262] width 105 height 15
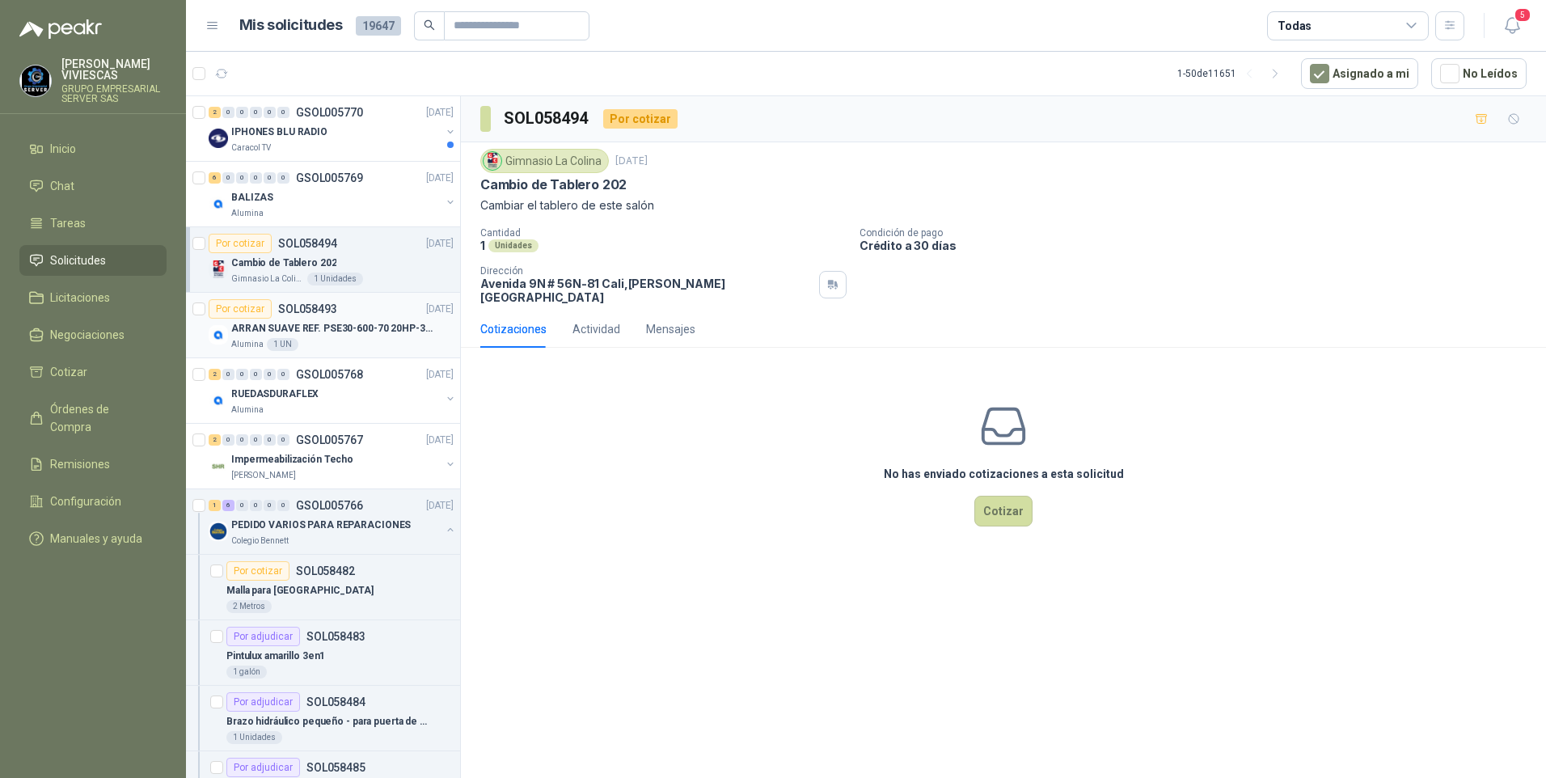
click at [261, 335] on p "ARRAN SUAVE REF. PSE30-600-70 20HP-30A" at bounding box center [331, 328] width 201 height 15
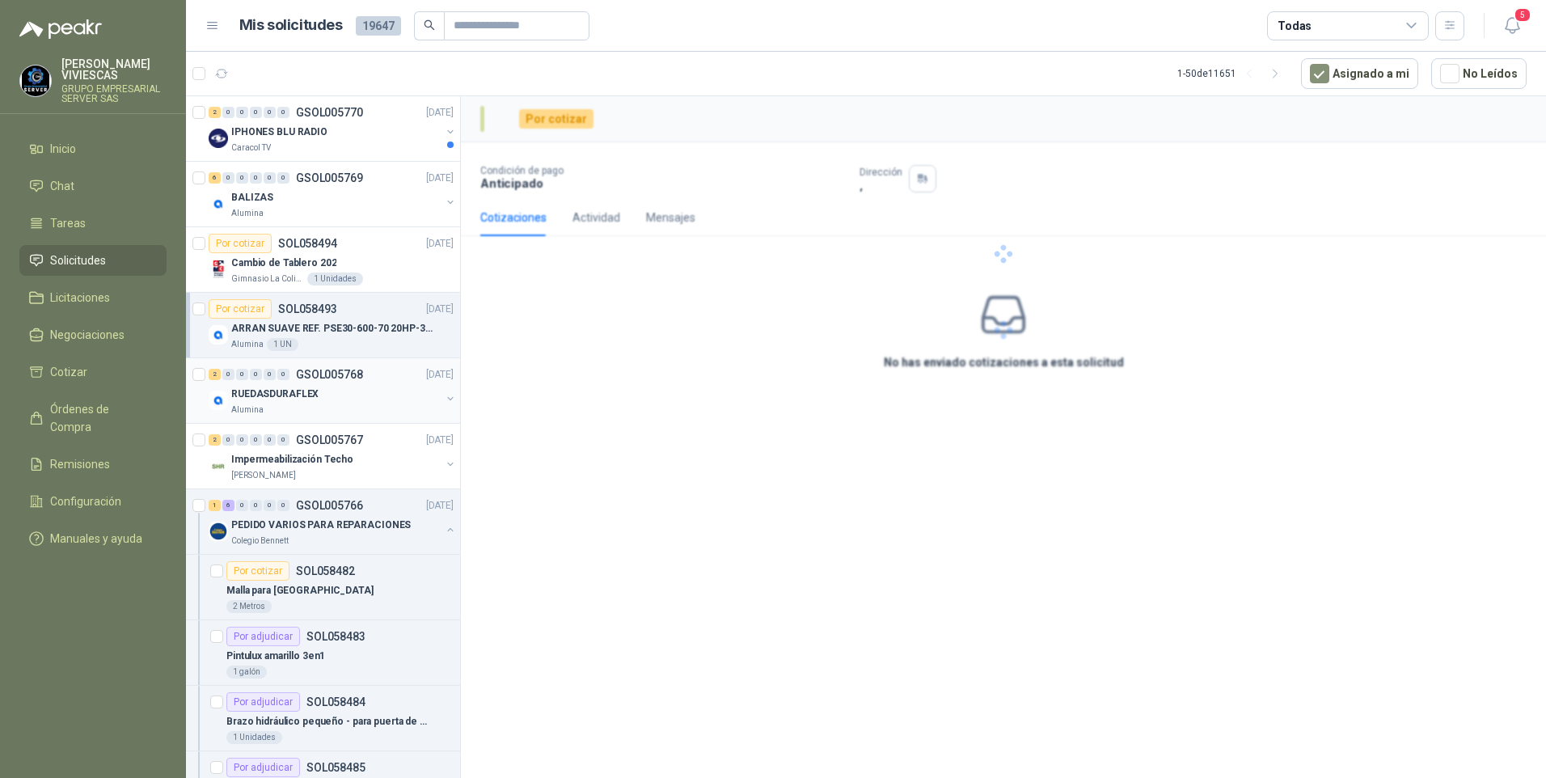
drag, startPoint x: 254, startPoint y: 403, endPoint x: 284, endPoint y: 387, distance: 33.6
click at [255, 402] on div "RUEDASDURAFLEX" at bounding box center [335, 393] width 209 height 19
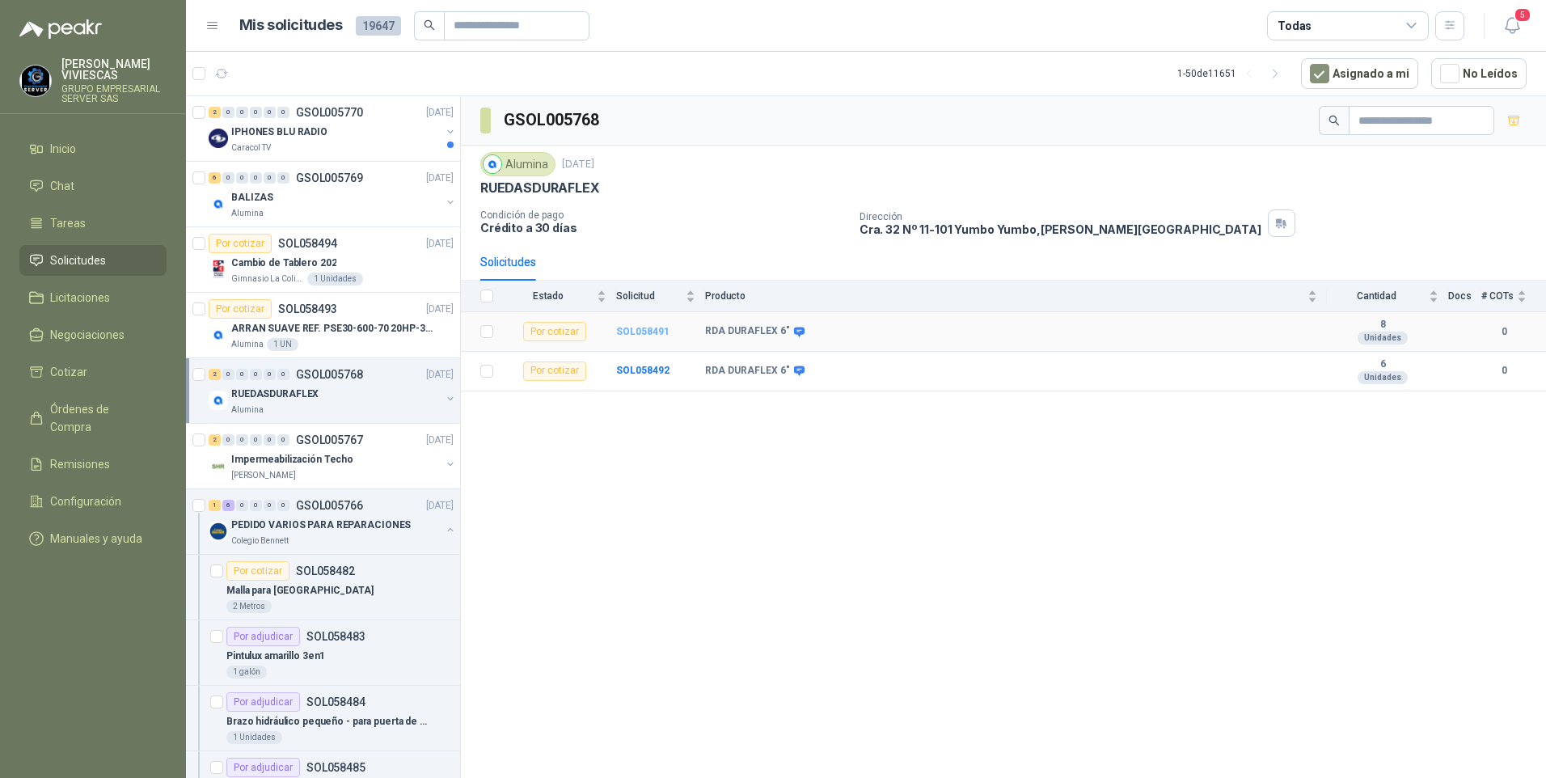
click at [653, 334] on b "SOL058491" at bounding box center [642, 331] width 53 height 11
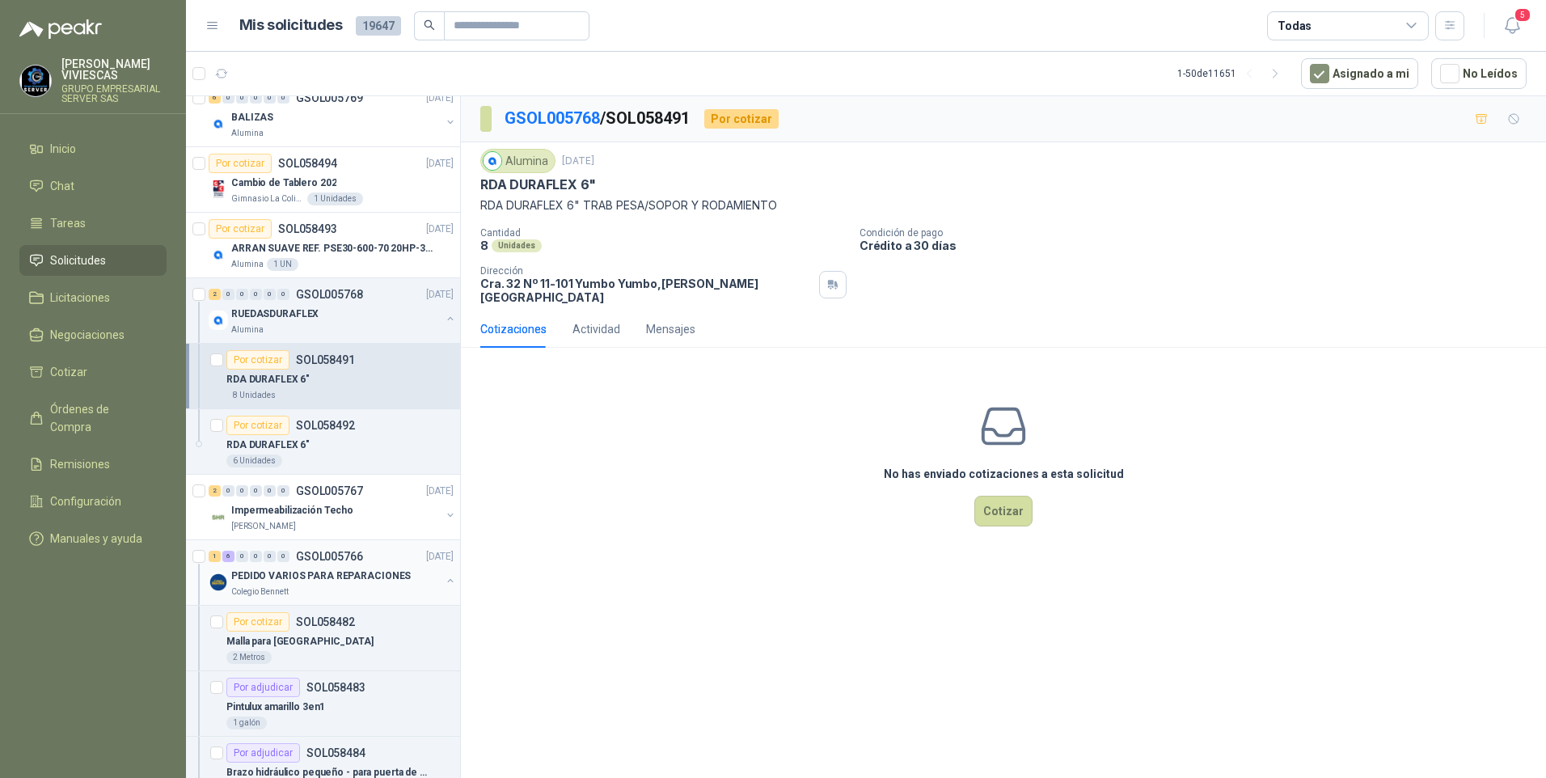
scroll to position [81, 0]
click at [283, 517] on p "Impermeabilización Techo" at bounding box center [292, 509] width 122 height 15
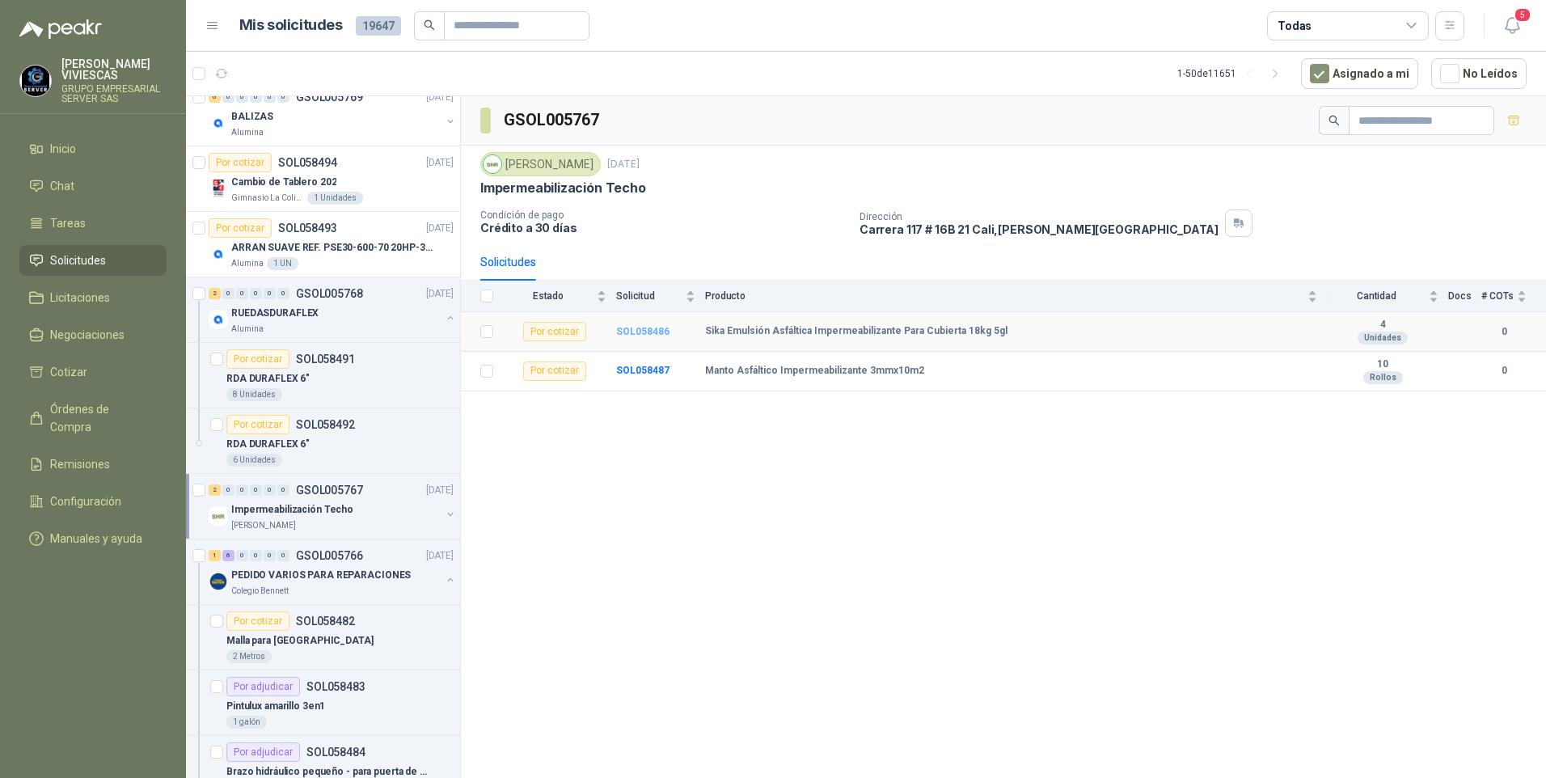
click at [646, 334] on b "SOL058486" at bounding box center [642, 331] width 53 height 11
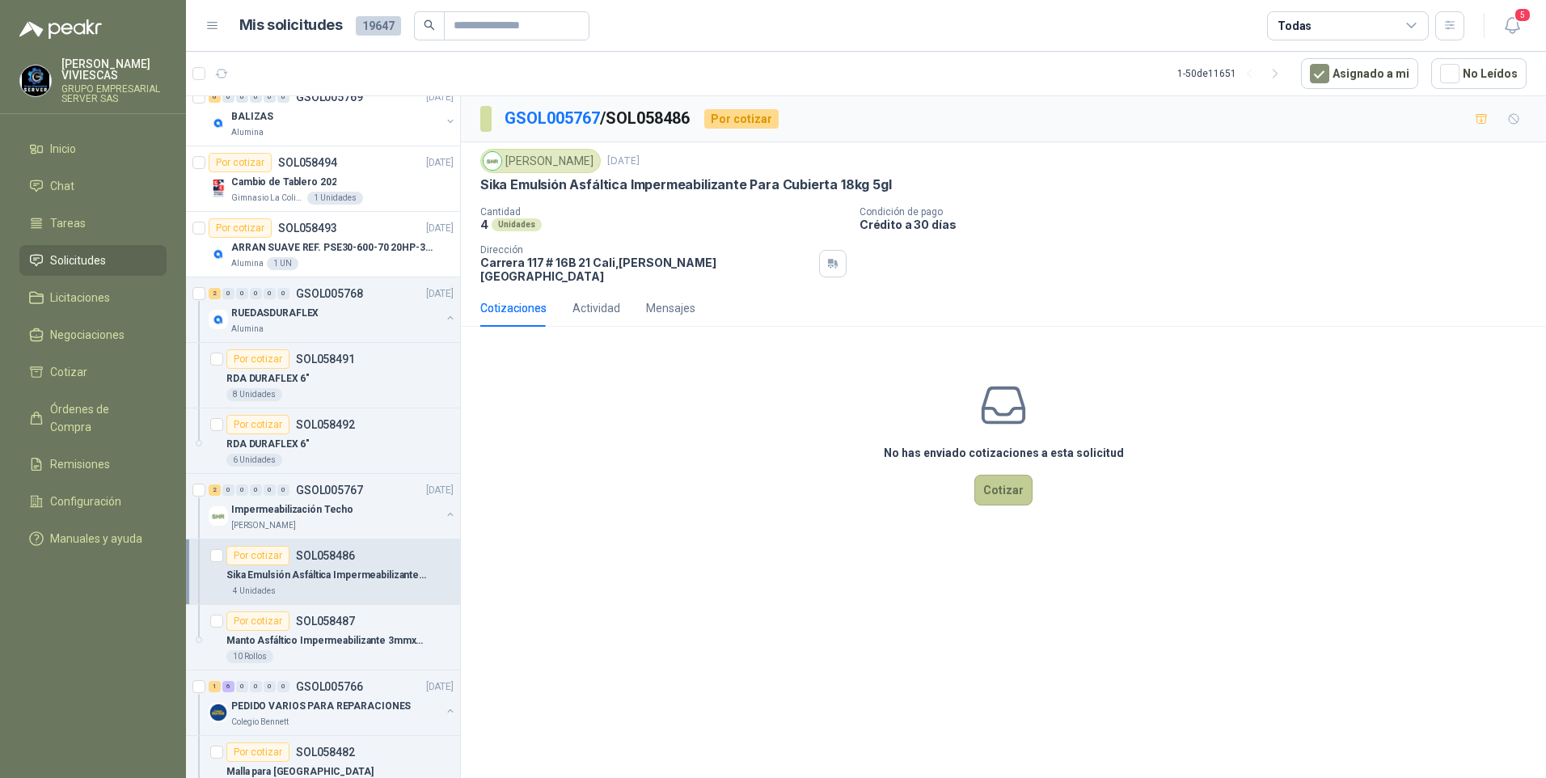
click at [994, 482] on button "Cotizar" at bounding box center [1003, 490] width 58 height 31
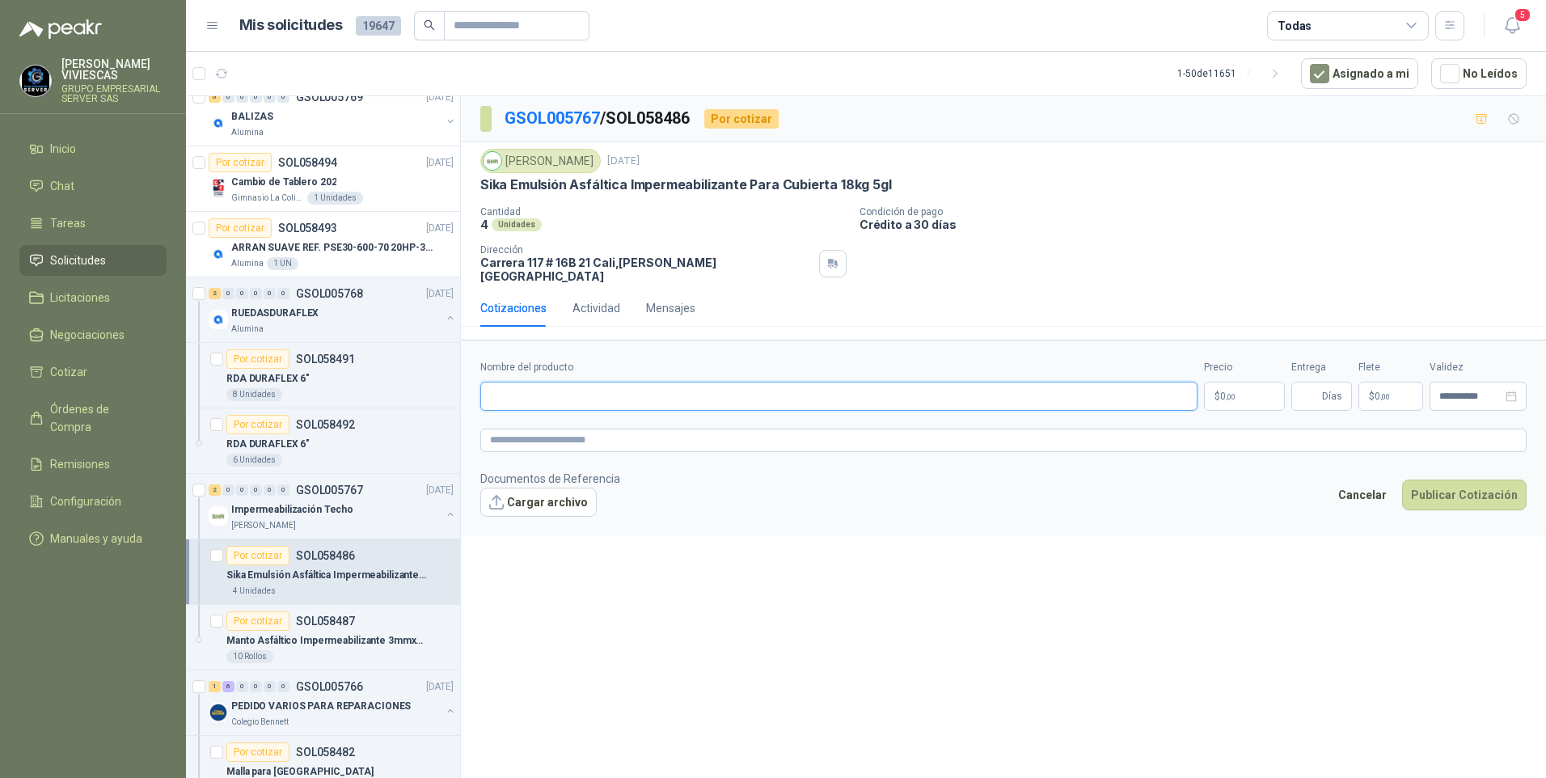
drag, startPoint x: 502, startPoint y: 390, endPoint x: 516, endPoint y: 385, distance: 14.6
click at [503, 389] on input "Nombre del producto" at bounding box center [838, 396] width 717 height 29
click at [523, 382] on input "Nombre del producto" at bounding box center [838, 396] width 717 height 29
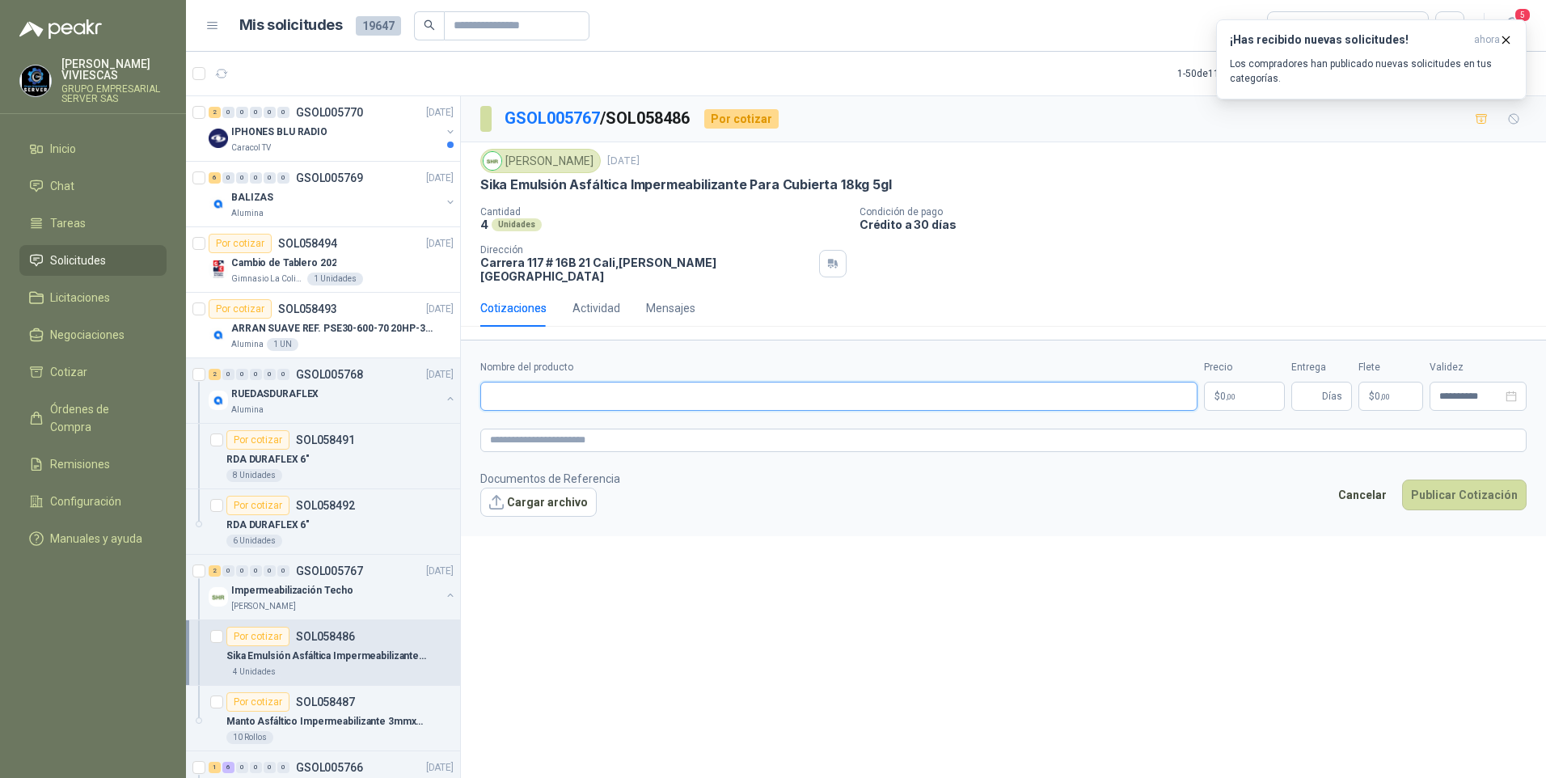
click at [503, 391] on input "Nombre del producto" at bounding box center [838, 396] width 717 height 29
type input "*"
click at [723, 387] on input "**********" at bounding box center [838, 396] width 717 height 29
type input "**********"
click at [1230, 379] on body "RODRIGO VIVIESCAS GRUPO EMPRESARIAL SERVER SAS Inicio Chat Tareas Solicitudes L…" at bounding box center [773, 389] width 1546 height 778
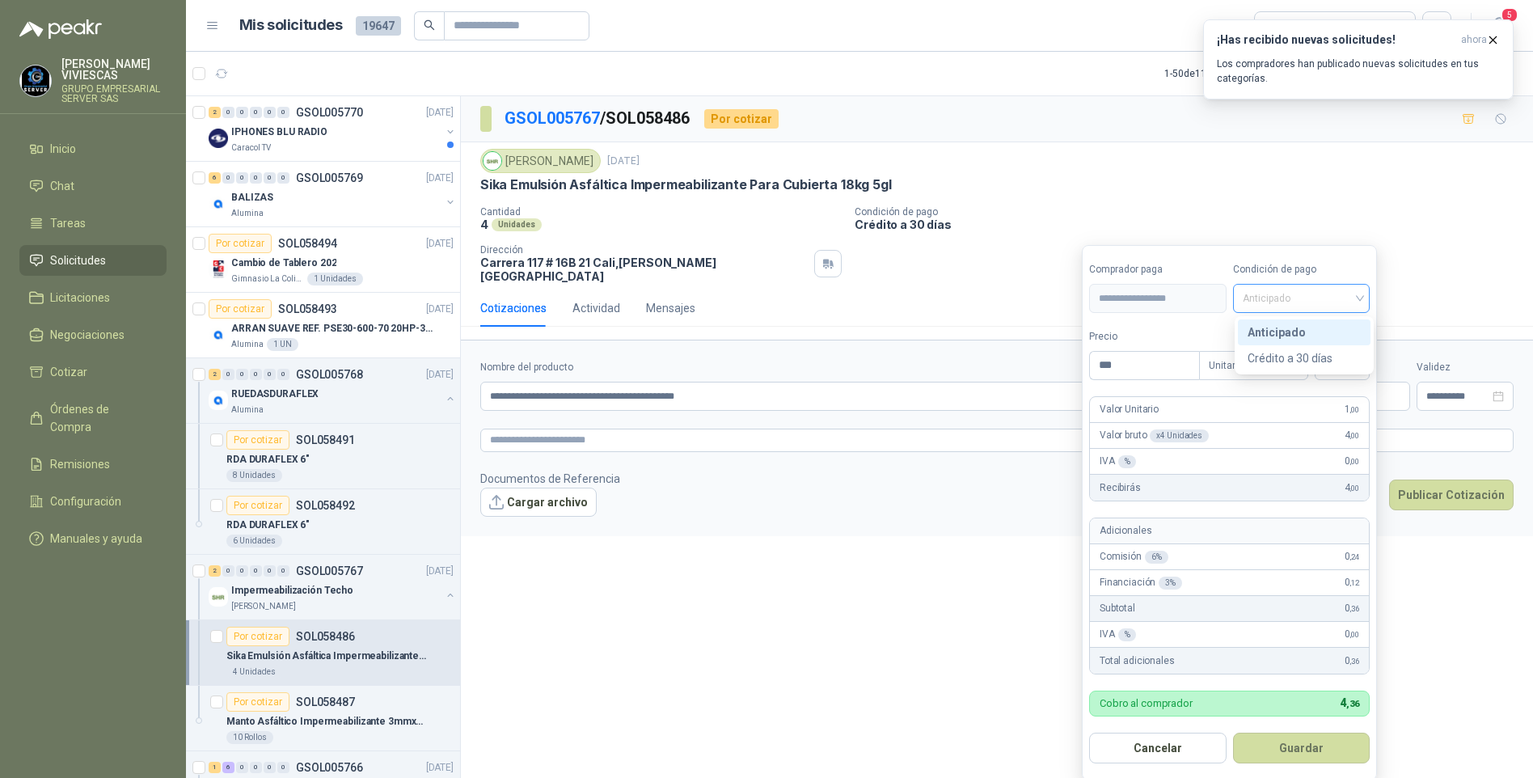
click at [1306, 293] on span "Anticipado" at bounding box center [1302, 298] width 118 height 24
type input "***"
click at [1284, 366] on div "Crédito a 30 días" at bounding box center [1303, 358] width 113 height 18
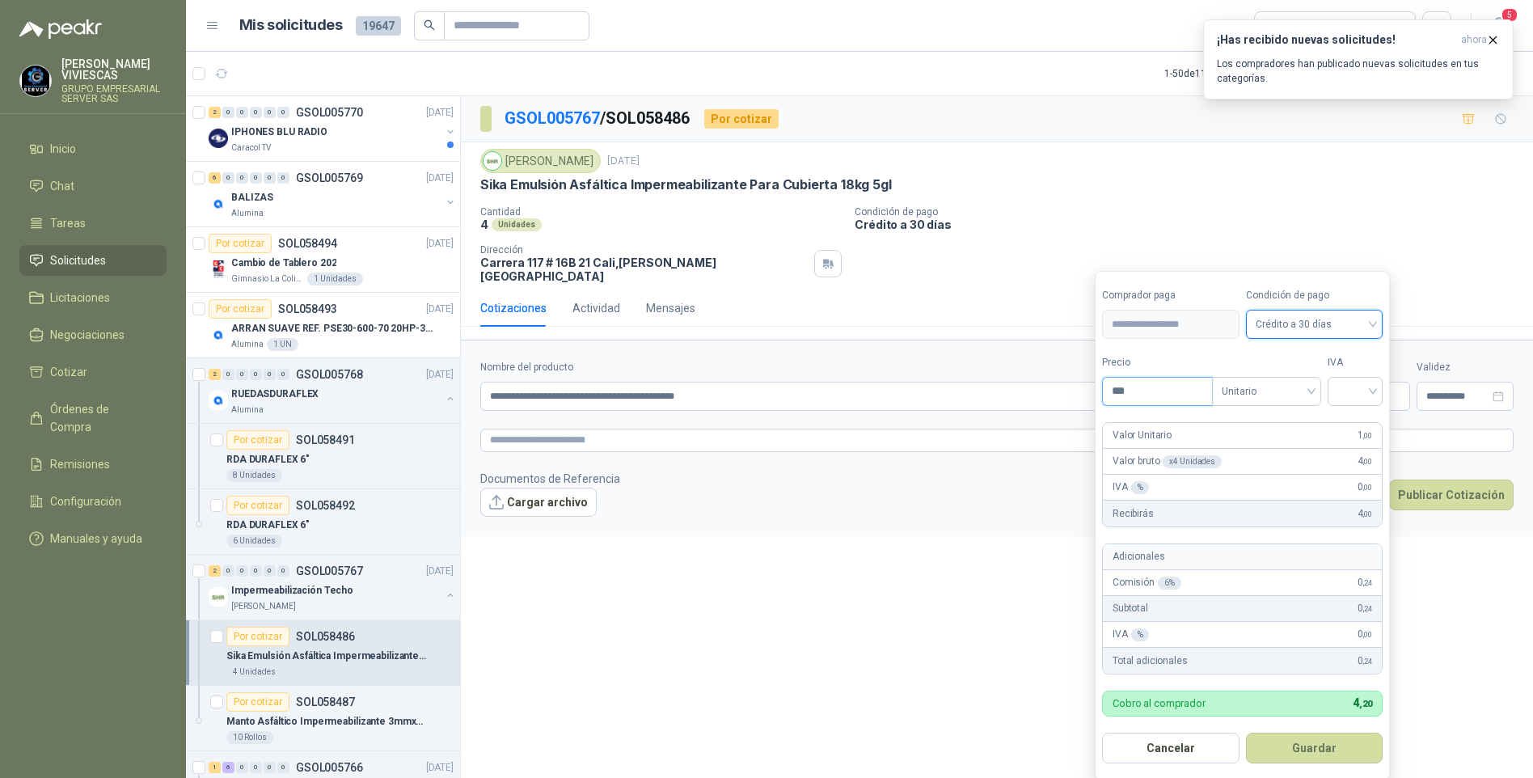
click at [1140, 390] on input "***" at bounding box center [1157, 391] width 109 height 27
type input "*********"
click at [1372, 385] on input "search" at bounding box center [1355, 390] width 36 height 24
drag, startPoint x: 1353, startPoint y: 420, endPoint x: 1332, endPoint y: 374, distance: 49.9
click at [1354, 420] on div "19%" at bounding box center [1359, 425] width 30 height 18
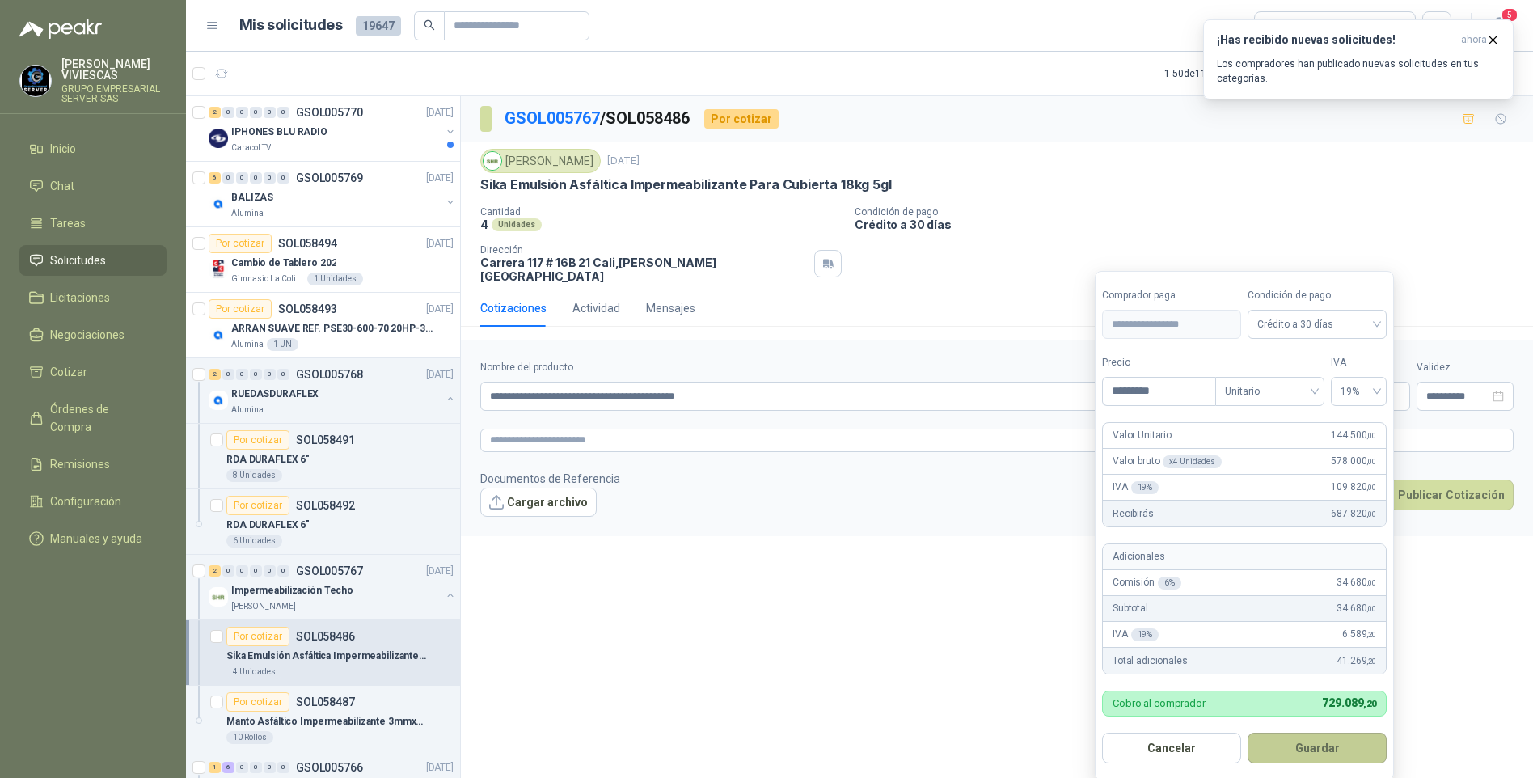
click at [1318, 741] on button "Guardar" at bounding box center [1316, 747] width 139 height 31
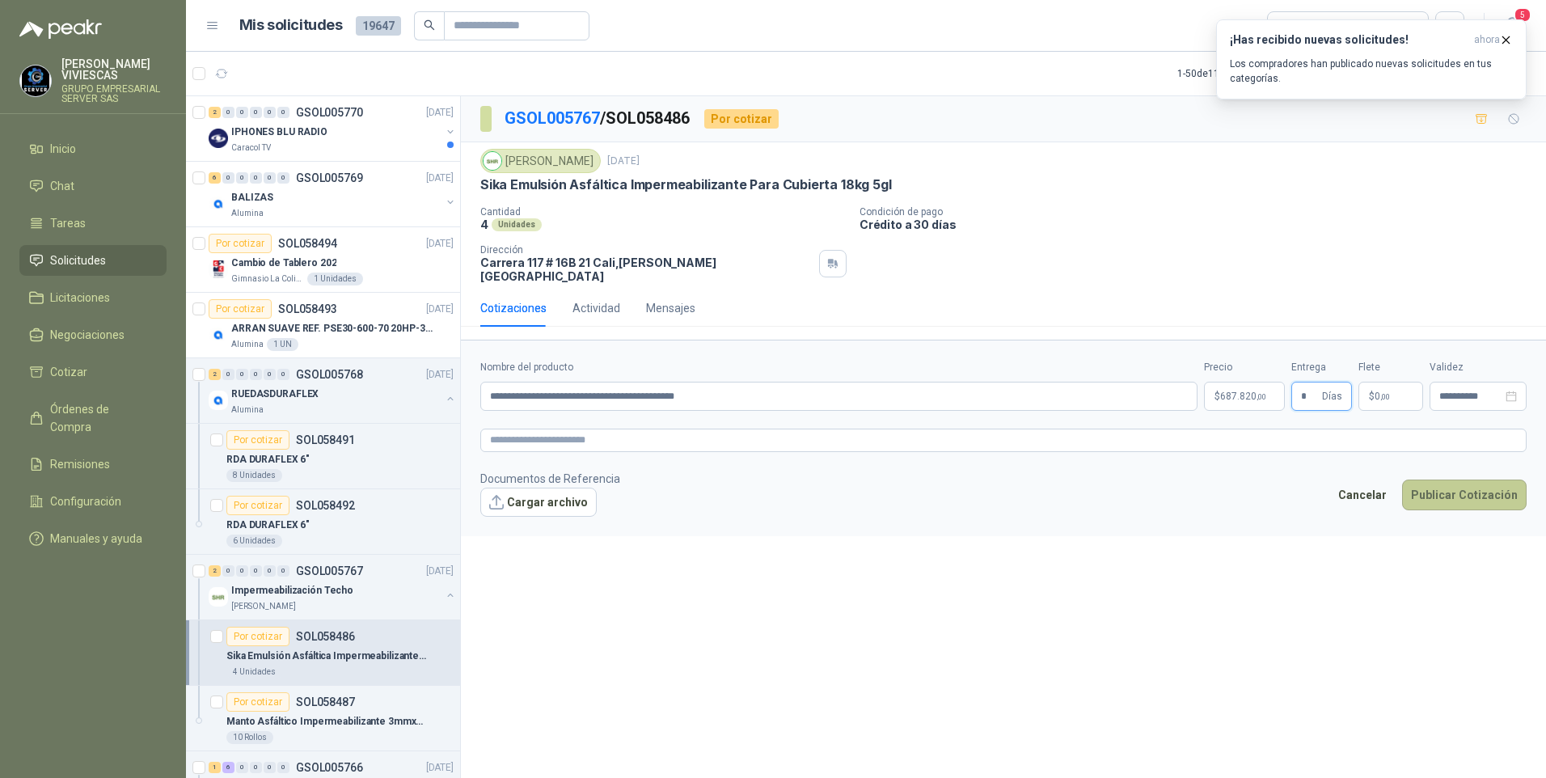
type input "*"
click at [1465, 479] on button "Publicar Cotización" at bounding box center [1464, 494] width 124 height 31
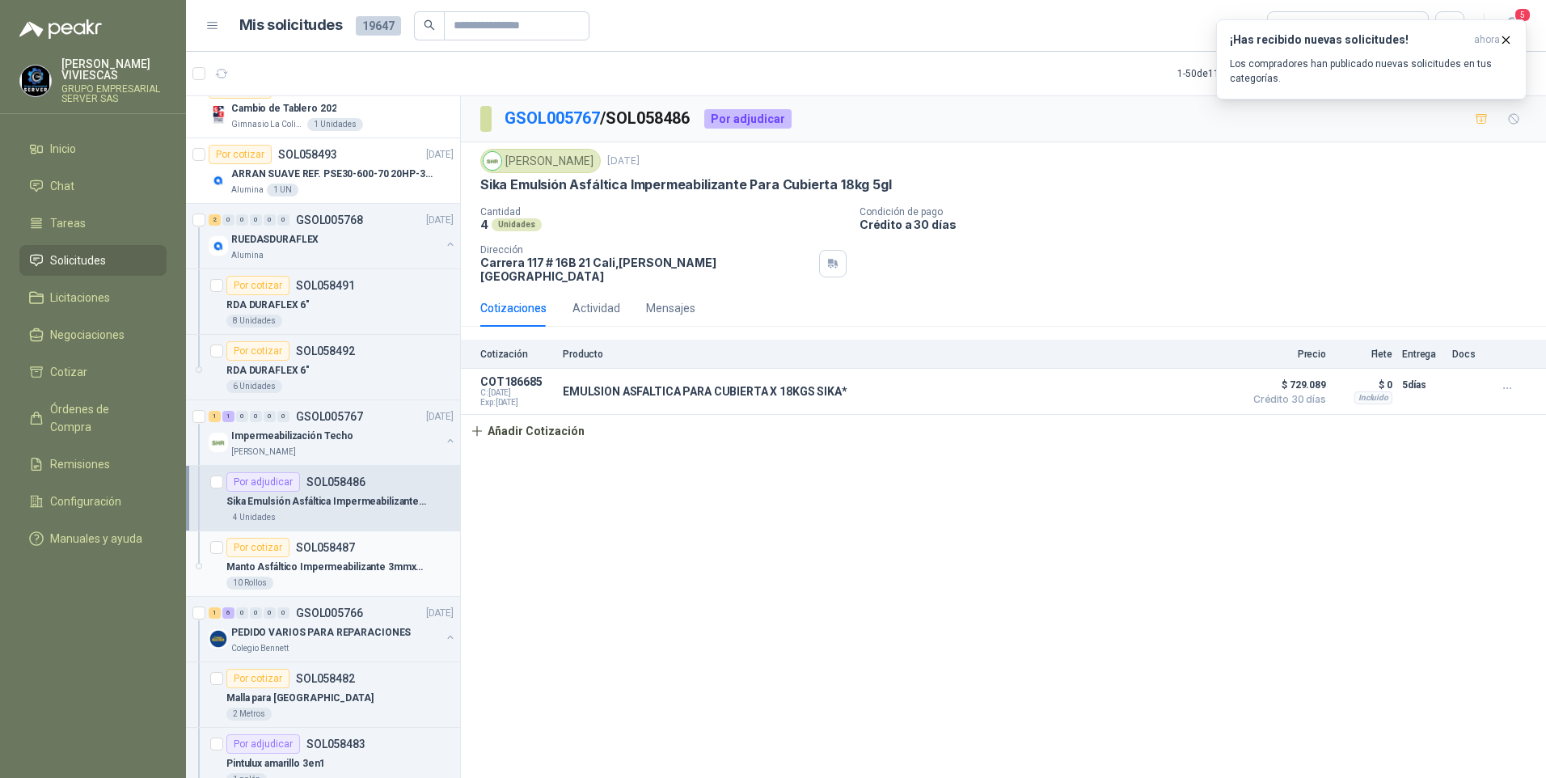
scroll to position [162, 0]
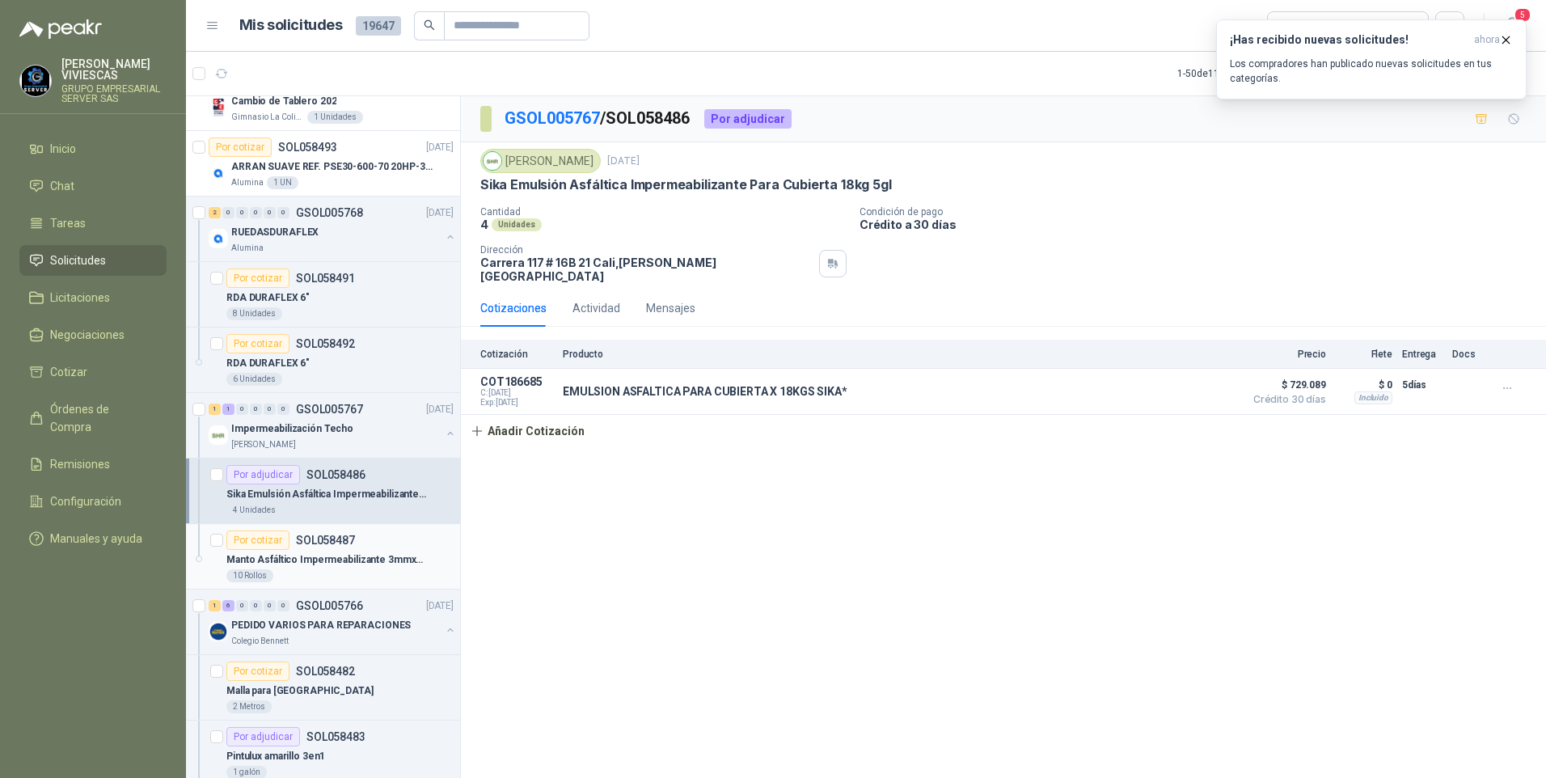
click at [270, 552] on p "Manto Asfáltico Impermeabilizante 3mmx10m2" at bounding box center [326, 559] width 201 height 15
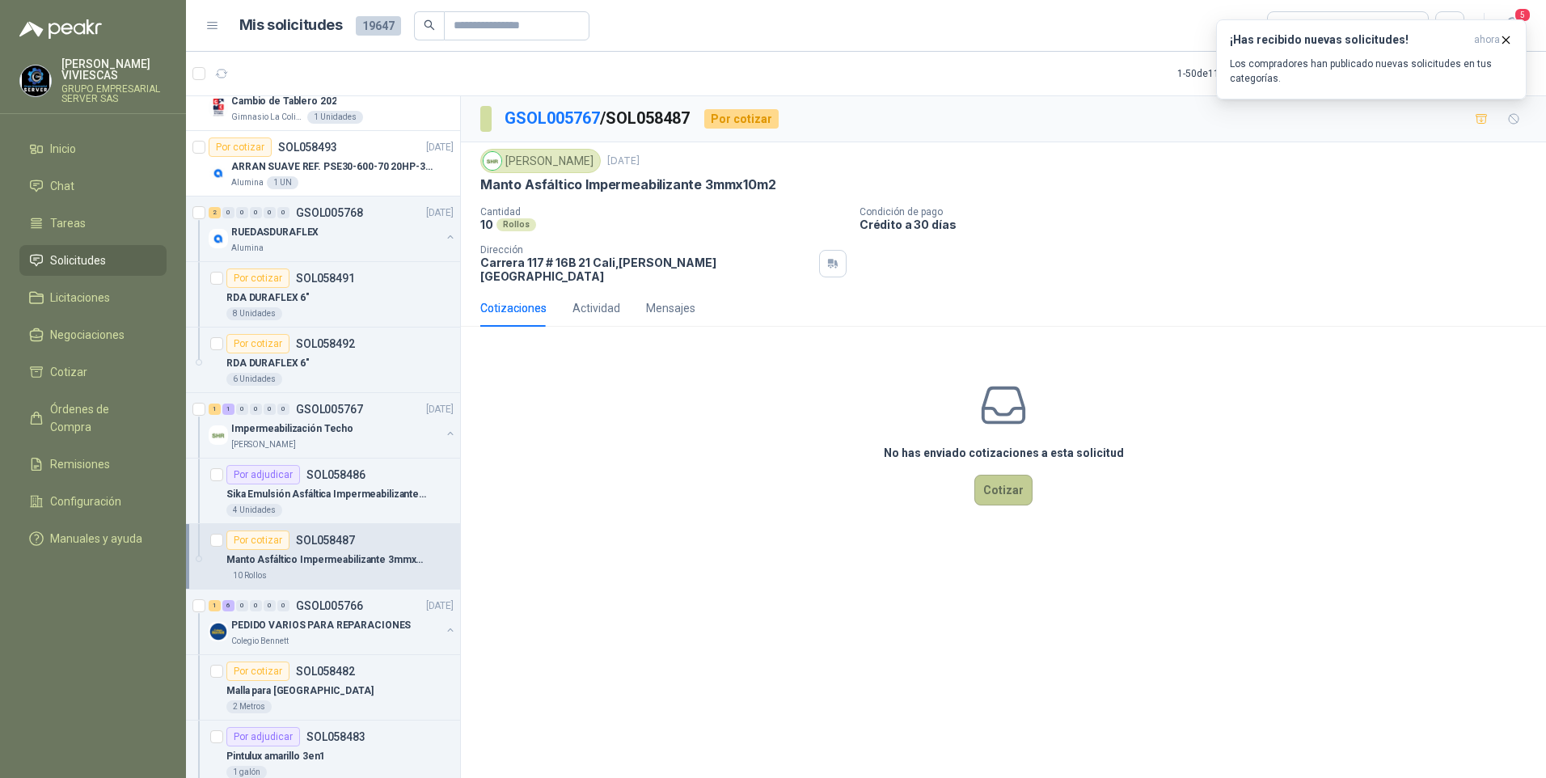
click at [1009, 486] on button "Cotizar" at bounding box center [1003, 490] width 58 height 31
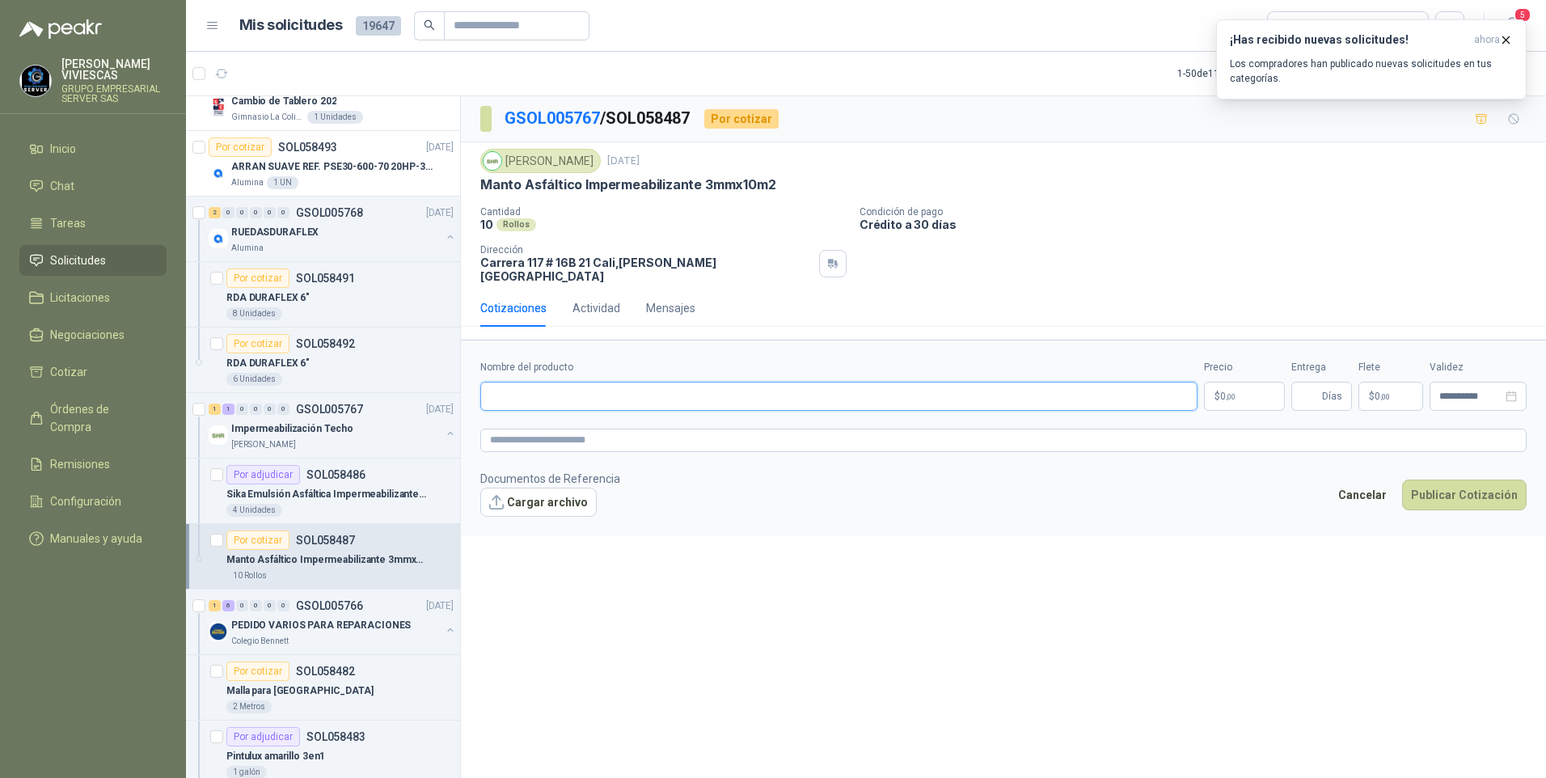
click at [513, 386] on input "Nombre del producto" at bounding box center [838, 396] width 717 height 29
drag, startPoint x: 484, startPoint y: 185, endPoint x: 789, endPoint y: 191, distance: 304.8
click at [789, 191] on div "Manto Asfáltico Impermeabilizante 3mmx10m2" at bounding box center [1003, 184] width 1046 height 17
drag, startPoint x: 789, startPoint y: 191, endPoint x: 749, endPoint y: 182, distance: 41.4
copy p "Manto Asfáltico Impermeabilizante 3mmx10m2"
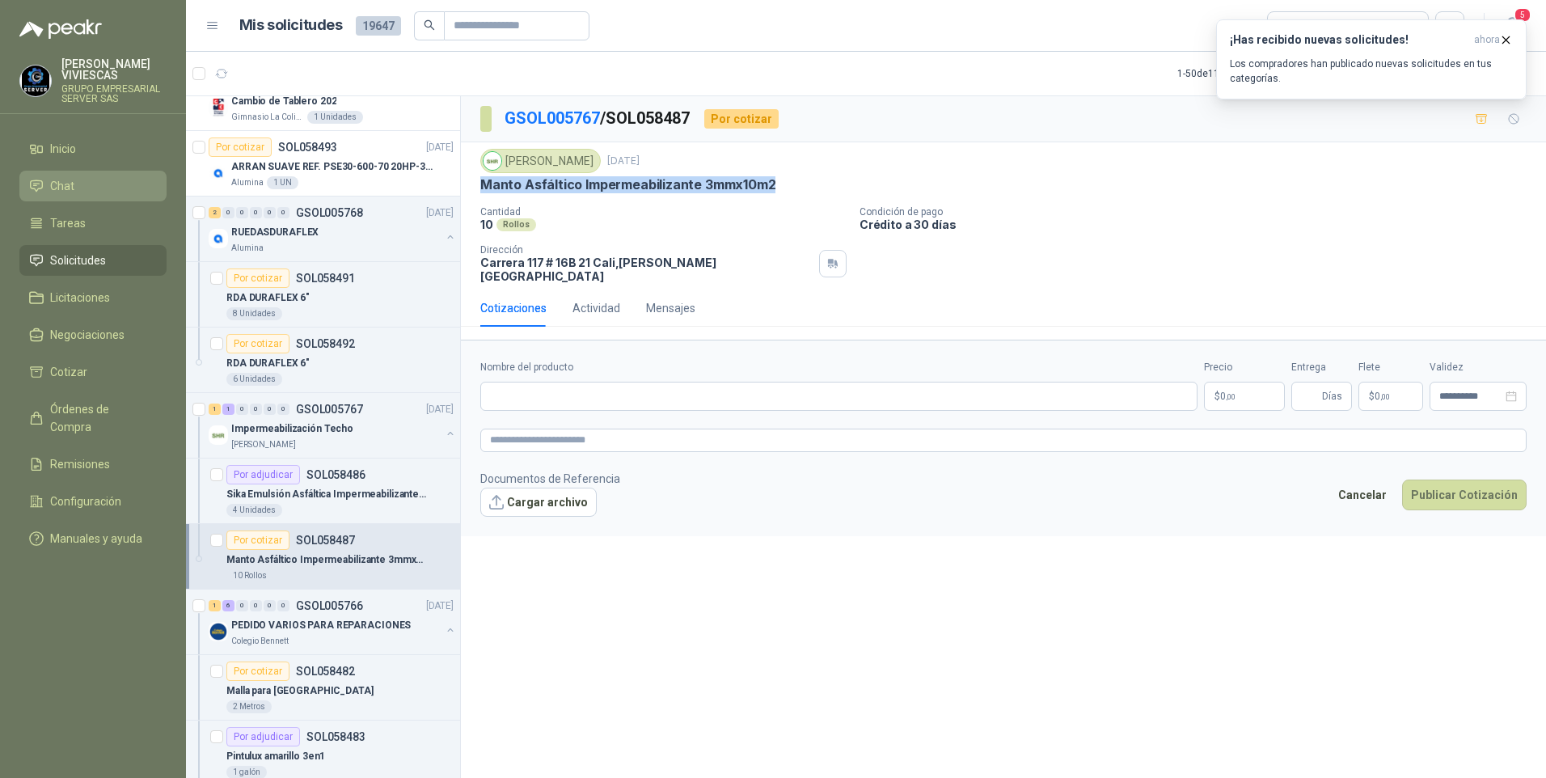
click at [64, 182] on span "Chat" at bounding box center [62, 186] width 24 height 18
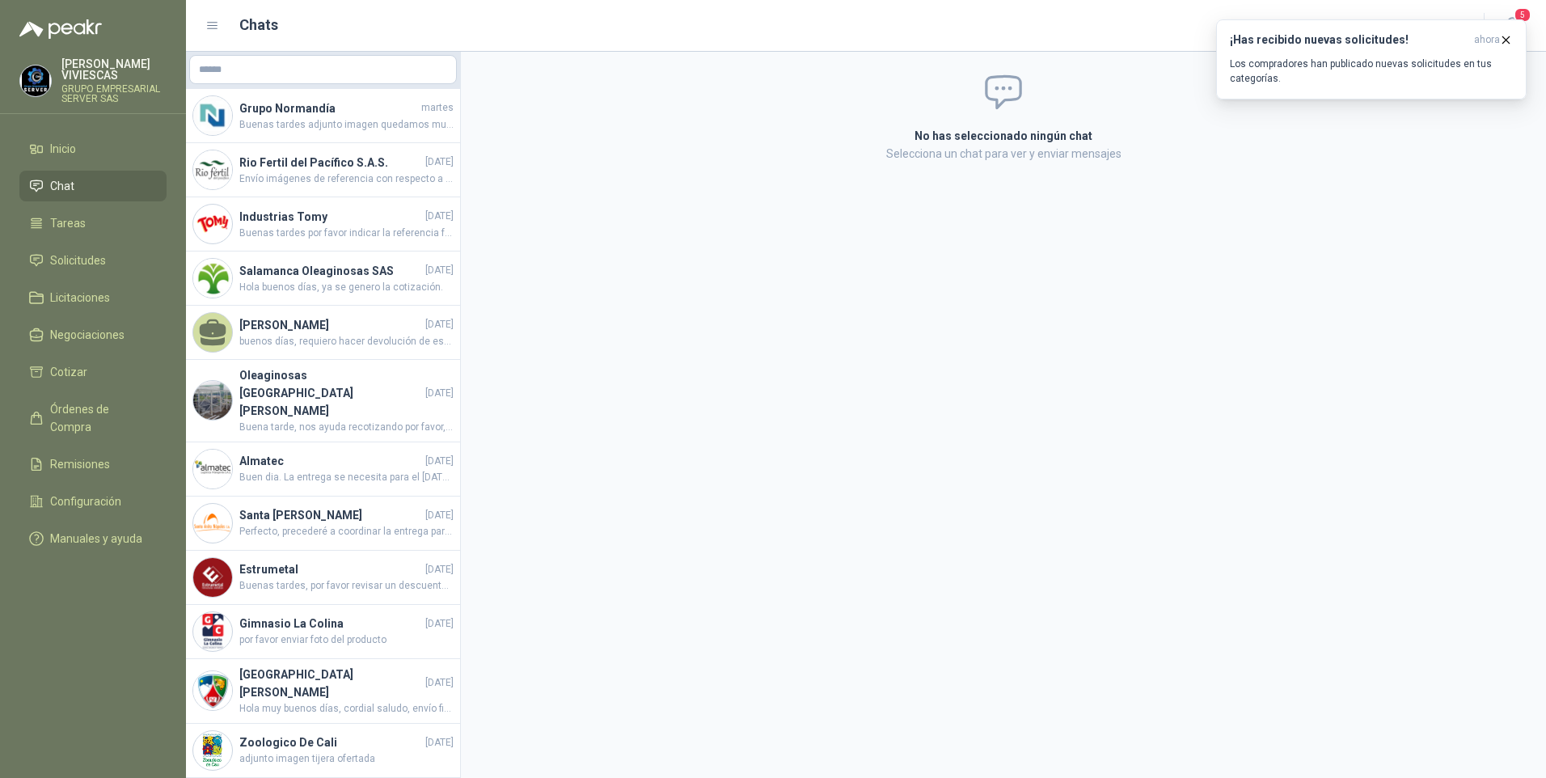
click at [704, 437] on div "No has seleccionado ningún chat Selecciona un chat para ver y enviar mensajes" at bounding box center [1003, 415] width 1085 height 726
click at [65, 264] on span "Solicitudes" at bounding box center [78, 260] width 56 height 18
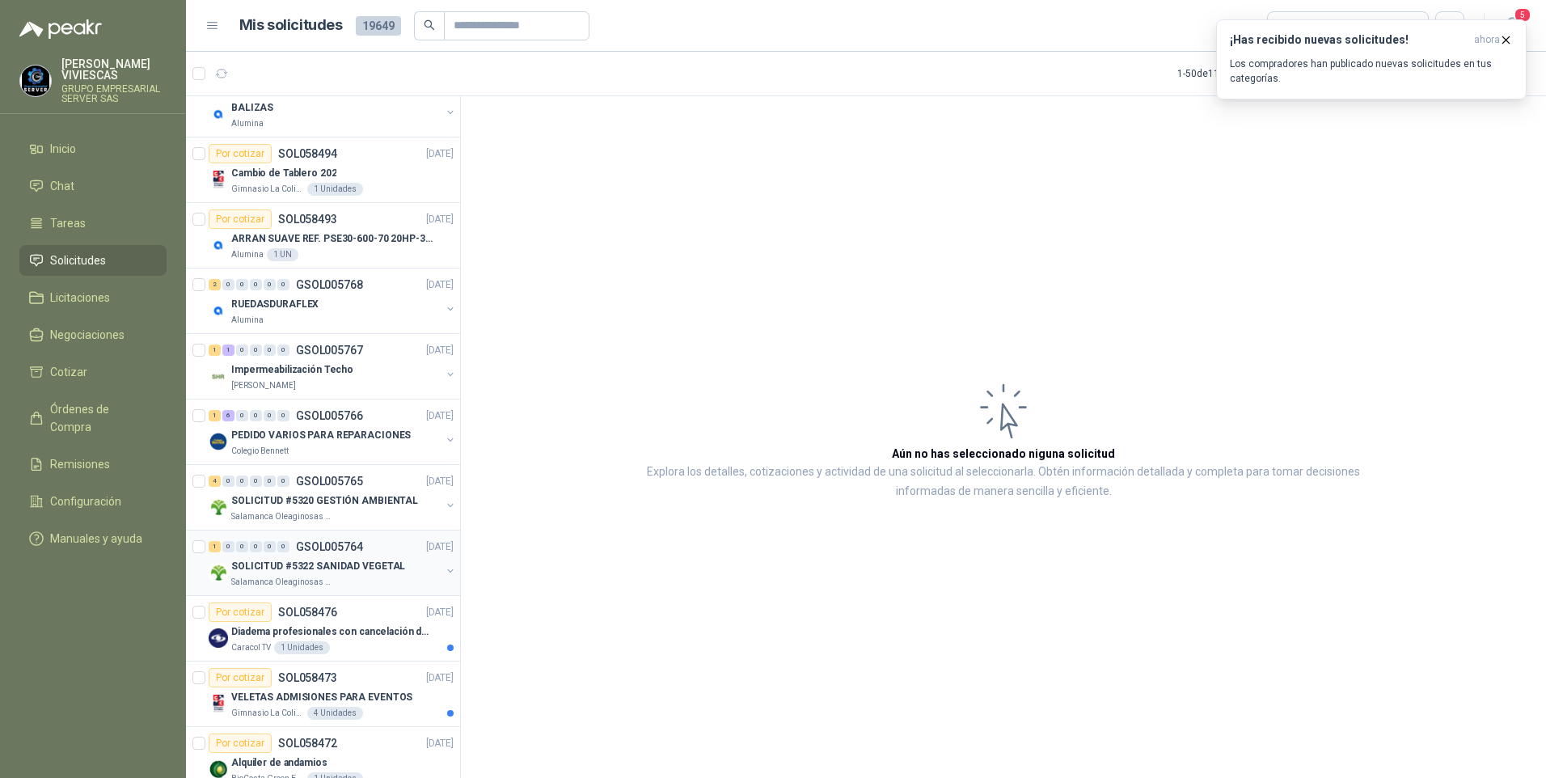
scroll to position [243, 0]
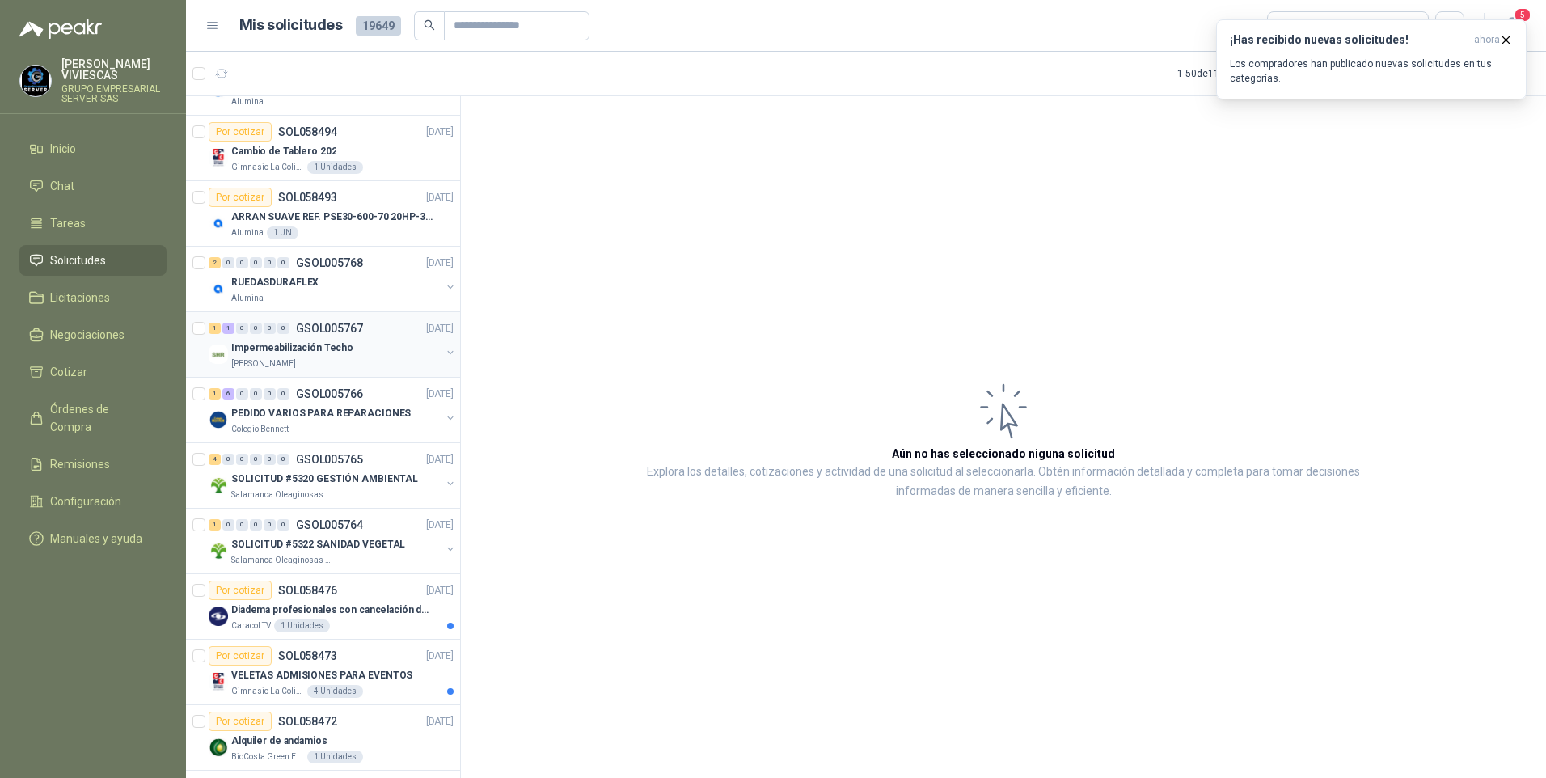
click at [268, 352] on p "Impermeabilización Techo" at bounding box center [292, 347] width 122 height 15
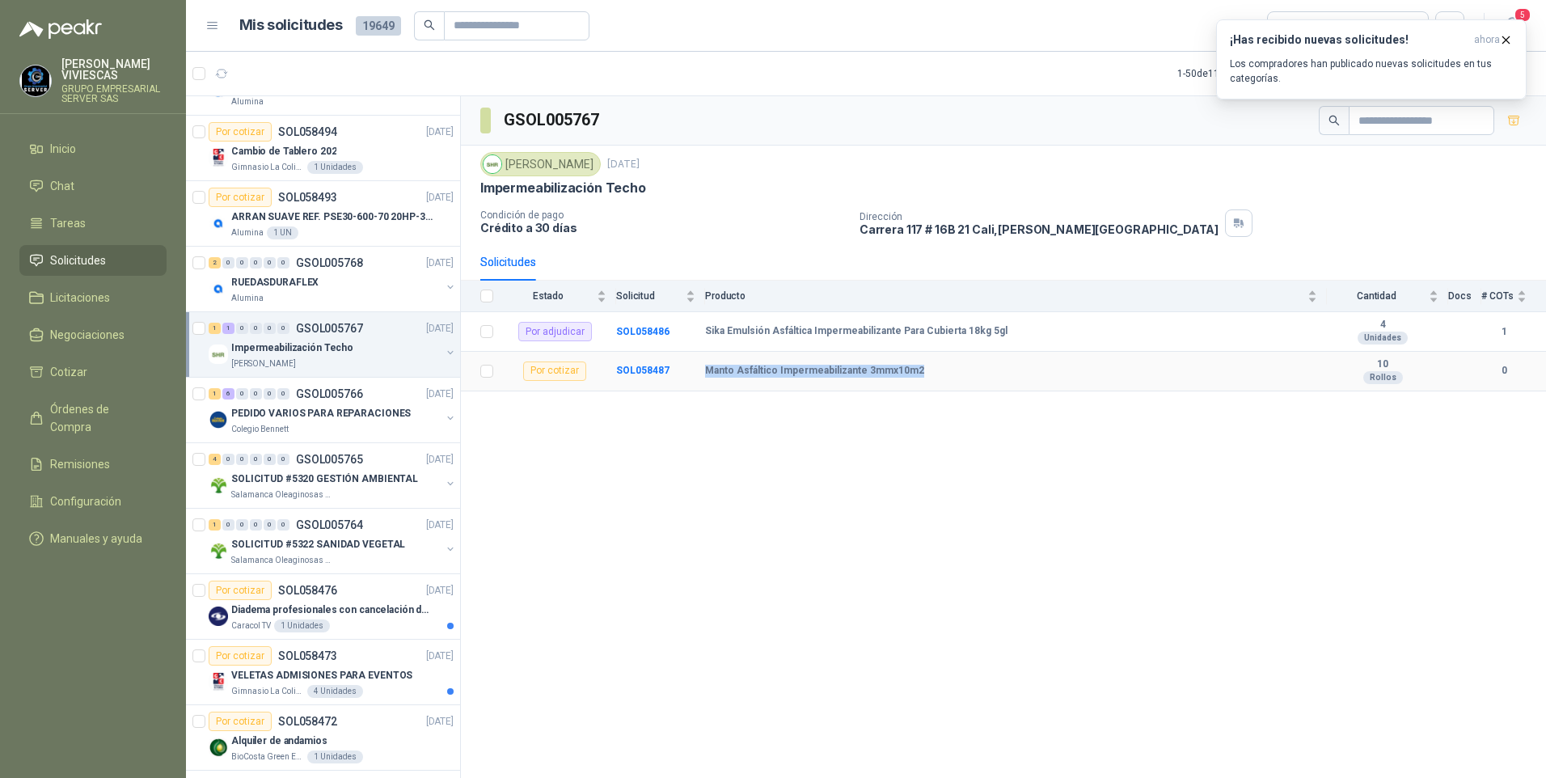
drag, startPoint x: 703, startPoint y: 372, endPoint x: 960, endPoint y: 375, distance: 257.1
click at [960, 375] on tr "Por cotizar SOL058487 Manto Asfáltico Impermeabilizante 3mmx10m2 10 Rollos 0" at bounding box center [1003, 372] width 1085 height 40
drag, startPoint x: 960, startPoint y: 375, endPoint x: 857, endPoint y: 373, distance: 103.5
copy tr "Manto Asfáltico Impermeabilizante 3mmx10m2"
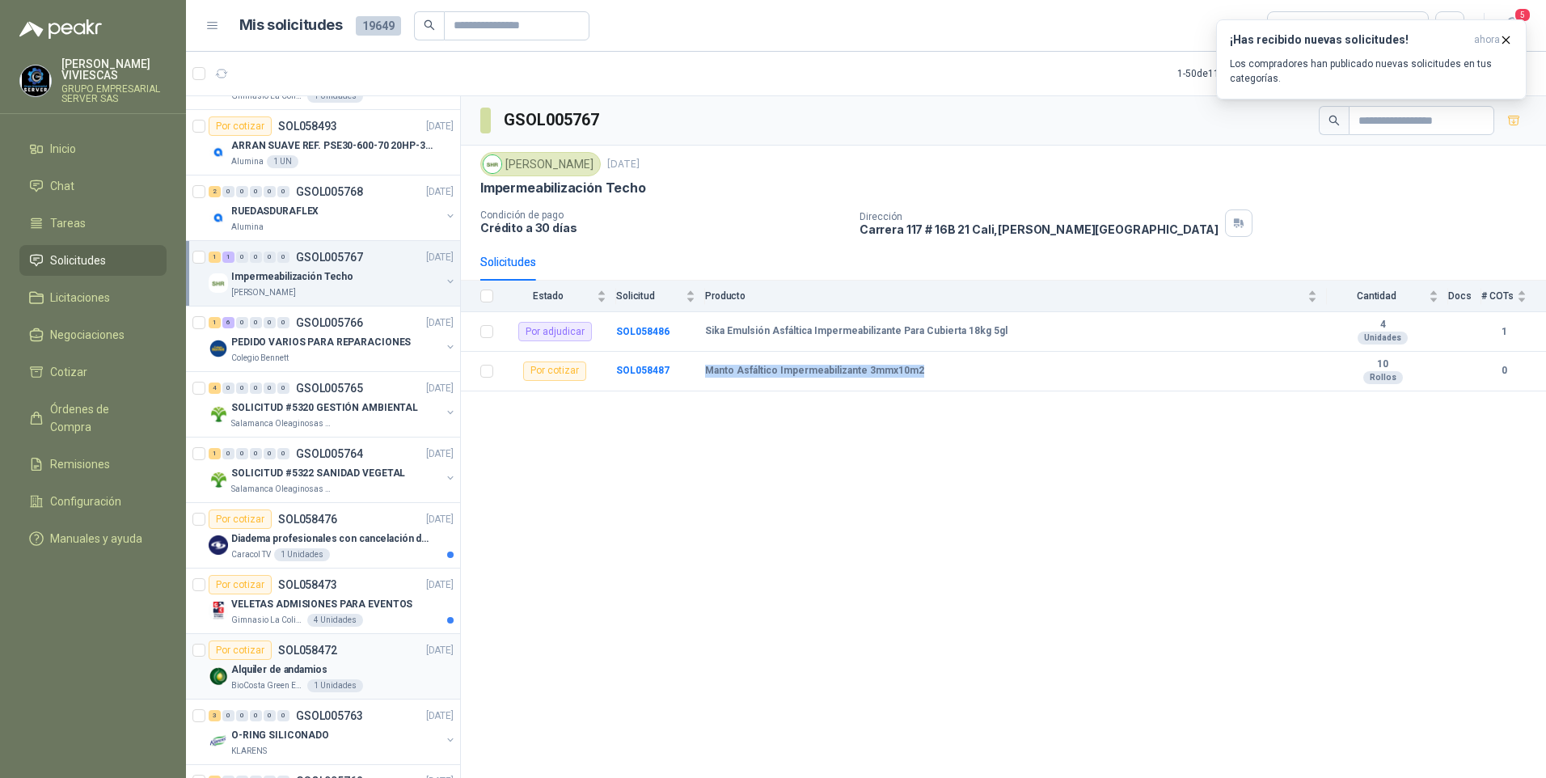
scroll to position [485, 0]
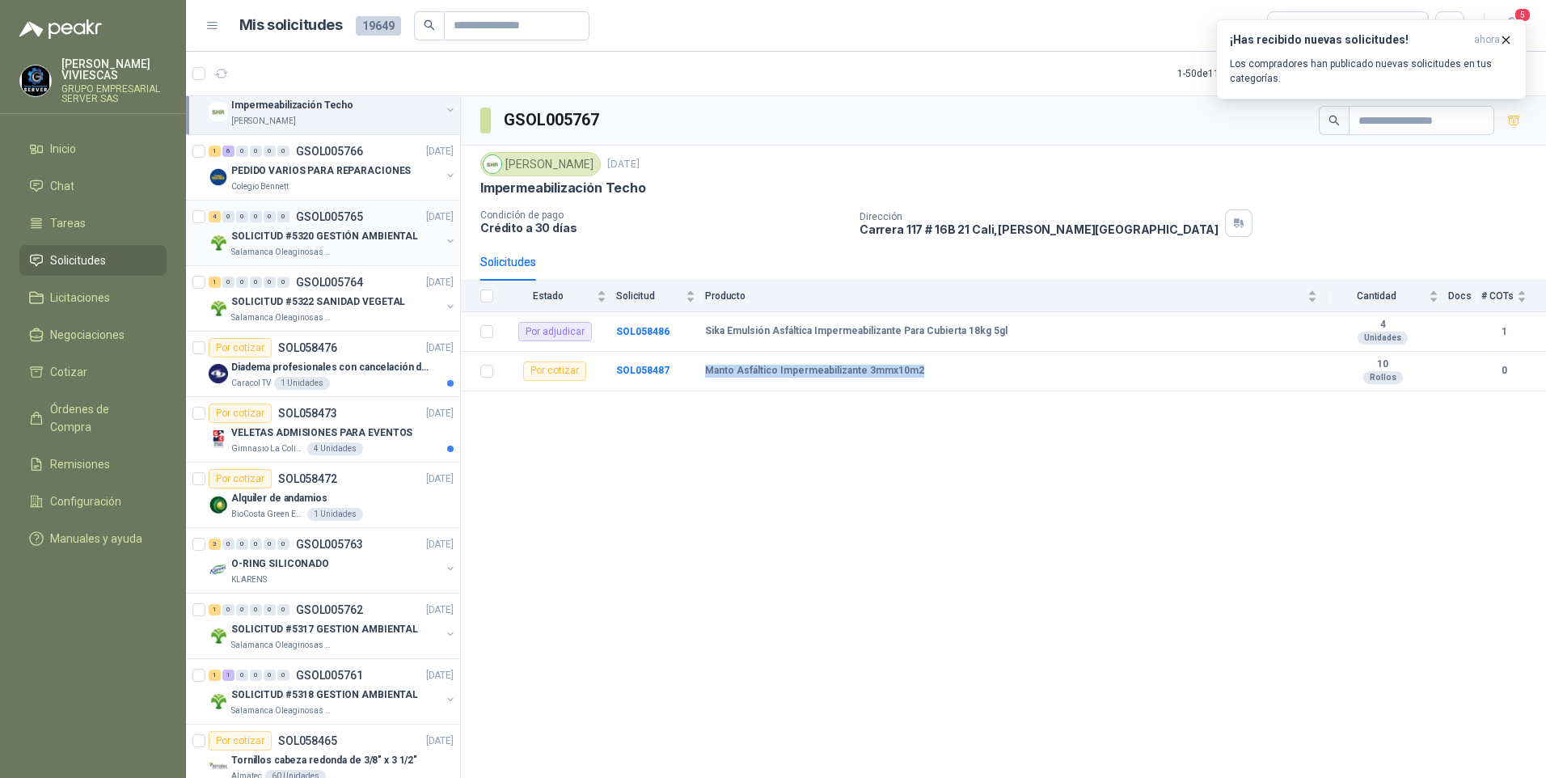
click at [301, 245] on div "SOLICITUD #5320 GESTIÓN AMBIENTAL" at bounding box center [335, 235] width 209 height 19
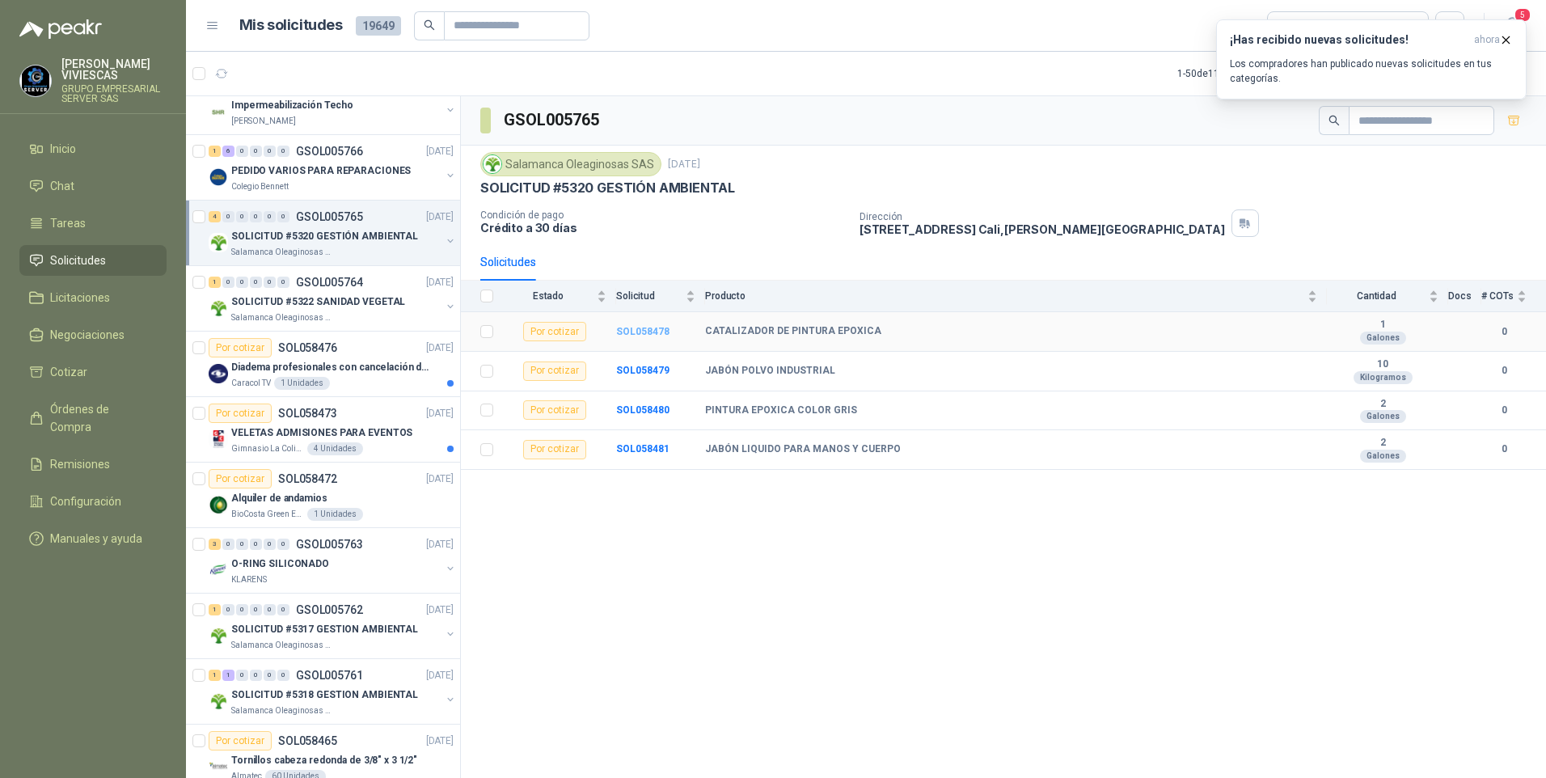
click at [659, 330] on b "SOL058478" at bounding box center [642, 331] width 53 height 11
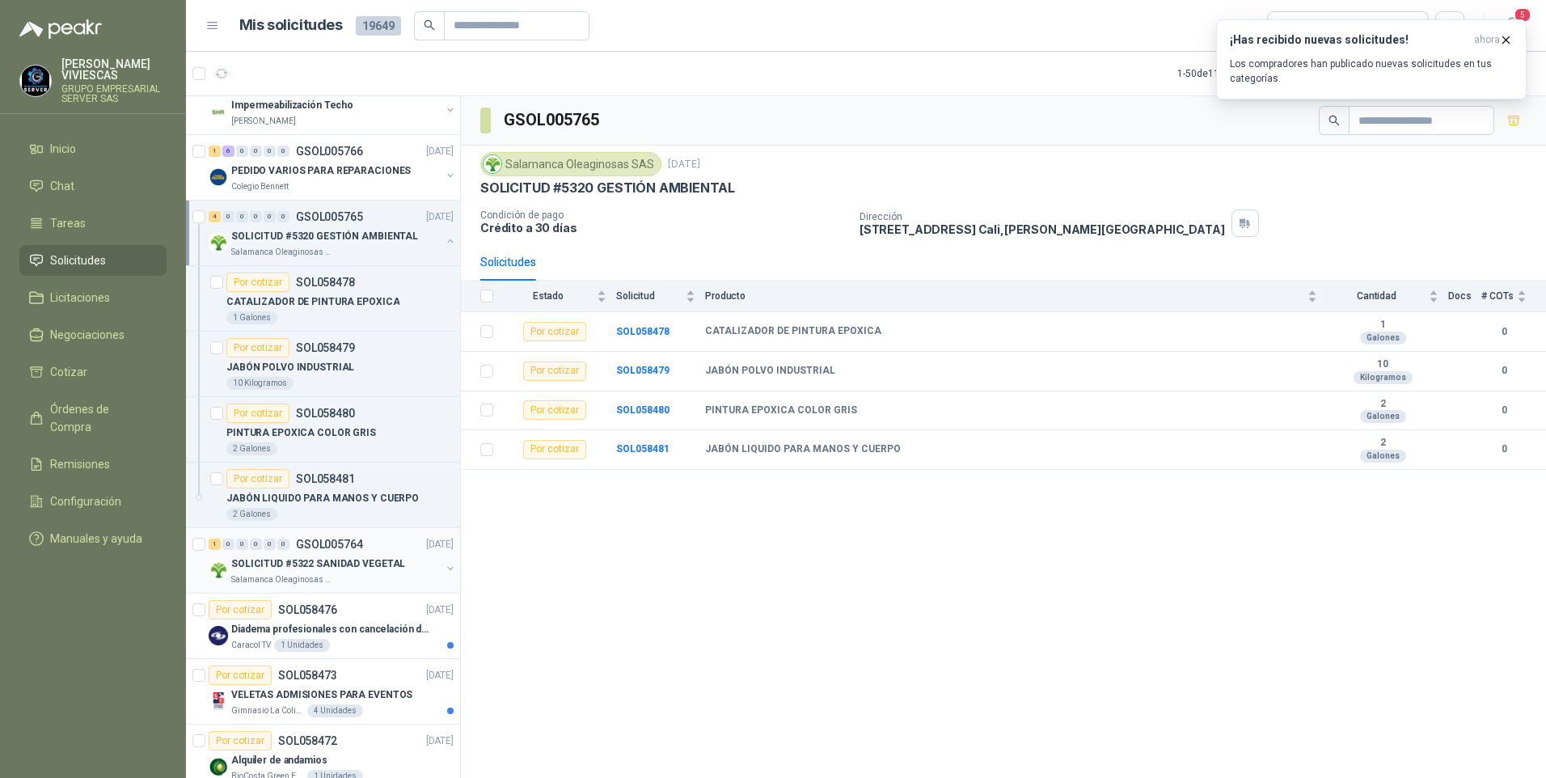
click at [316, 570] on p "SOLICITUD #5322 SANIDAD VEGETAL" at bounding box center [318, 563] width 174 height 15
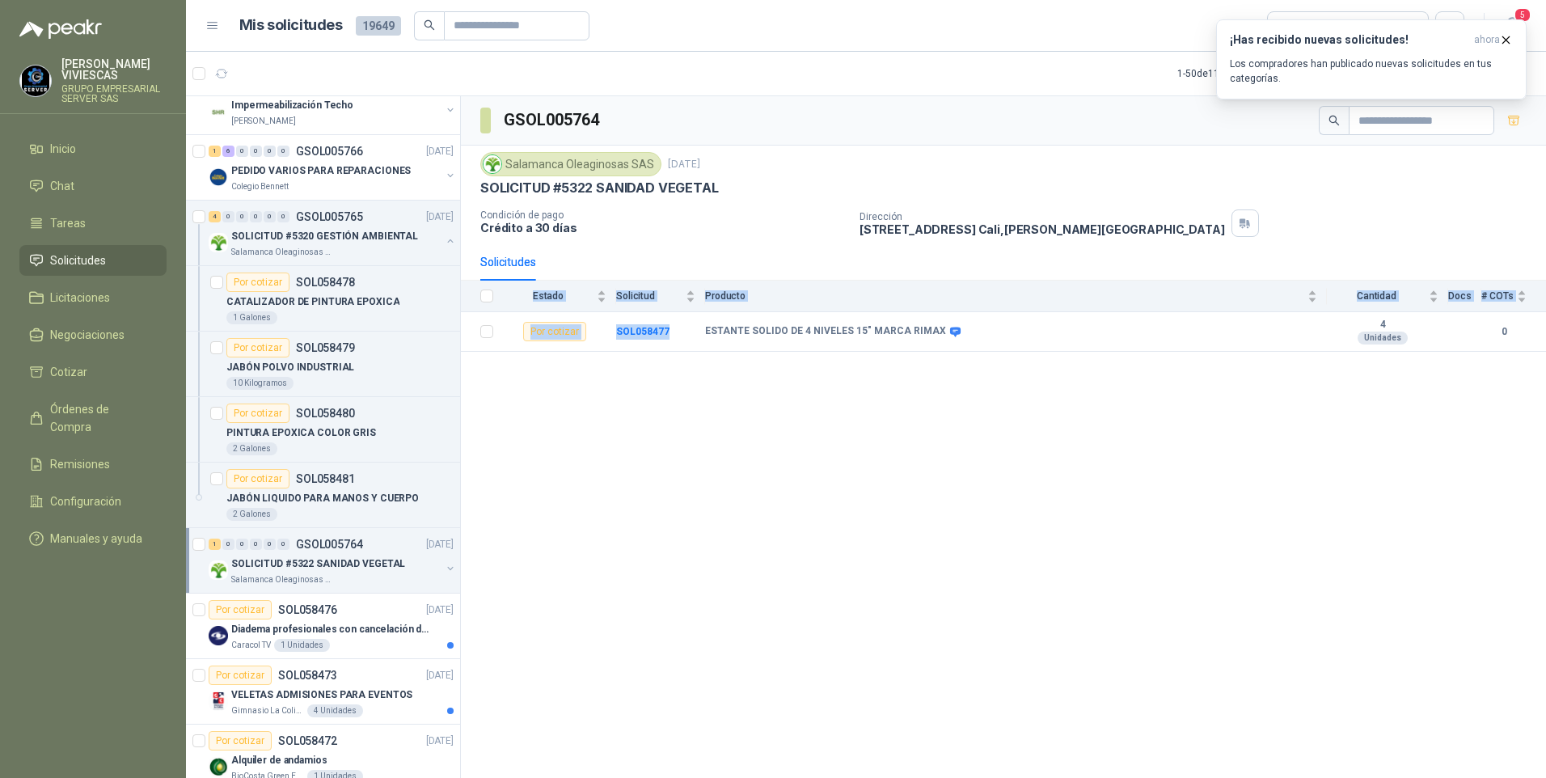
drag, startPoint x: 703, startPoint y: 334, endPoint x: 939, endPoint y: 365, distance: 238.2
click at [939, 365] on div "GSOL005764 Salamanca Oleaginosas SAS 3 oct, 2025 SOLICITUD #5322 SANIDAD VEGETA…" at bounding box center [1003, 439] width 1085 height 687
drag, startPoint x: 939, startPoint y: 365, endPoint x: 841, endPoint y: 353, distance: 99.4
click at [841, 353] on div "GSOL005764 Salamanca Oleaginosas SAS 3 oct, 2025 SOLICITUD #5322 SANIDAD VEGETA…" at bounding box center [1003, 439] width 1085 height 687
drag, startPoint x: 706, startPoint y: 331, endPoint x: 1059, endPoint y: 358, distance: 354.3
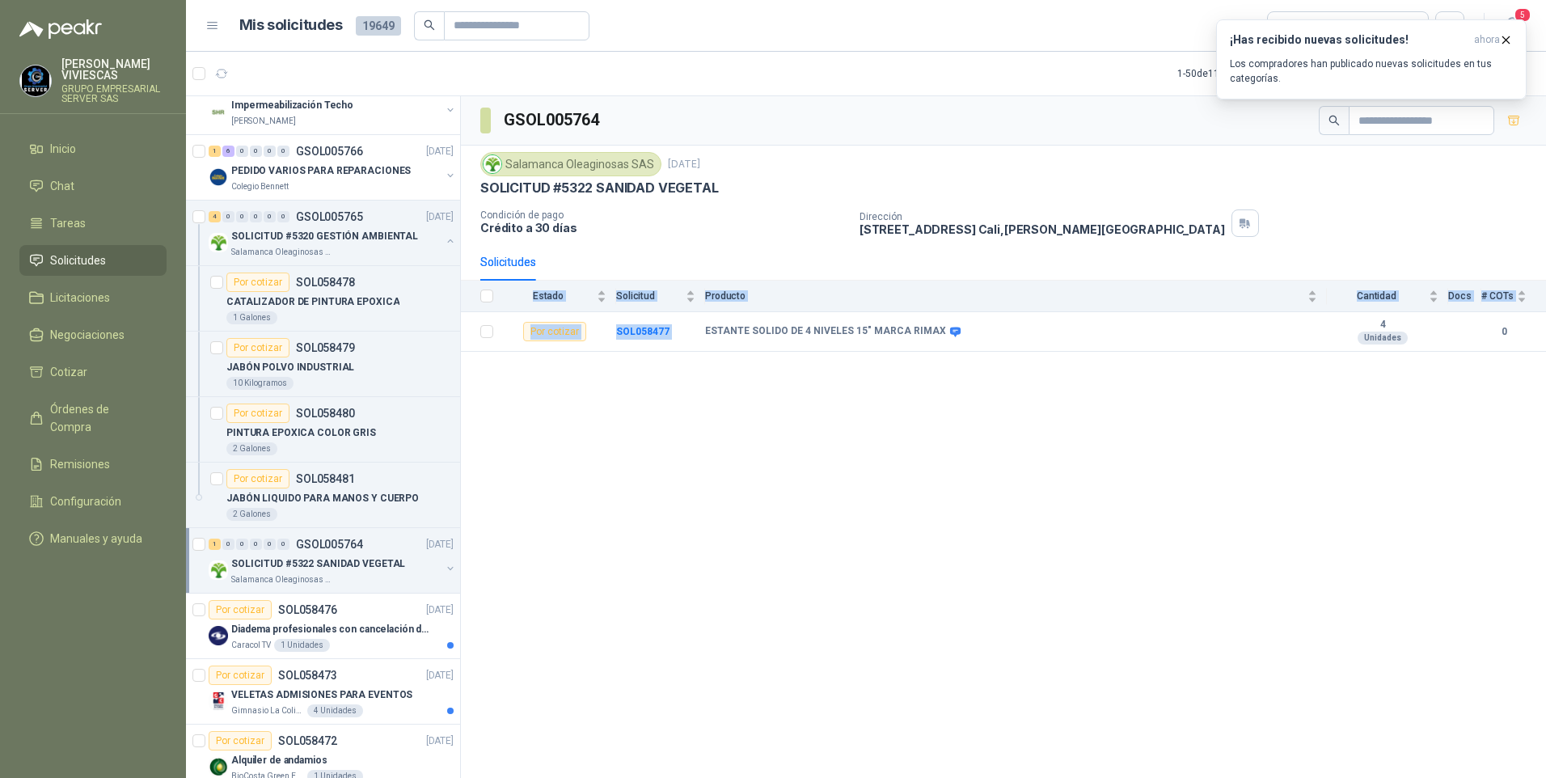
click at [1059, 358] on div "GSOL005764 Salamanca Oleaginosas SAS 3 oct, 2025 SOLICITUD #5322 SANIDAD VEGETA…" at bounding box center [1003, 439] width 1085 height 687
click at [642, 335] on b "SOL058477" at bounding box center [642, 331] width 53 height 11
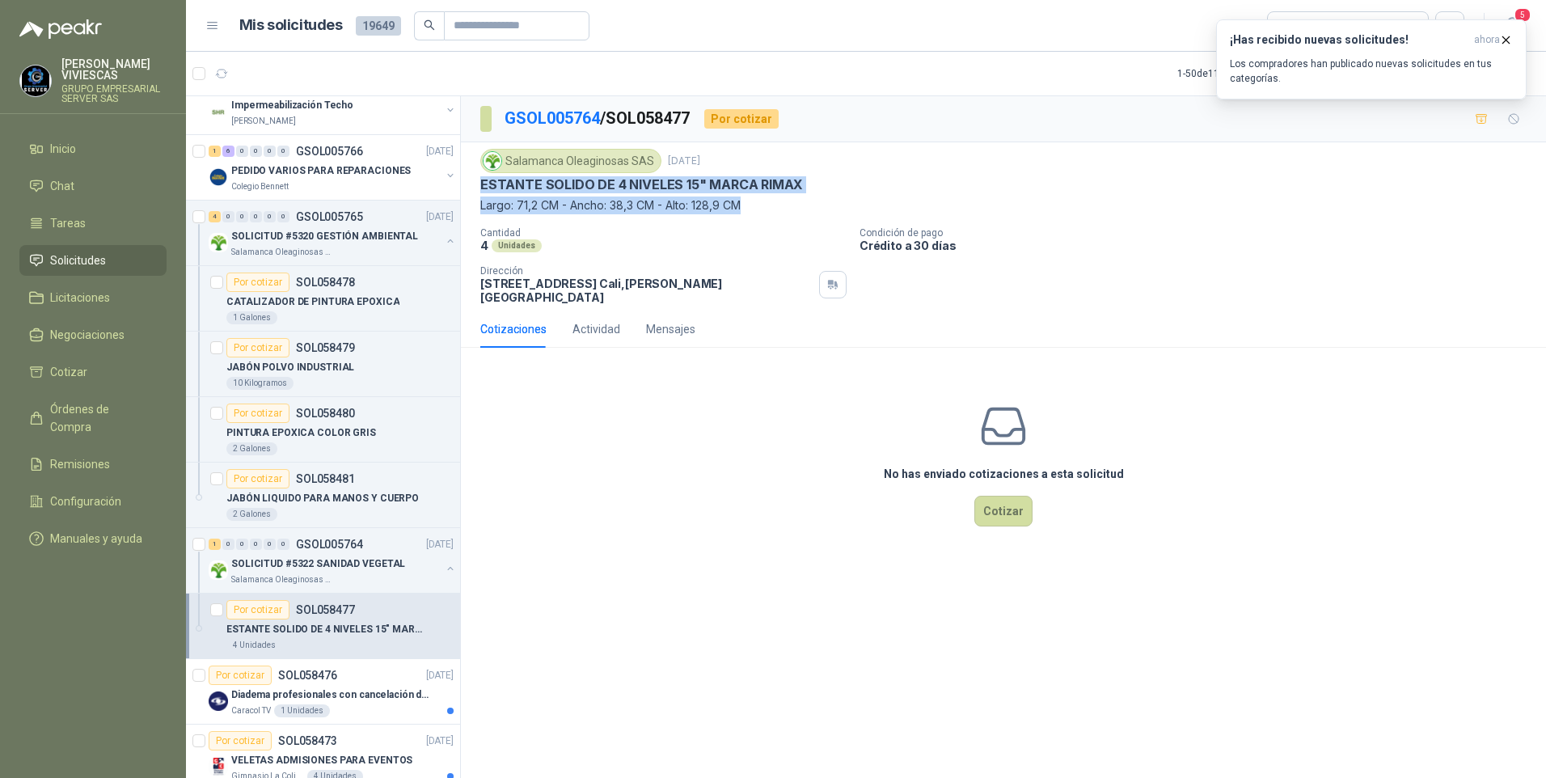
drag, startPoint x: 482, startPoint y: 182, endPoint x: 790, endPoint y: 194, distance: 308.2
click at [790, 194] on div "Salamanca Oleaginosas SAS 3 oct, 2025 ESTANTE SOLIDO DE 4 NIVELES 15" MARCA RIM…" at bounding box center [1003, 181] width 1046 height 65
click at [552, 180] on p "ESTANTE SOLIDO DE 4 NIVELES 15" MARCA RIMAX" at bounding box center [641, 184] width 323 height 17
drag, startPoint x: 479, startPoint y: 186, endPoint x: 817, endPoint y: 181, distance: 338.0
click at [817, 181] on div "Salamanca Oleaginosas SAS 3 oct, 2025 ESTANTE SOLIDO DE 4 NIVELES 15" MARCA RIM…" at bounding box center [1003, 226] width 1085 height 168
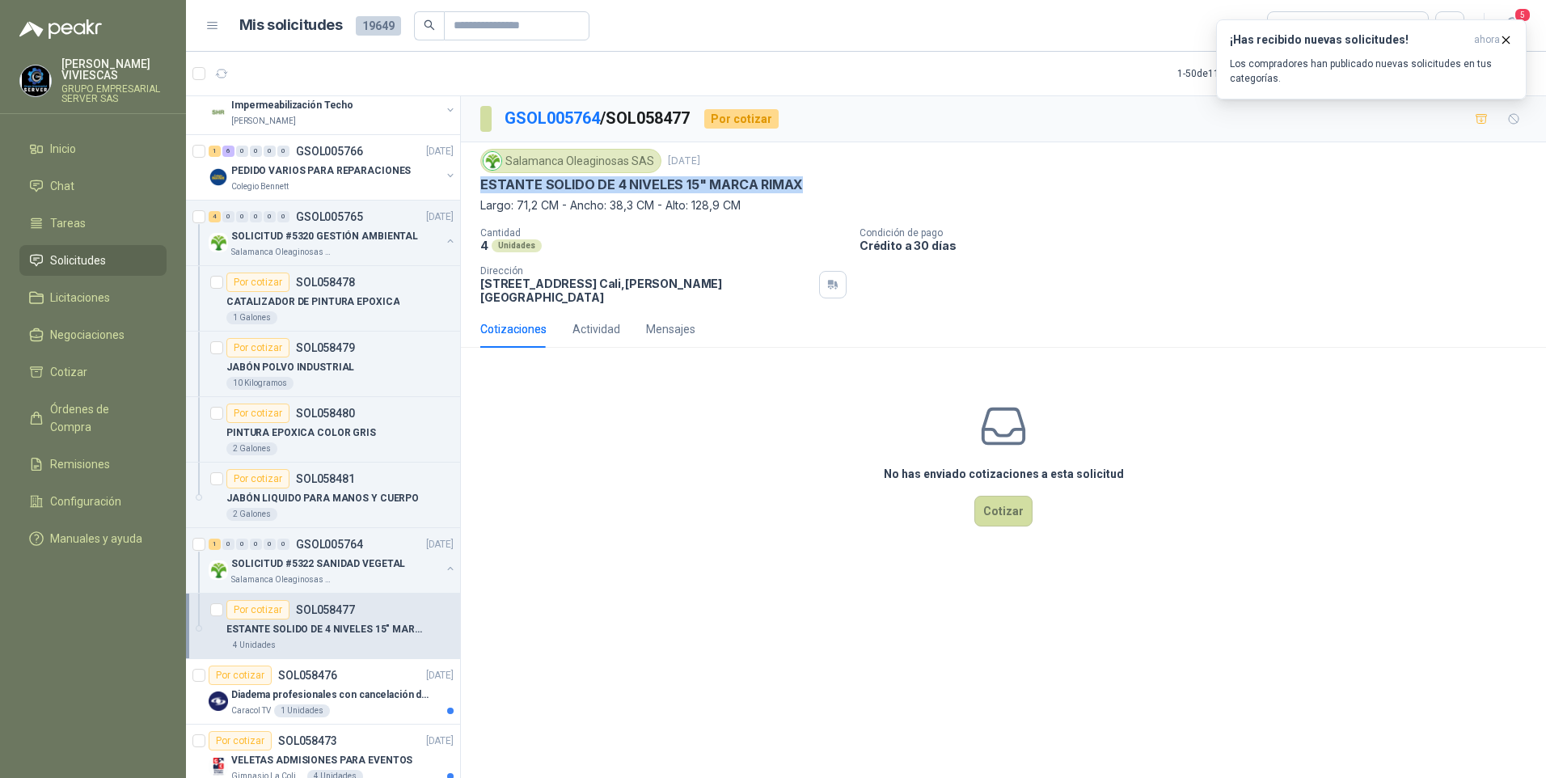
drag, startPoint x: 817, startPoint y: 181, endPoint x: 771, endPoint y: 180, distance: 46.1
copy p "ESTANTE SOLIDO DE 4 NIVELES 15" MARCA RIMAX"
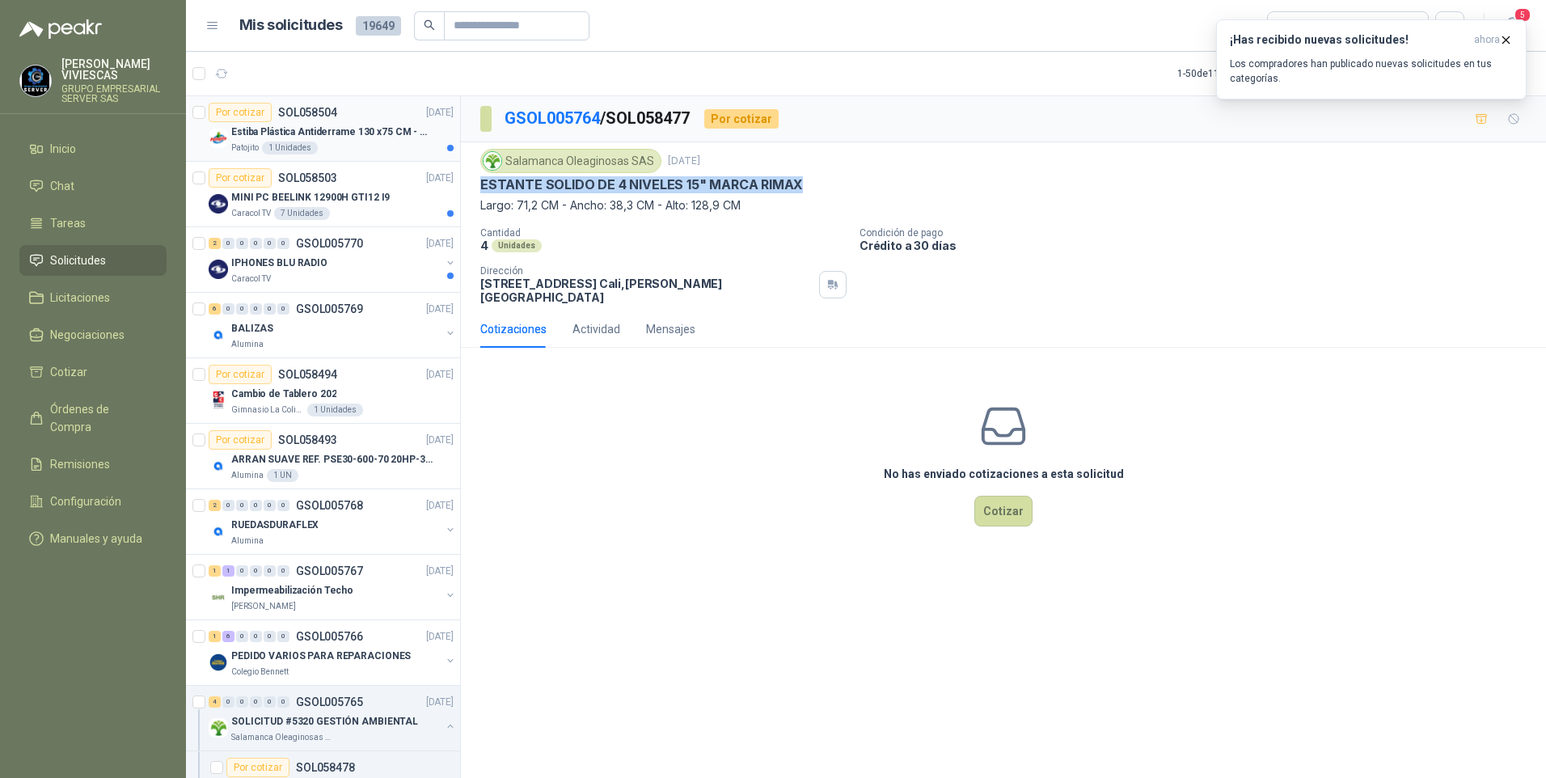
click at [335, 146] on div "Patojito 1 Unidades" at bounding box center [342, 147] width 222 height 13
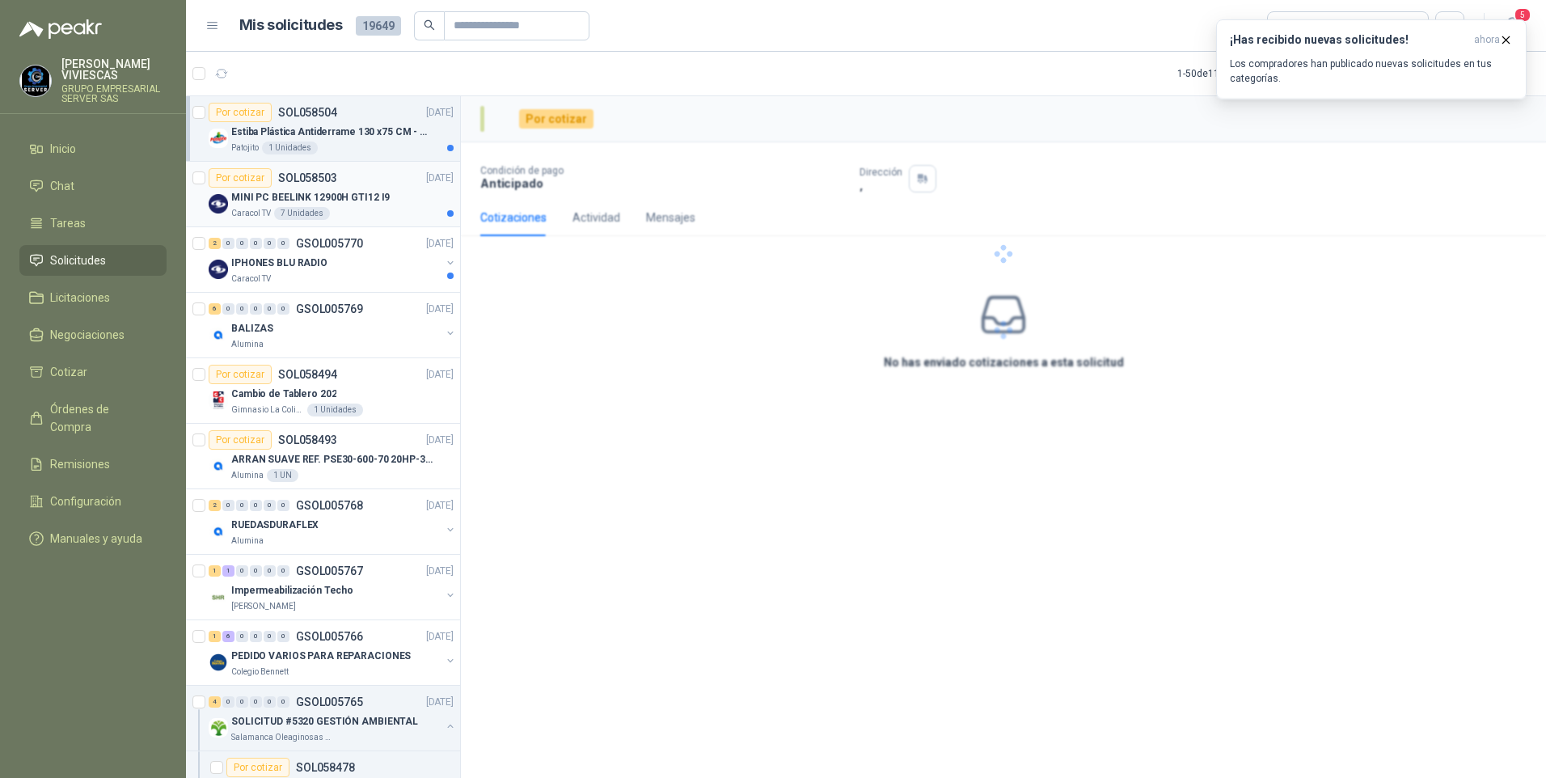
click at [351, 205] on p "MINI PC BEELINK 12900H GTI12 I9" at bounding box center [310, 197] width 158 height 15
click at [329, 273] on div "Caracol TV" at bounding box center [335, 278] width 209 height 13
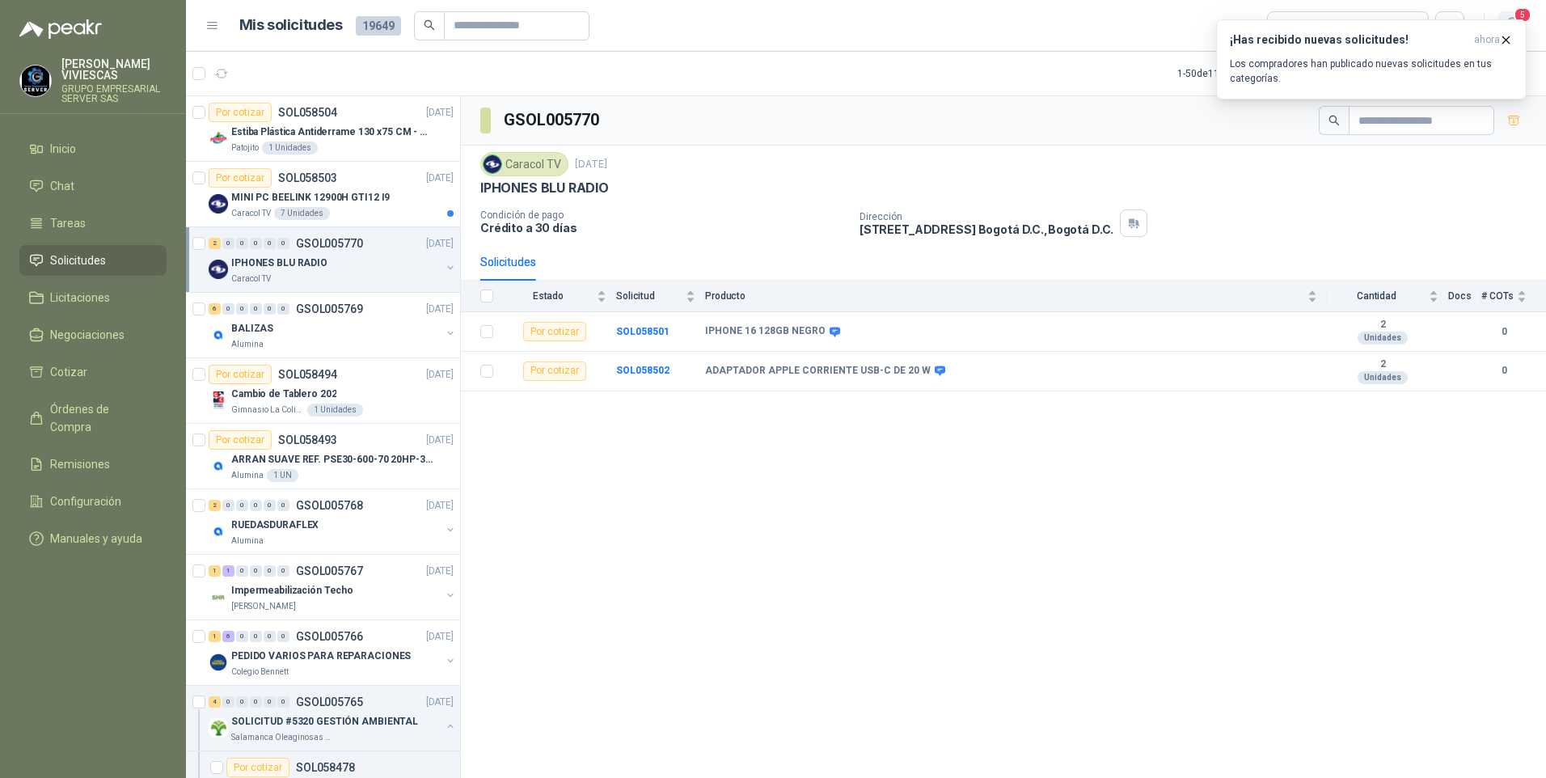
click at [1527, 15] on span "5" at bounding box center [1522, 14] width 18 height 15
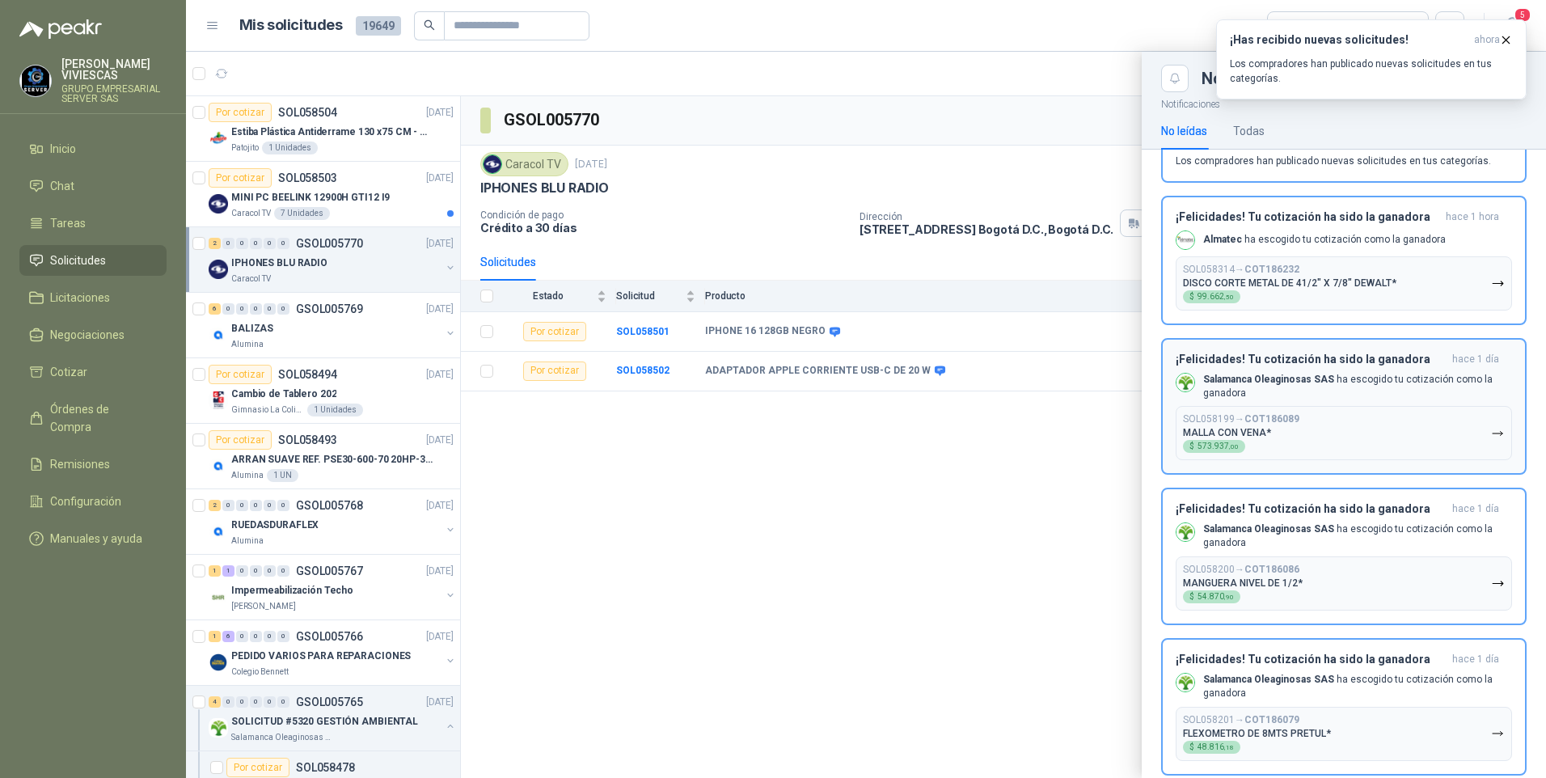
scroll to position [80, 0]
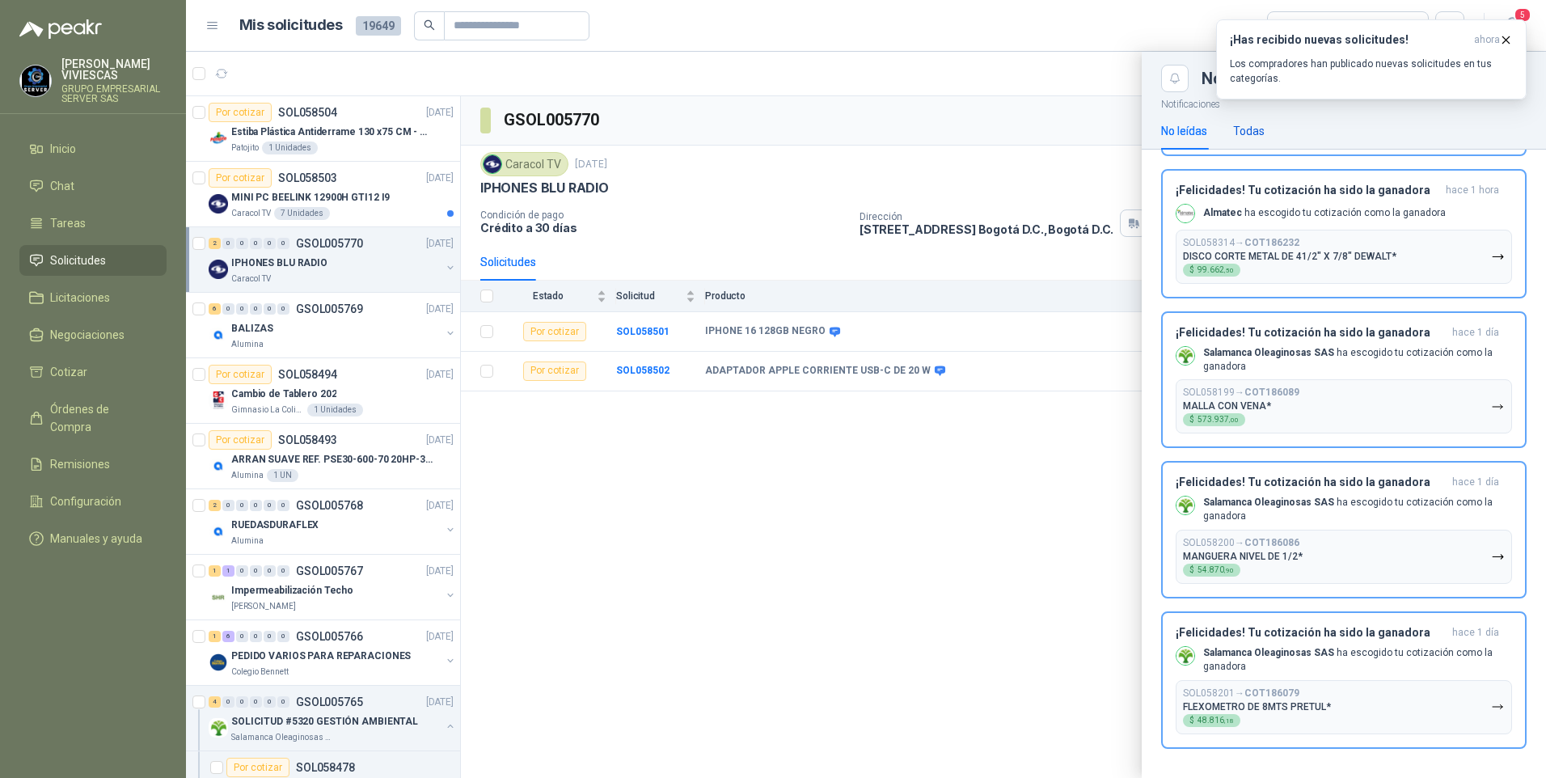
click at [1255, 128] on div "Todas" at bounding box center [1249, 131] width 32 height 18
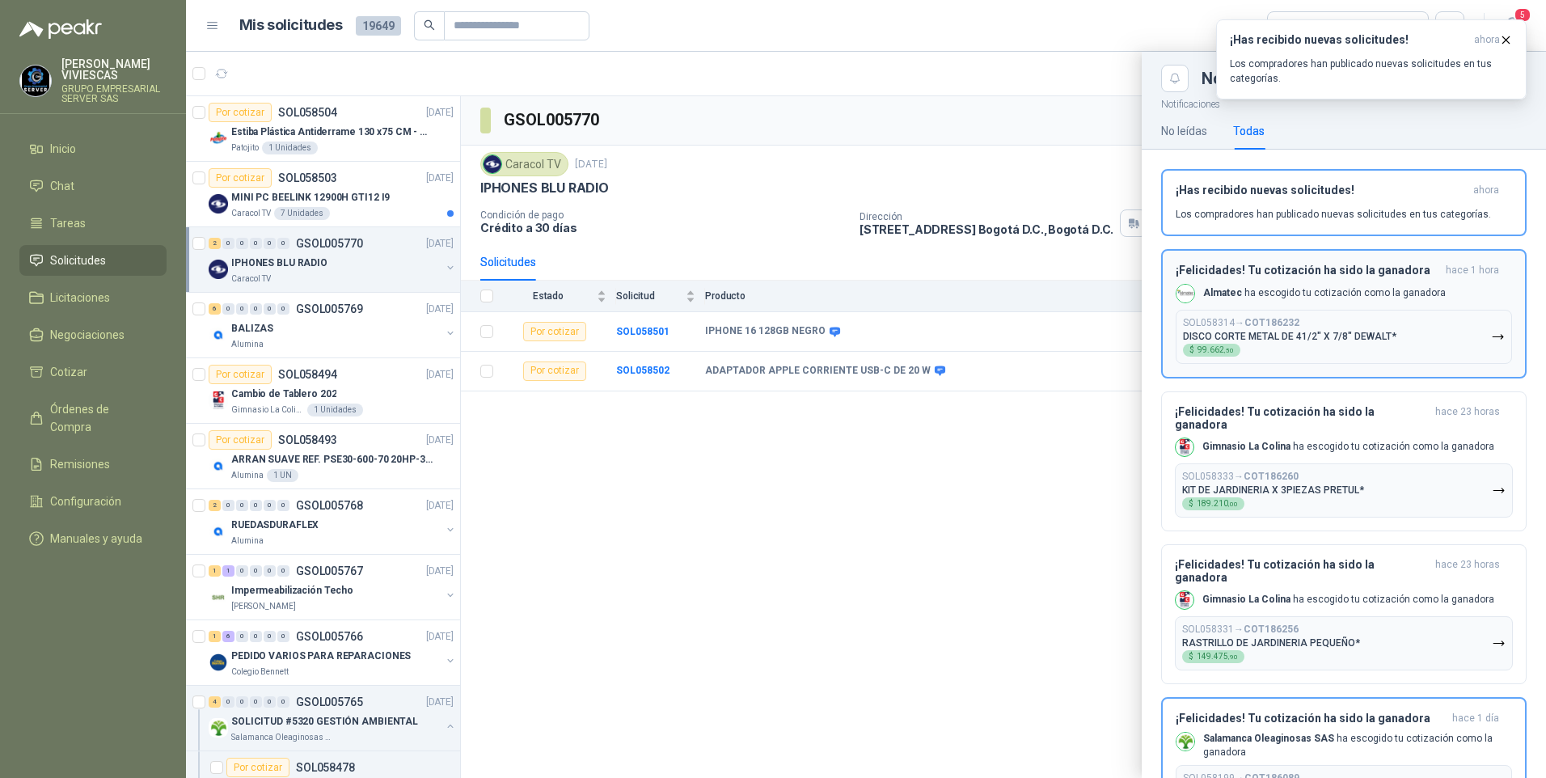
click at [1491, 330] on icon "button" at bounding box center [1498, 337] width 14 height 14
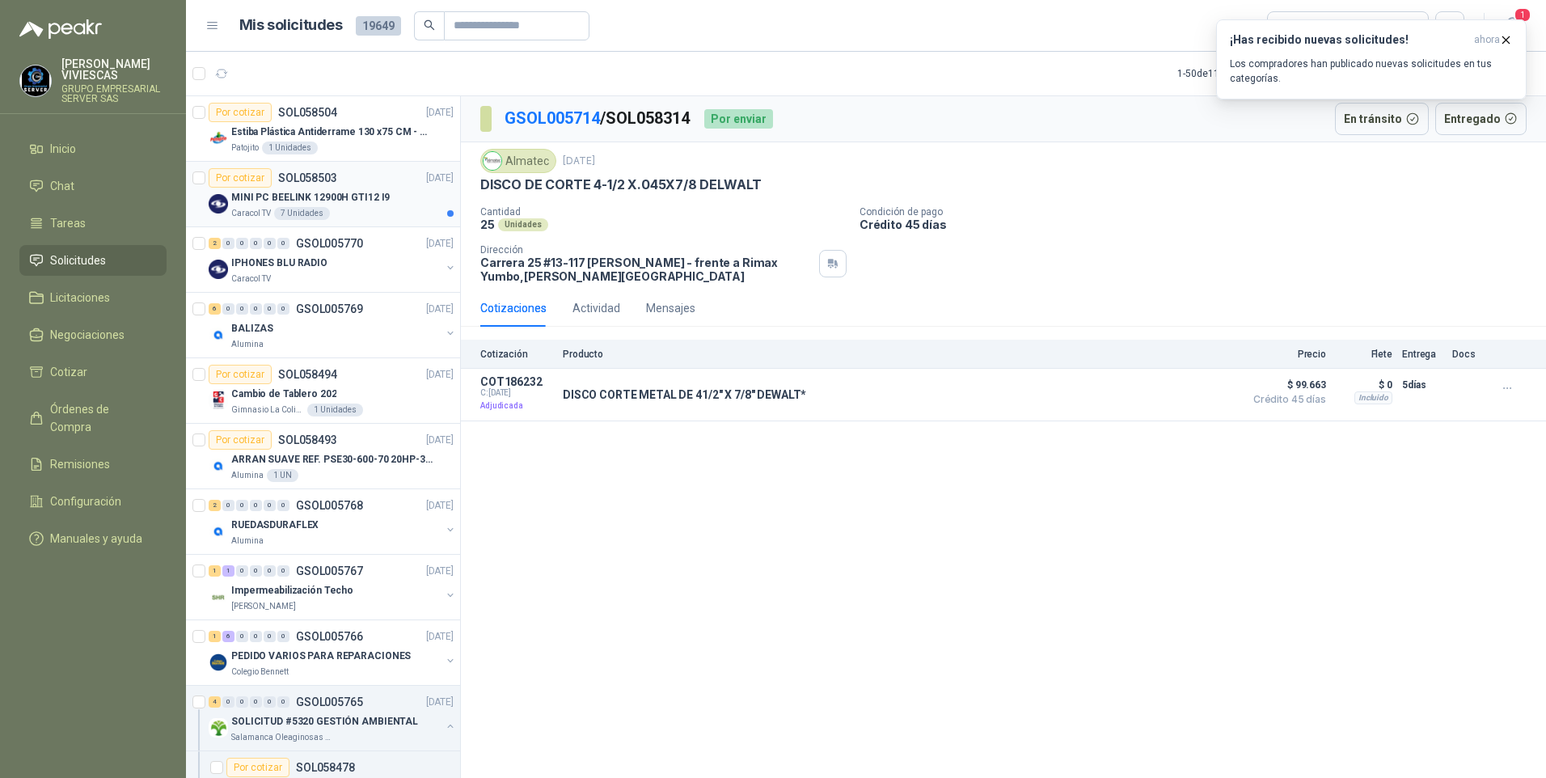
click at [326, 214] on div "7 Unidades" at bounding box center [302, 213] width 56 height 13
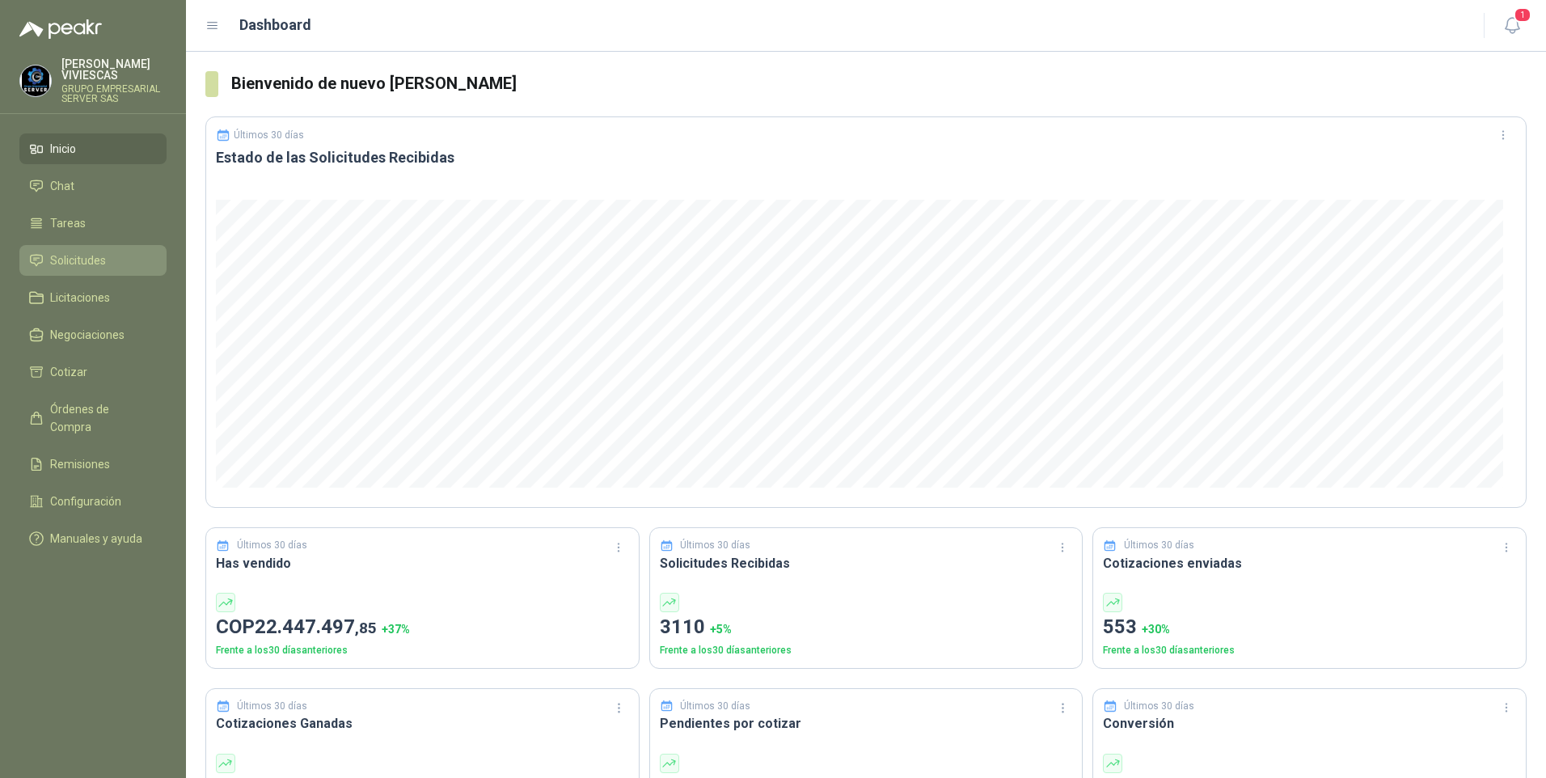
click at [81, 264] on span "Solicitudes" at bounding box center [78, 260] width 56 height 18
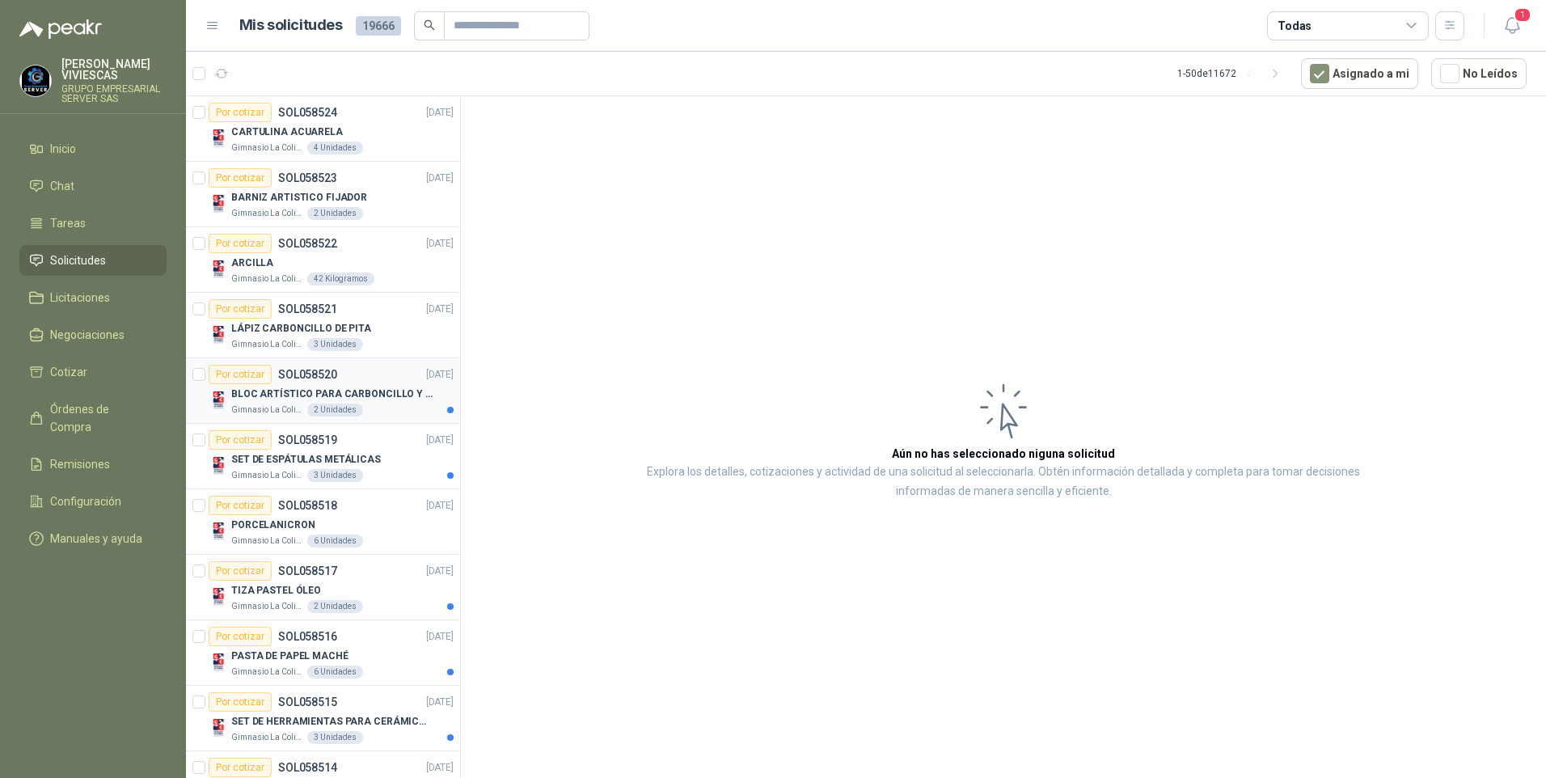
click at [332, 399] on p "BLOC ARTÍSTICO PARA CARBONCILLO Y PASTEL" at bounding box center [331, 393] width 201 height 15
click at [357, 477] on div "Gimnasio La Colina 3 Unidades" at bounding box center [342, 475] width 222 height 13
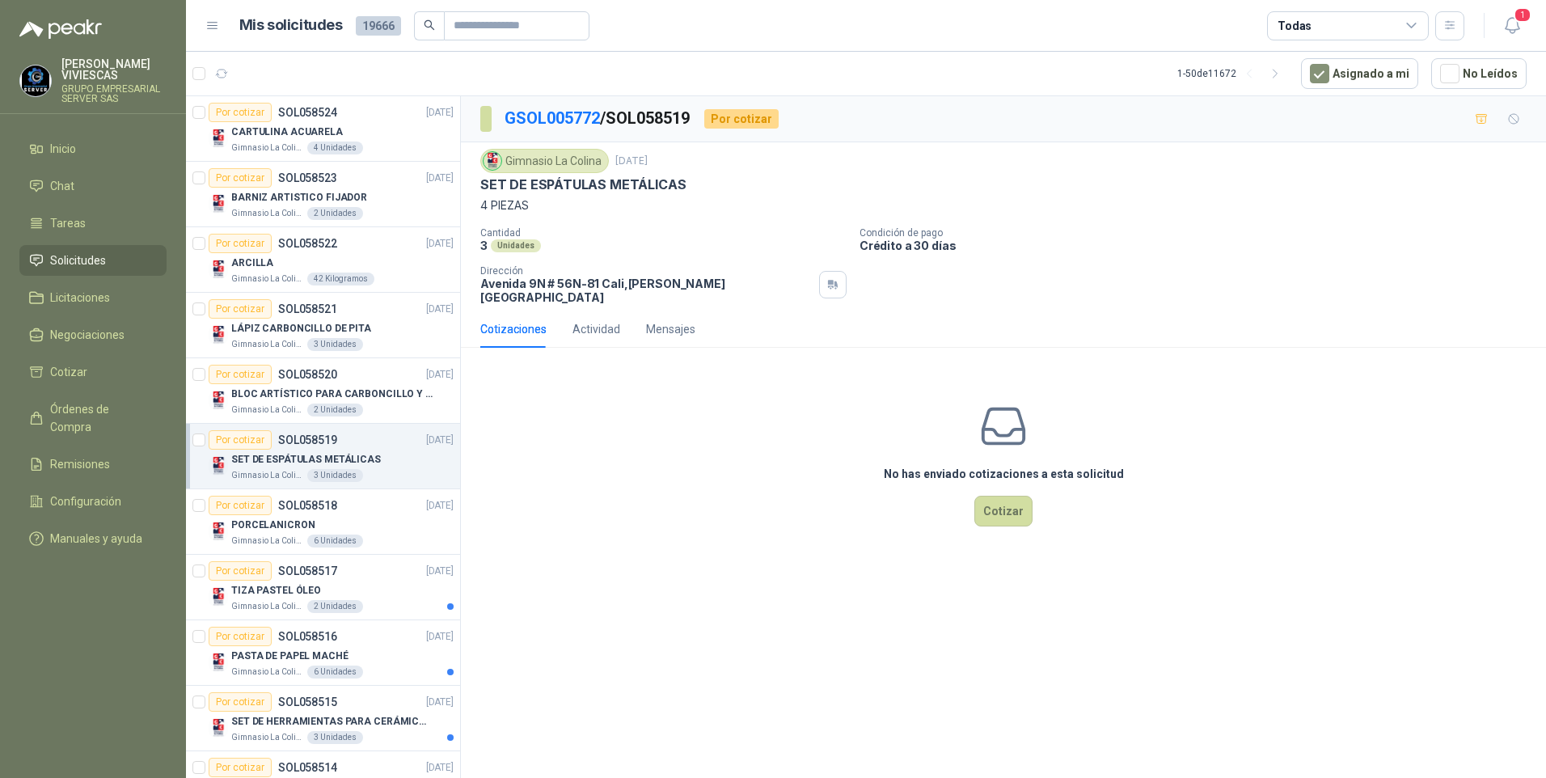
click at [554, 184] on p "SET DE ESPÁTULAS METÁLICAS" at bounding box center [582, 184] width 205 height 17
